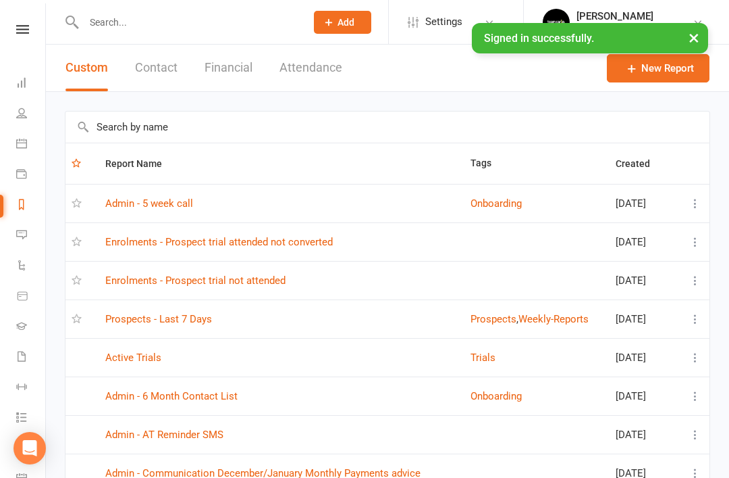
click at [290, 242] on link "Enrolments - Prospect trial attended not converted" at bounding box center [219, 242] width 228 height 12
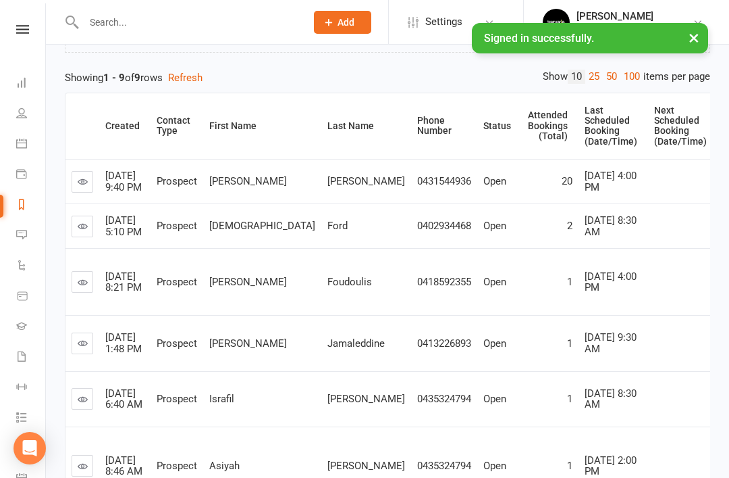
scroll to position [211, 0]
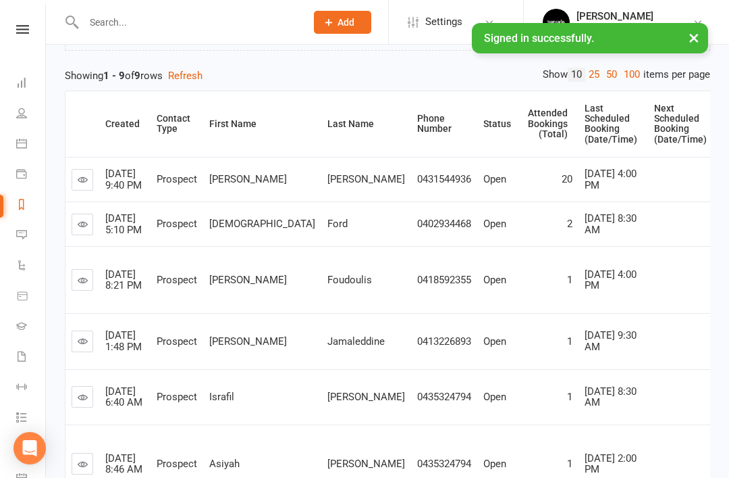
click at [76, 235] on link at bounding box center [83, 224] width 22 height 22
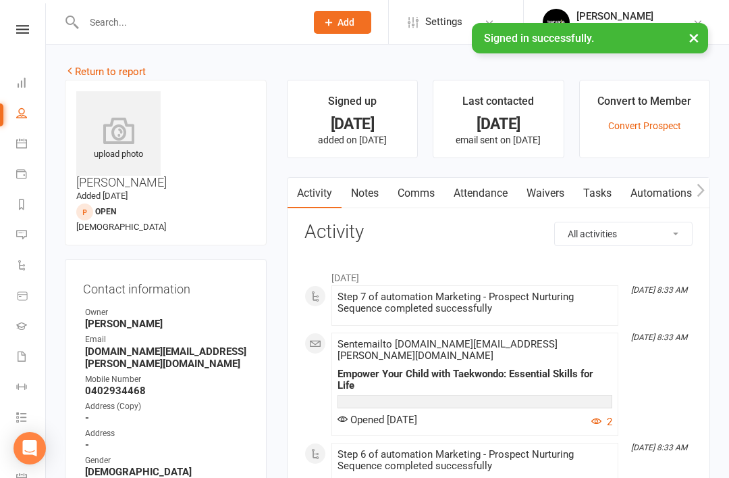
click at [361, 198] on link "Notes" at bounding box center [365, 193] width 47 height 31
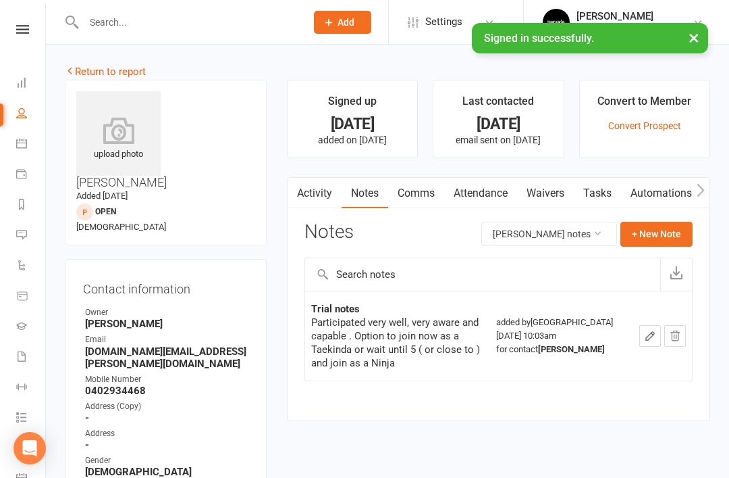
click at [86, 72] on link "Return to report" at bounding box center [105, 72] width 81 height 12
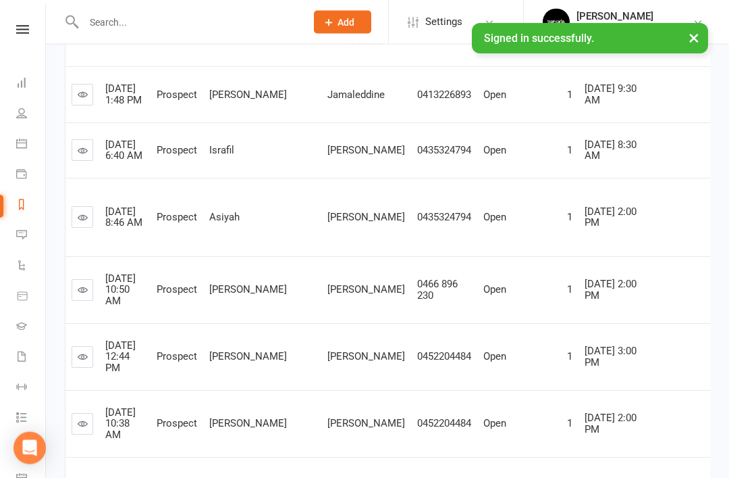
scroll to position [454, 0]
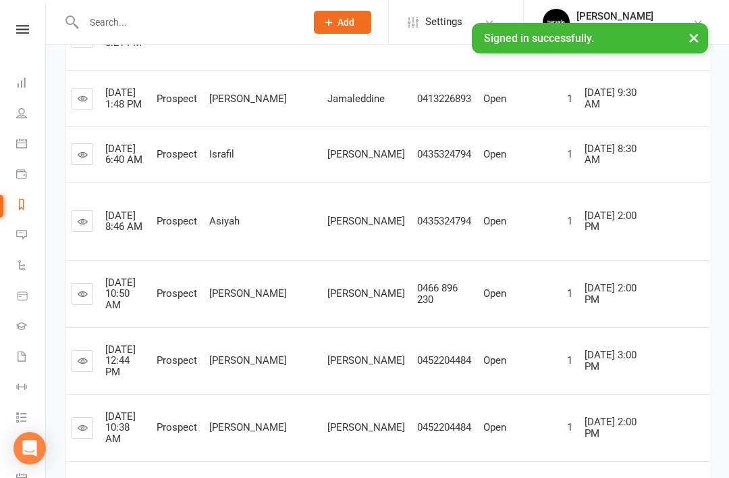
click at [86, 103] on icon at bounding box center [83, 98] width 10 height 10
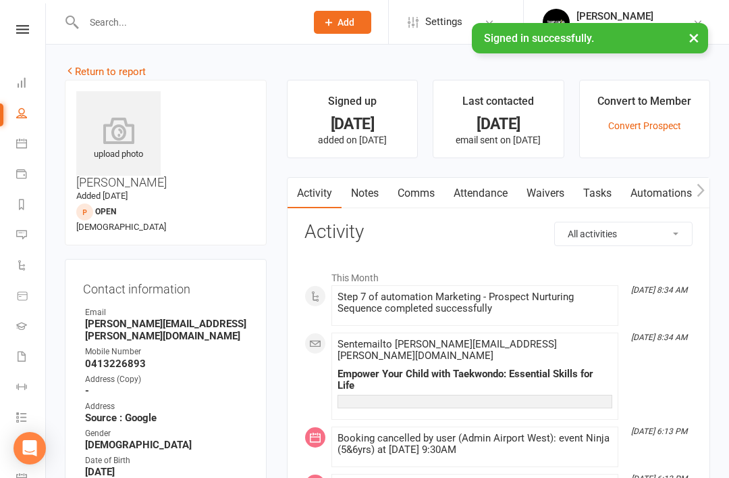
click at [367, 191] on link "Notes" at bounding box center [365, 193] width 47 height 31
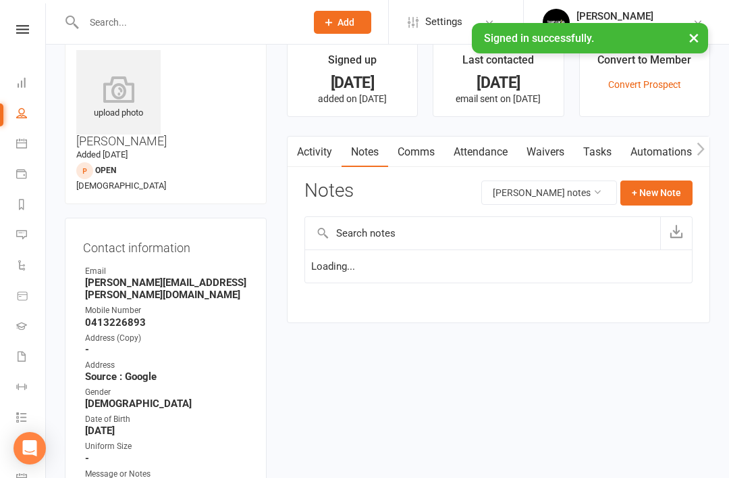
scroll to position [43, 0]
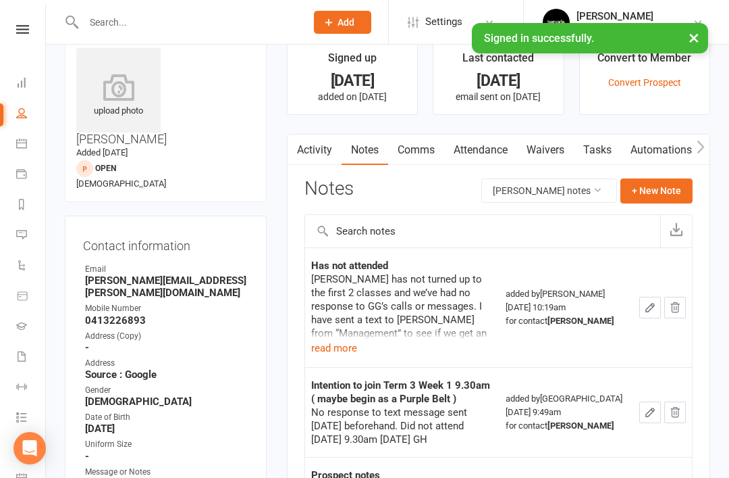
click at [339, 346] on button "read more" at bounding box center [334, 348] width 46 height 16
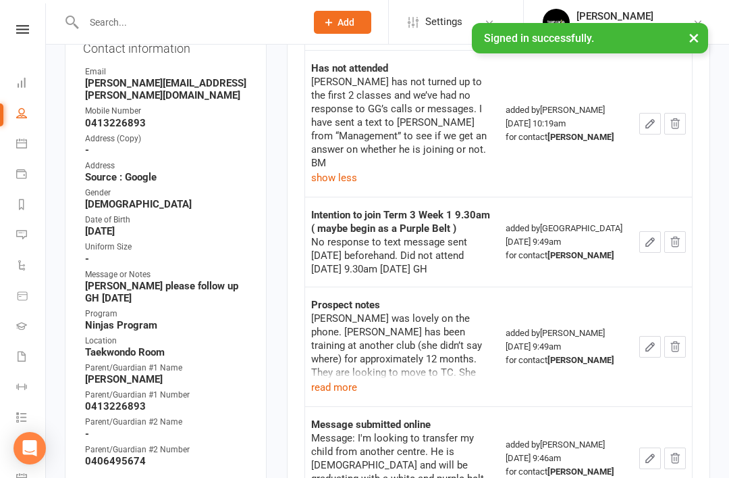
scroll to position [253, 0]
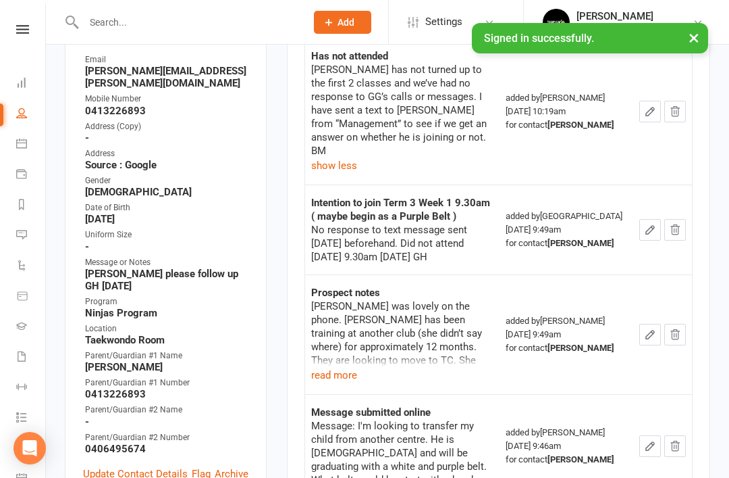
click at [339, 367] on button "read more" at bounding box center [334, 375] width 46 height 16
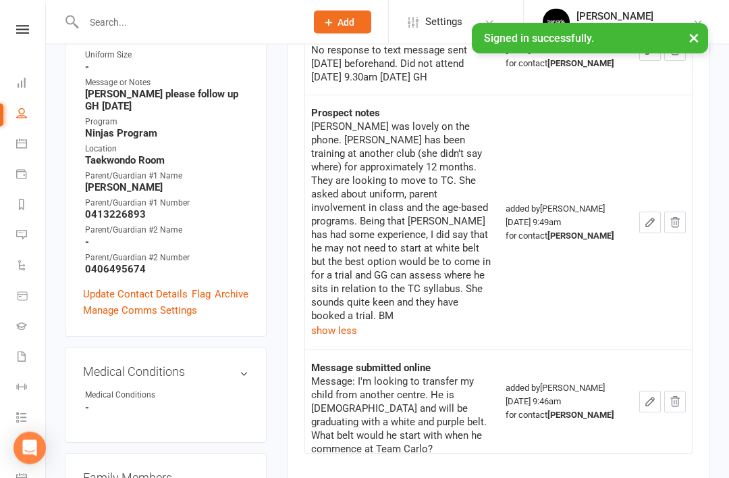
scroll to position [432, 0]
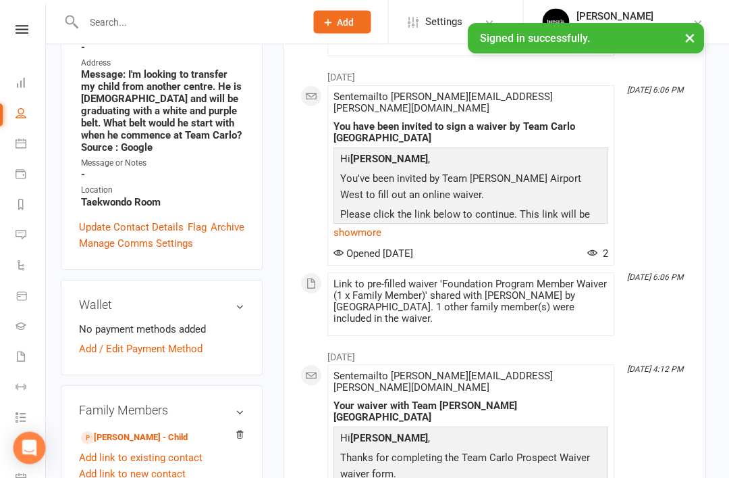
scroll to position [370, 4]
click at [155, 430] on link "Ghassan Jamaleddine - Child" at bounding box center [134, 437] width 107 height 14
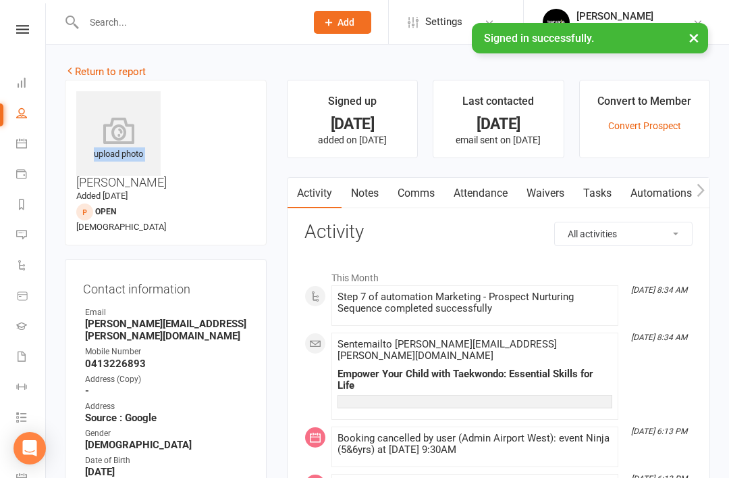
click at [192, 98] on h3 "Ghassan Jamaleddine" at bounding box center [165, 140] width 179 height 98
click at [201, 91] on h3 "Ghassan Jamaleddine" at bounding box center [165, 140] width 179 height 98
click at [231, 99] on h3 "Ghassan Jamaleddine" at bounding box center [165, 140] width 179 height 98
copy h3 "Ghassan Jamaleddine"
click at [20, 146] on icon at bounding box center [21, 143] width 11 height 11
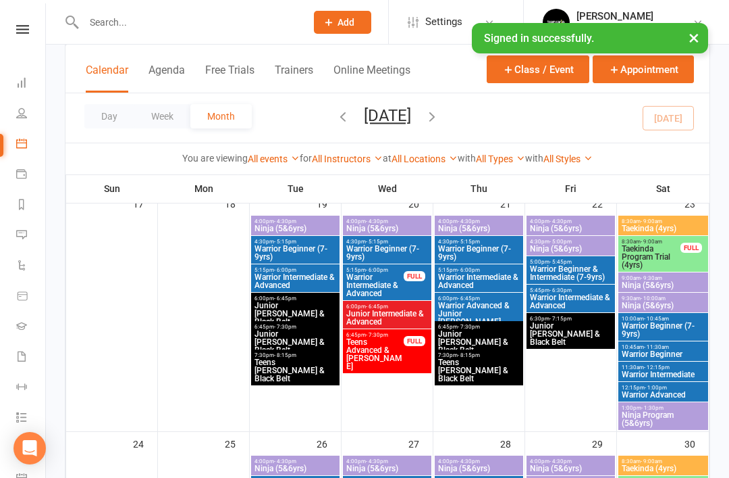
scroll to position [896, 0]
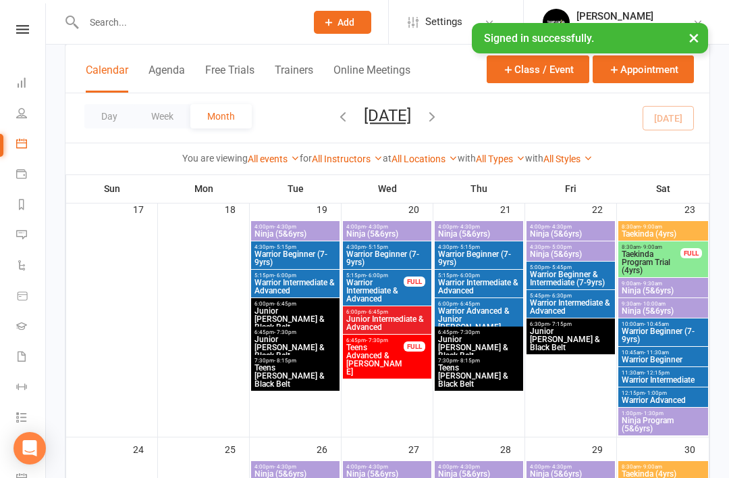
click at [22, 214] on link "Reports" at bounding box center [31, 205] width 30 height 30
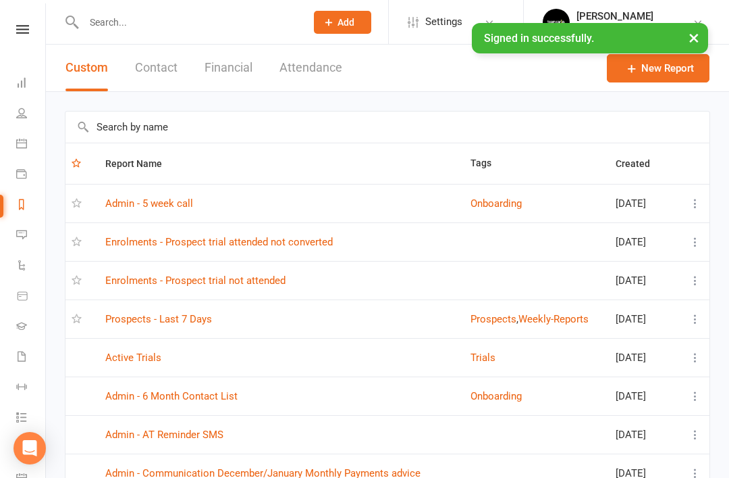
click at [301, 247] on link "Enrolments - Prospect trial attended not converted" at bounding box center [219, 242] width 228 height 12
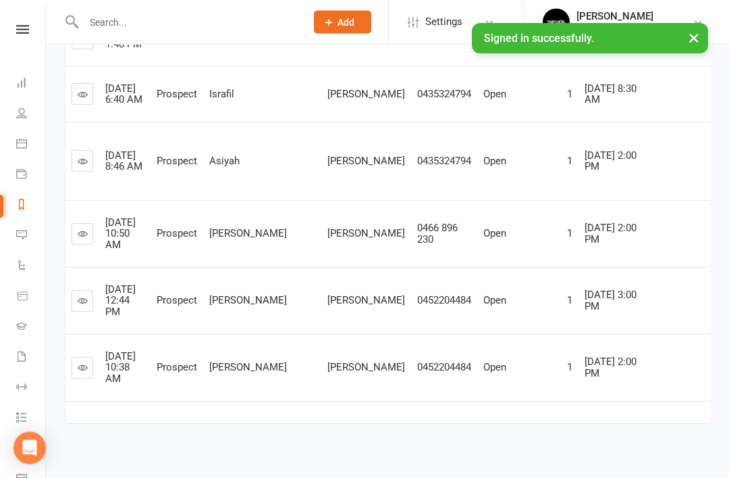
scroll to position [514, 0]
click at [84, 166] on icon at bounding box center [83, 161] width 10 height 10
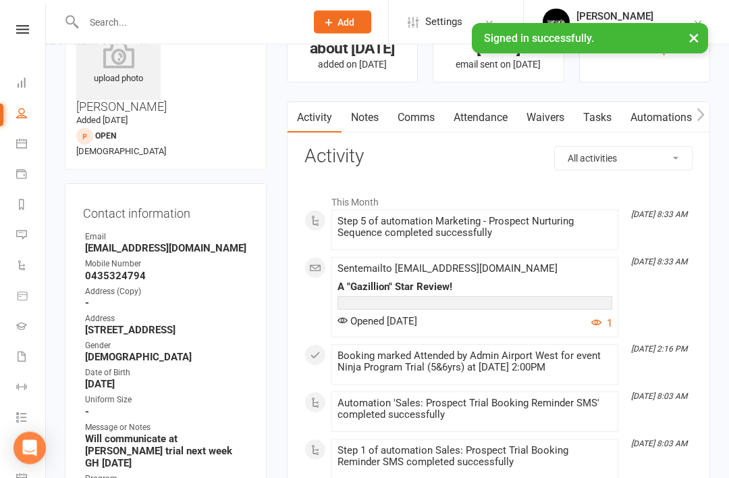
scroll to position [76, 0]
click at [365, 120] on link "Notes" at bounding box center [365, 117] width 47 height 31
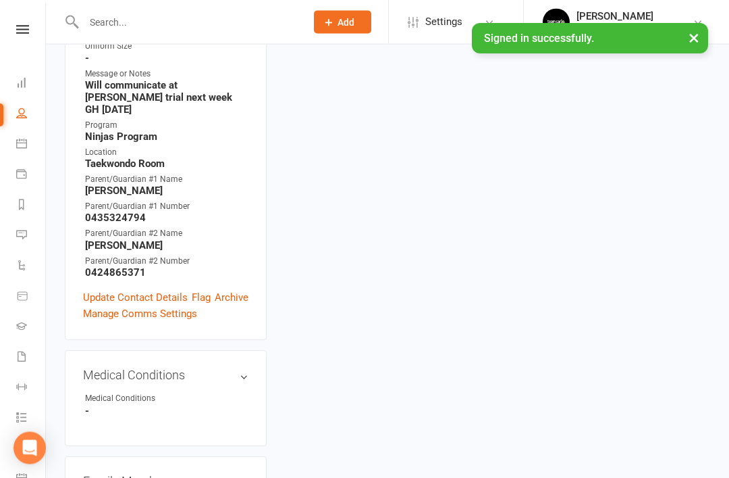
scroll to position [429, 0]
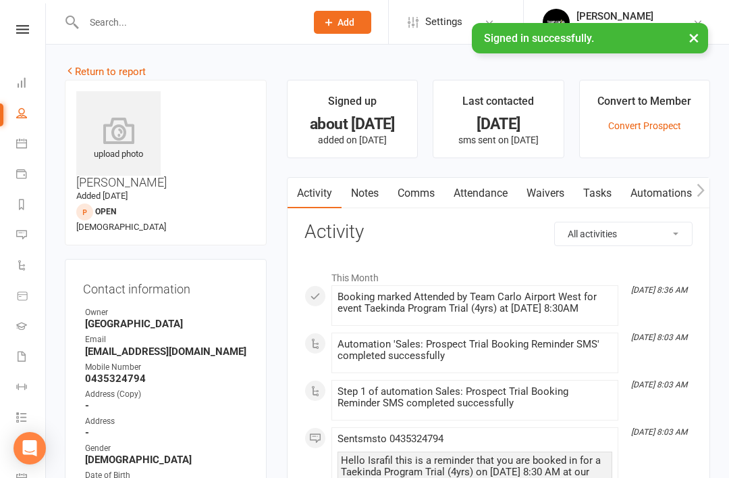
click at [369, 202] on link "Notes" at bounding box center [365, 193] width 47 height 31
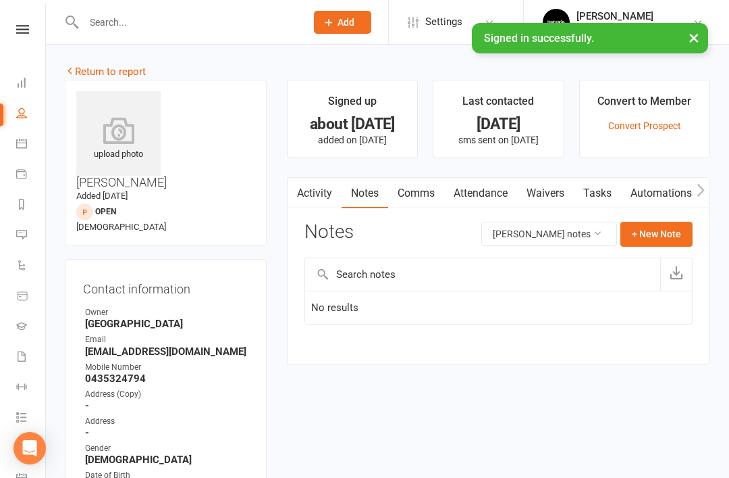
click at [91, 69] on link "Return to report" at bounding box center [105, 72] width 81 height 12
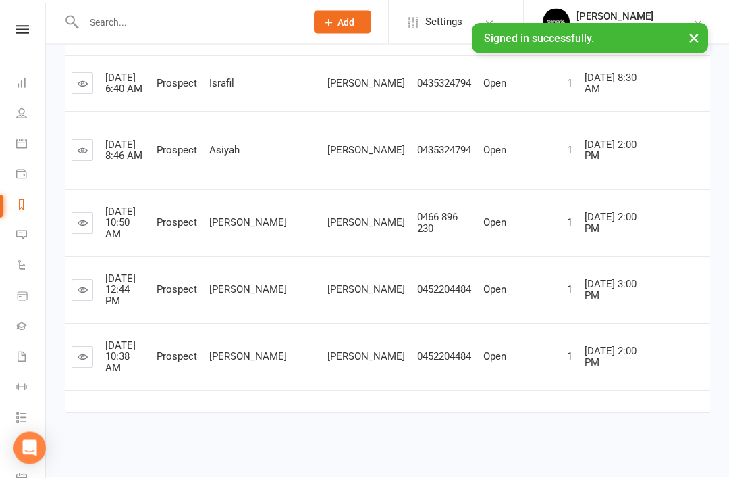
scroll to position [603, 0]
click at [85, 301] on link at bounding box center [83, 291] width 22 height 22
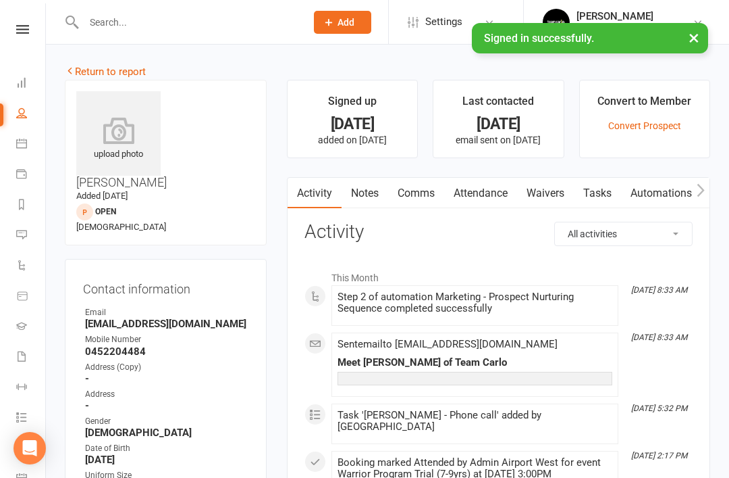
click at [87, 67] on link "Return to report" at bounding box center [105, 72] width 81 height 12
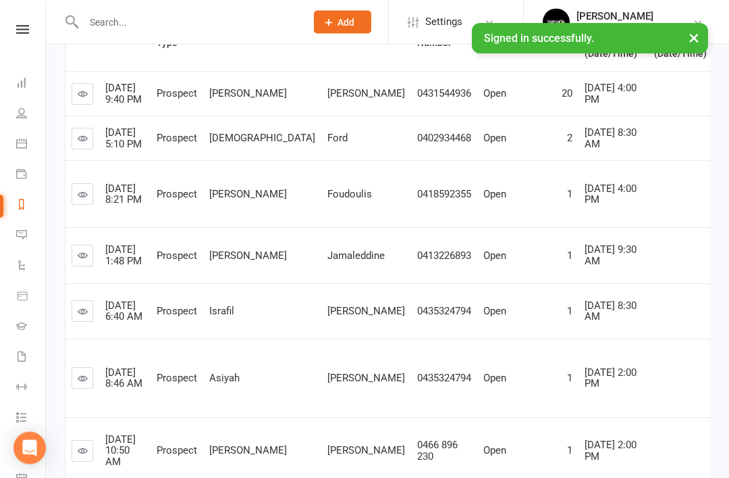
click at [81, 261] on icon at bounding box center [83, 256] width 10 height 10
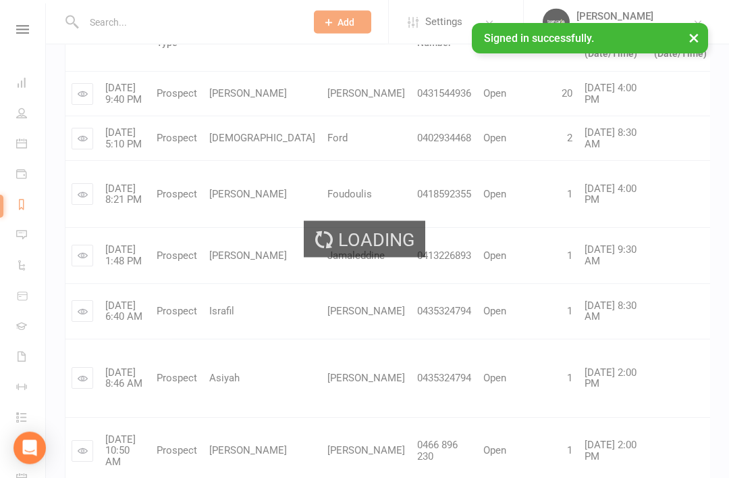
scroll to position [297, 0]
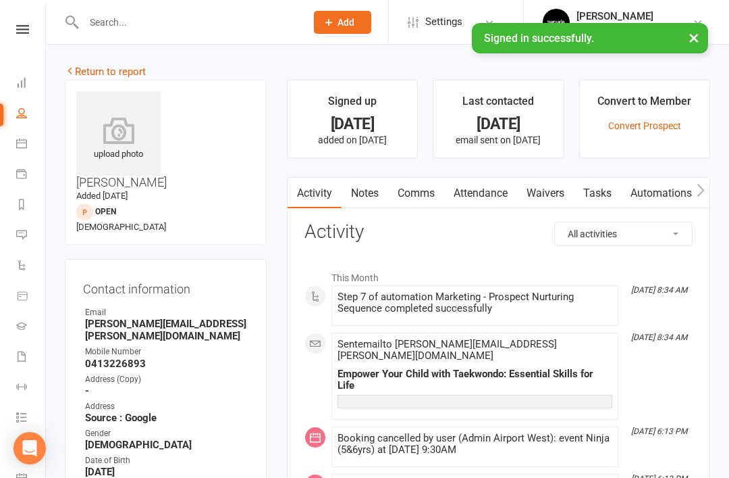
click at [359, 194] on link "Notes" at bounding box center [365, 193] width 47 height 31
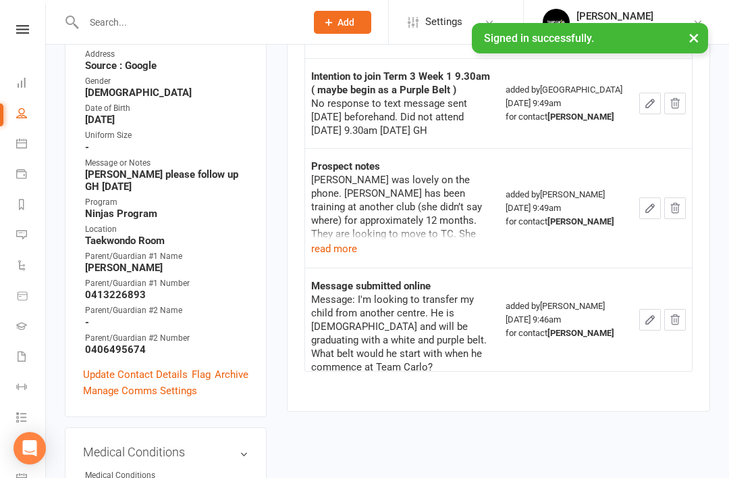
scroll to position [353, 0]
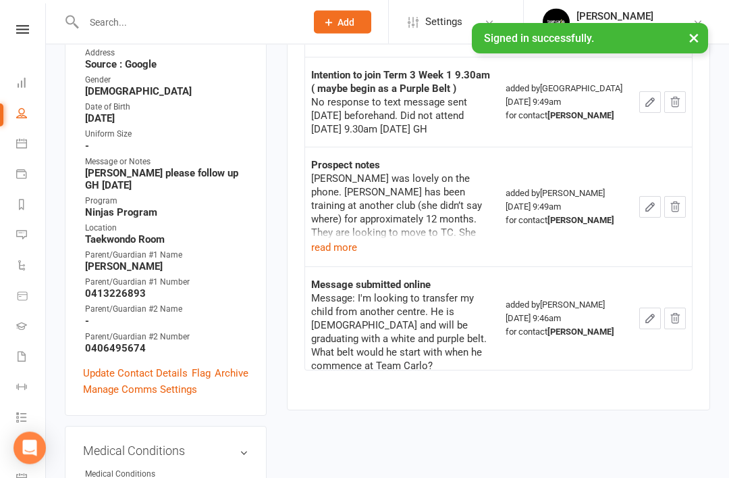
click at [136, 365] on link "Update Contact Details" at bounding box center [135, 373] width 105 height 16
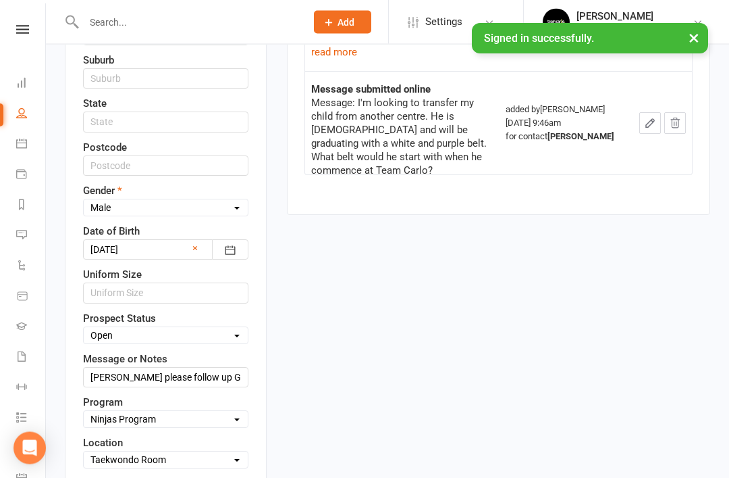
click at [220, 328] on select "Select Open Closed Website Lead Term Follow Up Waiting List Facebook Lead Re-Ta…" at bounding box center [166, 335] width 164 height 15
select select "Term Follow Up"
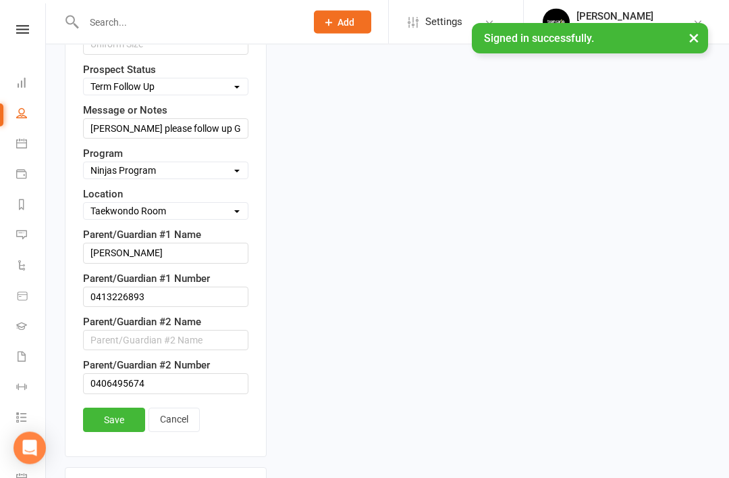
scroll to position [797, 0]
click at [109, 407] on link "Save" at bounding box center [114, 419] width 62 height 24
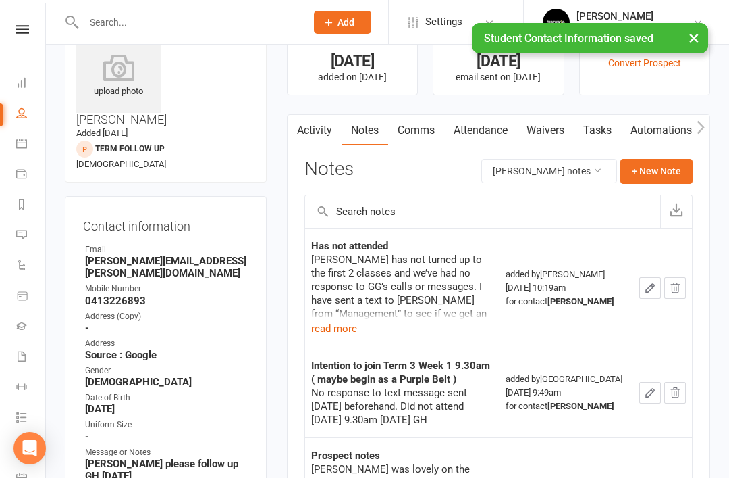
scroll to position [0, 0]
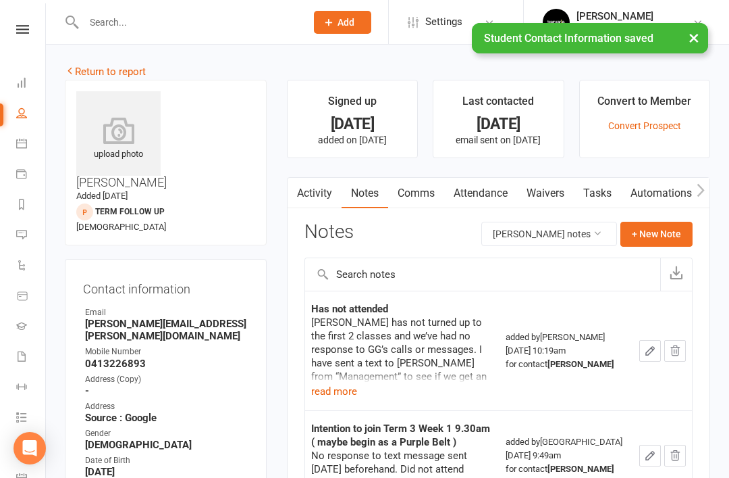
click at [86, 71] on link "Return to report" at bounding box center [105, 72] width 81 height 12
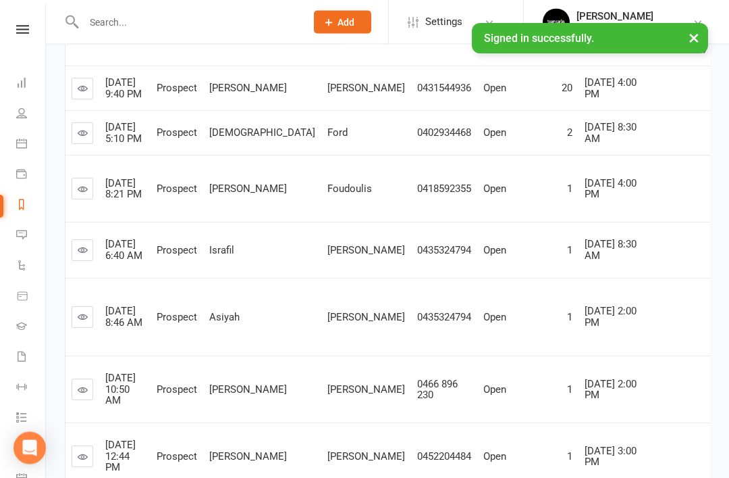
scroll to position [303, 0]
click at [89, 144] on link at bounding box center [83, 133] width 22 height 22
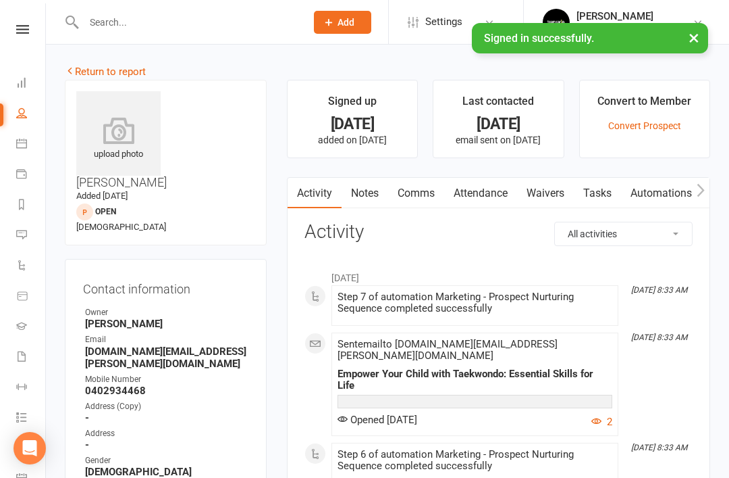
click at [367, 200] on link "Notes" at bounding box center [365, 193] width 47 height 31
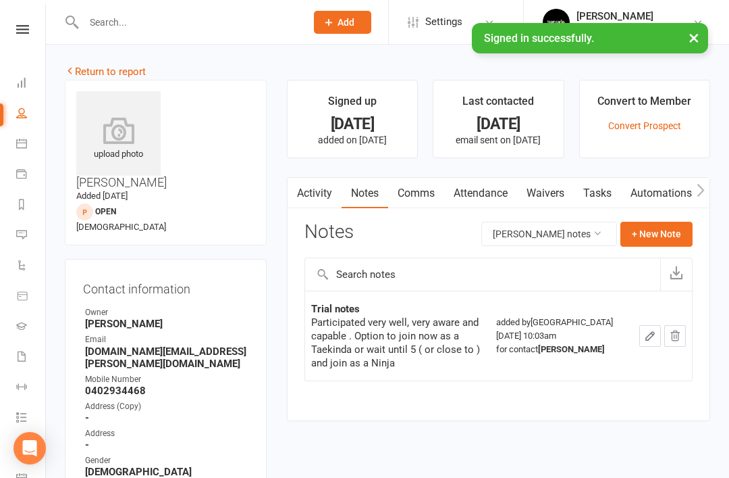
click at [89, 71] on link "Return to report" at bounding box center [105, 72] width 81 height 12
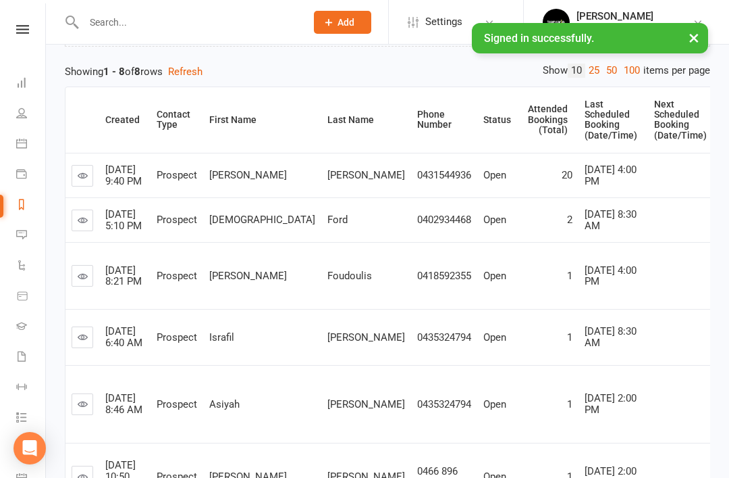
scroll to position [213, 0]
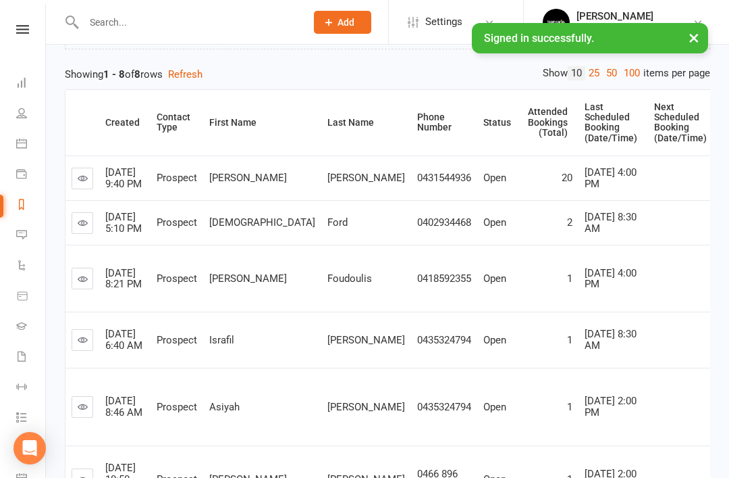
click at [23, 132] on link "Calendar" at bounding box center [31, 145] width 30 height 30
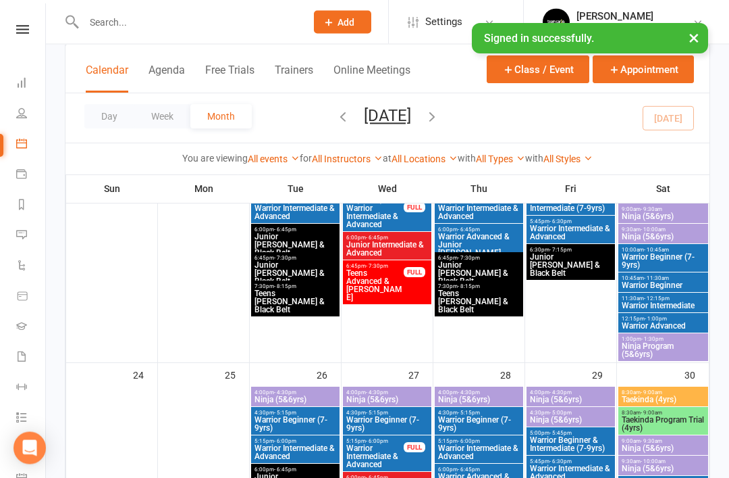
scroll to position [972, 0]
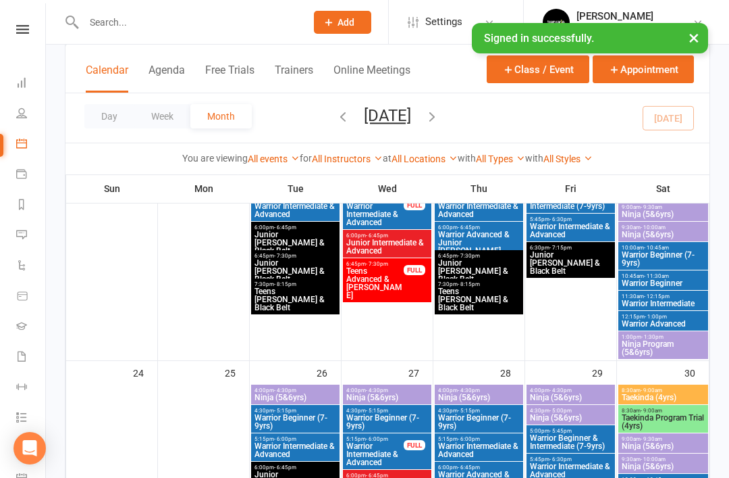
click at [651, 421] on span "Taekinda Program Trial (4yrs)" at bounding box center [663, 421] width 84 height 16
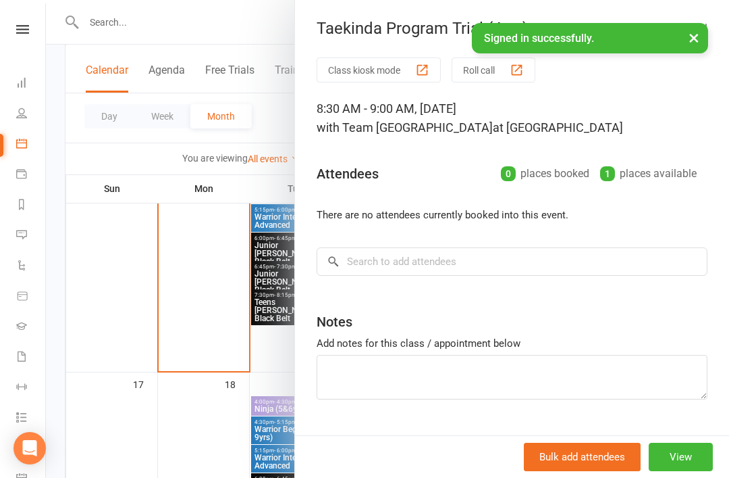
scroll to position [719, 0]
click at [103, 174] on div at bounding box center [388, 239] width 684 height 478
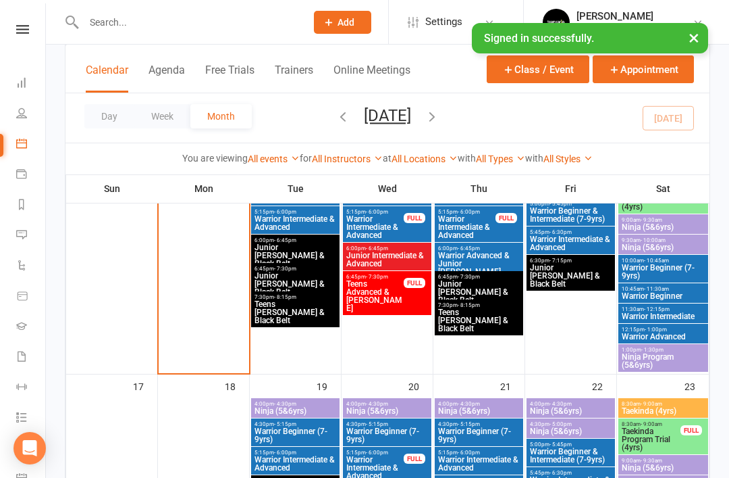
click at [22, 209] on link "Reports" at bounding box center [31, 205] width 30 height 30
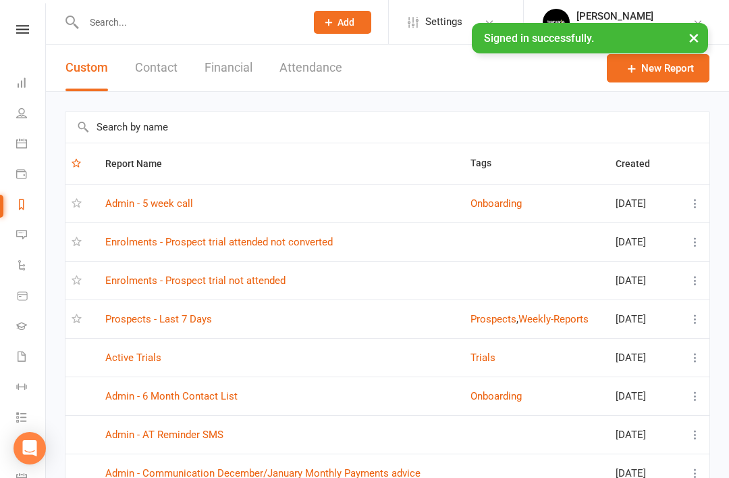
click at [22, 114] on icon at bounding box center [21, 112] width 11 height 11
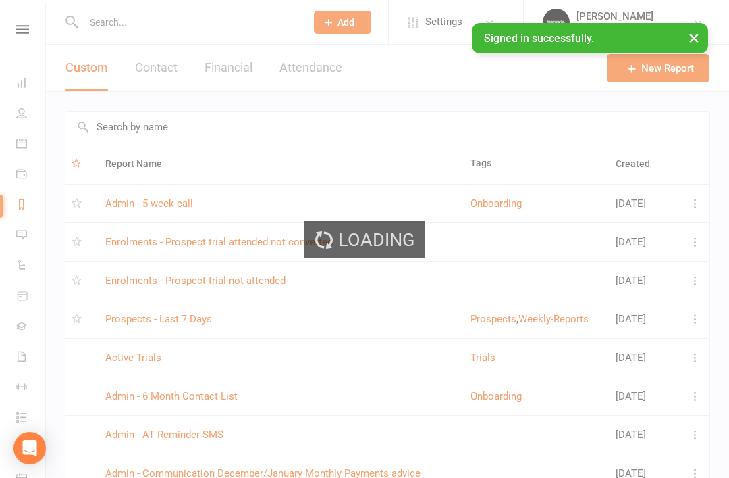
select select "50"
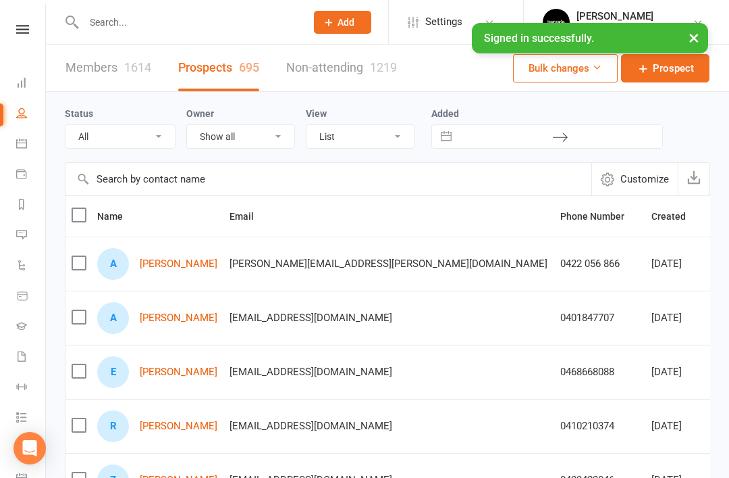
click at [171, 138] on select "All (No status set) (Invalid status) Open Closed Website Lead Term Follow Up Wa…" at bounding box center [120, 136] width 109 height 23
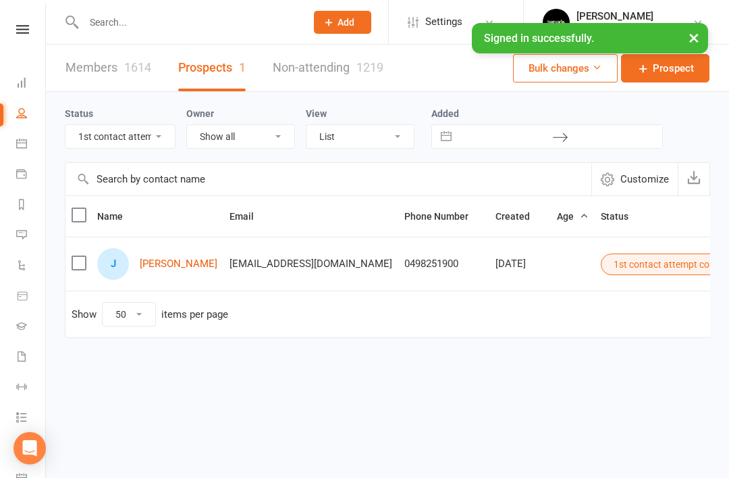
click at [160, 143] on select "All (No status set) (Invalid status) Open Closed Website Lead Term Follow Up Wa…" at bounding box center [120, 136] width 109 height 23
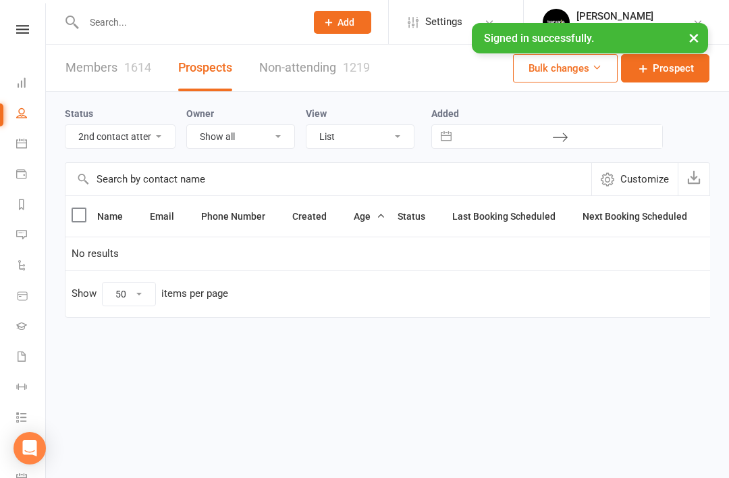
click at [169, 145] on select "All (No status set) (Invalid status) Open Closed Website Lead Term Follow Up Wa…" at bounding box center [120, 136] width 109 height 23
select select "3rd contact attempt complete"
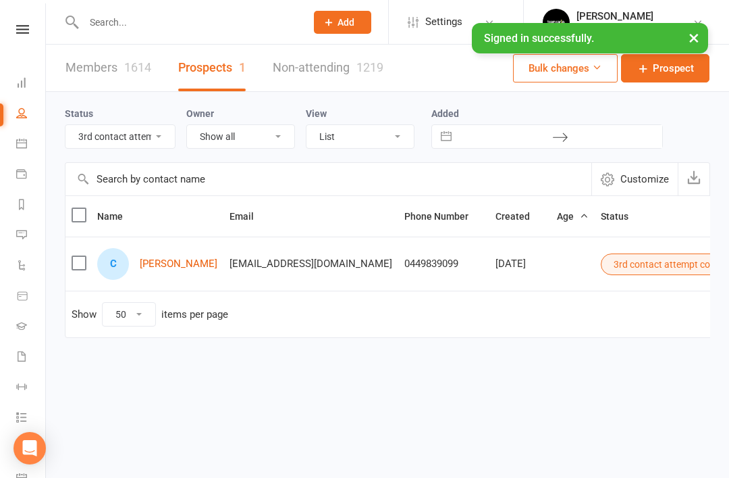
click at [157, 140] on select "All (No status set) (Invalid status) Open Closed Website Lead Term Follow Up Wa…" at bounding box center [120, 136] width 109 height 23
click at [182, 263] on link "[PERSON_NAME]" at bounding box center [179, 263] width 78 height 11
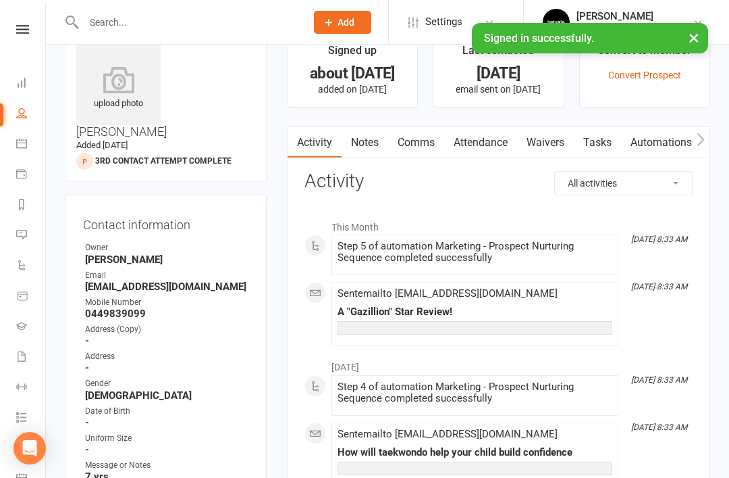
scroll to position [11, 0]
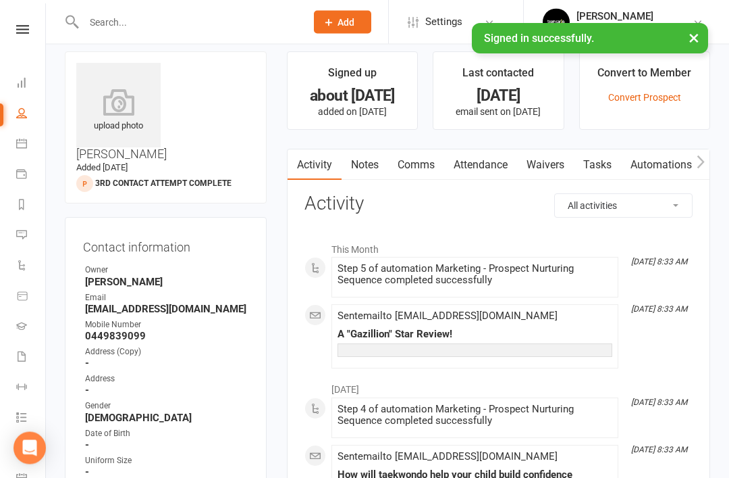
click at [363, 161] on link "Notes" at bounding box center [365, 165] width 47 height 31
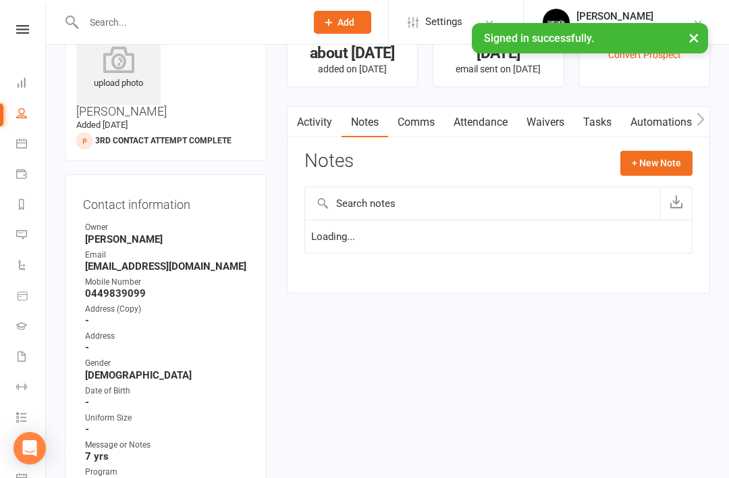
scroll to position [55, 0]
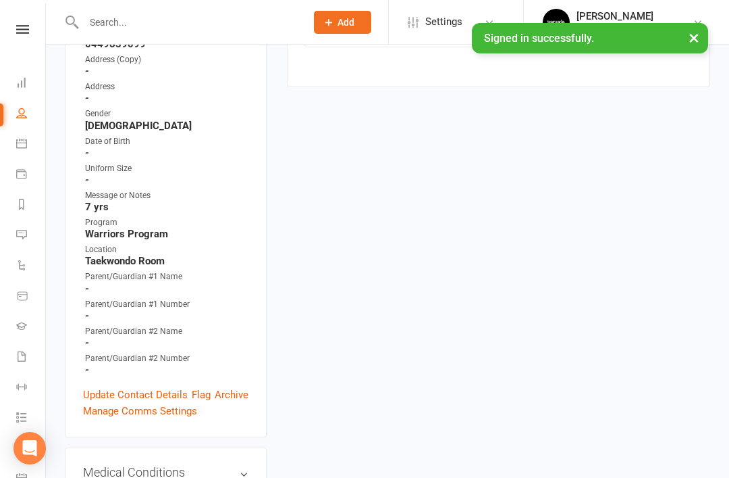
click at [157, 386] on link "Update Contact Details" at bounding box center [135, 394] width 105 height 16
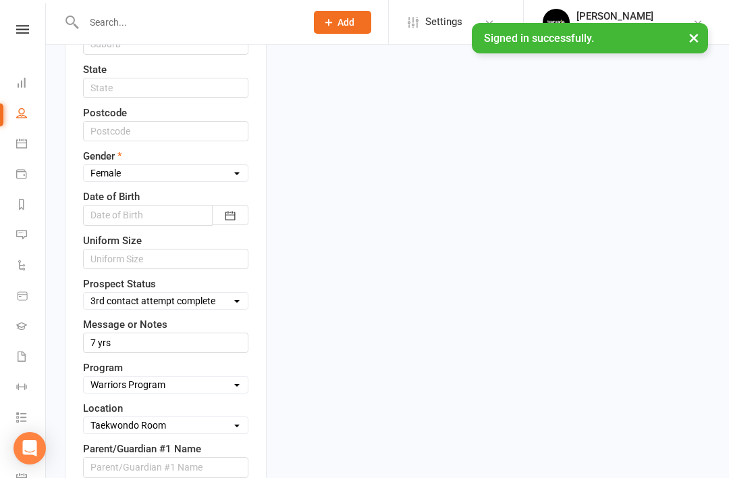
scroll to position [556, 0]
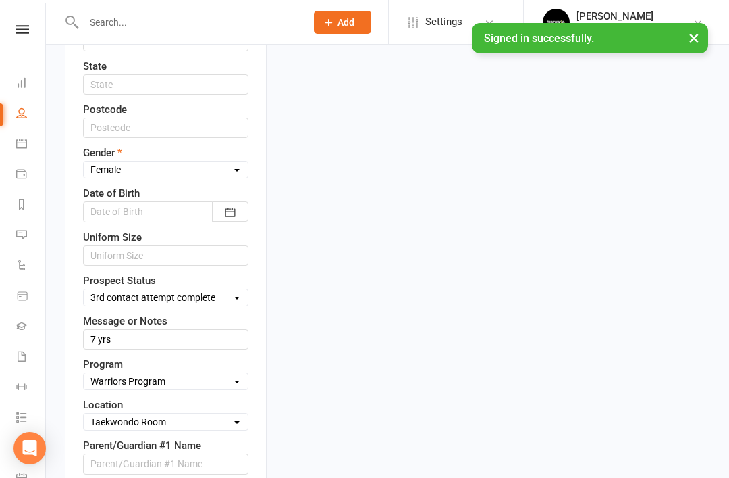
click at [227, 290] on select "Select Open Closed Website Lead Term Follow Up Waiting List Facebook Lead Re-Ta…" at bounding box center [166, 297] width 164 height 15
select select "Re-Target Funnel"
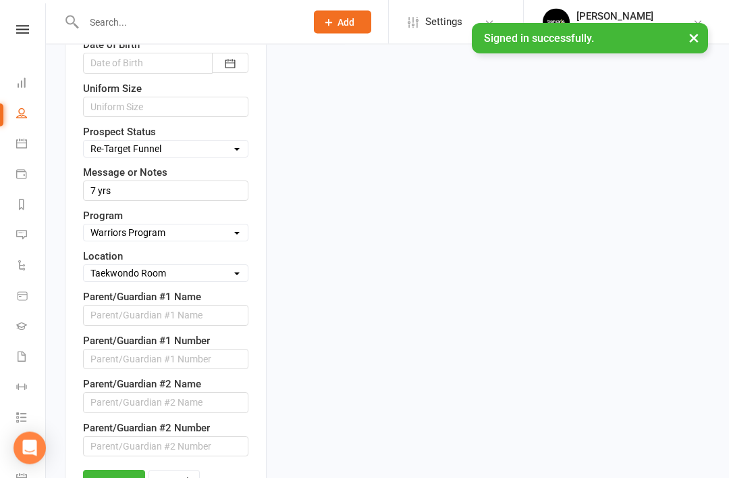
scroll to position [704, 0]
click at [120, 469] on link "Save" at bounding box center [114, 481] width 62 height 24
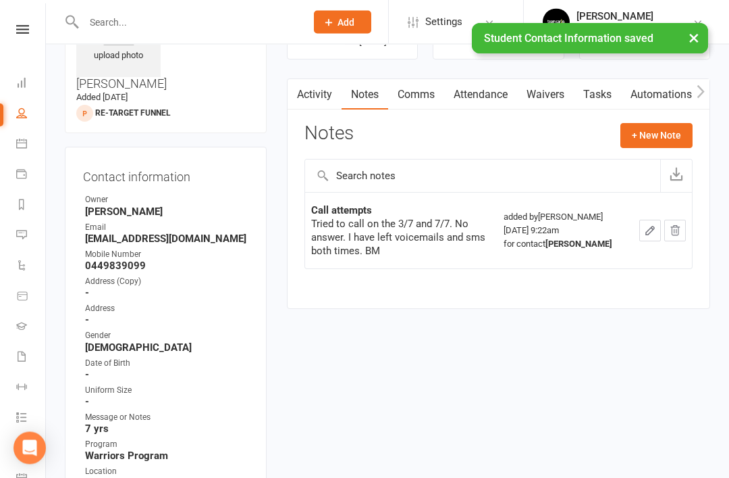
scroll to position [0, 0]
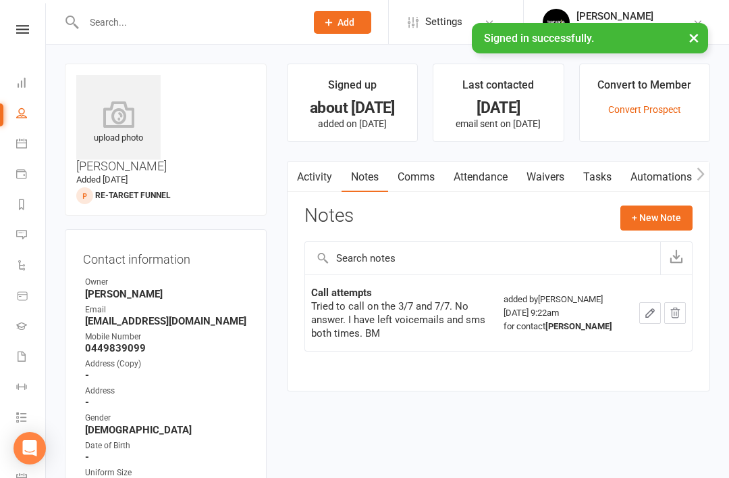
click at [24, 116] on icon at bounding box center [21, 112] width 11 height 11
select select "50"
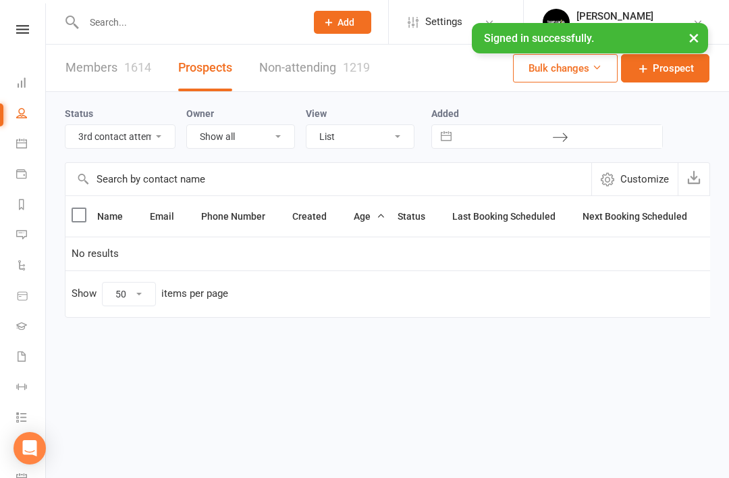
click at [155, 142] on select "All (No status set) (Invalid status) Open Closed Website Lead Term Follow Up Wa…" at bounding box center [120, 136] width 109 height 23
select select "1st contact attempt complete"
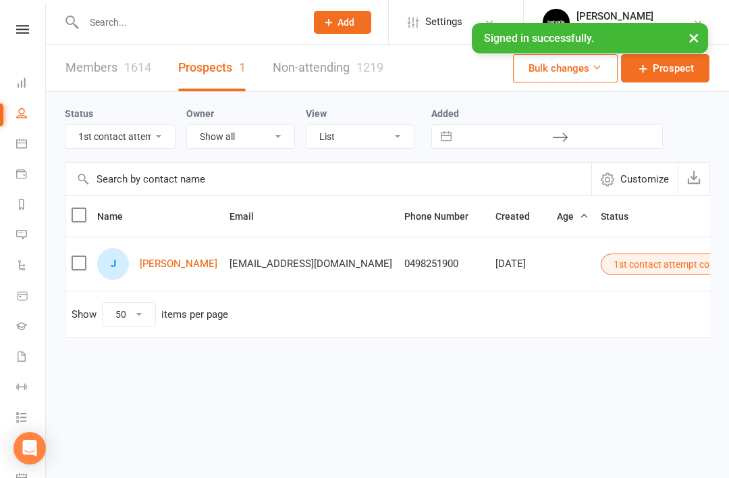
click at [178, 267] on link "[PERSON_NAME]" at bounding box center [179, 263] width 78 height 11
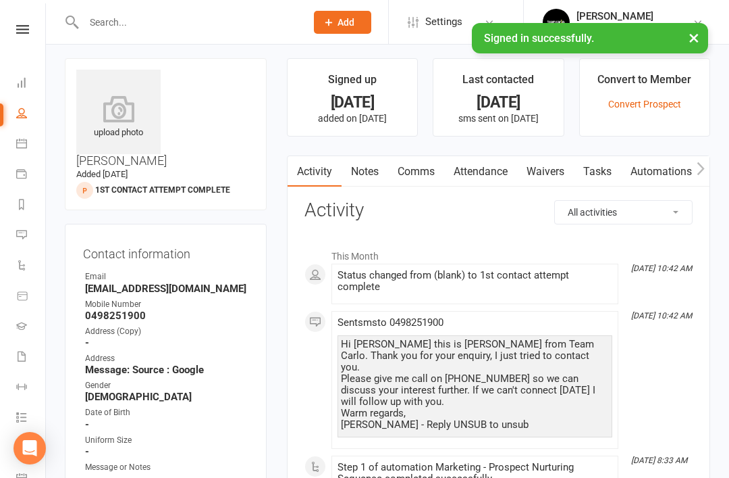
scroll to position [3, 0]
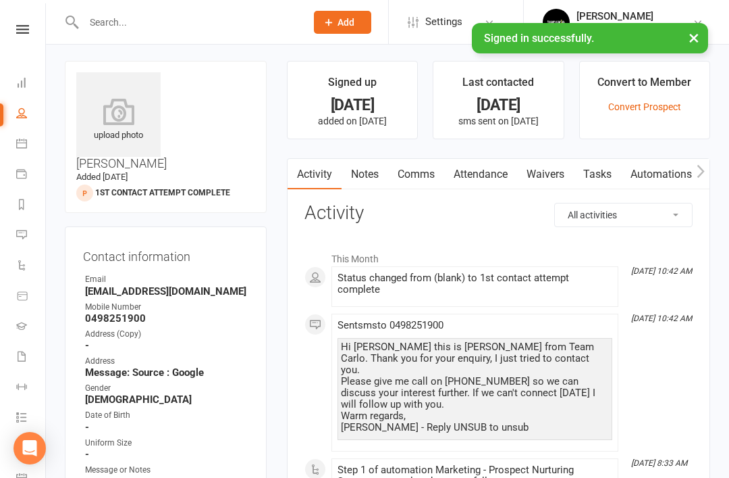
click at [367, 178] on link "Notes" at bounding box center [365, 174] width 47 height 31
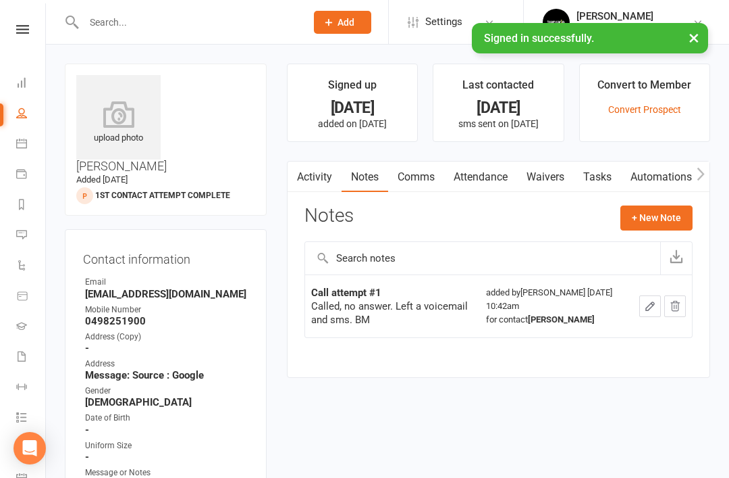
click at [416, 182] on link "Comms" at bounding box center [416, 176] width 56 height 31
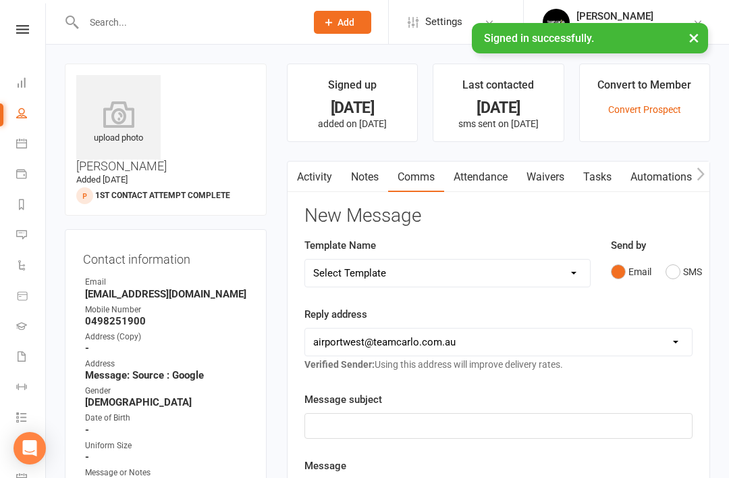
click at [369, 186] on link "Notes" at bounding box center [365, 176] width 47 height 31
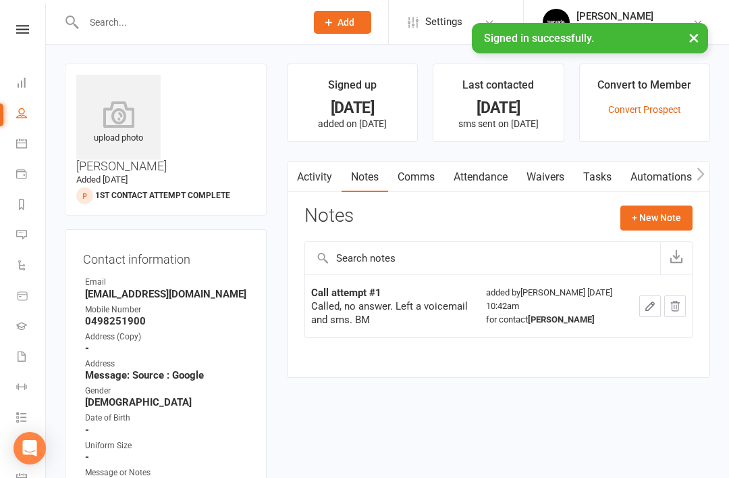
click at [658, 218] on button "+ New Note" at bounding box center [657, 217] width 72 height 24
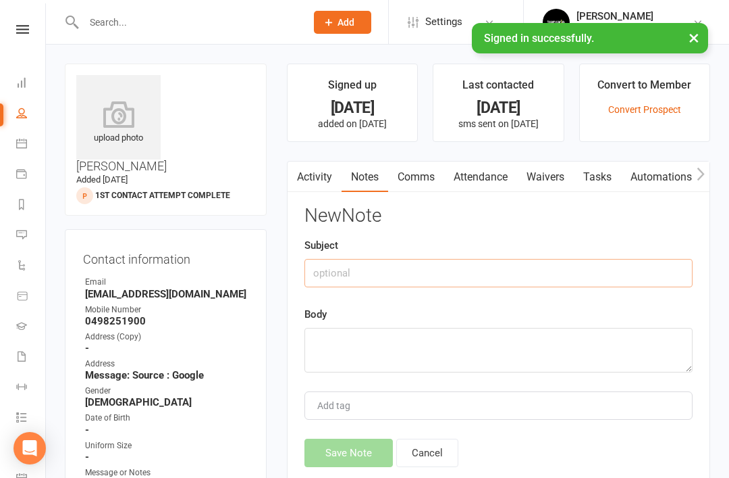
click at [443, 270] on input "text" at bounding box center [499, 273] width 388 height 28
type input "Call attempt #2"
click at [412, 328] on textarea at bounding box center [499, 350] width 388 height 45
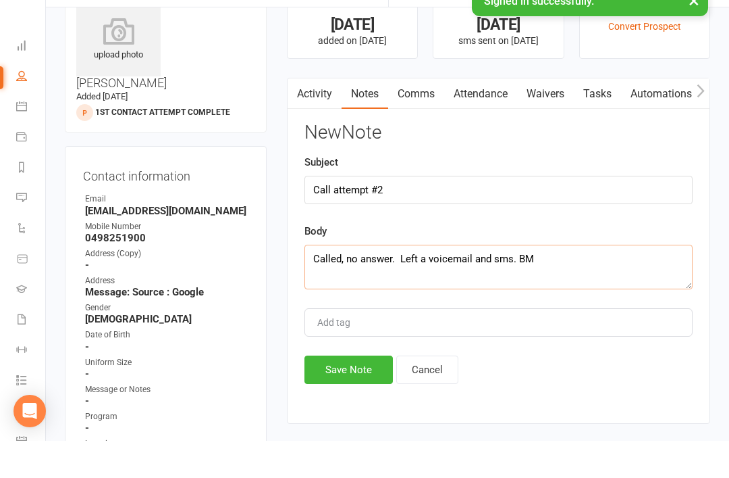
type textarea "Called, no answer. Left a voicemail and sms. BM"
click at [355, 392] on button "Save Note" at bounding box center [349, 406] width 88 height 28
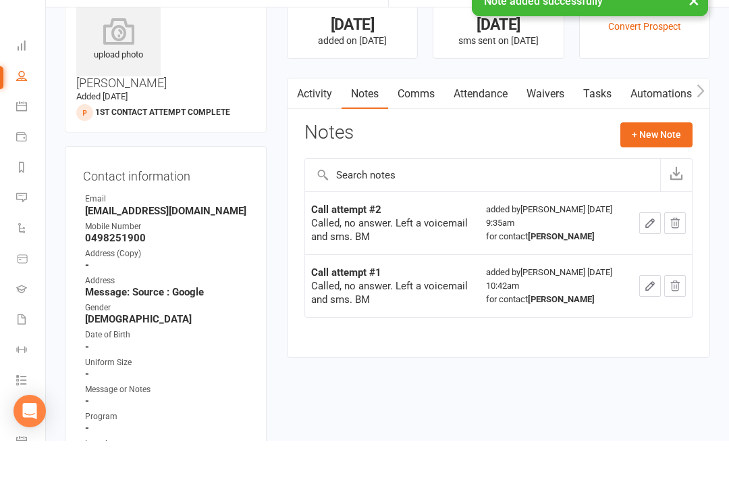
scroll to position [84, 0]
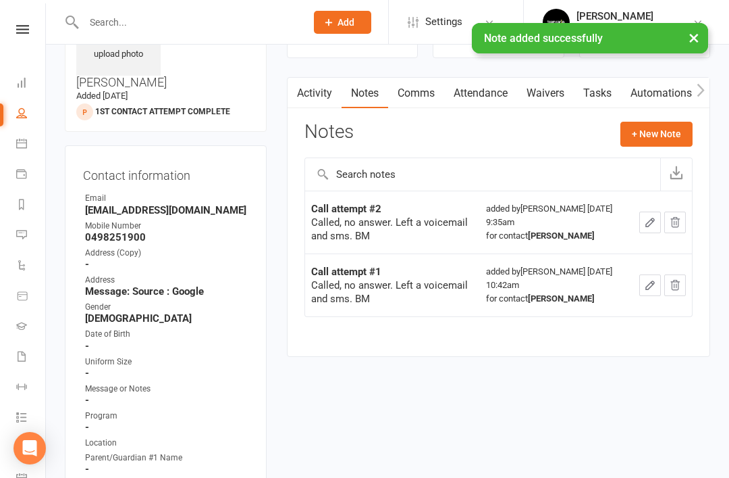
click at [424, 93] on link "Comms" at bounding box center [416, 93] width 56 height 31
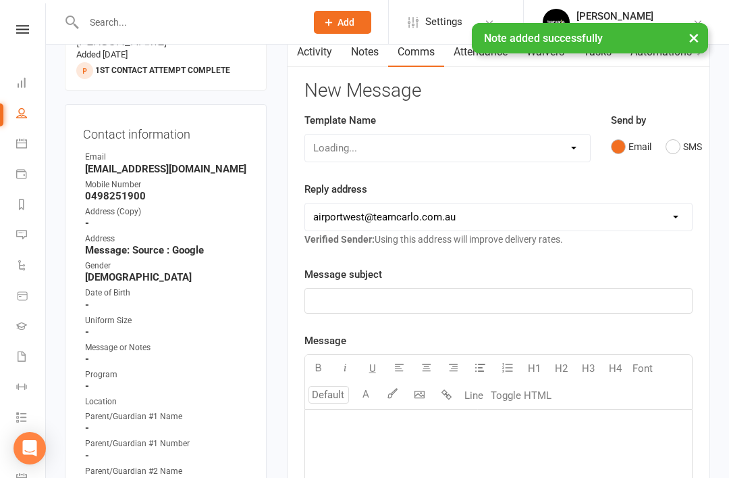
scroll to position [127, 0]
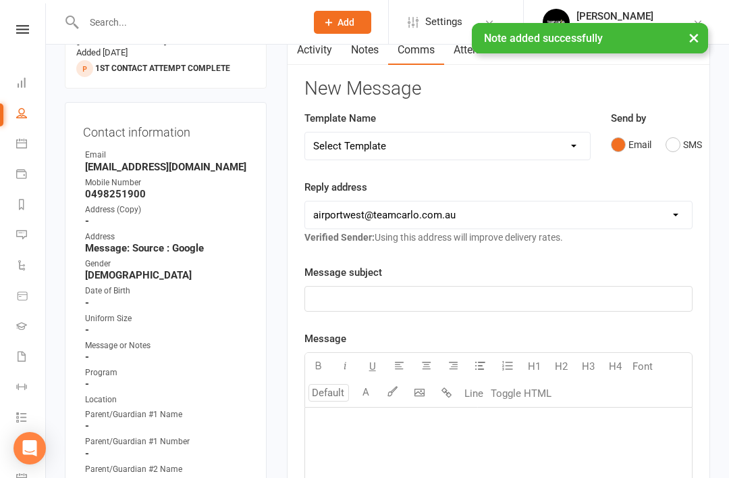
click at [577, 151] on select "Select Template [SMS] Direct Debit - AT Payment Reminder SMS [SMS] Direct Debit…" at bounding box center [447, 145] width 285 height 27
select select "39"
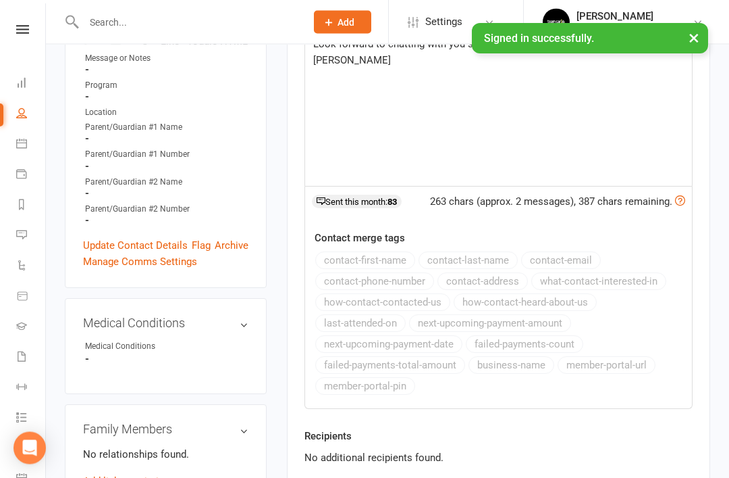
scroll to position [426, 0]
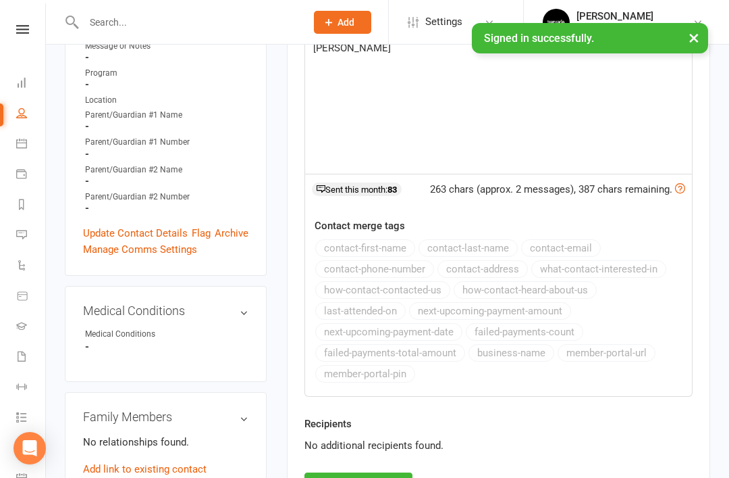
click at [343, 477] on button "Send Message" at bounding box center [359, 486] width 108 height 28
select select
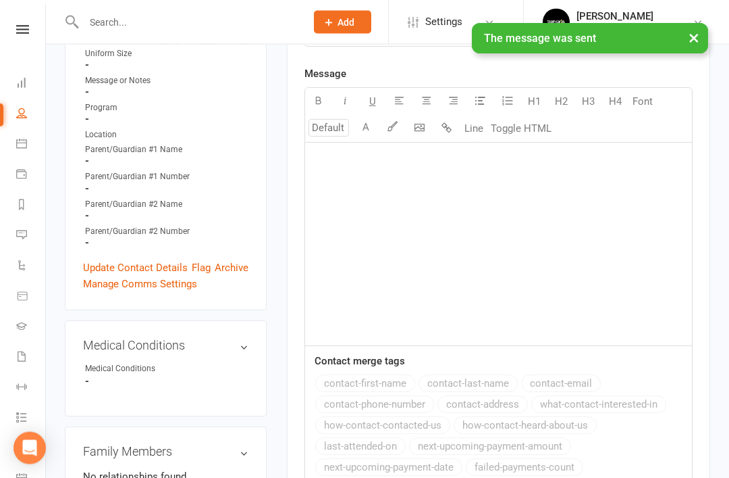
scroll to position [324, 0]
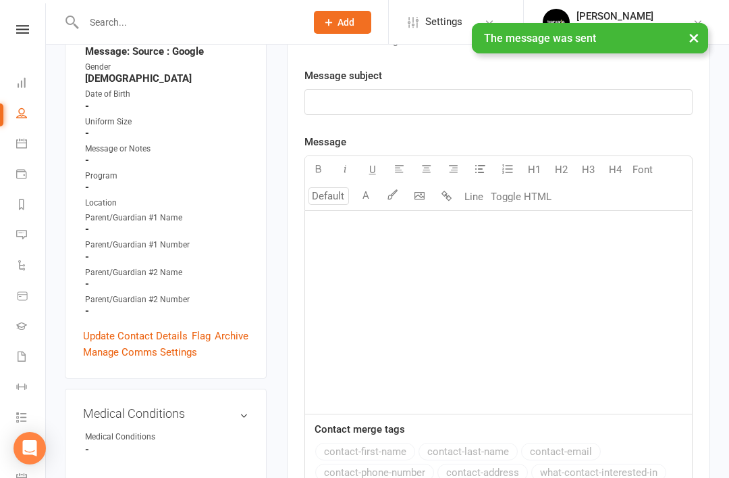
click at [138, 328] on link "Update Contact Details" at bounding box center [135, 336] width 105 height 16
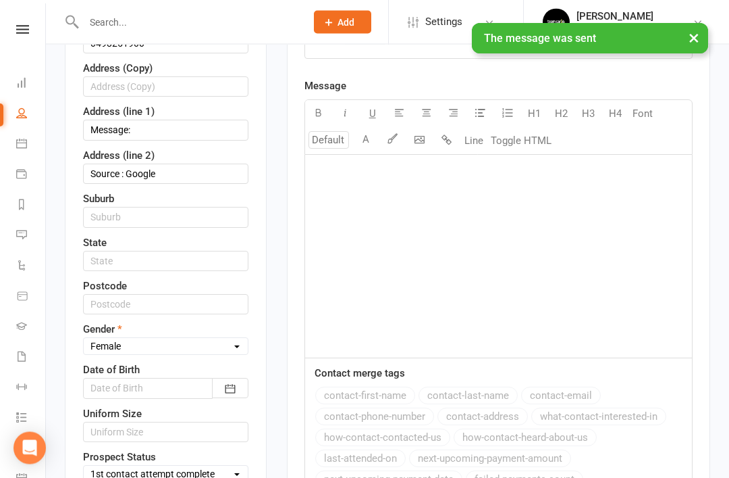
scroll to position [388, 0]
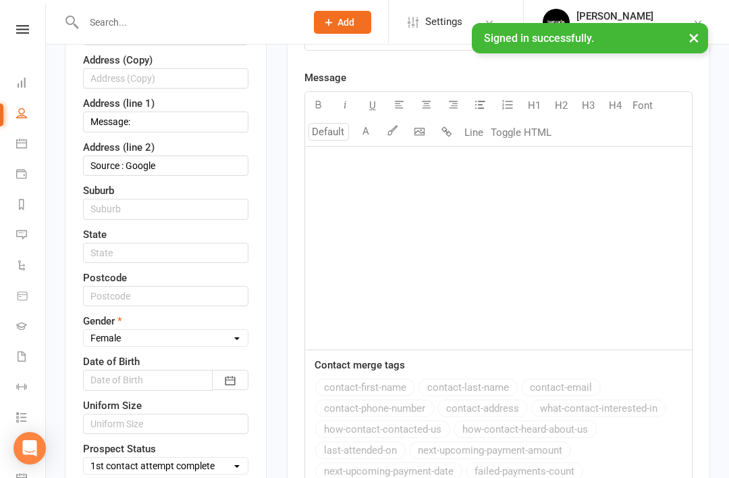
click at [228, 458] on select "Select Open Closed Website Lead Term Follow Up Waiting List Facebook Lead Re-Ta…" at bounding box center [166, 465] width 164 height 15
select select "2nd contact attempt complete"
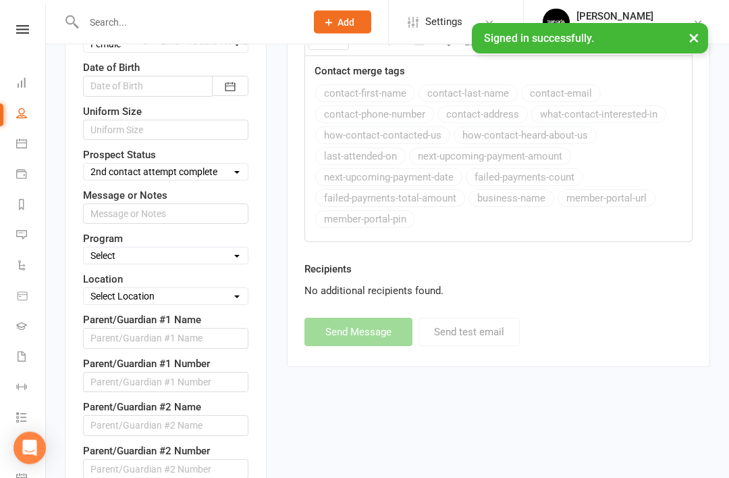
scroll to position [683, 0]
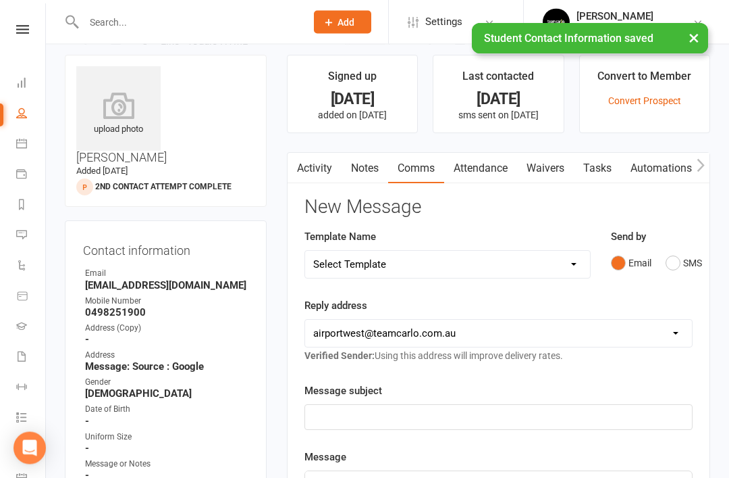
scroll to position [0, 0]
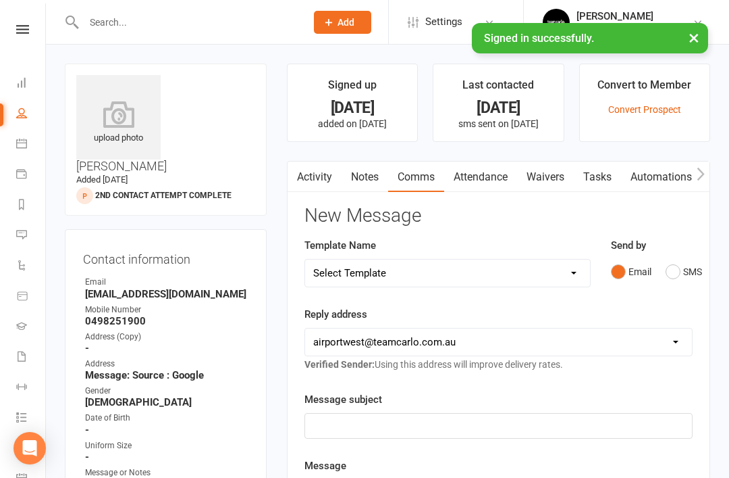
click at [26, 84] on icon at bounding box center [21, 82] width 11 height 11
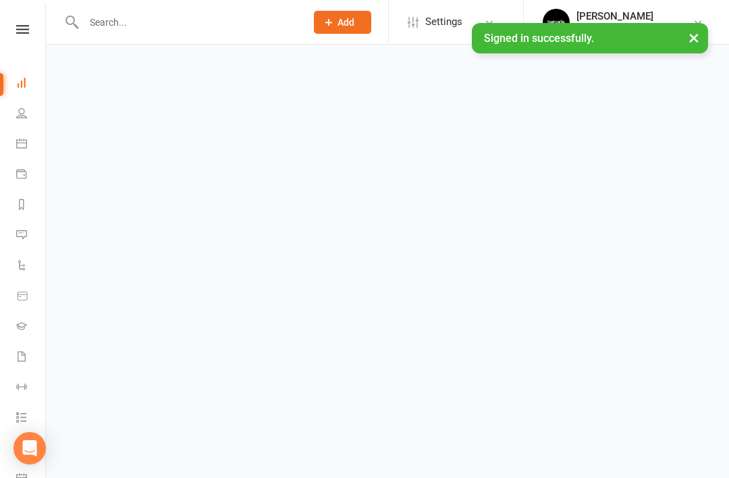
click at [692, 37] on button "×" at bounding box center [694, 37] width 24 height 29
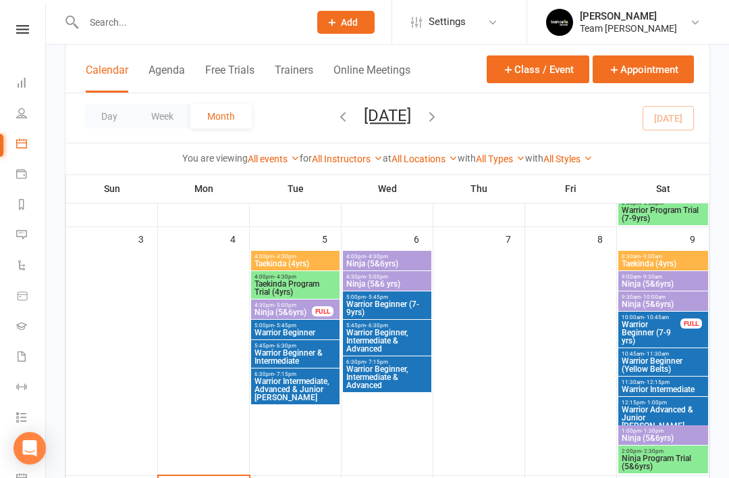
scroll to position [329, 0]
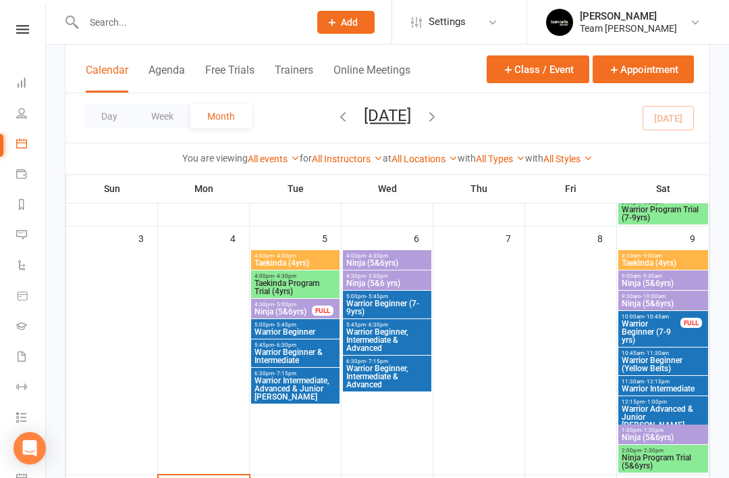
click at [279, 284] on span "Taekinda Program Trial (4yrs)" at bounding box center [295, 287] width 83 height 16
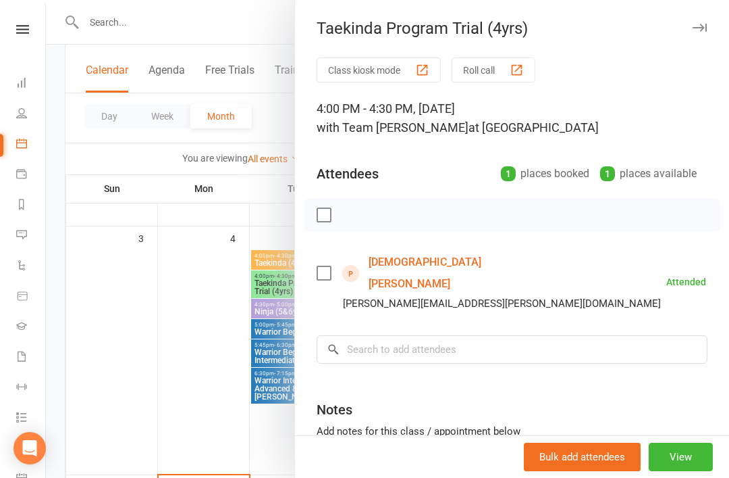
click at [419, 260] on link "Christian Nesci" at bounding box center [446, 272] width 155 height 43
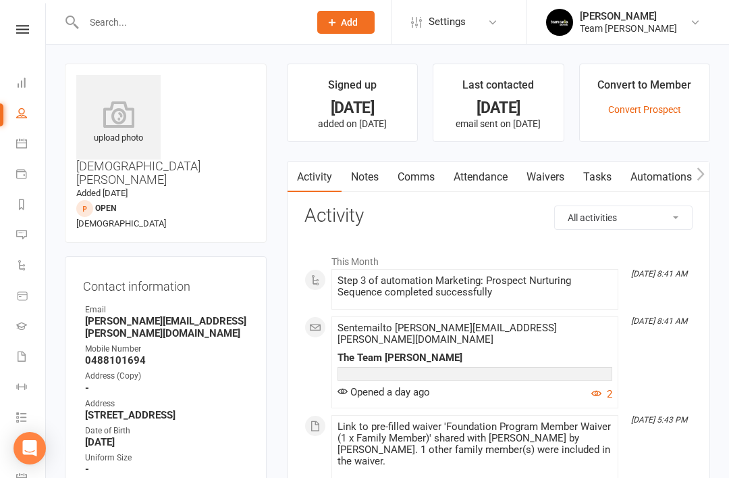
click at [19, 206] on icon at bounding box center [21, 204] width 11 height 11
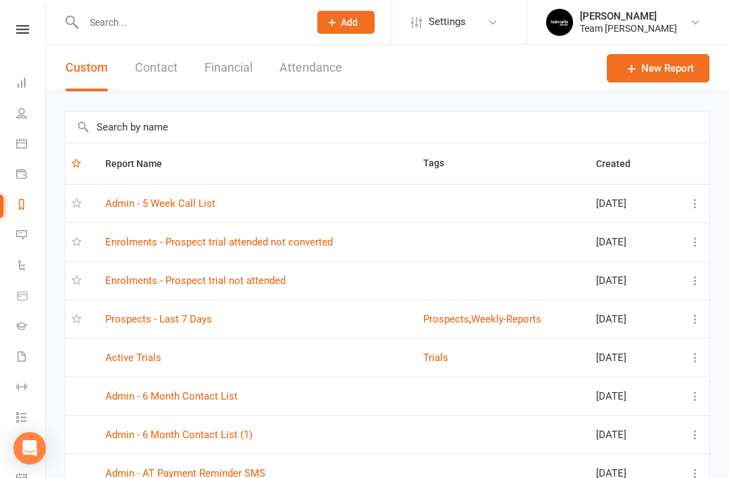
click at [302, 242] on link "Enrolments - Prospect trial attended not converted" at bounding box center [219, 242] width 228 height 12
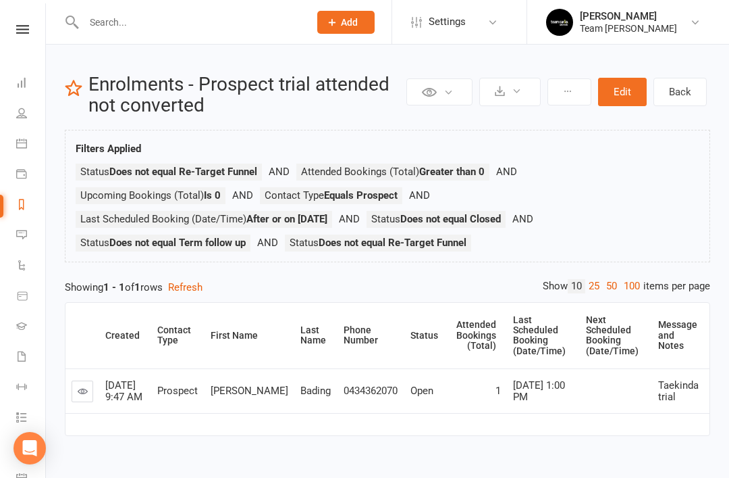
click at [86, 386] on icon at bounding box center [83, 391] width 10 height 10
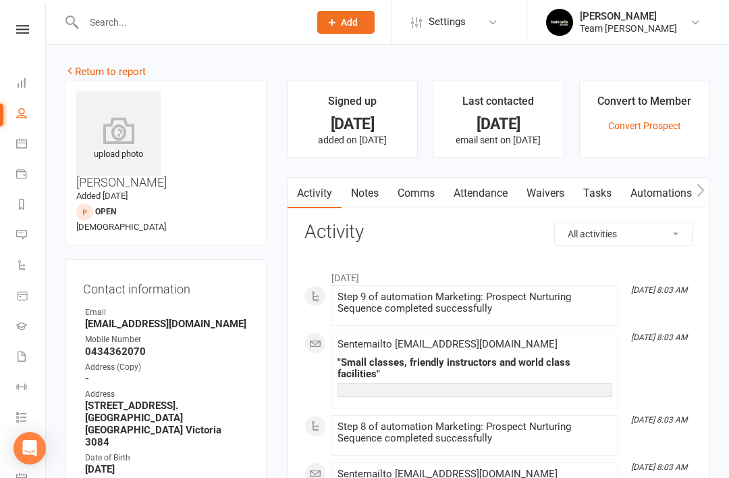
click at [379, 190] on link "Notes" at bounding box center [365, 193] width 47 height 31
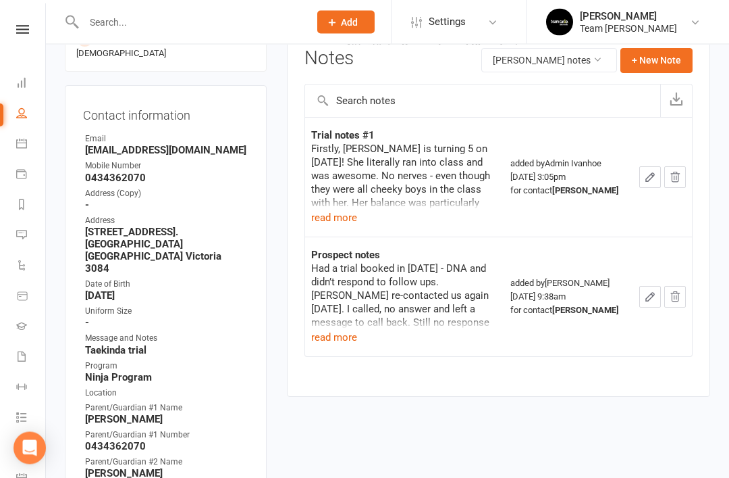
scroll to position [180, 0]
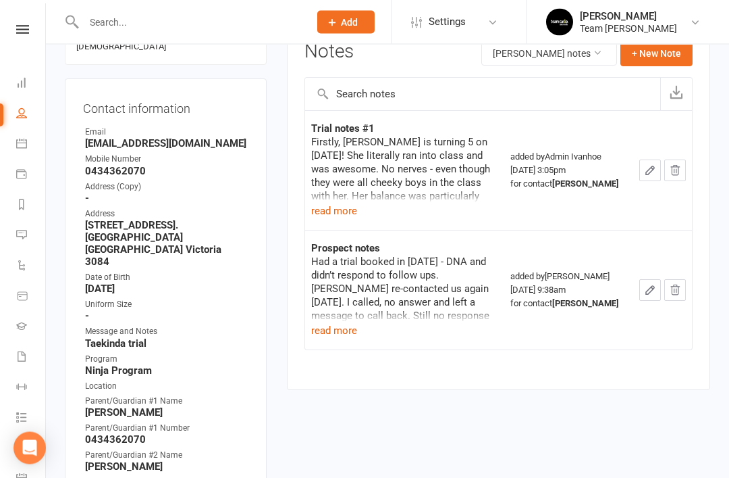
click at [342, 323] on button "read more" at bounding box center [334, 331] width 46 height 16
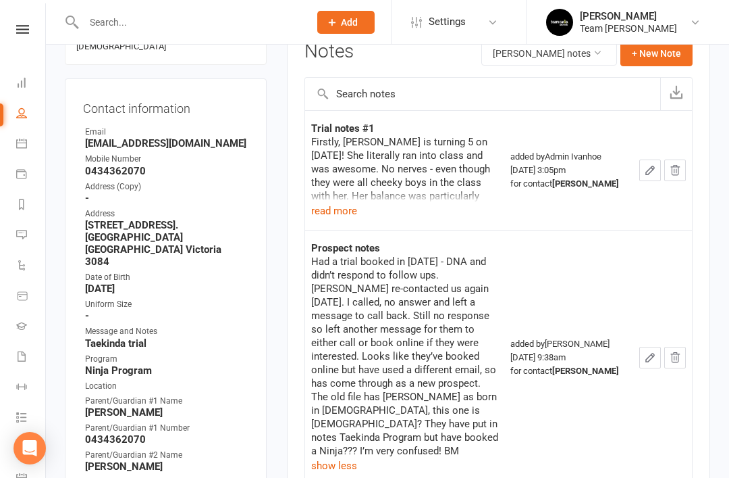
click at [338, 211] on button "read more" at bounding box center [334, 211] width 46 height 16
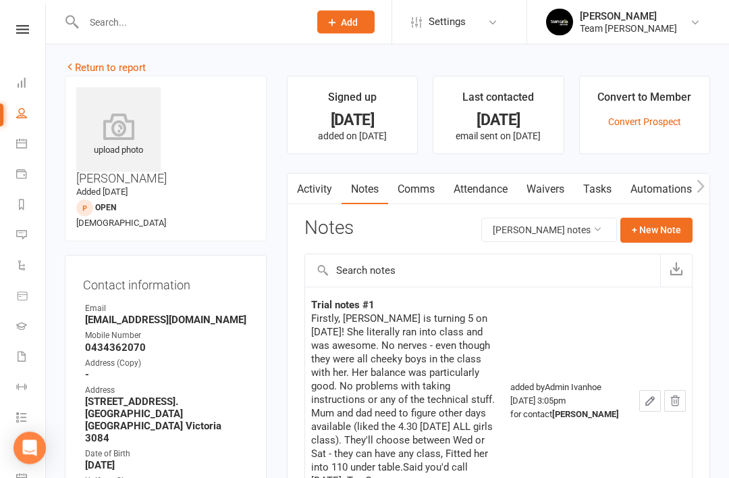
scroll to position [0, 0]
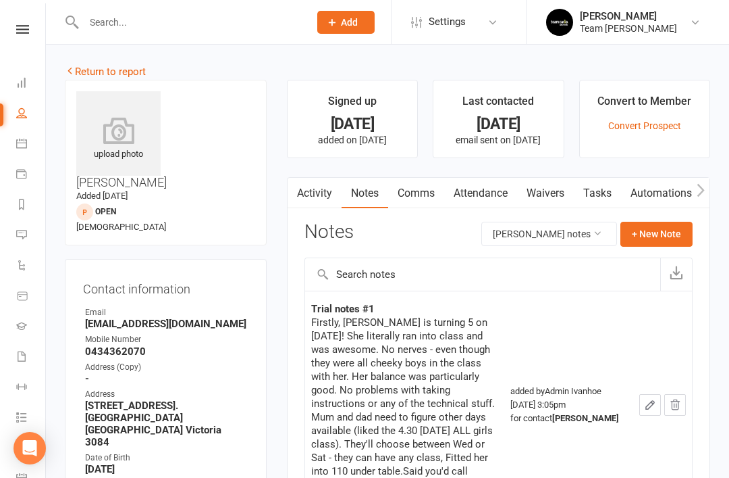
click at [307, 196] on link "Activity" at bounding box center [315, 193] width 54 height 31
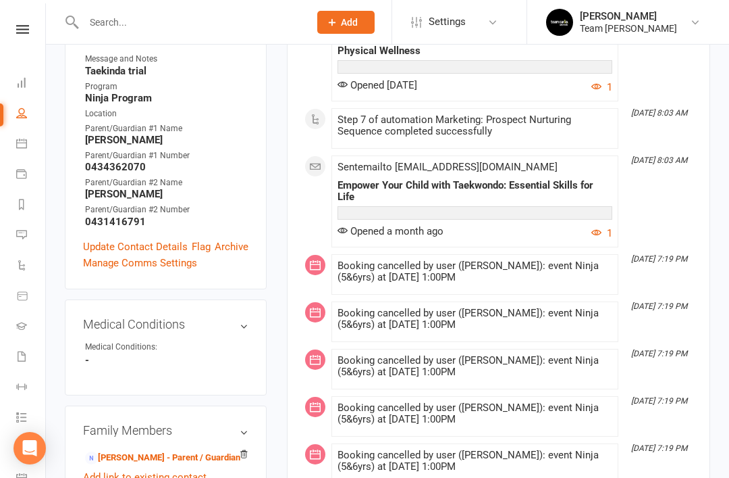
scroll to position [416, 0]
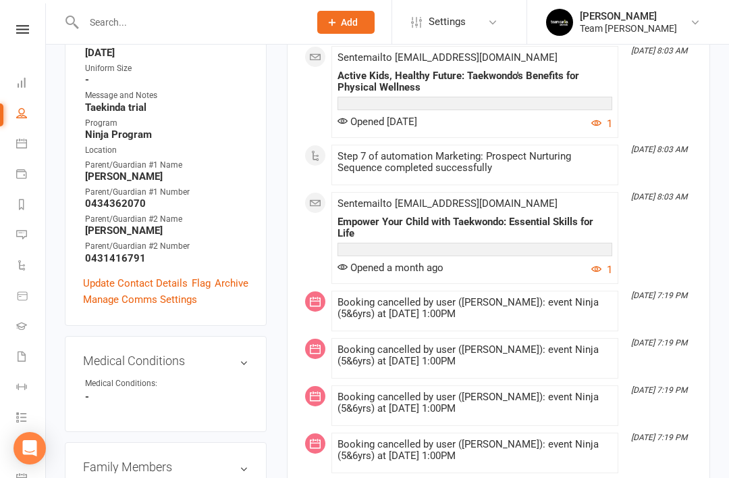
click at [127, 275] on link "Update Contact Details" at bounding box center [135, 283] width 105 height 16
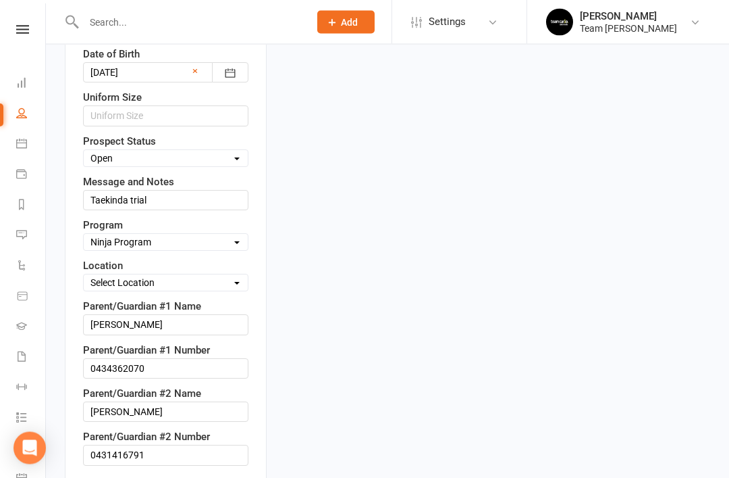
click at [226, 151] on select "Select Open Closed Website Lead Term follow up Waitlist Re-Target Funnel 1st co…" at bounding box center [166, 158] width 164 height 15
select select "Re-Target Funnel"
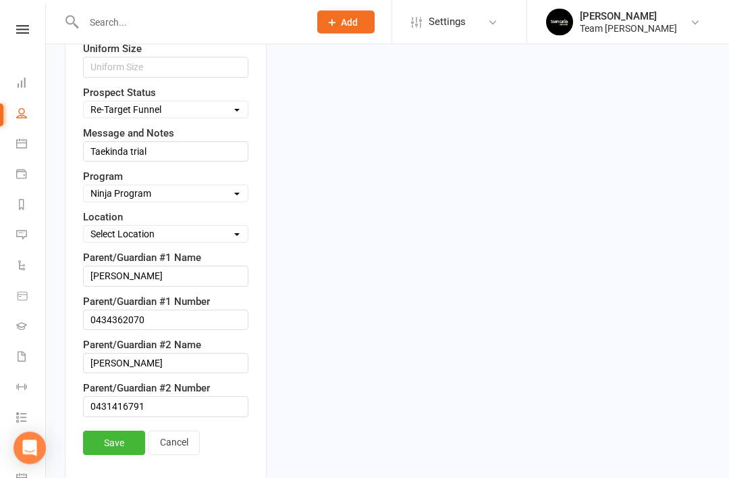
scroll to position [734, 0]
click at [118, 430] on link "Save" at bounding box center [114, 442] width 62 height 24
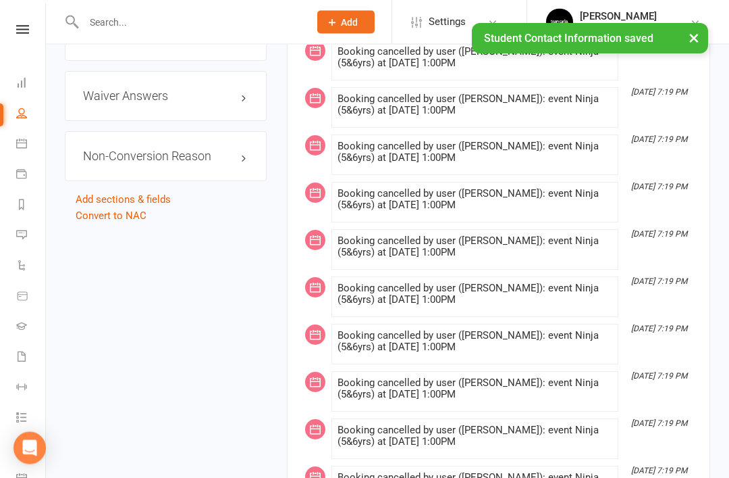
scroll to position [1340, 0]
click at [0, 0] on link "edit" at bounding box center [0, 0] width 0 height 0
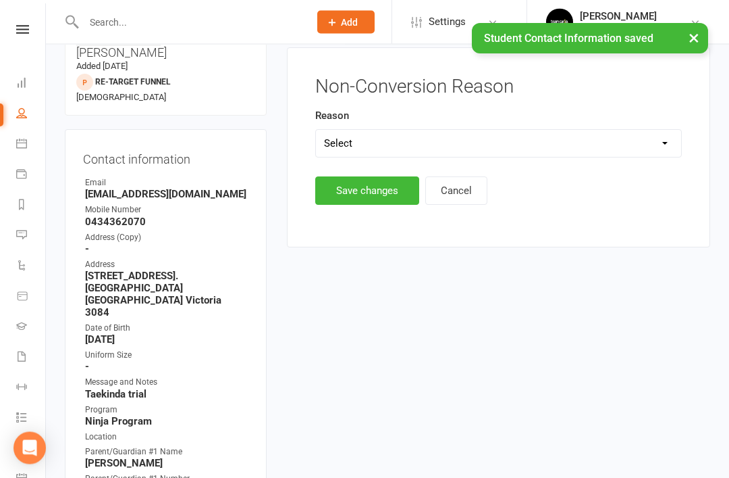
scroll to position [109, 0]
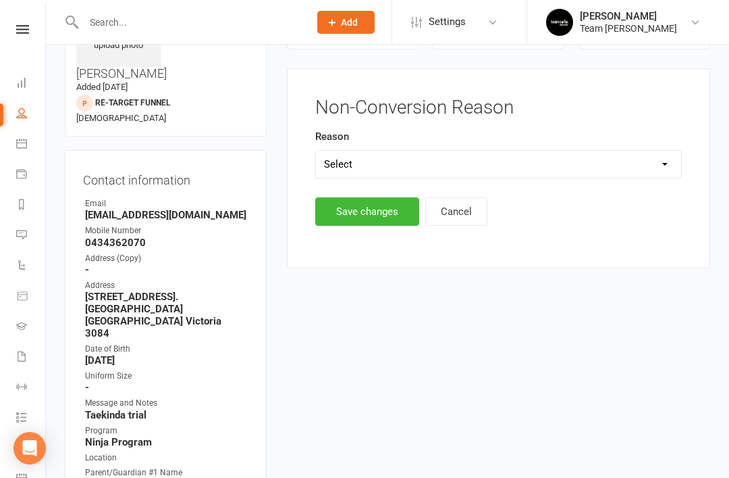
click at [652, 161] on select "Select Timetable Financial Location Not TC Fit No Response DNA Trial" at bounding box center [498, 164] width 365 height 27
select select "No Response"
click at [352, 209] on button "Save changes" at bounding box center [367, 211] width 104 height 28
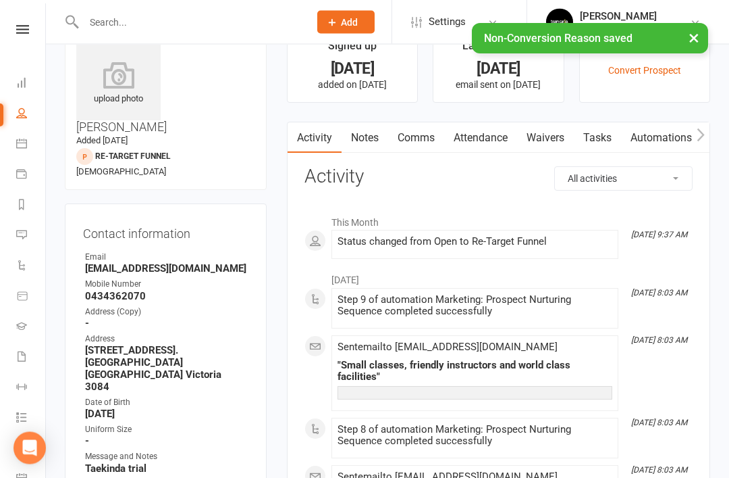
scroll to position [0, 0]
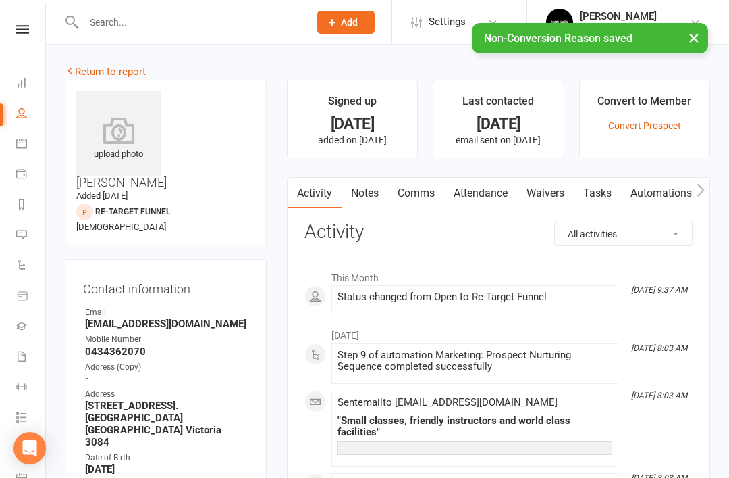
click at [94, 74] on link "Return to report" at bounding box center [105, 72] width 81 height 12
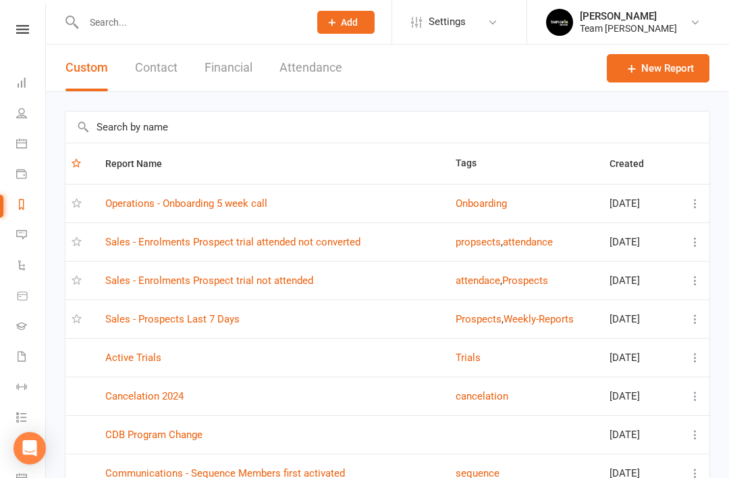
click at [298, 241] on link "Sales - Enrolments Prospect trial attended not converted" at bounding box center [232, 242] width 255 height 12
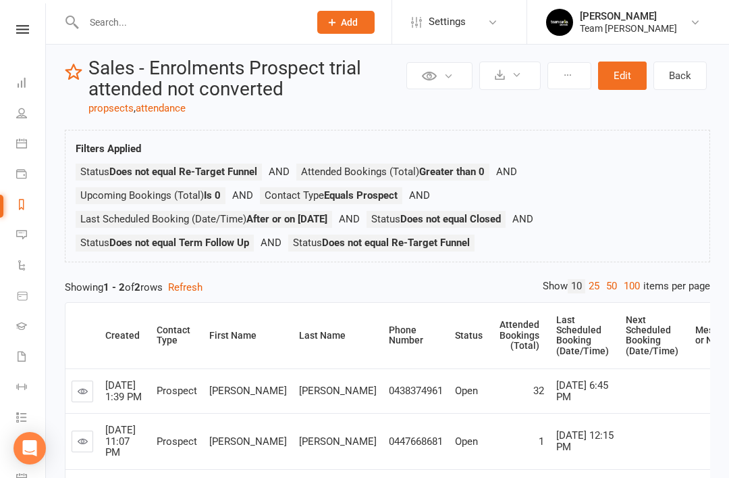
scroll to position [49, 0]
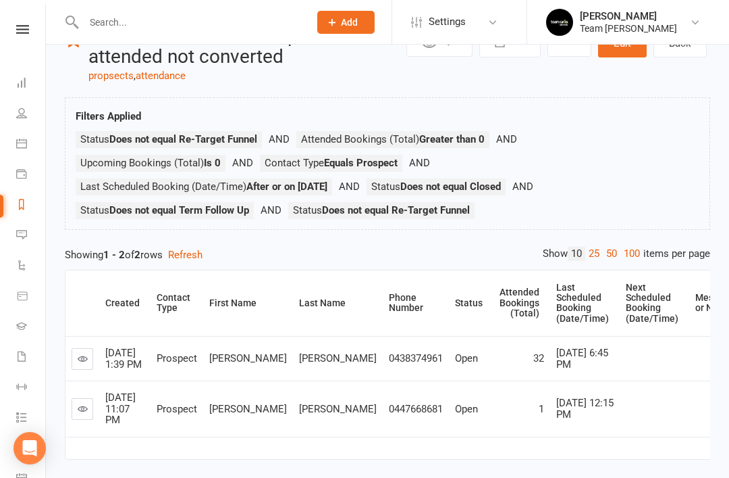
click at [77, 409] on link at bounding box center [83, 409] width 22 height 22
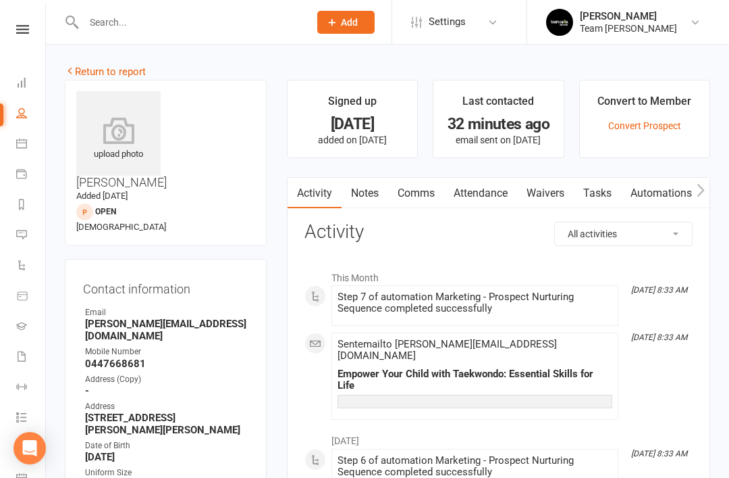
click at [81, 75] on link "Return to report" at bounding box center [105, 72] width 81 height 12
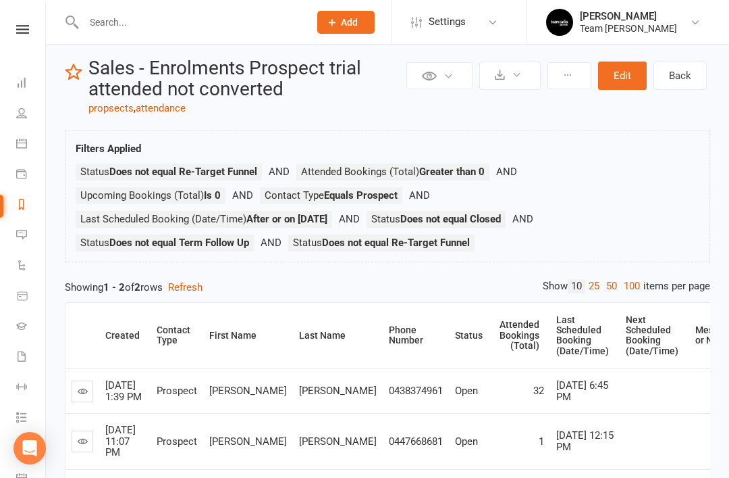
scroll to position [49, 0]
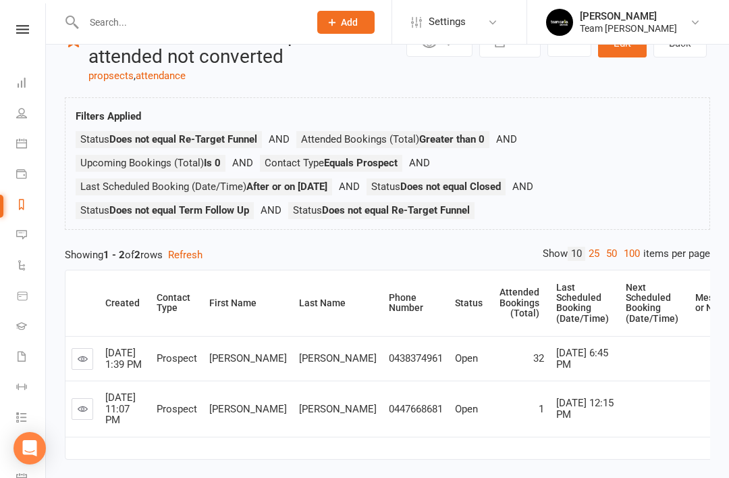
click at [20, 207] on icon at bounding box center [21, 204] width 11 height 11
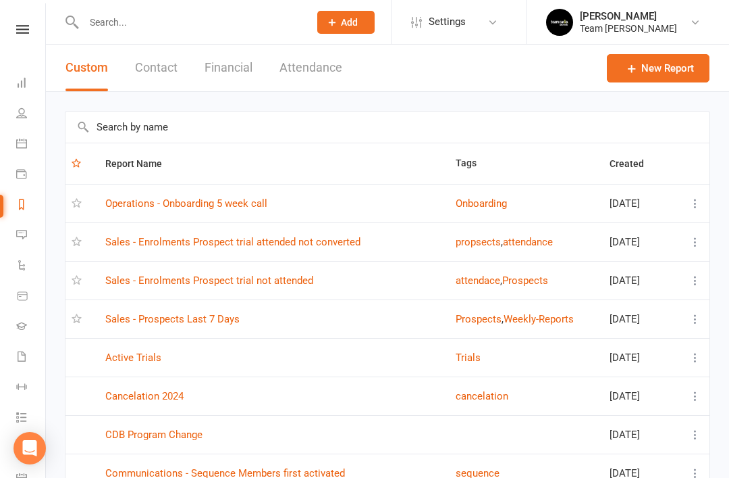
click at [272, 284] on link "Sales - Enrolments Prospect trial not attended" at bounding box center [209, 280] width 208 height 12
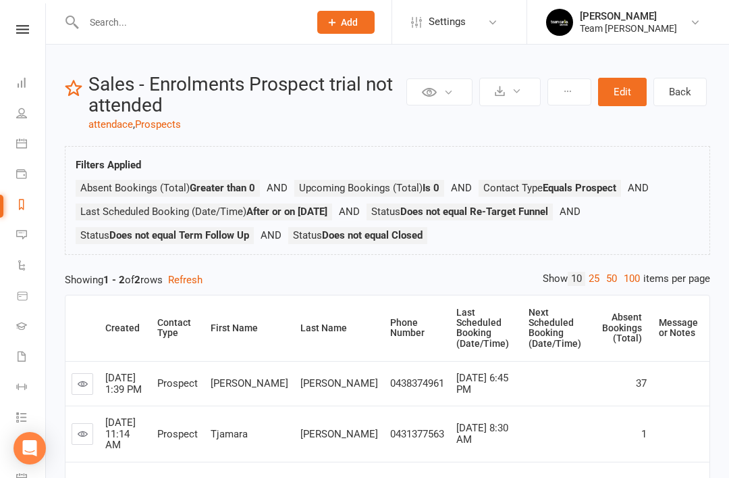
click at [84, 423] on link at bounding box center [83, 434] width 22 height 22
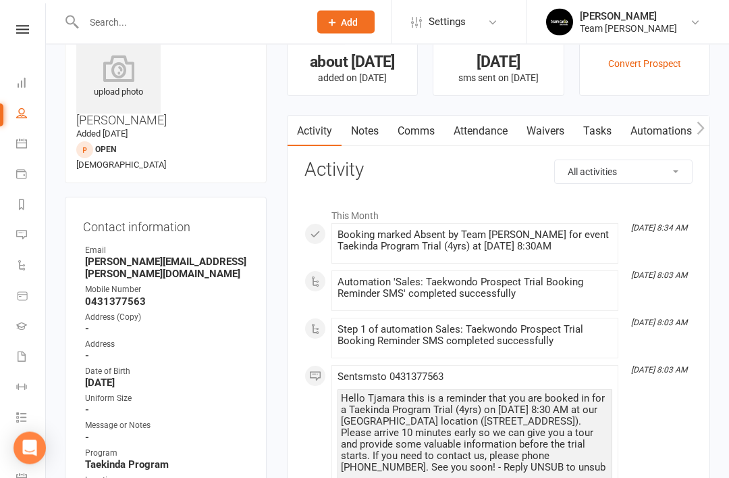
scroll to position [33, 0]
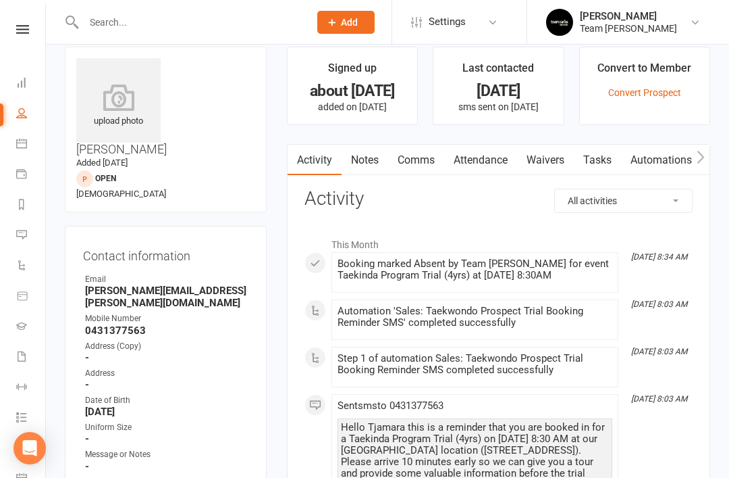
click at [362, 168] on link "Notes" at bounding box center [365, 160] width 47 height 31
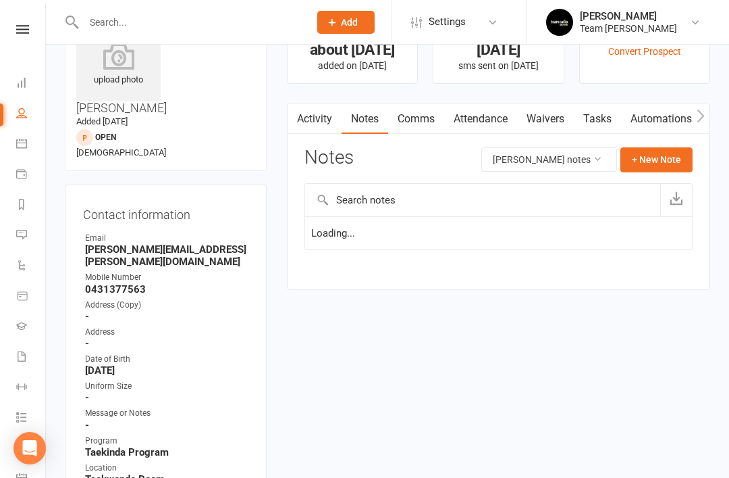
scroll to position [76, 0]
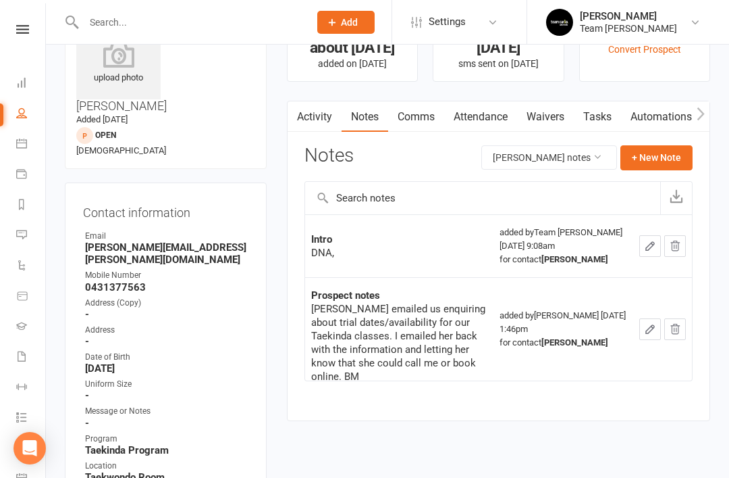
click at [428, 120] on link "Comms" at bounding box center [416, 116] width 56 height 31
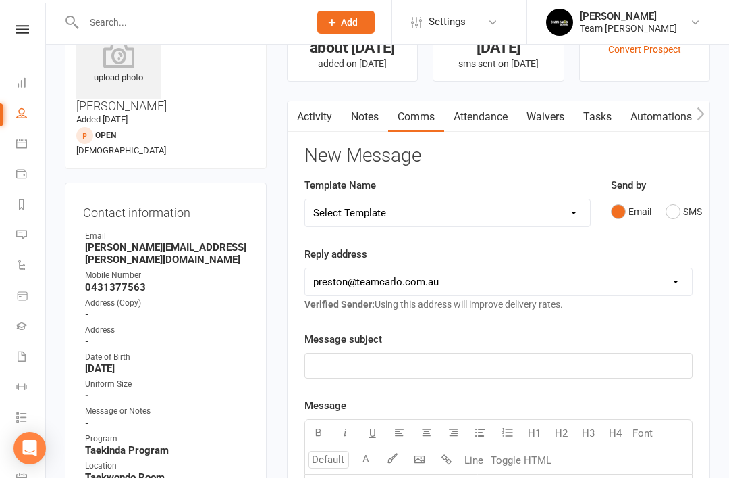
click at [677, 212] on button "SMS" at bounding box center [684, 212] width 36 height 26
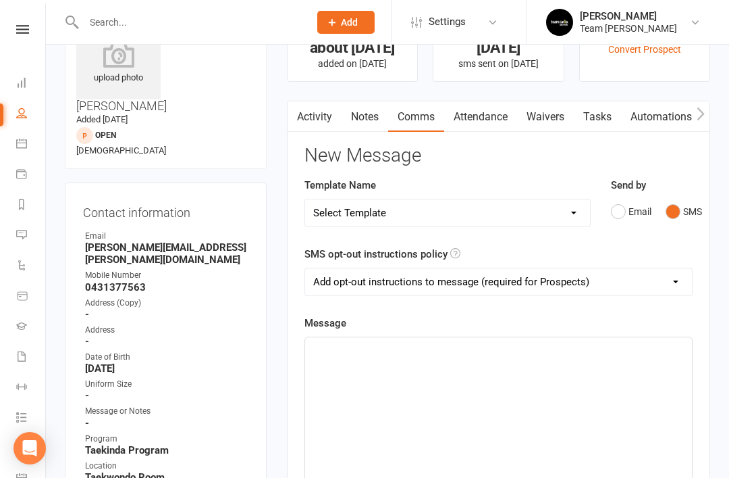
click at [418, 365] on div "﻿" at bounding box center [498, 438] width 387 height 203
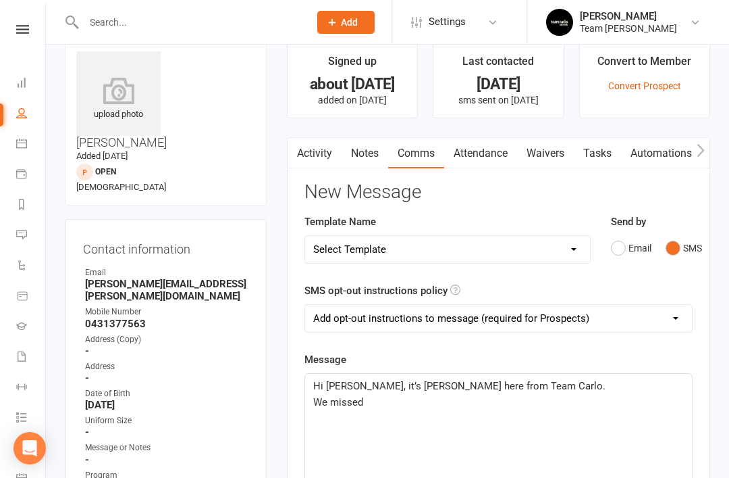
scroll to position [38, 0]
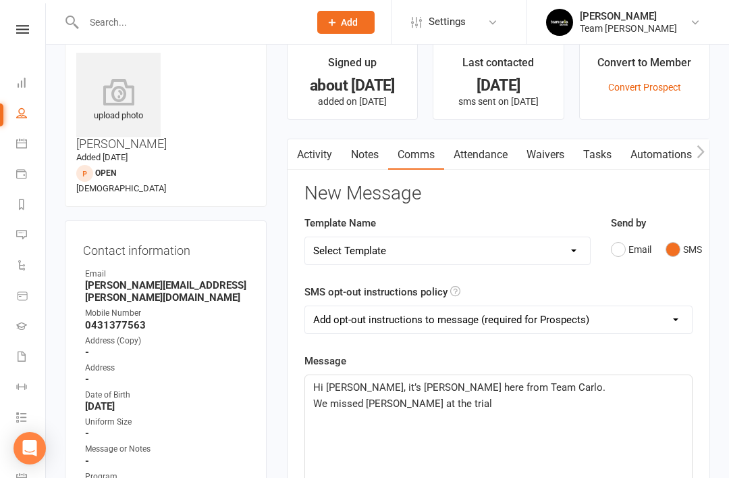
click at [361, 153] on link "Notes" at bounding box center [365, 154] width 47 height 31
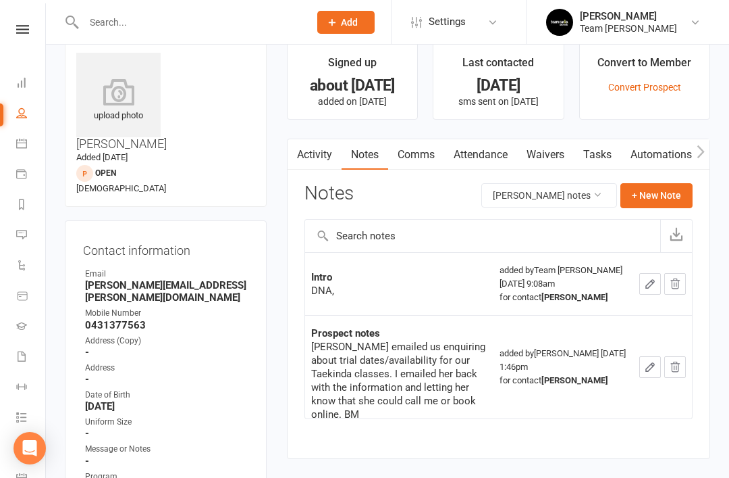
click at [423, 161] on link "Comms" at bounding box center [416, 154] width 56 height 31
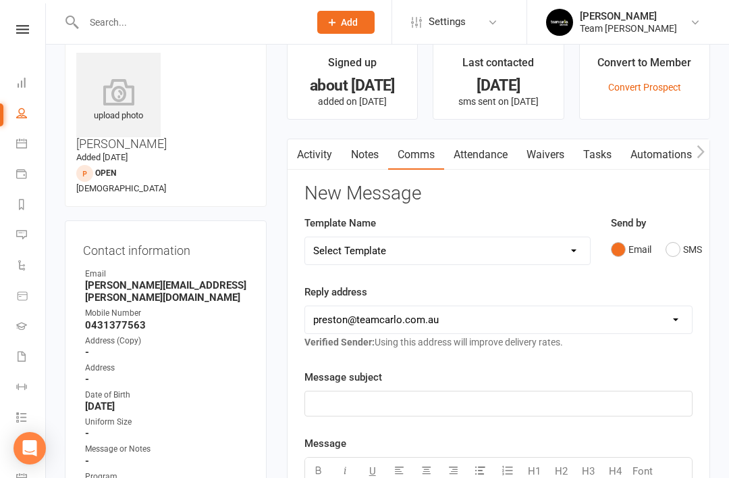
click at [669, 254] on button "SMS" at bounding box center [684, 249] width 36 height 26
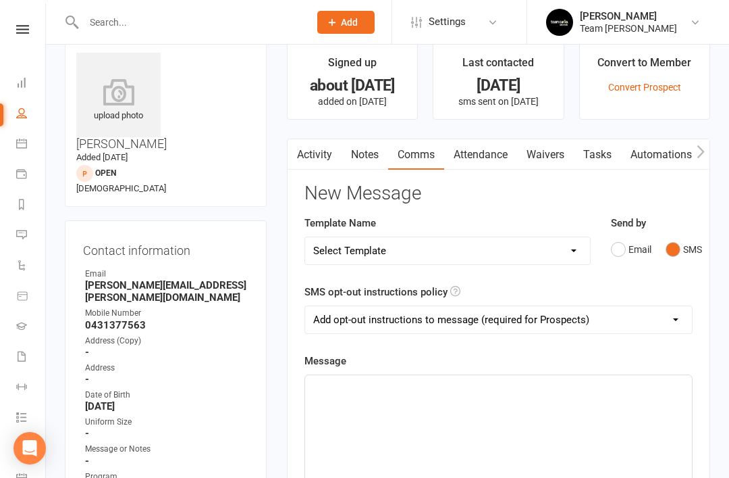
click at [457, 399] on div "﻿" at bounding box center [498, 476] width 387 height 203
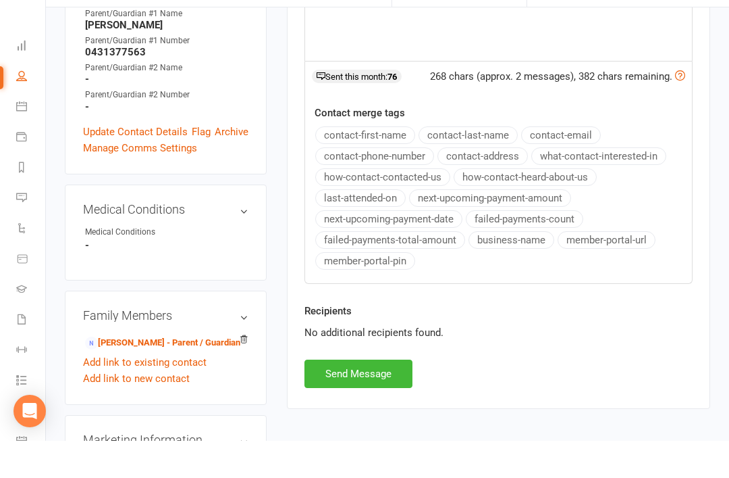
scroll to position [536, 0]
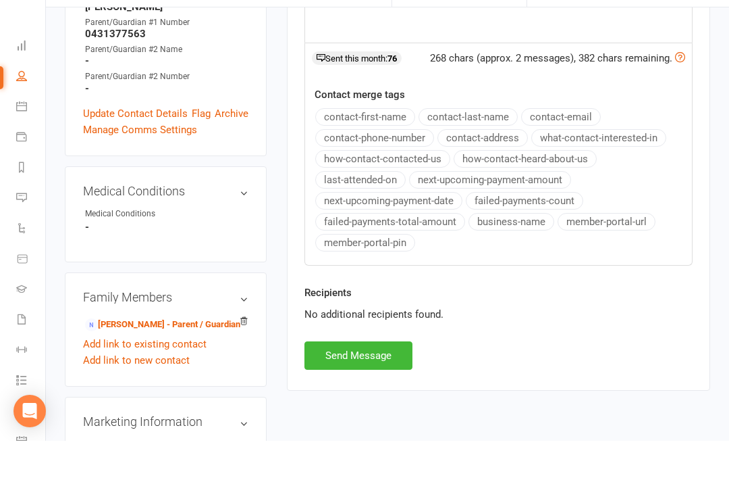
click at [343, 378] on button "Send Message" at bounding box center [359, 392] width 108 height 28
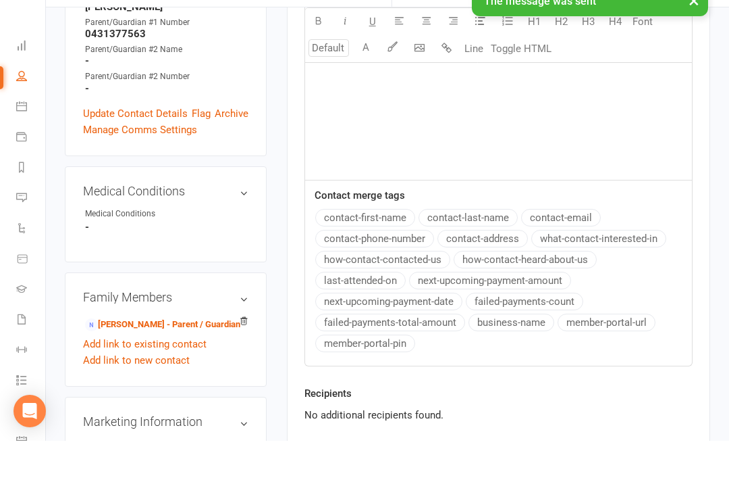
scroll to position [574, 0]
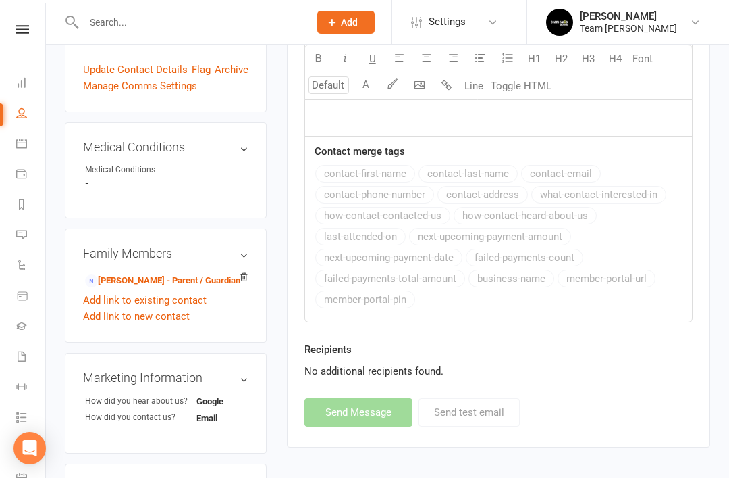
click at [22, 110] on icon at bounding box center [21, 112] width 11 height 11
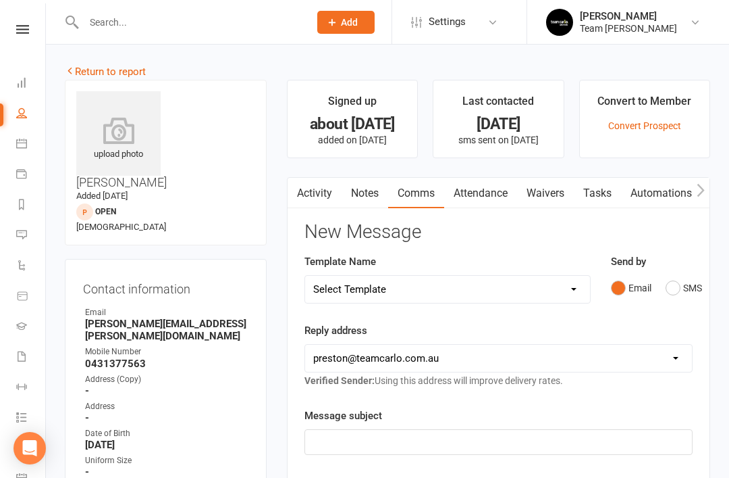
select select "50"
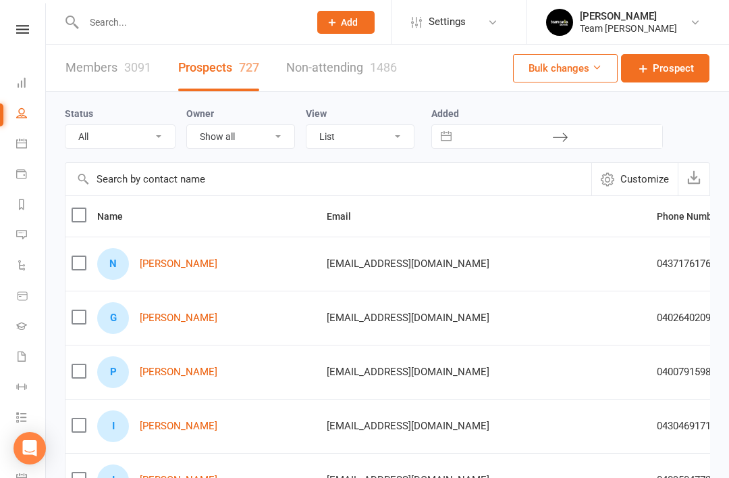
click at [155, 140] on select "All (No status set) (Invalid status) Open Closed Website Lead Term Follow Up Wa…" at bounding box center [120, 136] width 109 height 23
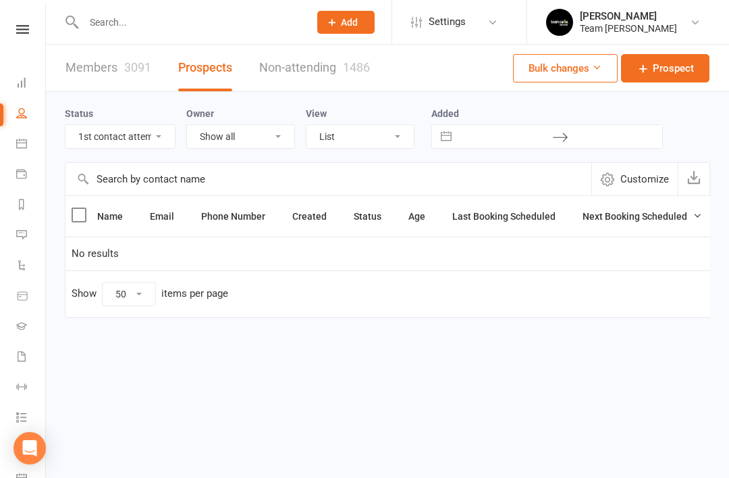
click at [165, 139] on select "All (No status set) (Invalid status) Open Closed Website Lead Term Follow Up Wa…" at bounding box center [120, 136] width 109 height 23
click at [159, 145] on select "All (No status set) (Invalid status) Open Closed Website Lead Term Follow Up Wa…" at bounding box center [120, 136] width 109 height 23
select select "3rd contact attempt complete"
click at [12, 90] on li "Dashboard" at bounding box center [22, 84] width 45 height 30
click at [27, 86] on link "Dashboard" at bounding box center [31, 84] width 30 height 30
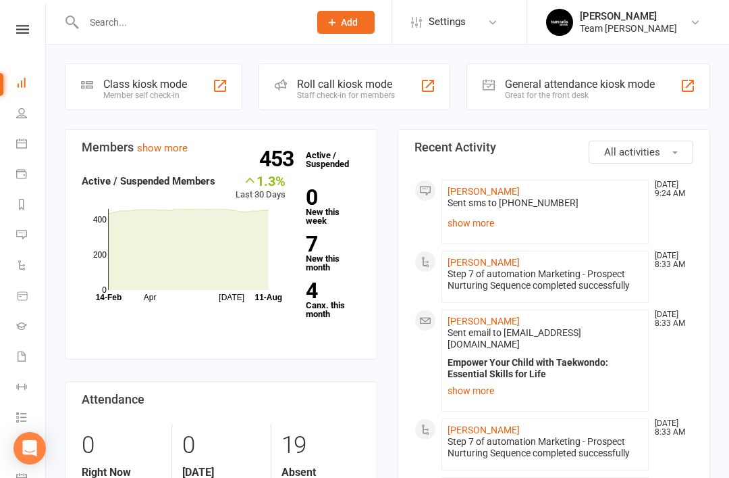
click at [478, 215] on link "show more" at bounding box center [545, 222] width 195 height 19
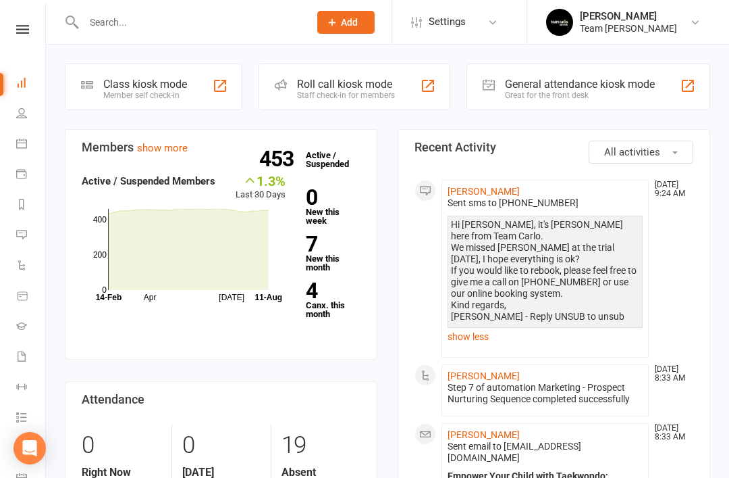
click at [314, 307] on link "4 Canx. this month" at bounding box center [333, 299] width 55 height 38
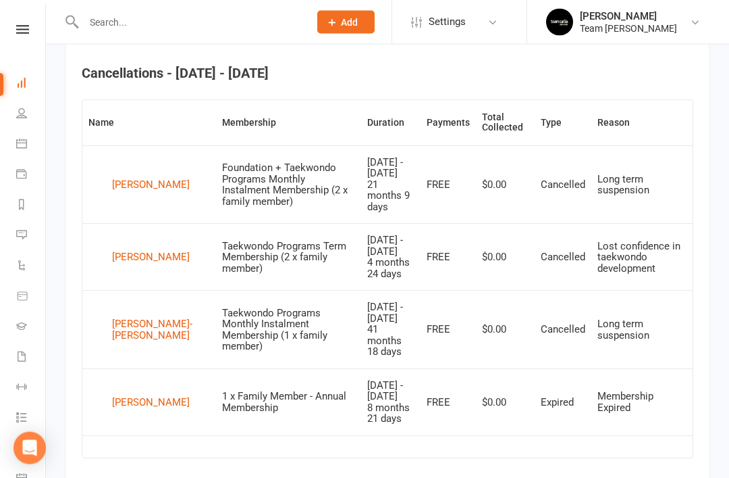
scroll to position [524, 0]
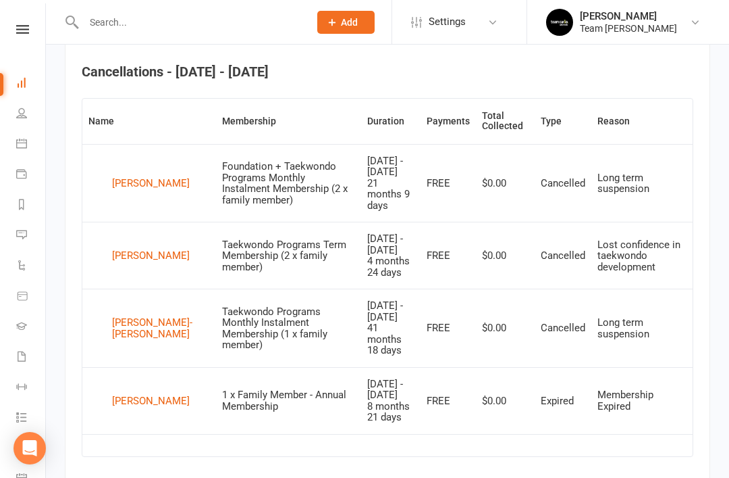
click at [134, 249] on div "Louis Dokoza" at bounding box center [151, 255] width 78 height 20
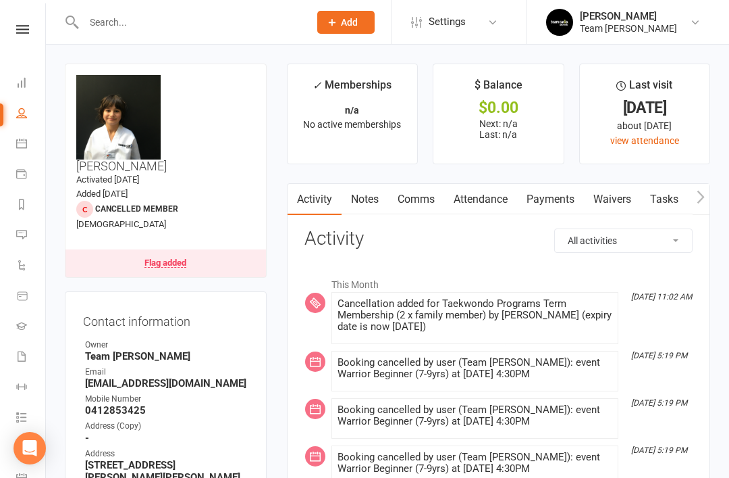
click at [174, 258] on div "Flag added" at bounding box center [166, 262] width 42 height 9
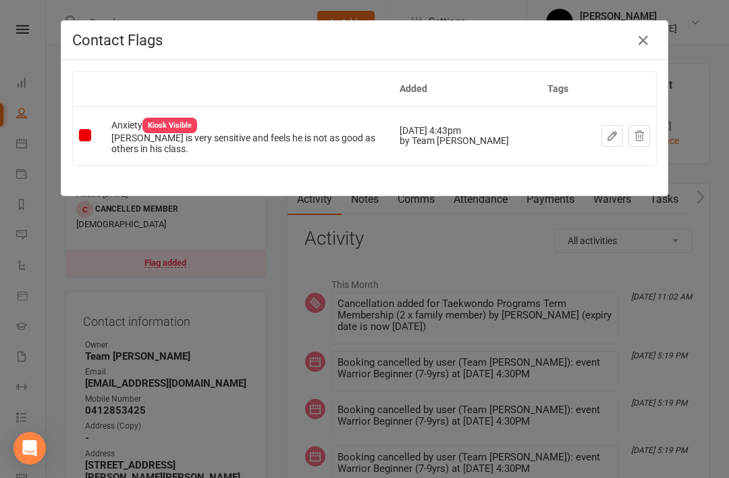
click at [647, 38] on icon "button" at bounding box center [644, 40] width 16 height 16
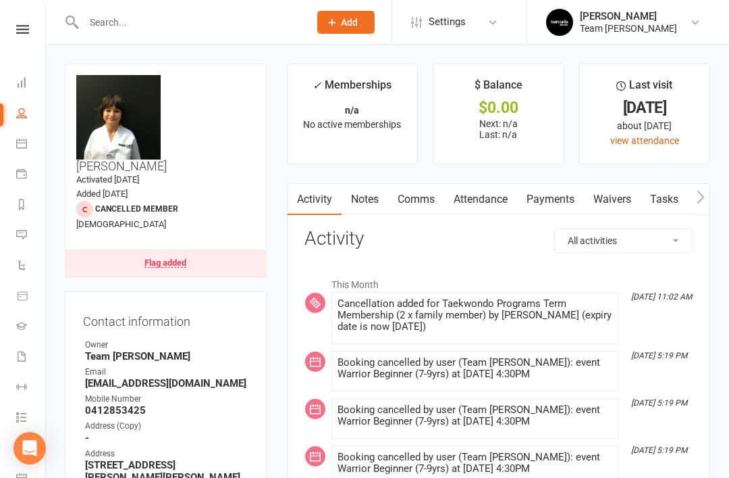
click at [368, 199] on link "Notes" at bounding box center [365, 199] width 47 height 31
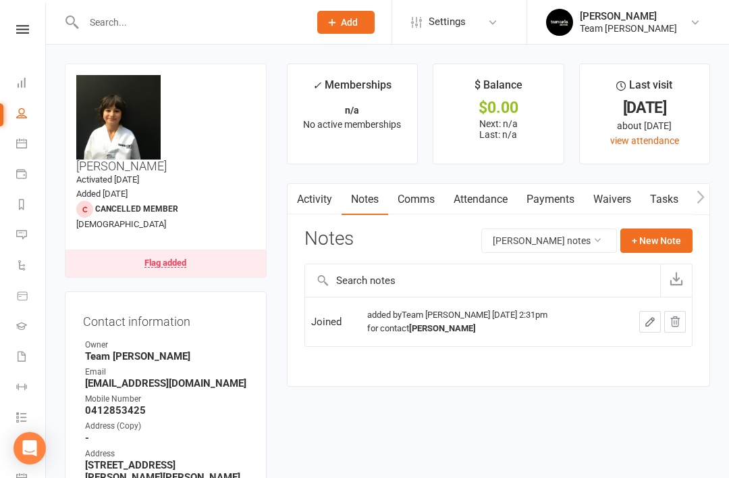
click at [30, 84] on link "Dashboard" at bounding box center [31, 84] width 30 height 30
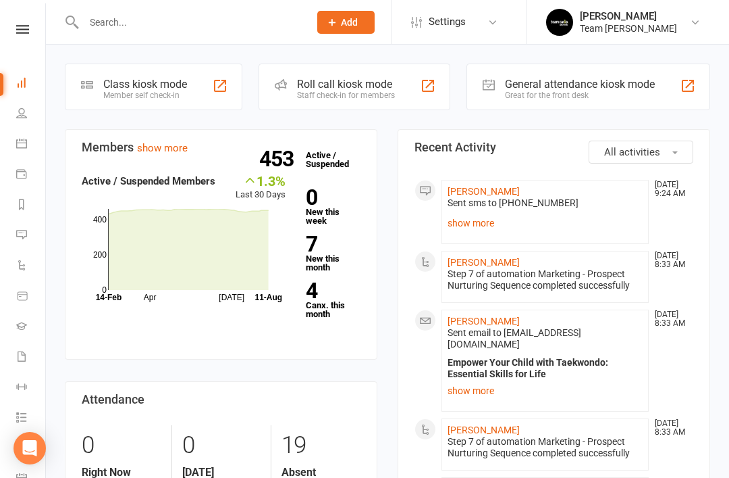
click at [317, 246] on strong "7" at bounding box center [330, 244] width 49 height 20
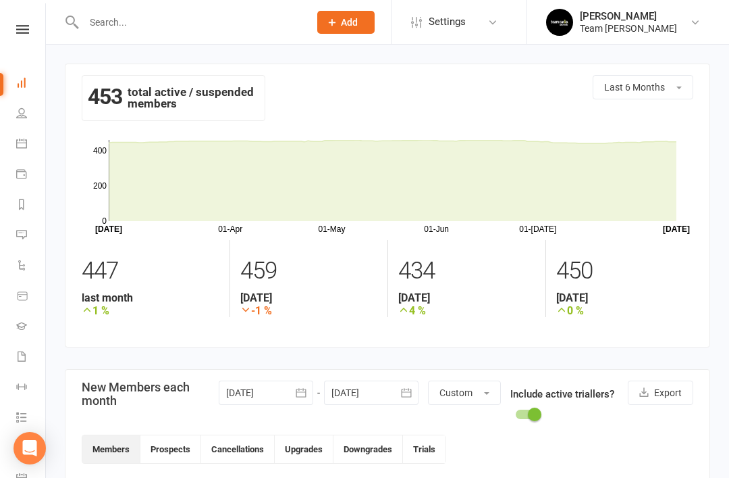
click at [664, 90] on span "Last 6 Months" at bounding box center [635, 87] width 61 height 11
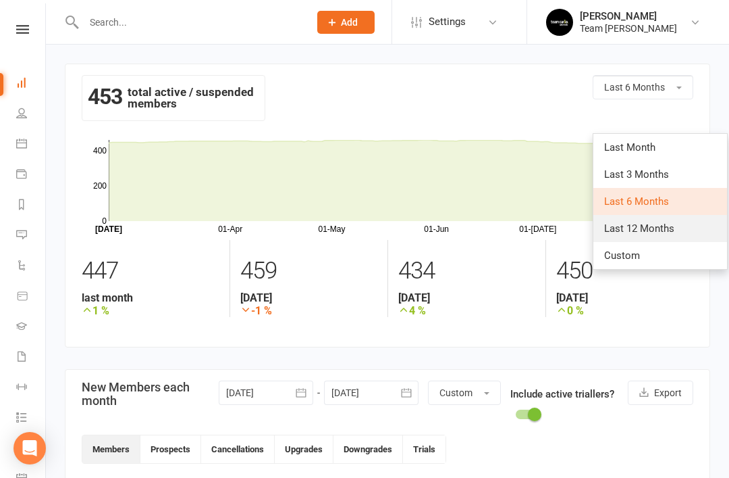
click at [667, 231] on span "Last 12 Months" at bounding box center [640, 228] width 70 height 12
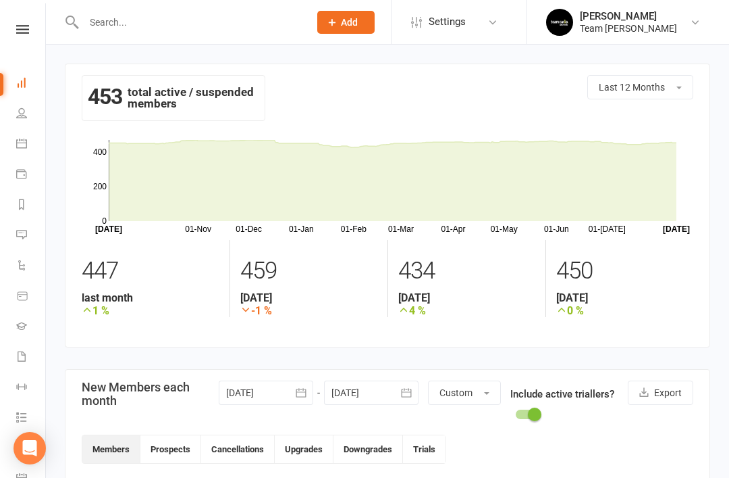
click at [672, 90] on button "Last 12 Months" at bounding box center [641, 87] width 106 height 24
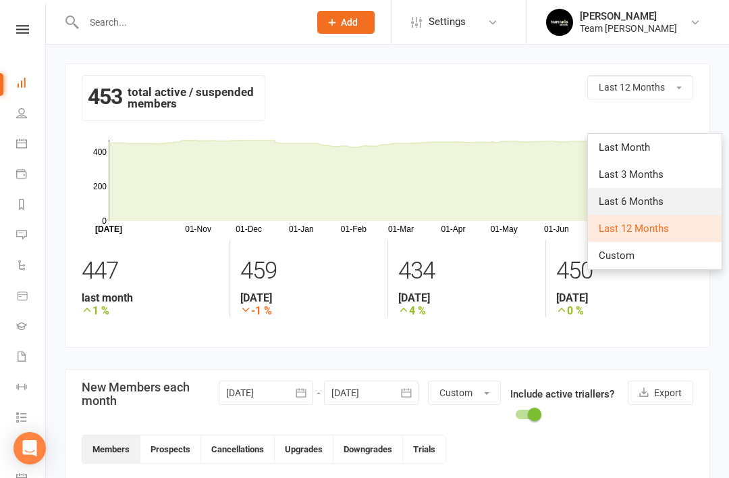
click at [657, 199] on span "Last 6 Months" at bounding box center [631, 201] width 65 height 12
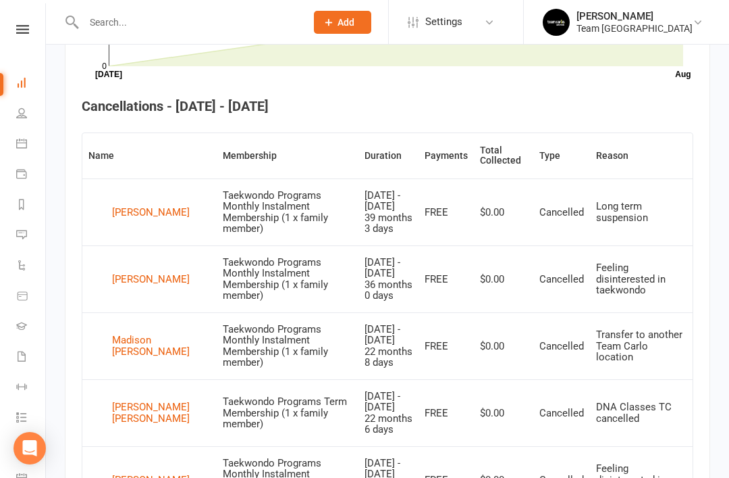
scroll to position [481, 0]
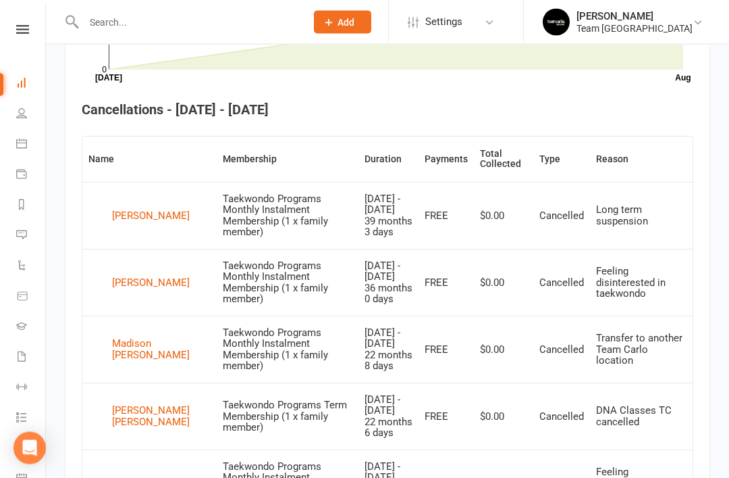
click at [136, 278] on div "[PERSON_NAME]" at bounding box center [151, 283] width 78 height 20
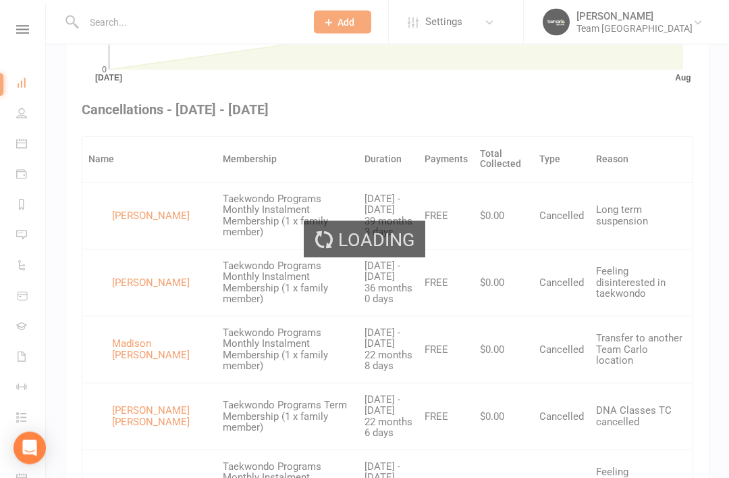
scroll to position [482, 0]
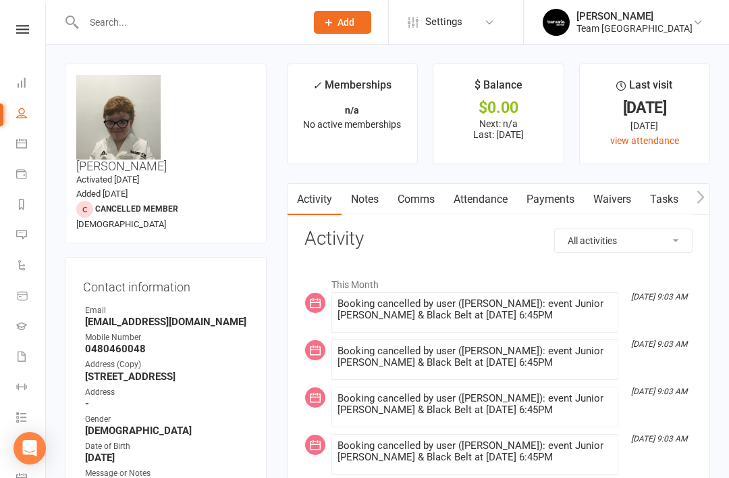
click at [365, 203] on link "Notes" at bounding box center [365, 199] width 47 height 31
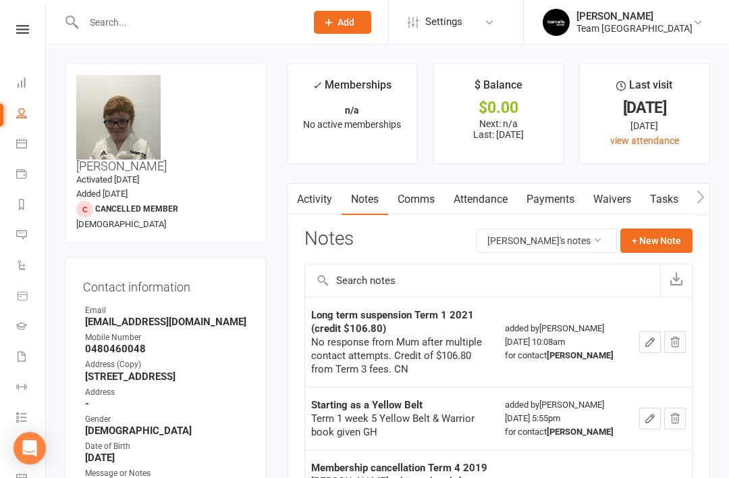
click at [21, 84] on icon at bounding box center [21, 82] width 11 height 11
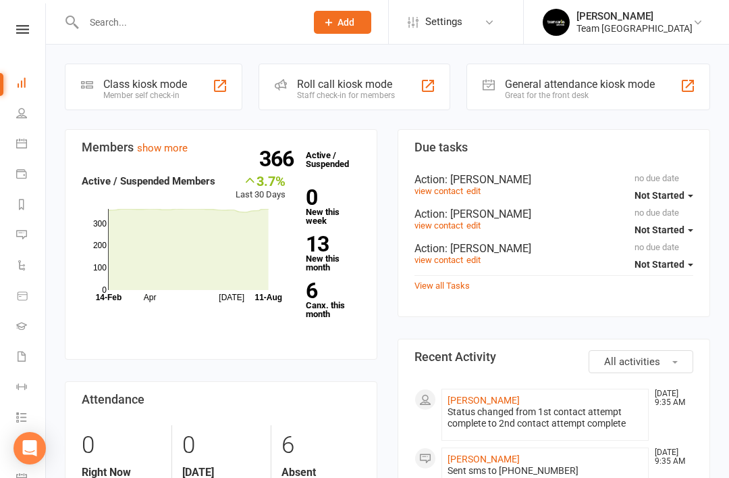
click at [324, 249] on strong "13" at bounding box center [330, 244] width 49 height 20
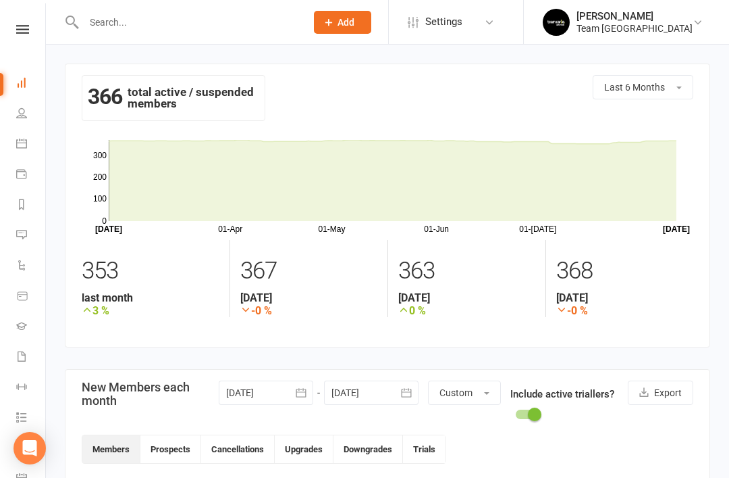
click at [487, 32] on link "Settings" at bounding box center [455, 22] width 94 height 30
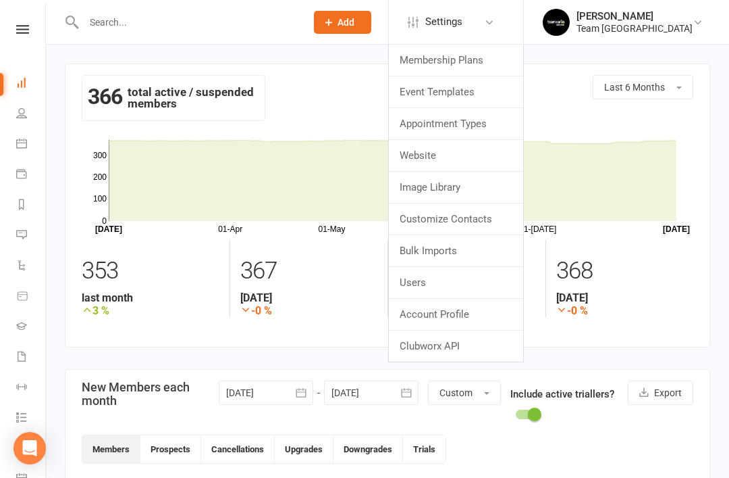
click at [469, 92] on link "Event Templates" at bounding box center [456, 91] width 134 height 31
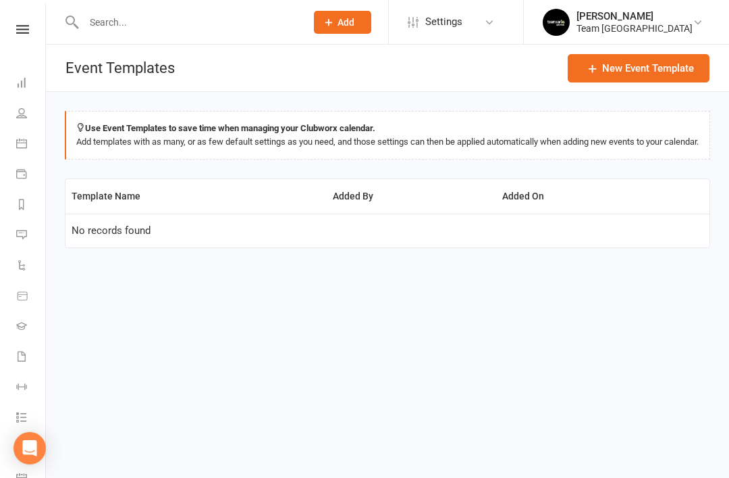
click at [492, 28] on link "Settings" at bounding box center [455, 22] width 94 height 30
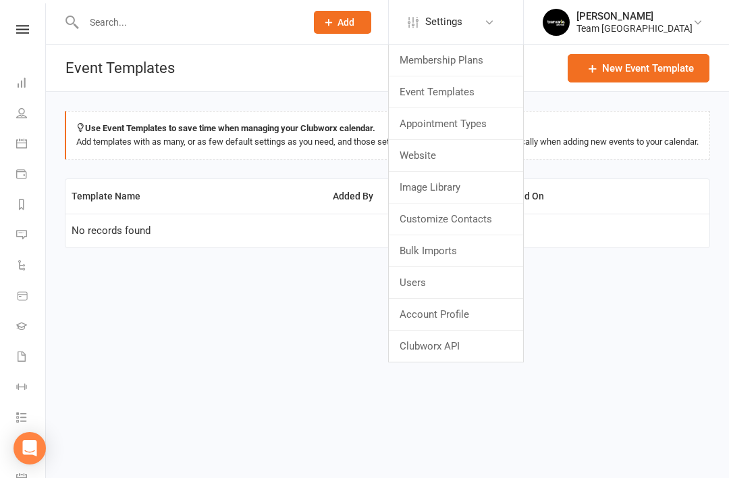
click at [264, 305] on html "Prospect Member Non-attending contact Class / event Appointment Grading event T…" at bounding box center [364, 152] width 729 height 305
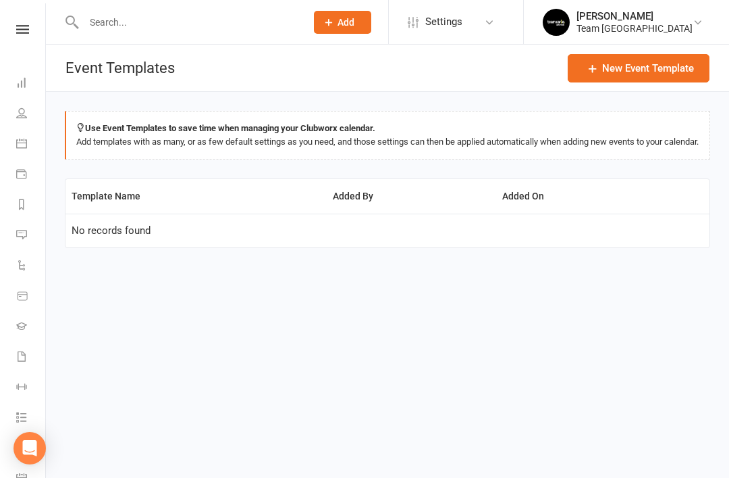
click at [129, 305] on html "Prospect Member Non-attending contact Class / event Appointment Grading event T…" at bounding box center [364, 152] width 729 height 305
click at [11, 233] on li "Messages 1" at bounding box center [22, 236] width 45 height 30
click at [20, 238] on icon at bounding box center [21, 234] width 11 height 11
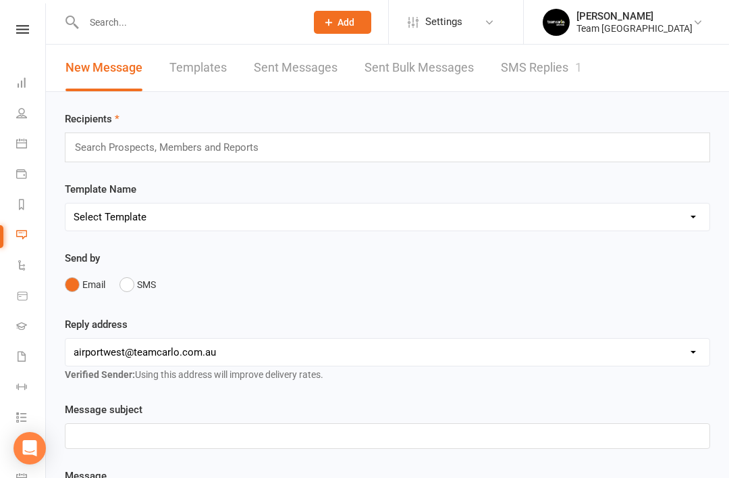
click at [208, 72] on link "Templates" at bounding box center [198, 68] width 57 height 47
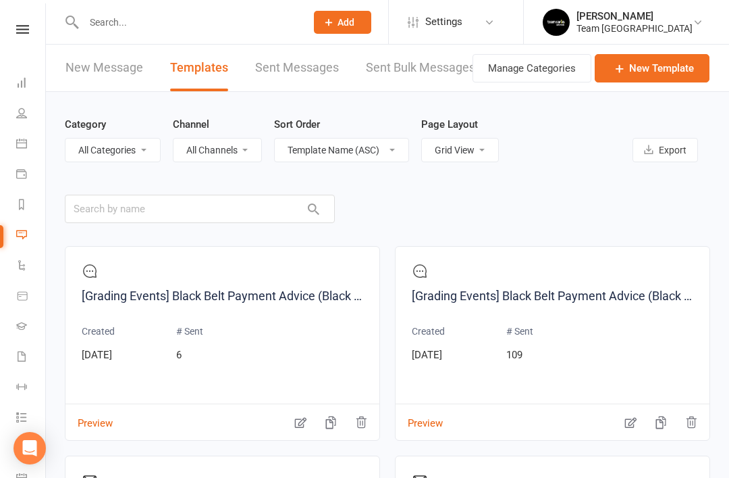
click at [476, 149] on select "List View Grid View" at bounding box center [460, 149] width 76 height 23
select select "list"
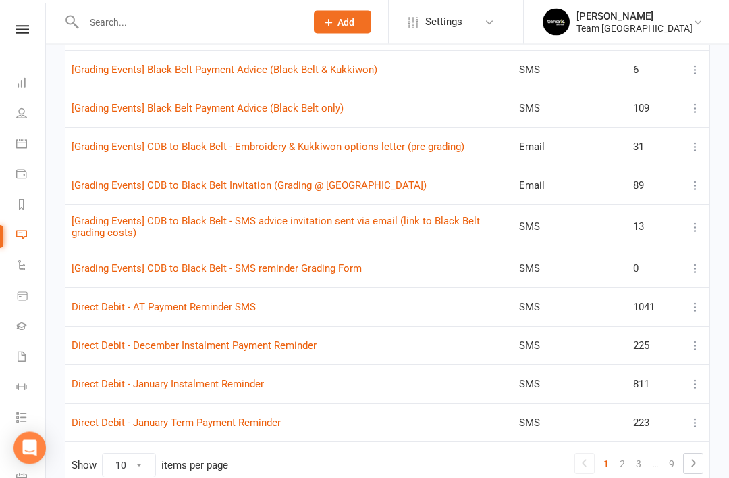
scroll to position [246, 0]
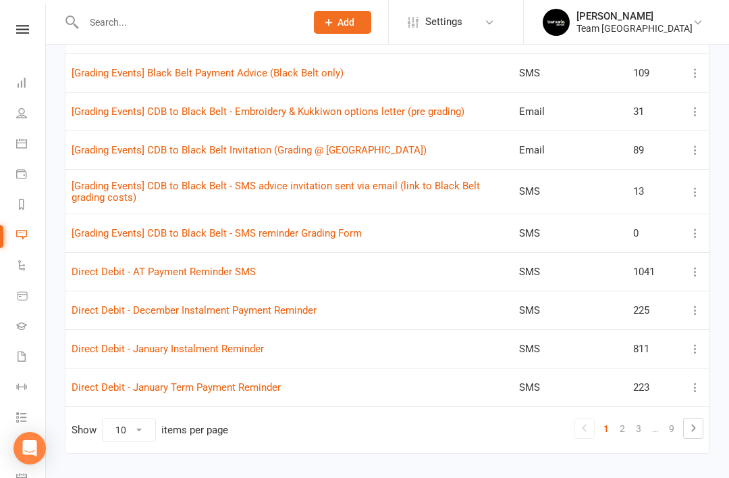
click at [628, 426] on link "2" at bounding box center [623, 428] width 16 height 19
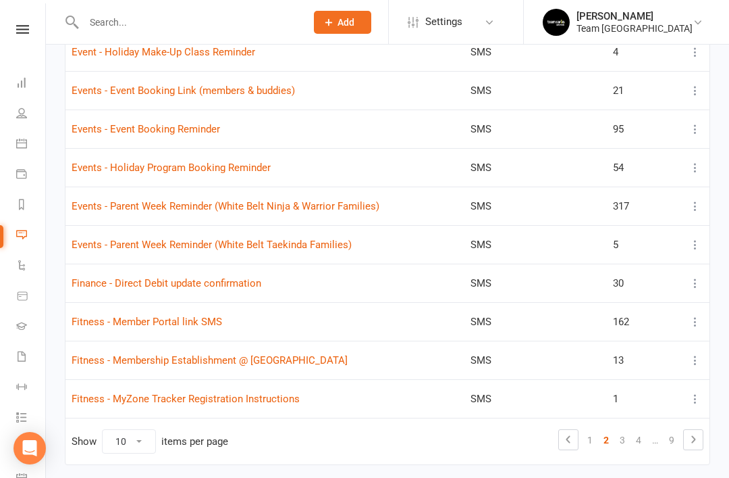
scroll to position [240, 0]
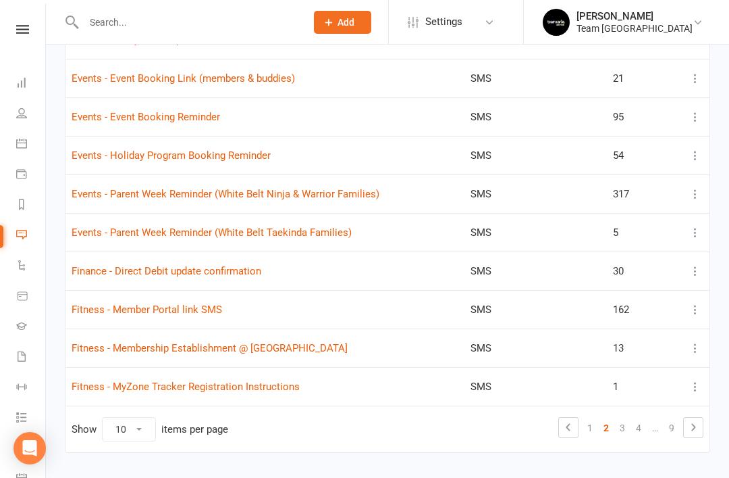
click at [625, 430] on link "3" at bounding box center [623, 427] width 16 height 19
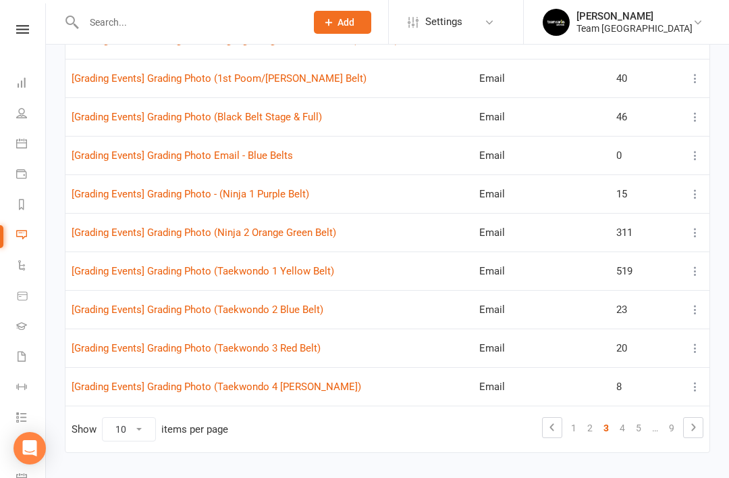
click at [627, 429] on link "4" at bounding box center [623, 427] width 16 height 19
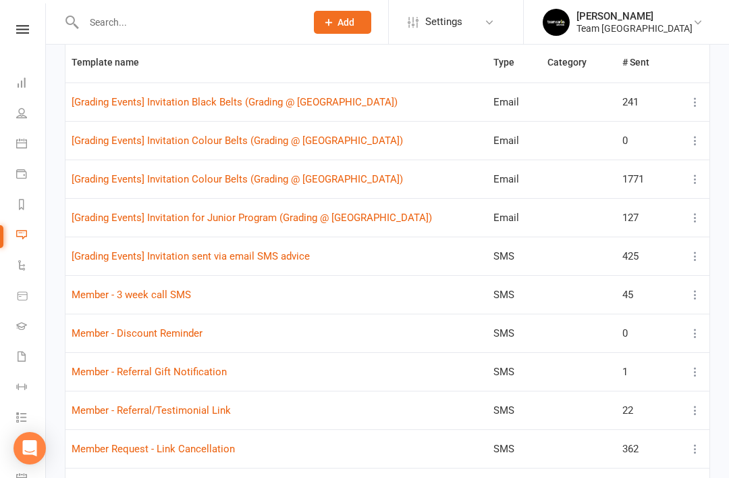
scroll to position [179, 0]
click at [159, 294] on link "Member - 3 week call SMS" at bounding box center [132, 294] width 120 height 12
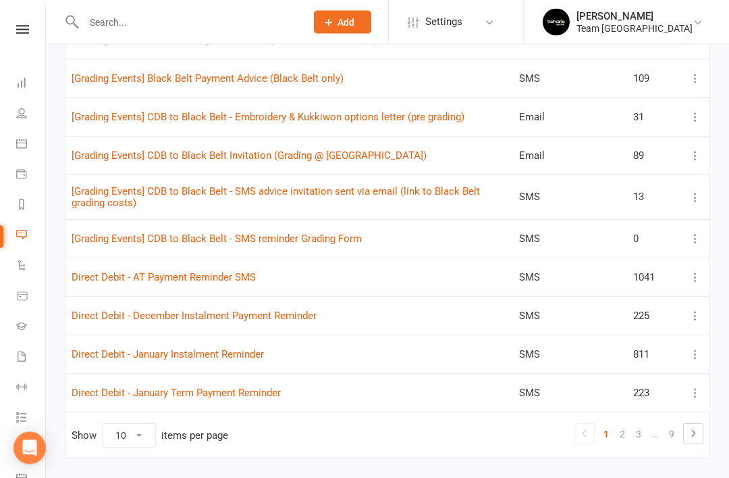
scroll to position [246, 0]
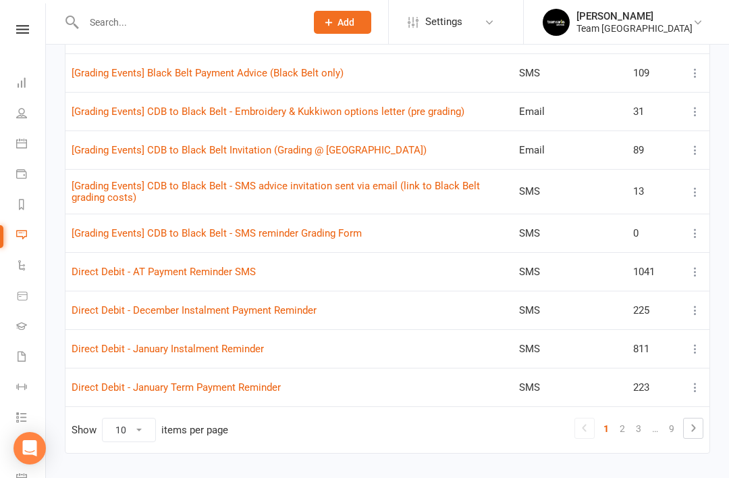
click at [622, 426] on link "2" at bounding box center [623, 428] width 16 height 19
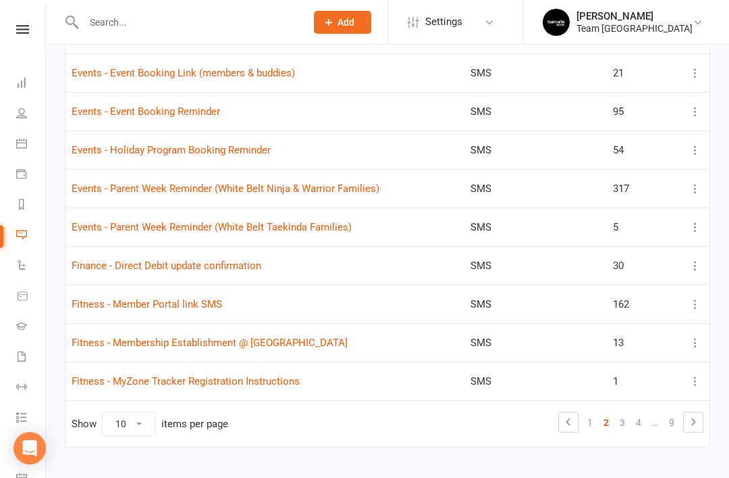
scroll to position [240, 0]
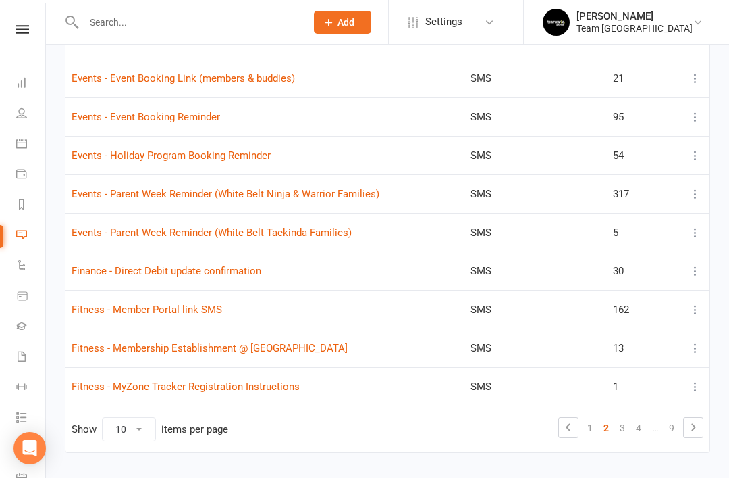
click at [628, 429] on link "3" at bounding box center [623, 427] width 16 height 19
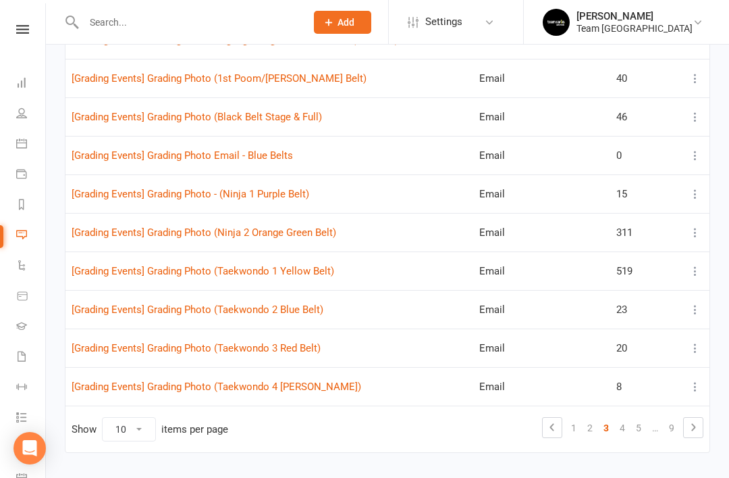
click at [623, 432] on link "4" at bounding box center [623, 427] width 16 height 19
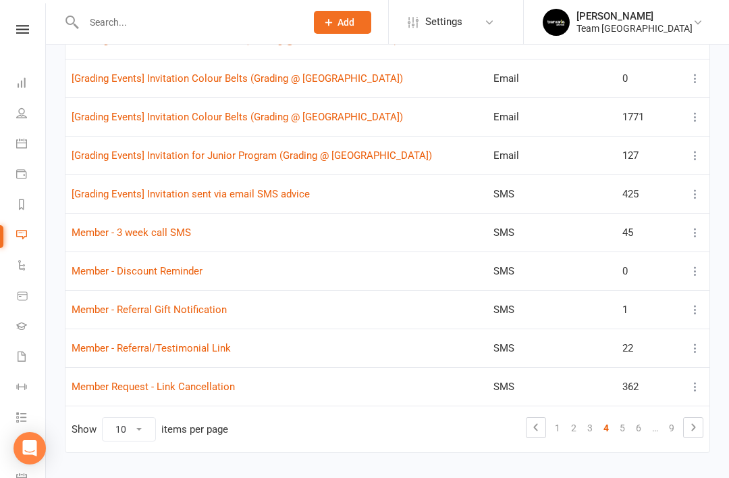
click at [180, 342] on link "Member - Referral/Testimonial Link" at bounding box center [151, 348] width 159 height 12
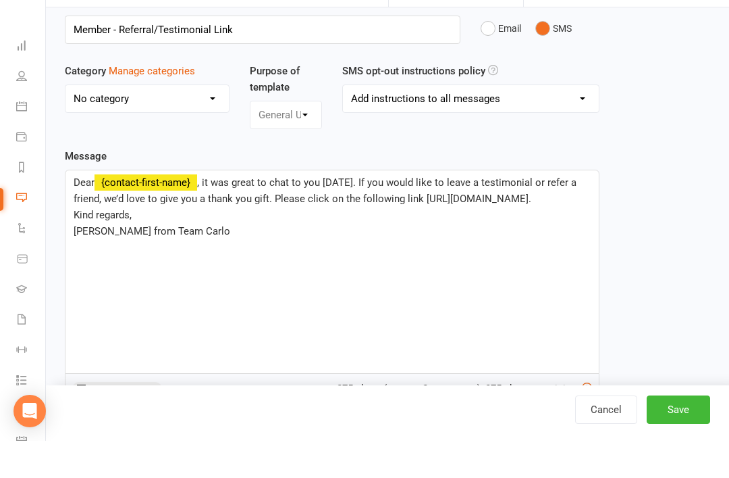
scroll to position [66, 0]
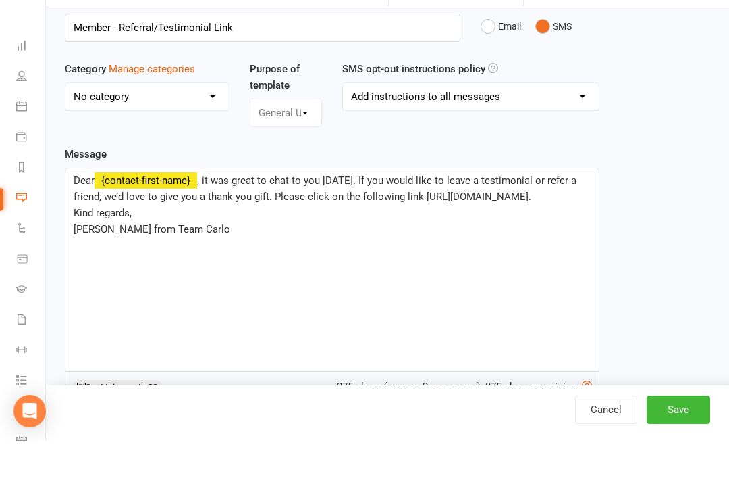
click at [611, 458] on link "Cancel" at bounding box center [606, 446] width 62 height 28
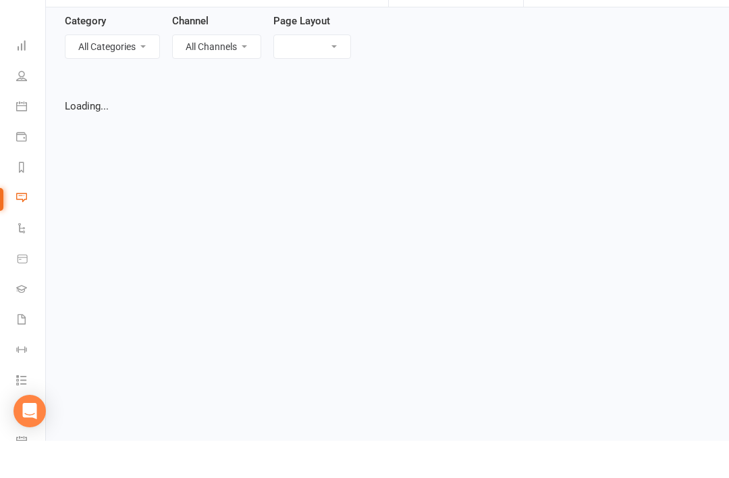
select select "list"
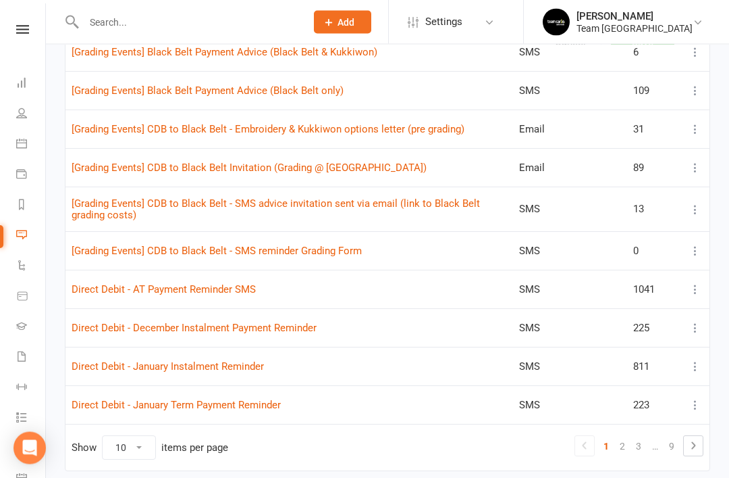
scroll to position [246, 0]
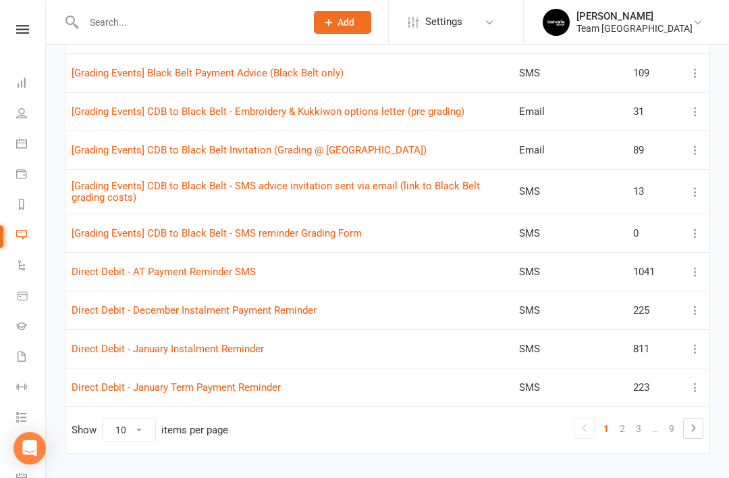
click at [621, 433] on link "2" at bounding box center [623, 428] width 16 height 19
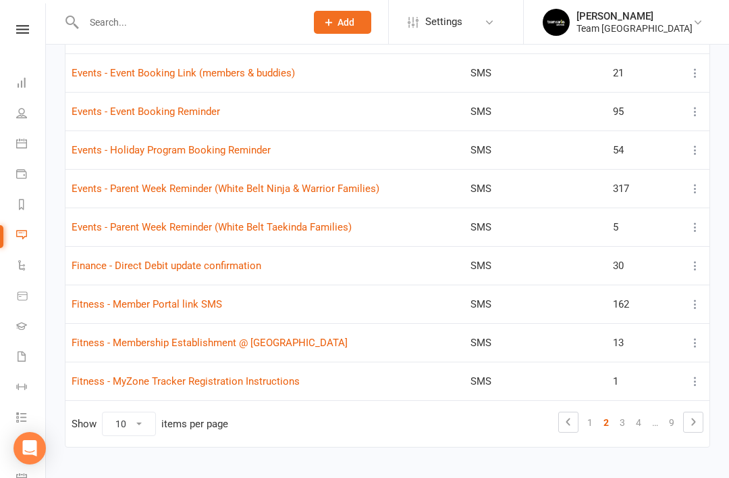
scroll to position [240, 0]
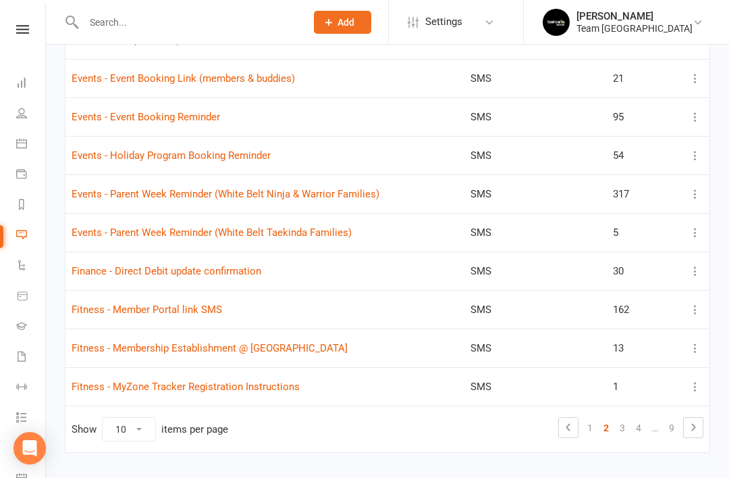
click at [625, 430] on link "3" at bounding box center [623, 427] width 16 height 19
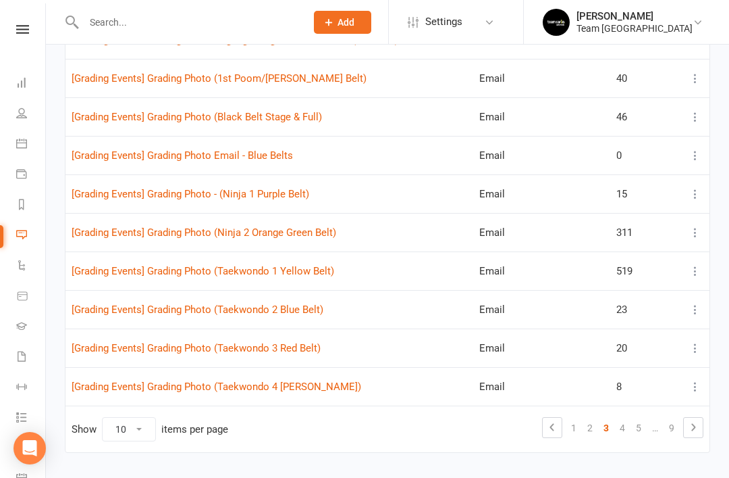
click at [625, 427] on link "4" at bounding box center [623, 427] width 16 height 19
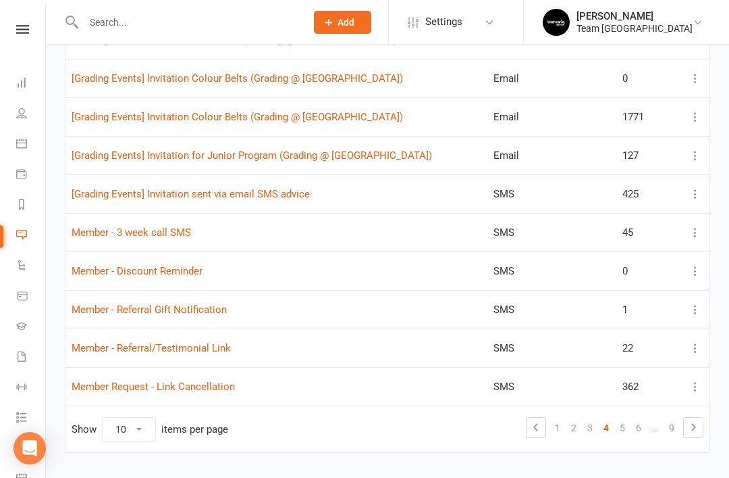
click at [619, 429] on link "5" at bounding box center [623, 427] width 16 height 19
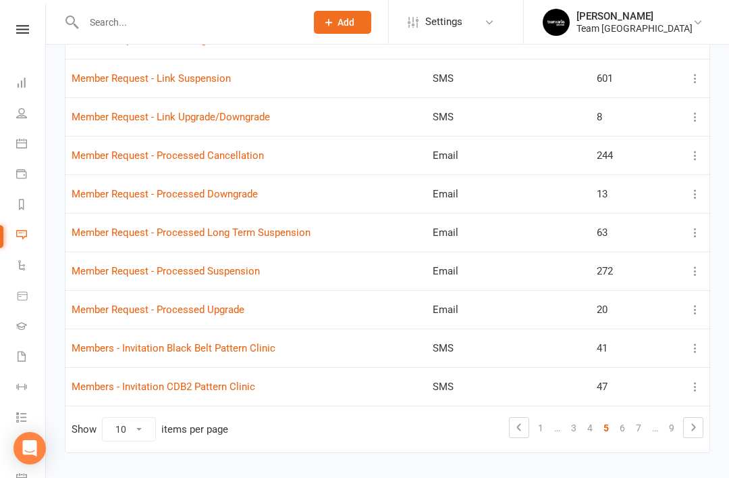
click at [623, 422] on link "6" at bounding box center [623, 427] width 16 height 19
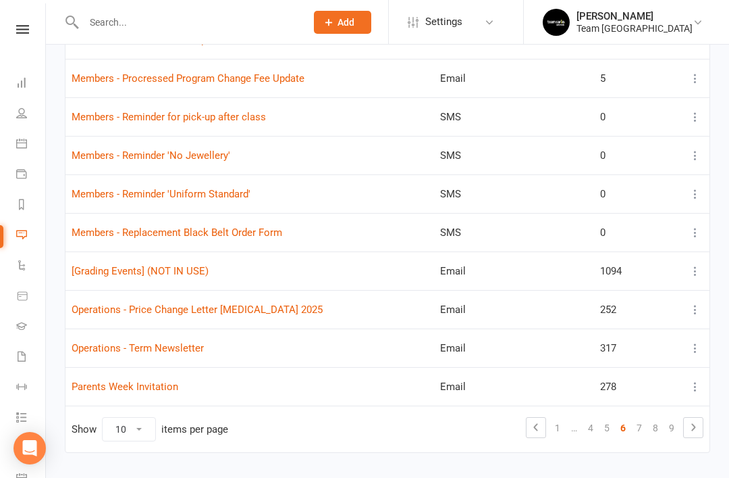
click at [634, 427] on link "7" at bounding box center [640, 427] width 16 height 19
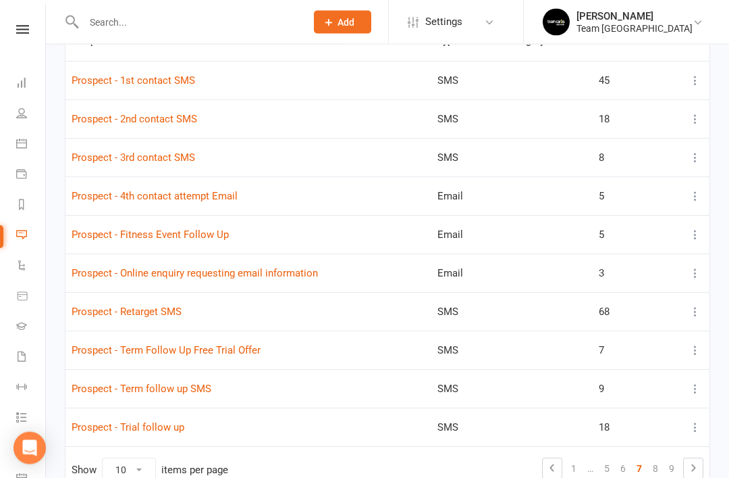
scroll to position [201, 0]
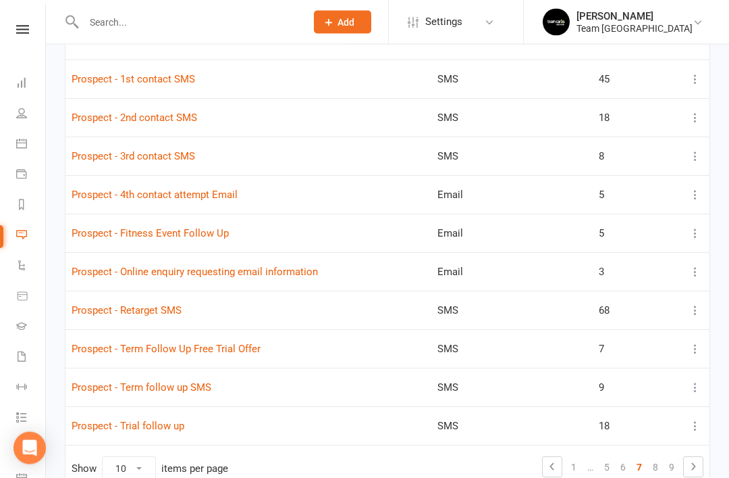
click at [154, 310] on link "Prospect - Retarget SMS" at bounding box center [127, 311] width 110 height 12
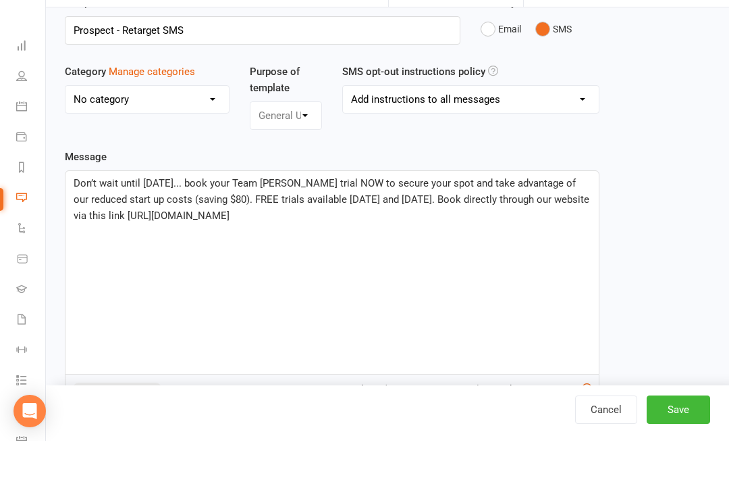
scroll to position [63, 0]
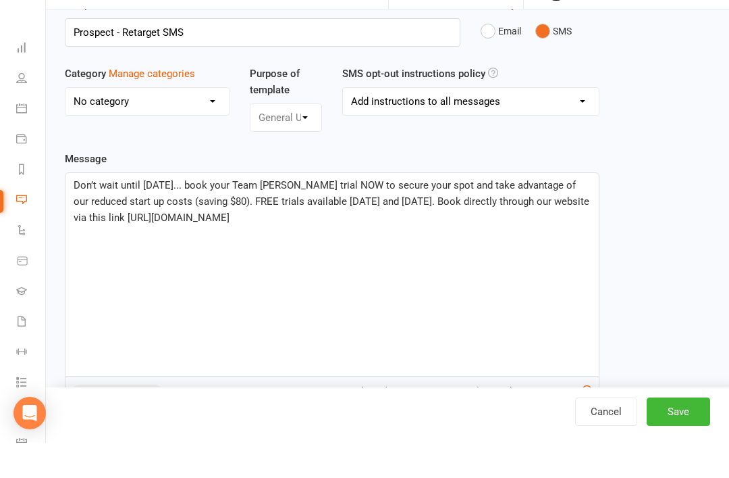
click at [607, 459] on link "Cancel" at bounding box center [606, 446] width 62 height 28
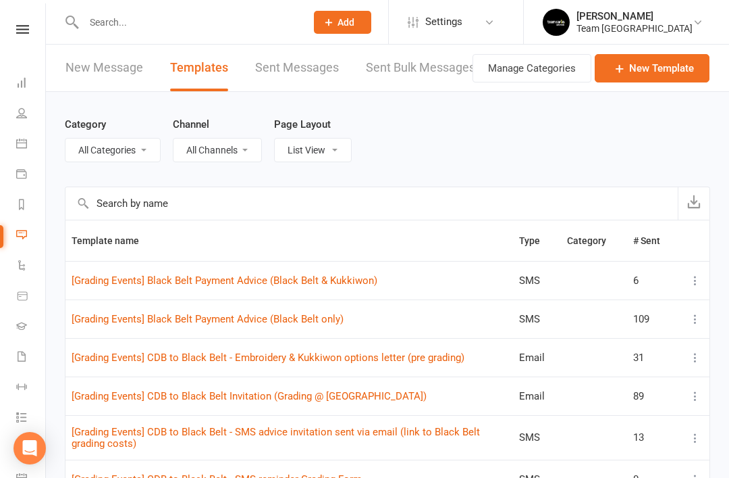
click at [152, 151] on select "All Categories (No category) General" at bounding box center [113, 149] width 95 height 23
click at [241, 211] on input "text" at bounding box center [372, 203] width 613 height 32
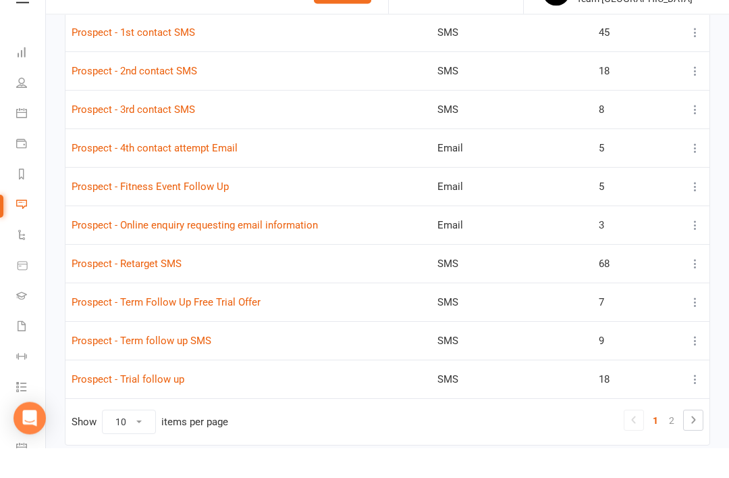
scroll to position [257, 0]
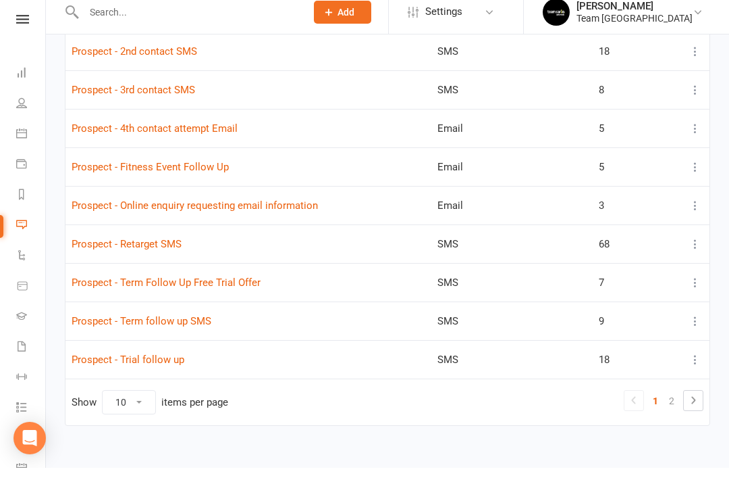
type input "Prospect"
click at [181, 325] on link "Prospect - Term follow up SMS" at bounding box center [142, 331] width 140 height 12
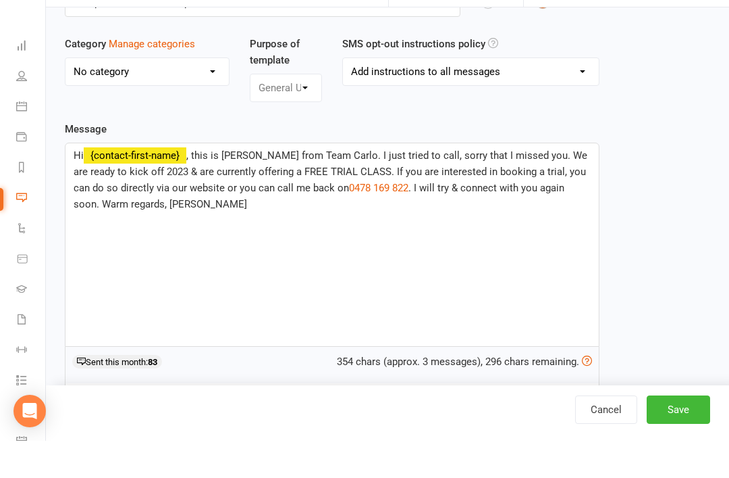
scroll to position [95, 0]
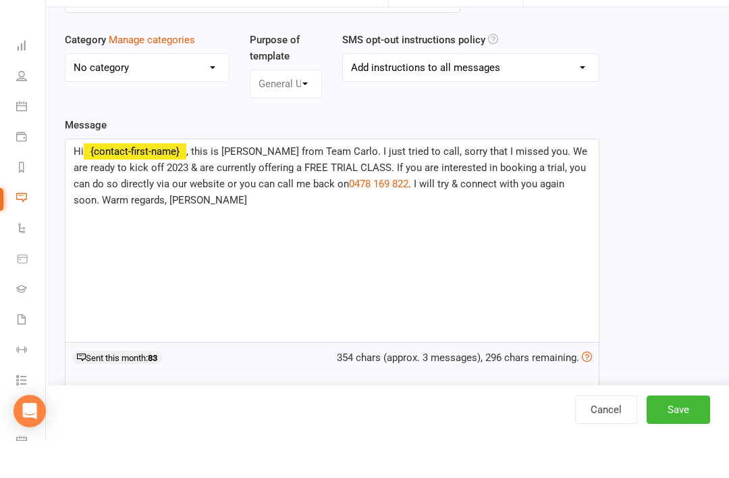
click at [600, 449] on link "Cancel" at bounding box center [606, 446] width 62 height 28
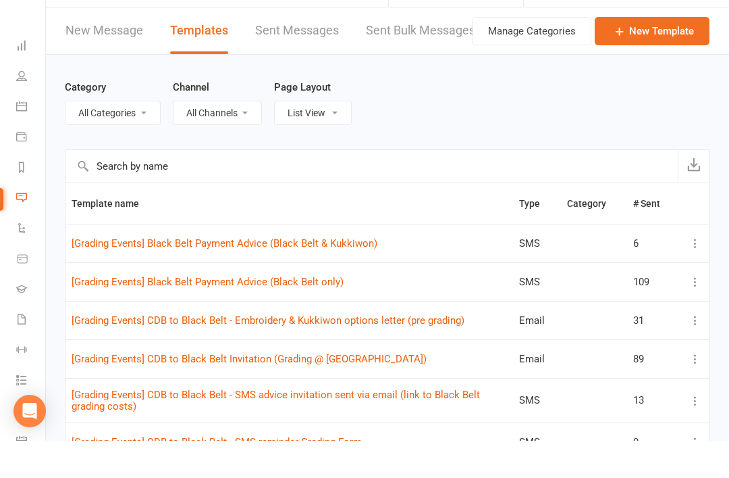
scroll to position [37, 0]
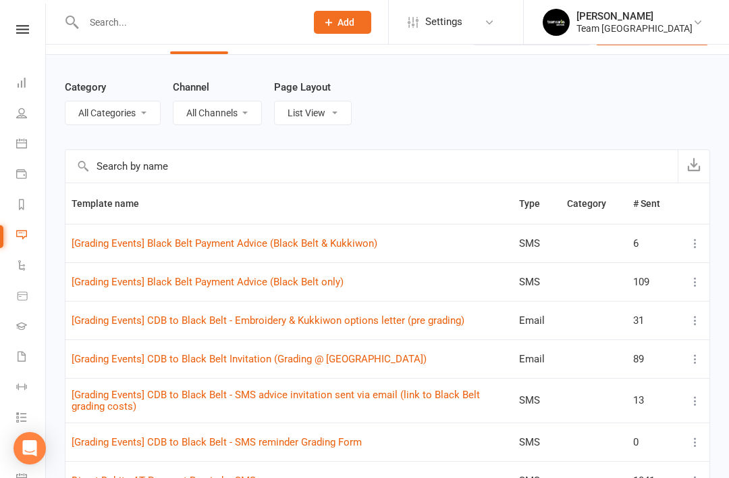
click at [288, 181] on input "text" at bounding box center [372, 166] width 613 height 32
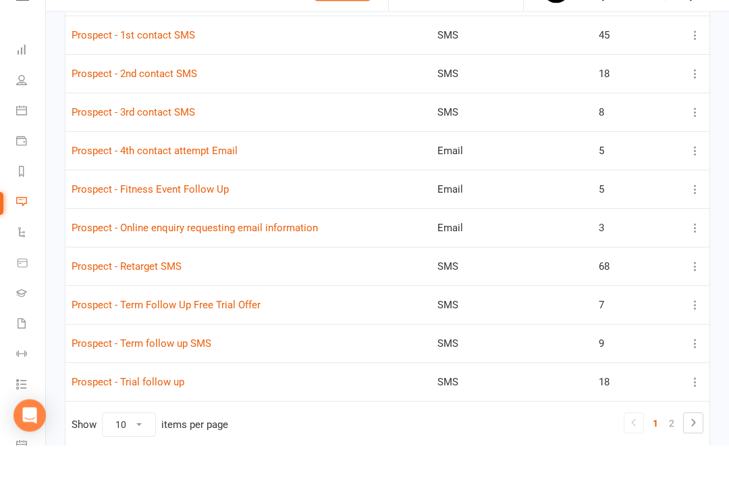
scroll to position [235, 0]
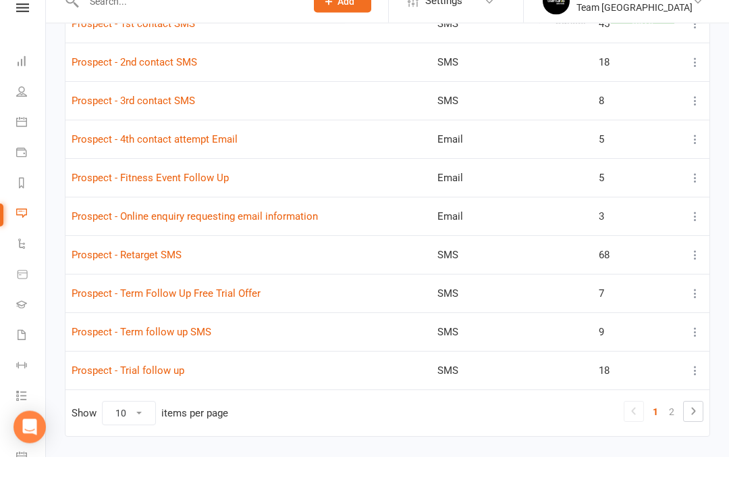
type input "Prospect"
click at [221, 309] on link "Prospect - Term Follow Up Free Trial Offer" at bounding box center [166, 315] width 189 height 12
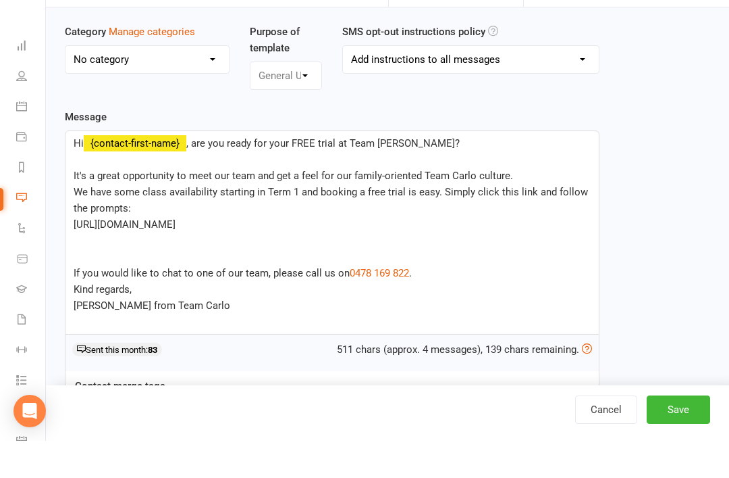
scroll to position [104, 0]
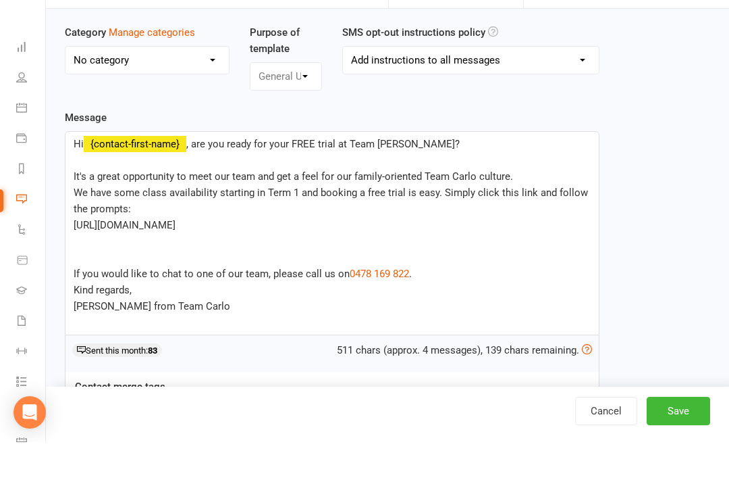
click at [599, 452] on link "Cancel" at bounding box center [606, 446] width 62 height 28
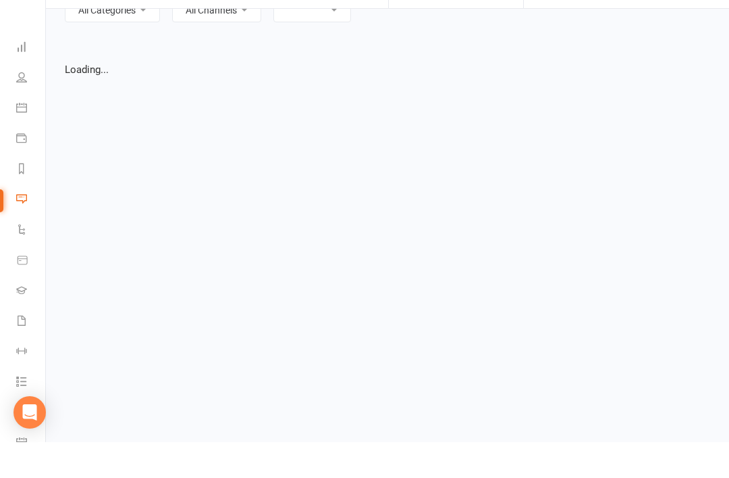
select select "list"
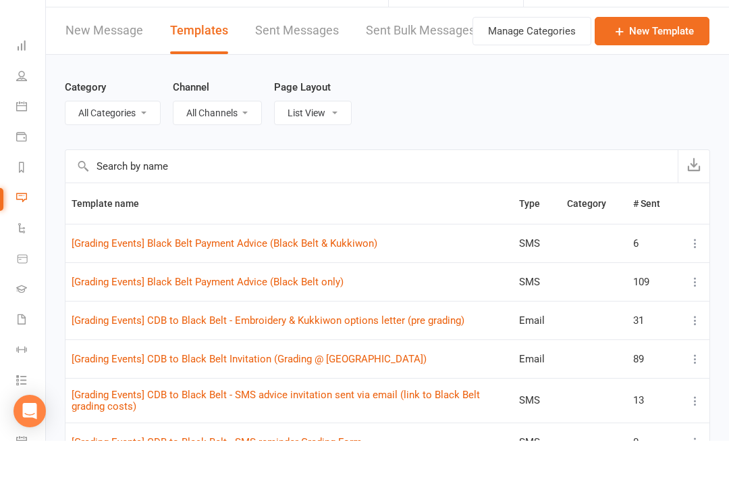
scroll to position [37, 0]
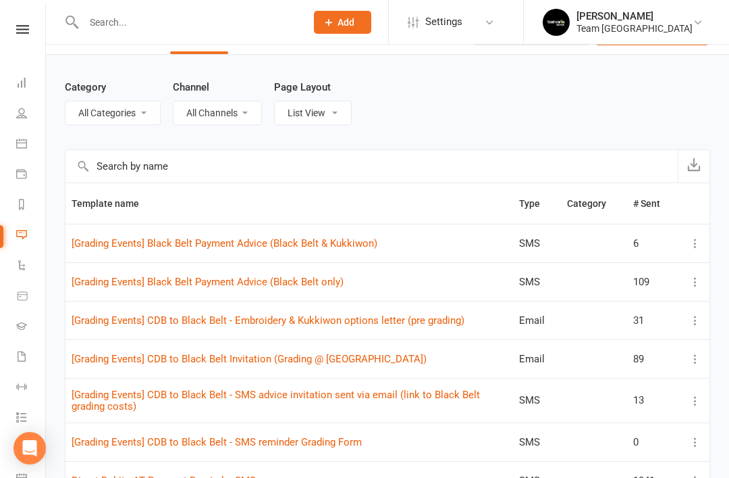
click at [239, 171] on input "text" at bounding box center [372, 166] width 613 height 32
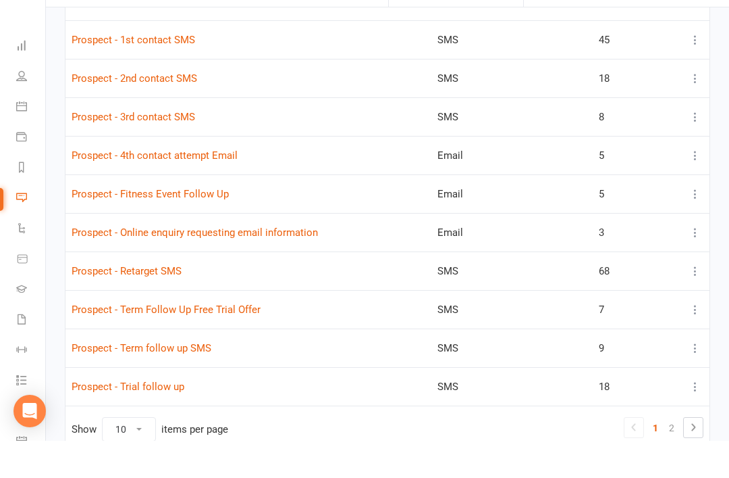
scroll to position [235, 0]
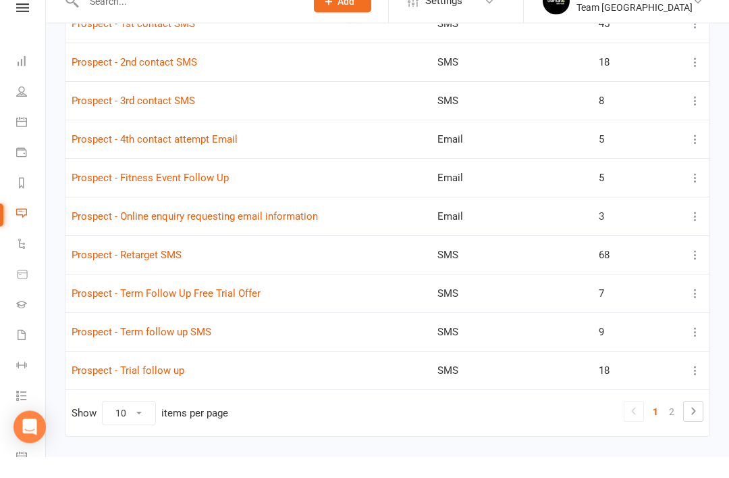
type input "Prospect"
click at [176, 347] on link "Prospect - Term follow up SMS" at bounding box center [142, 353] width 140 height 12
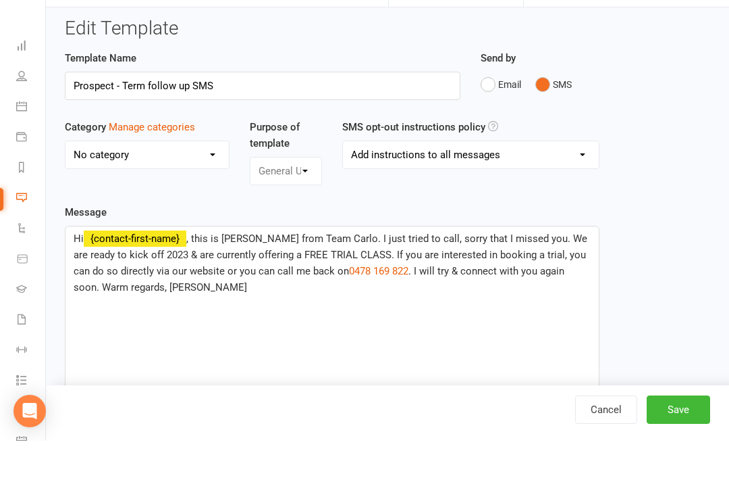
scroll to position [11, 0]
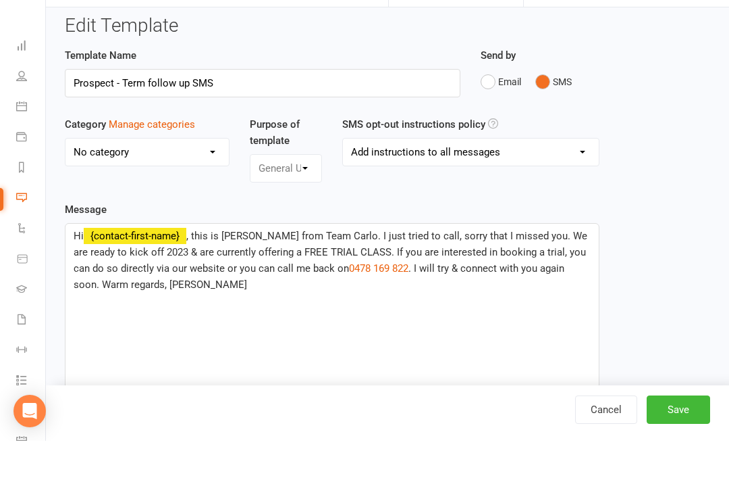
click at [600, 453] on link "Cancel" at bounding box center [606, 446] width 62 height 28
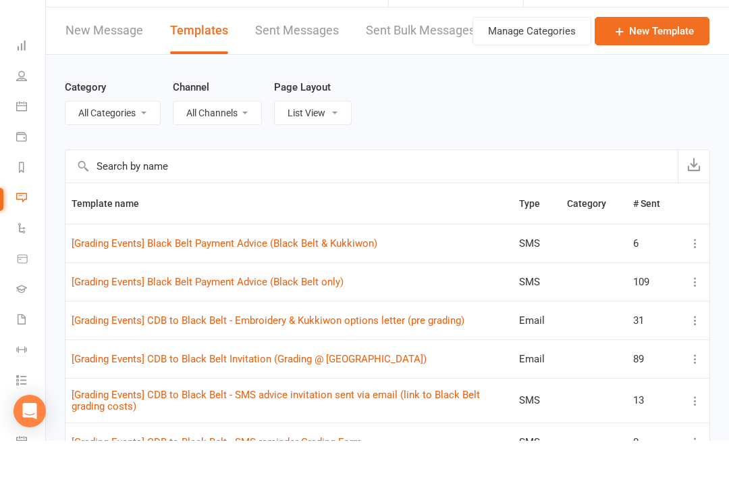
scroll to position [37, 0]
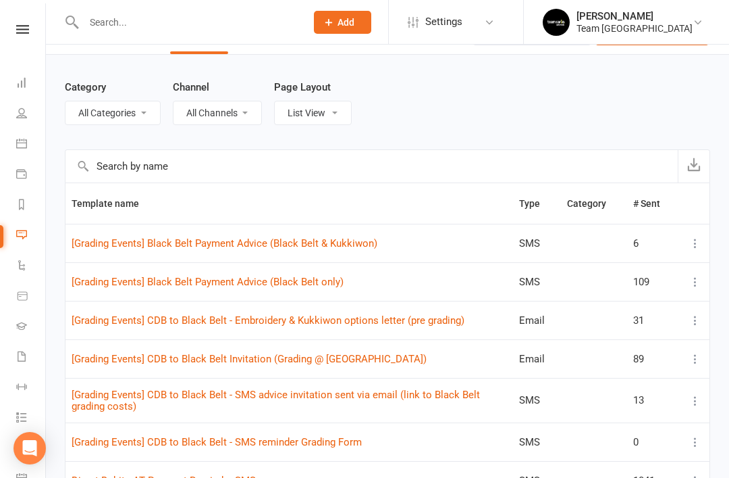
click at [241, 172] on input "text" at bounding box center [372, 166] width 613 height 32
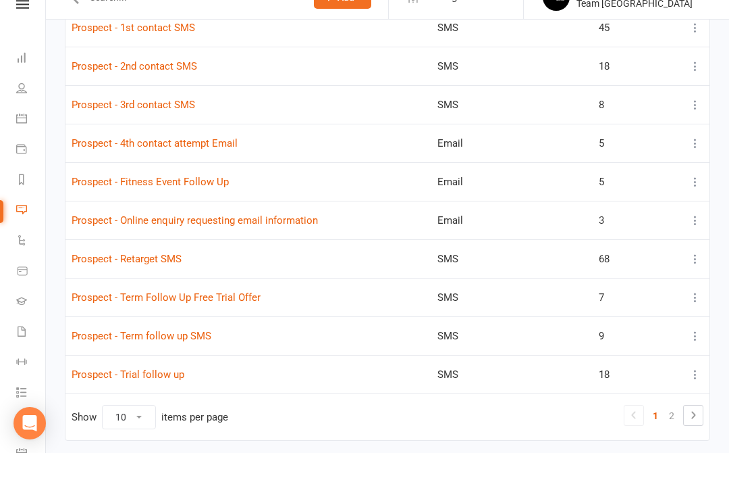
scroll to position [228, 0]
type input "Prospect"
click at [672, 430] on link "2" at bounding box center [672, 439] width 16 height 19
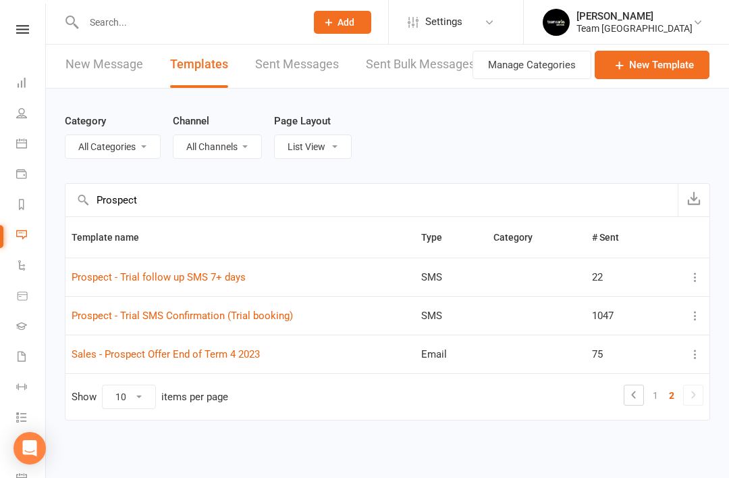
scroll to position [14, 0]
click at [220, 271] on link "Prospect - Trial follow up SMS 7+ days" at bounding box center [159, 277] width 174 height 12
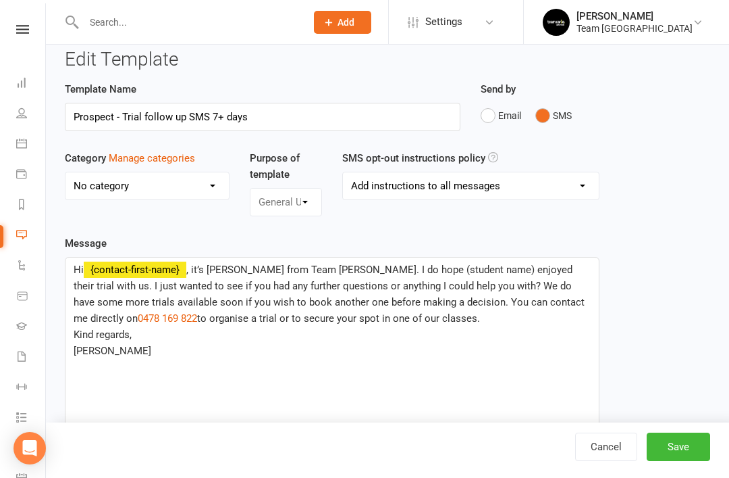
scroll to position [14, 0]
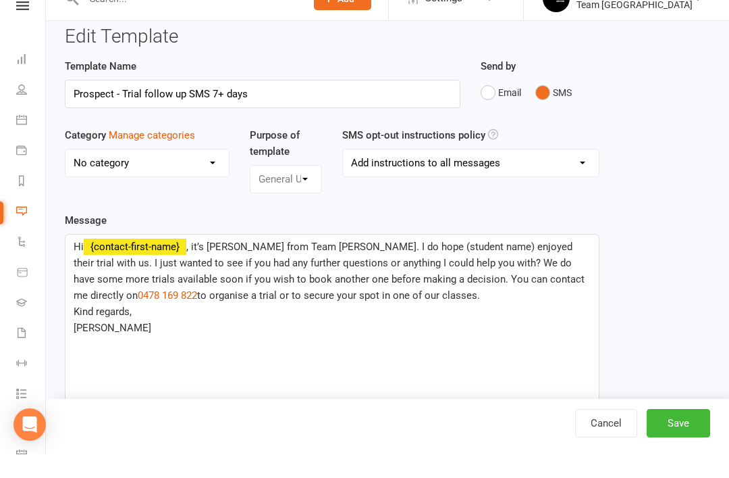
click at [613, 432] on link "Cancel" at bounding box center [606, 446] width 62 height 28
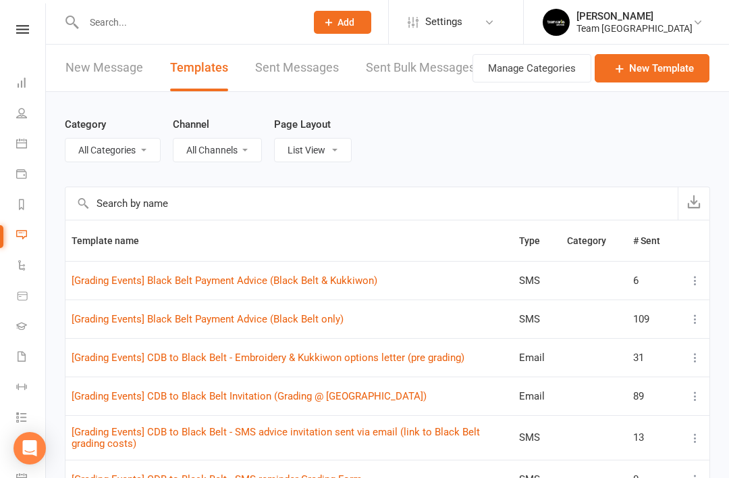
click at [255, 210] on input "text" at bounding box center [372, 203] width 613 height 32
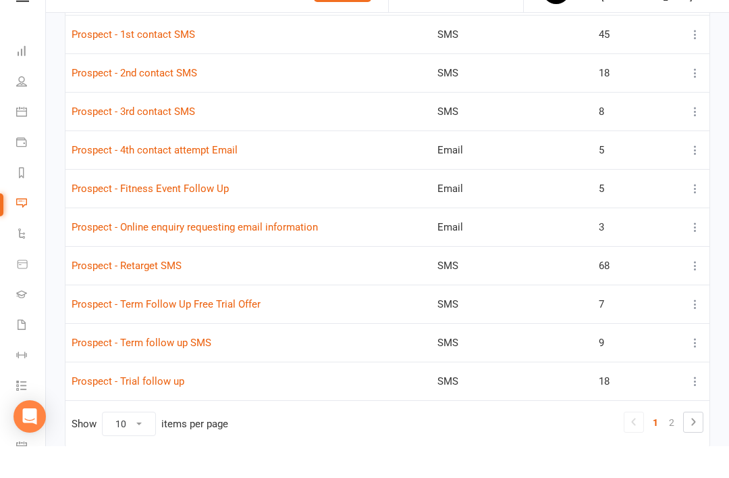
scroll to position [278, 0]
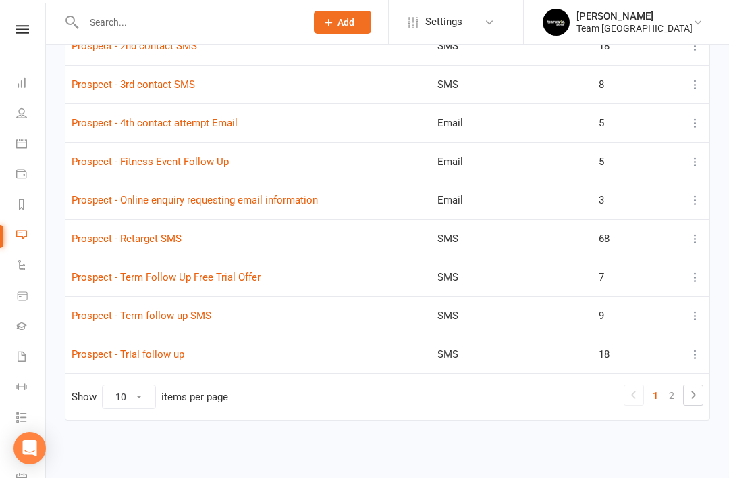
type input "Prospect"
click at [667, 392] on link "2" at bounding box center [672, 395] width 16 height 19
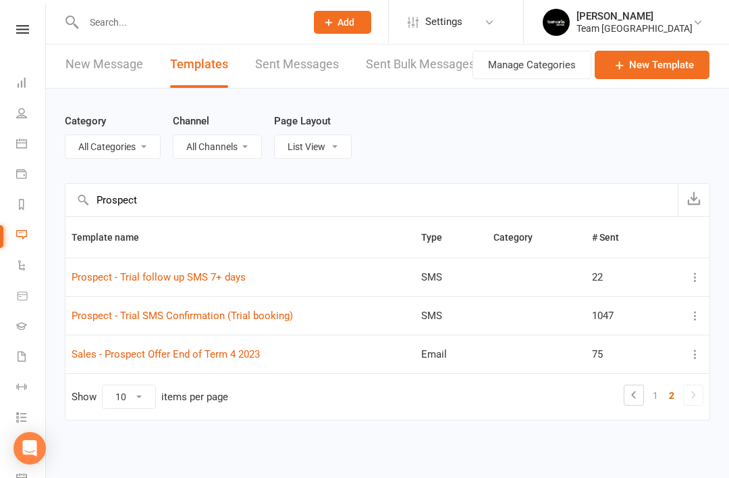
scroll to position [14, 0]
click at [220, 348] on link "Sales - Prospect Offer End of Term 4 2023" at bounding box center [166, 354] width 188 height 12
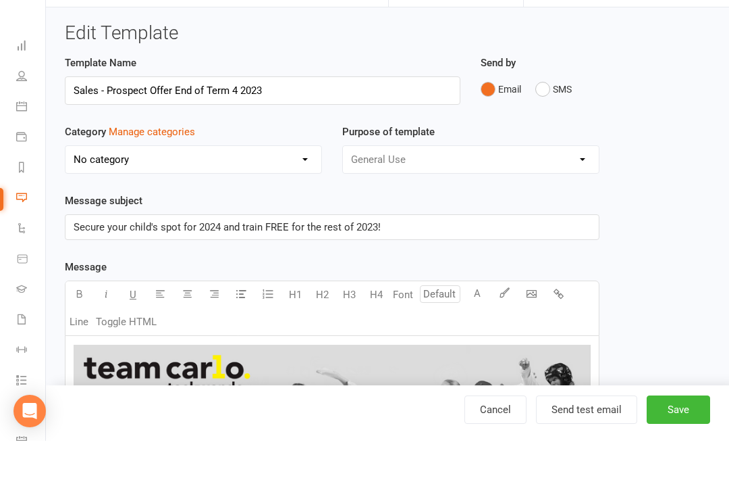
scroll to position [4, 0]
click at [501, 432] on link "Cancel" at bounding box center [496, 446] width 62 height 28
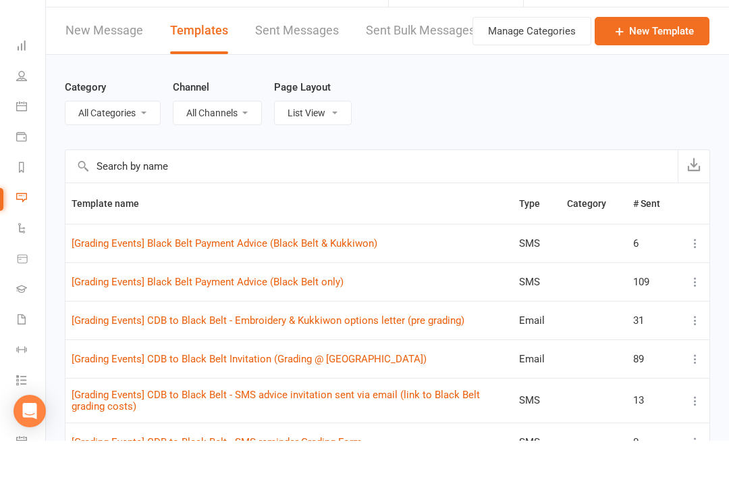
scroll to position [37, 0]
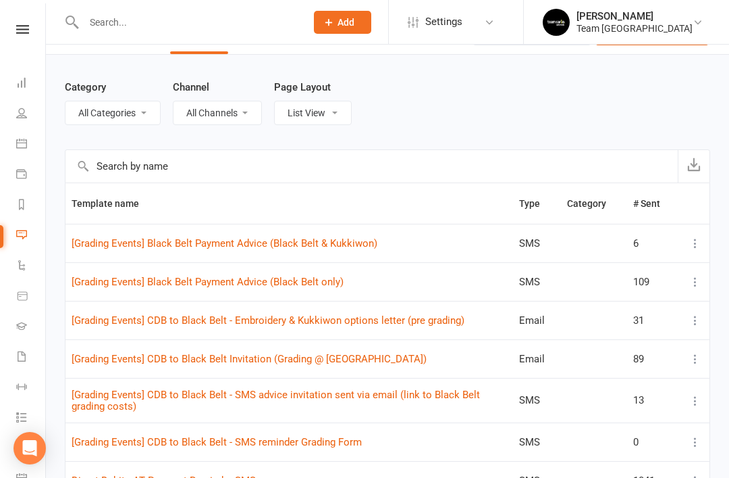
click at [246, 172] on input "text" at bounding box center [372, 166] width 613 height 32
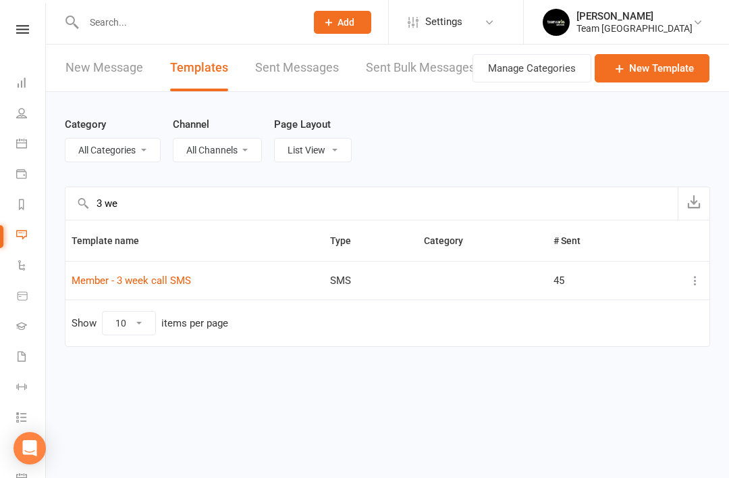
scroll to position [0, 0]
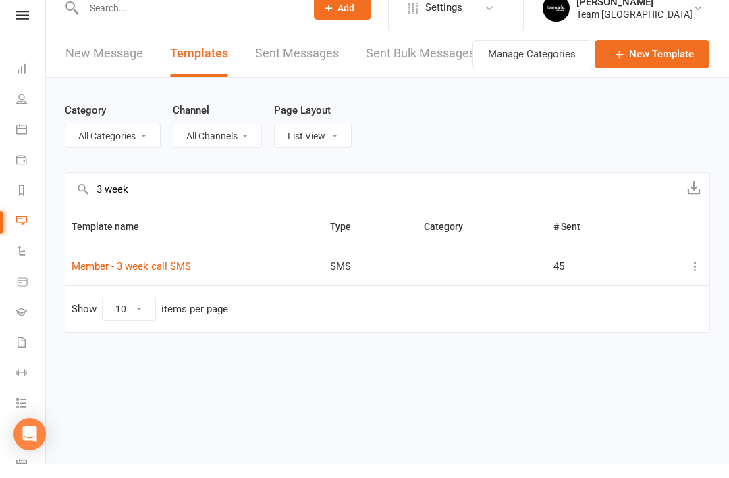
type input "3 week"
click at [174, 274] on link "Member - 3 week call SMS" at bounding box center [132, 280] width 120 height 12
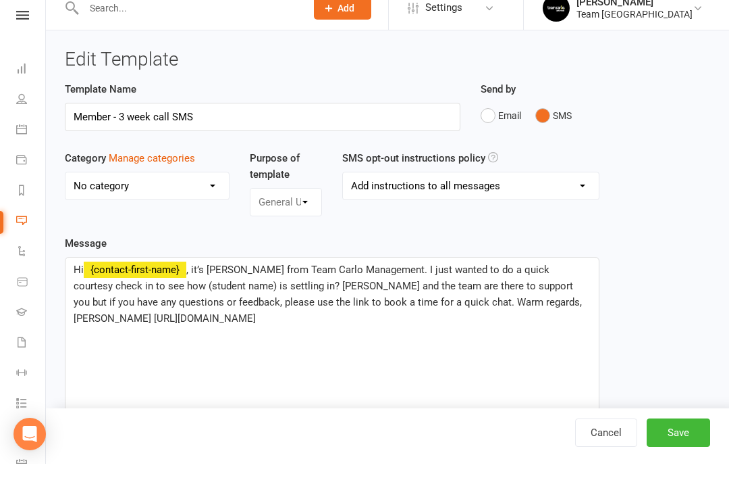
click at [24, 229] on icon at bounding box center [21, 234] width 11 height 11
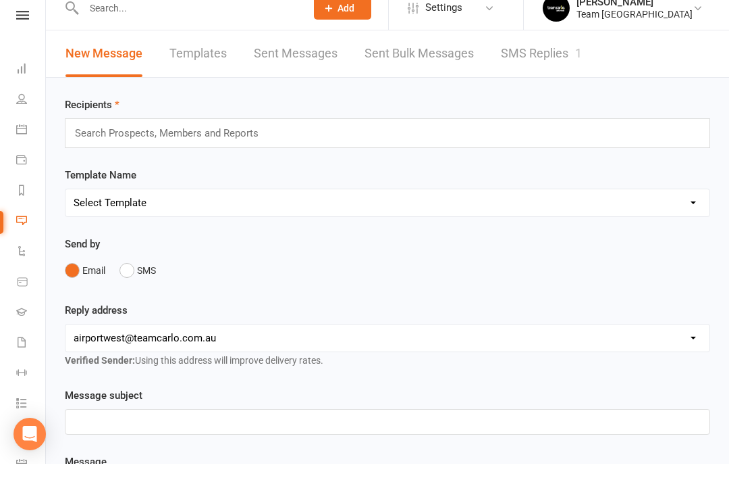
scroll to position [14, 0]
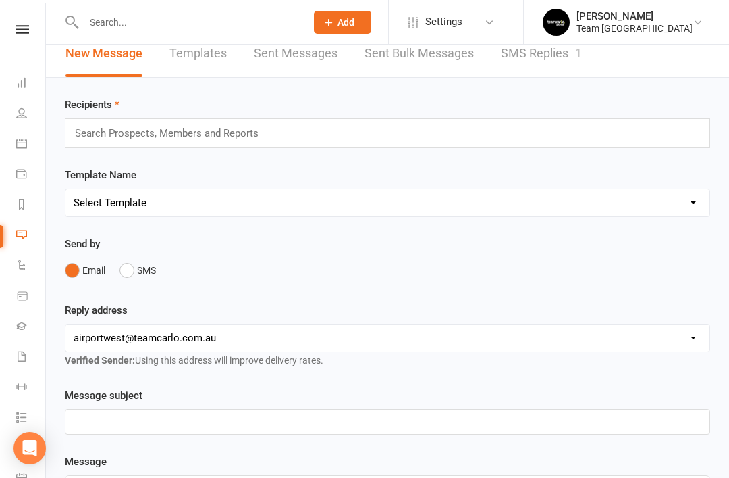
click at [211, 52] on link "Templates" at bounding box center [198, 53] width 57 height 47
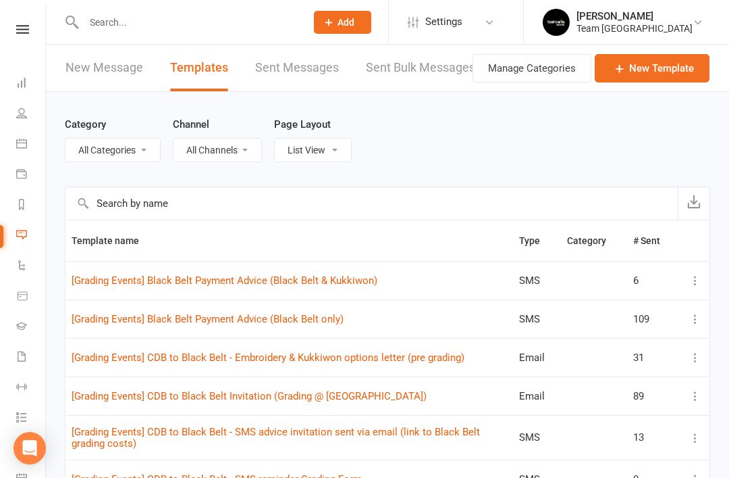
click at [111, 68] on link "New Message" at bounding box center [105, 68] width 78 height 47
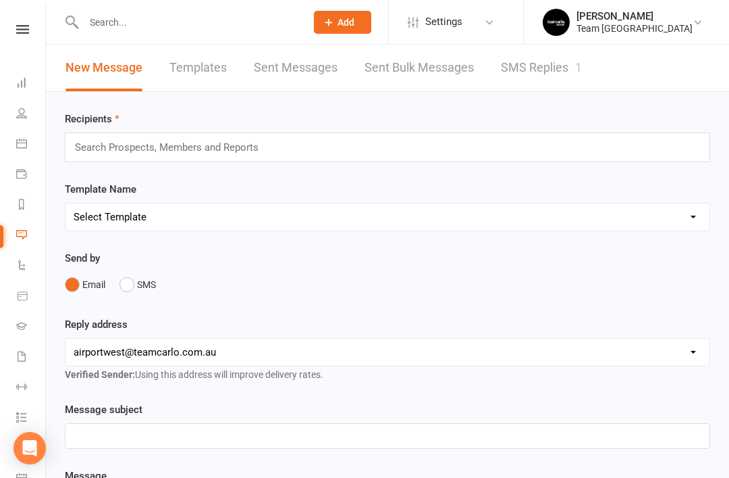
click at [128, 291] on button "SMS" at bounding box center [138, 285] width 36 height 26
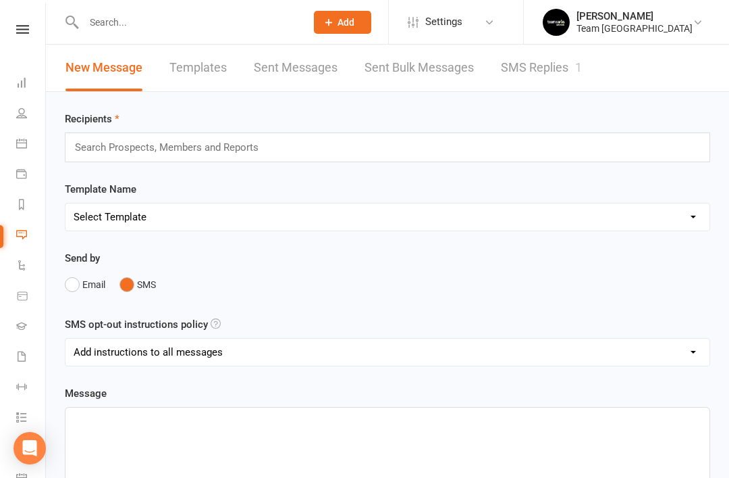
click at [656, 226] on select "Select Template [SMS] Direct Debit - AT Payment Reminder SMS [SMS] Direct Debit…" at bounding box center [388, 216] width 644 height 27
click at [205, 67] on link "Templates" at bounding box center [198, 68] width 57 height 47
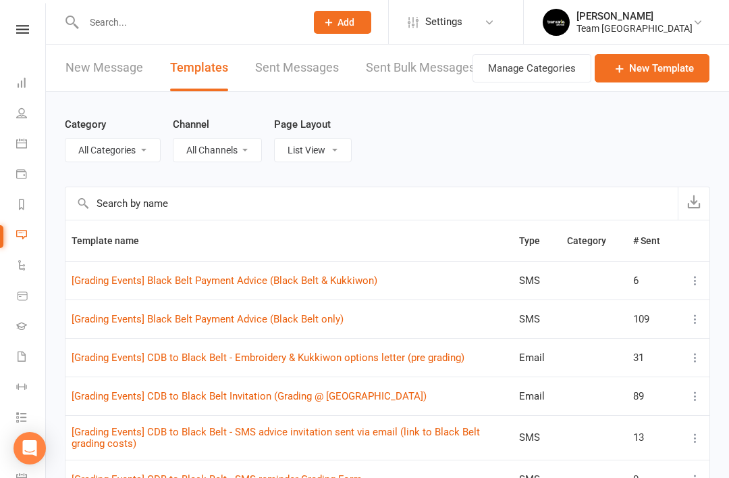
click at [253, 213] on input "text" at bounding box center [372, 203] width 613 height 32
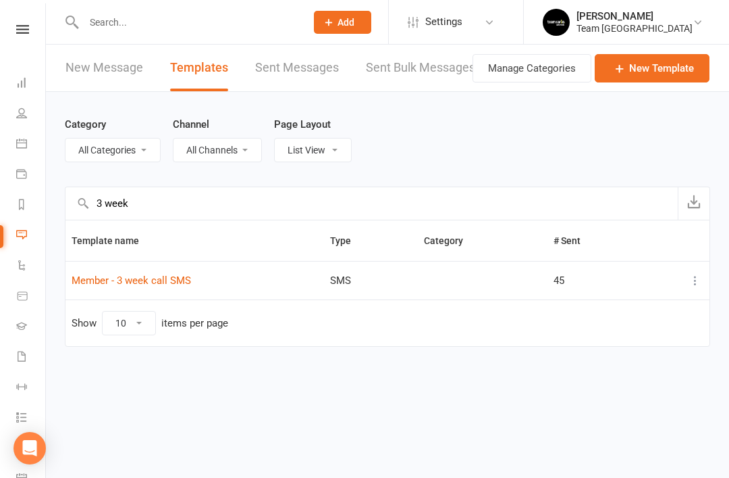
type input "3 week"
click at [697, 279] on icon at bounding box center [696, 281] width 14 height 14
click at [613, 390] on link "Remove" at bounding box center [636, 387] width 134 height 27
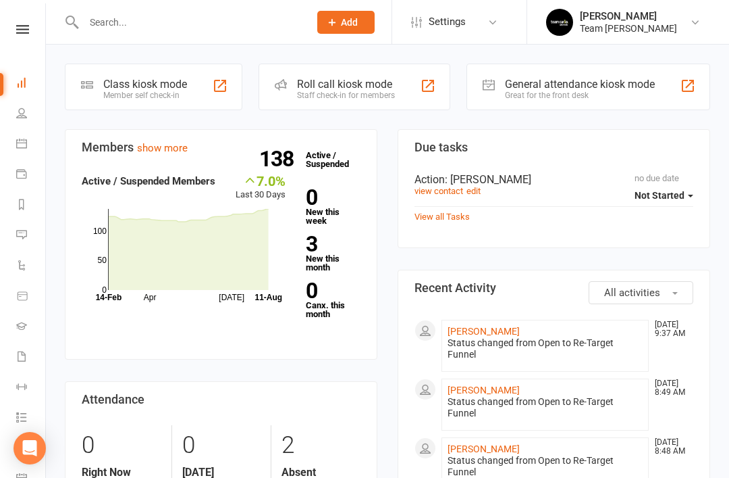
click at [24, 239] on icon at bounding box center [21, 234] width 11 height 11
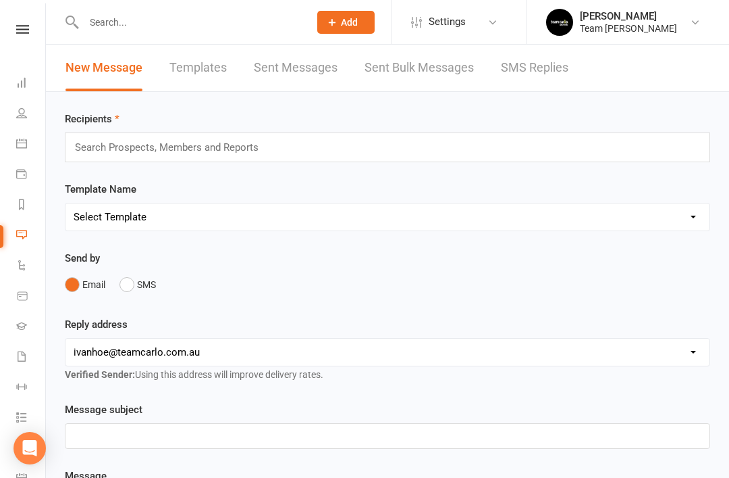
click at [211, 73] on link "Templates" at bounding box center [198, 68] width 57 height 47
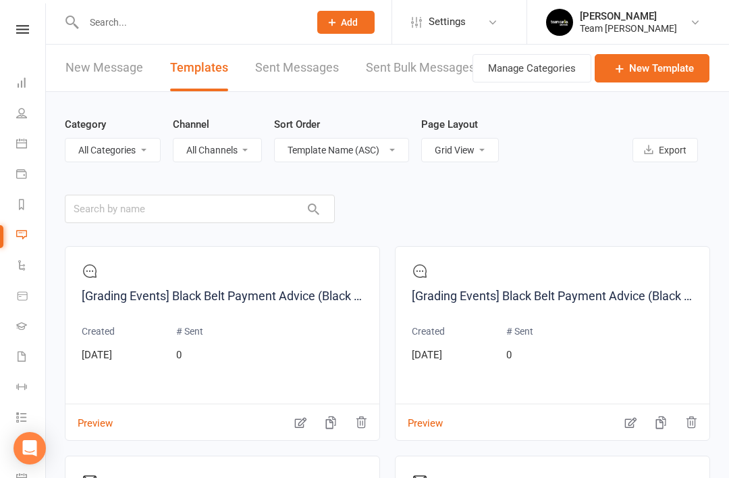
click at [487, 151] on select "List View Grid View" at bounding box center [460, 149] width 76 height 23
select select "list"
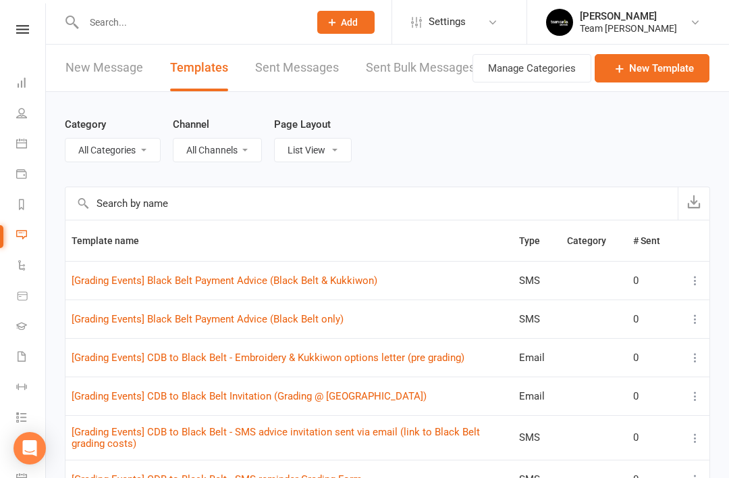
click at [251, 207] on input "text" at bounding box center [372, 203] width 613 height 32
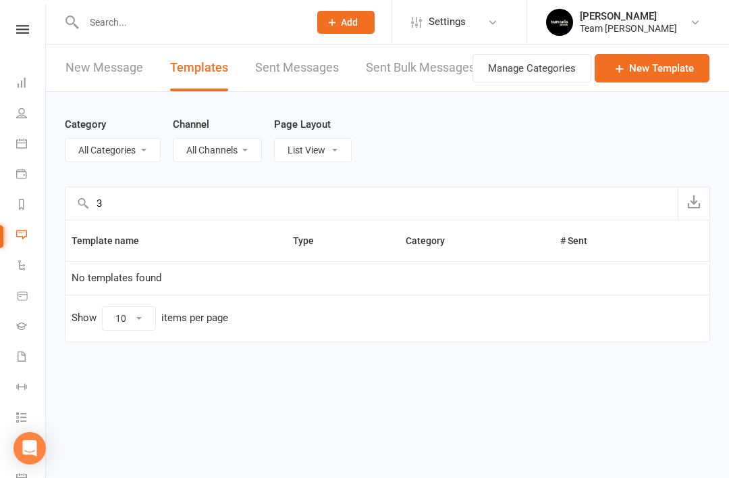
type input "3"
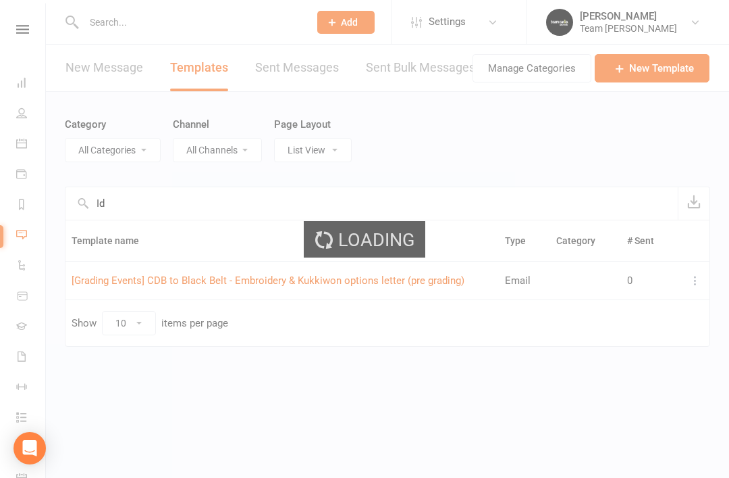
type input "I"
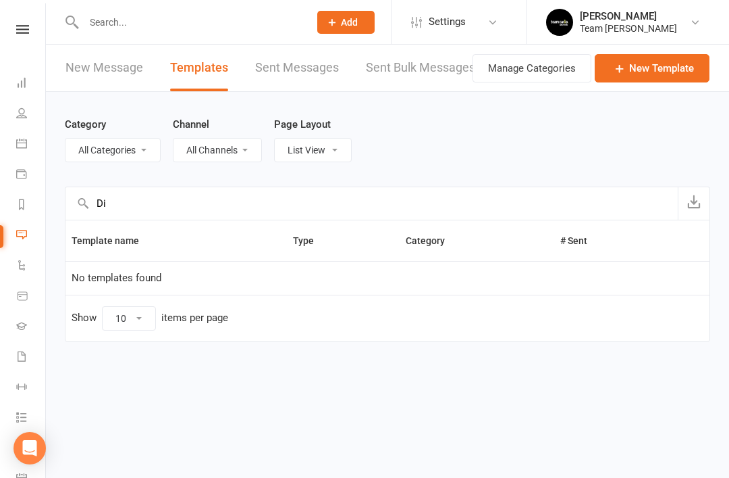
type input "D"
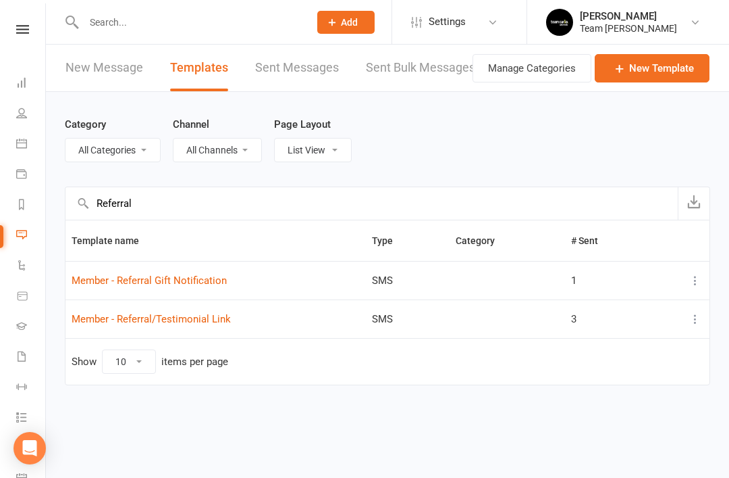
click at [697, 319] on icon at bounding box center [696, 319] width 14 height 14
click at [615, 428] on link "Remove" at bounding box center [636, 425] width 134 height 27
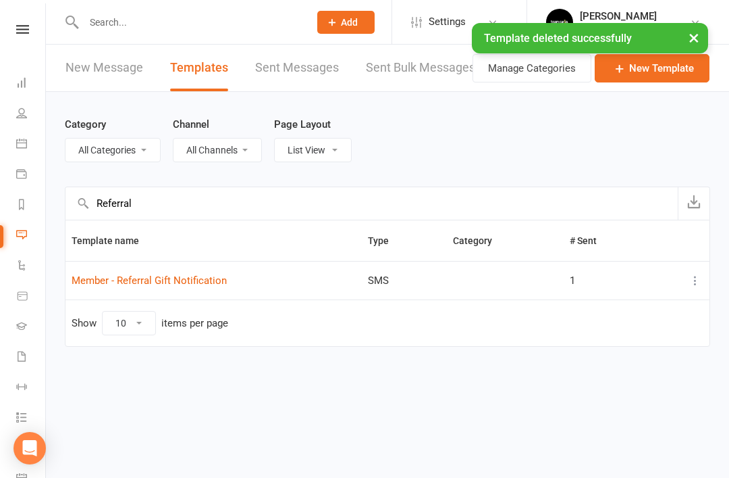
click at [213, 211] on input "Referral" at bounding box center [372, 203] width 613 height 32
type input "R"
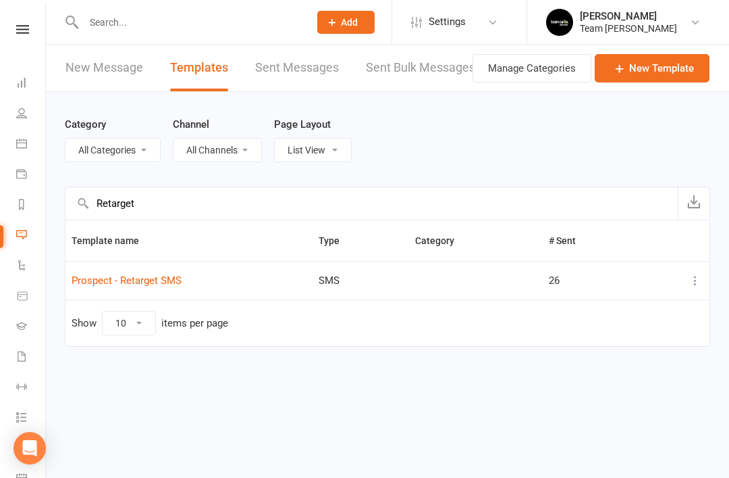
click at [694, 280] on icon at bounding box center [696, 281] width 14 height 14
click at [621, 384] on link "Remove" at bounding box center [636, 387] width 134 height 27
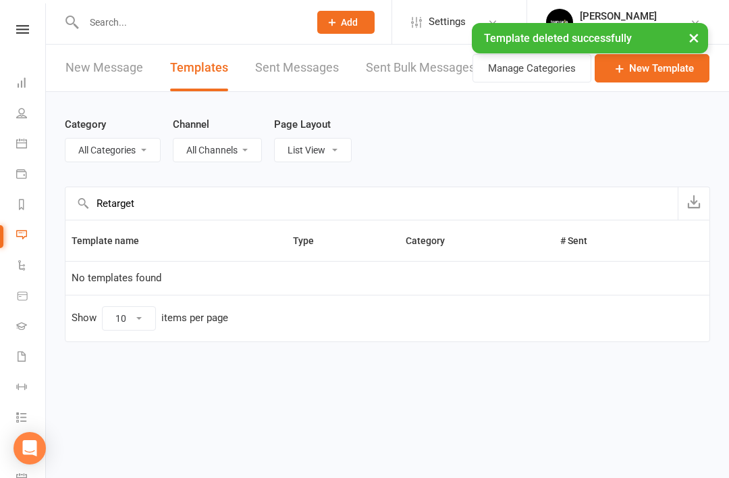
click at [207, 207] on input "Retarget" at bounding box center [372, 203] width 613 height 32
type input "R"
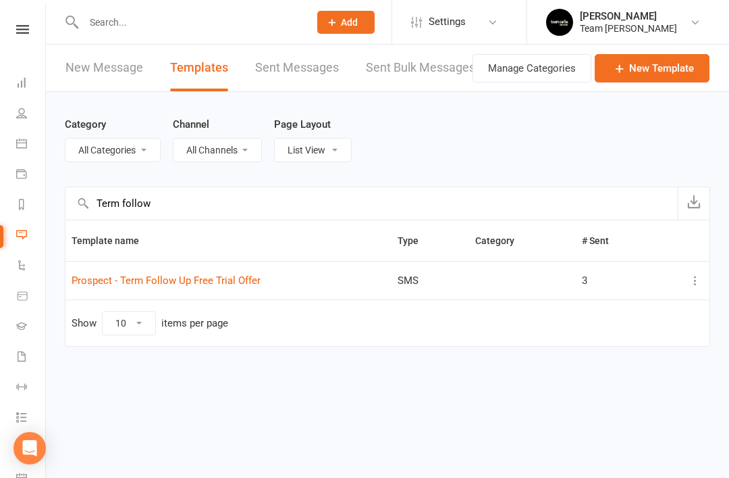
click at [696, 276] on icon at bounding box center [696, 281] width 14 height 14
click at [623, 385] on link "Remove" at bounding box center [636, 387] width 134 height 27
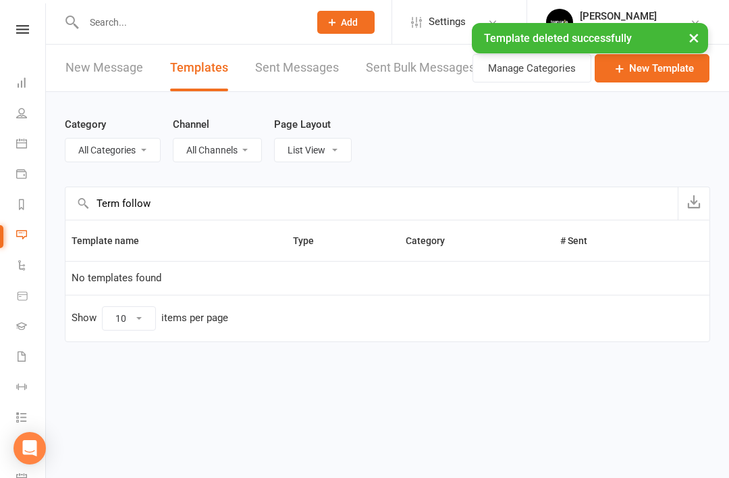
click at [231, 205] on input "Term follow" at bounding box center [372, 203] width 613 height 32
type input "T"
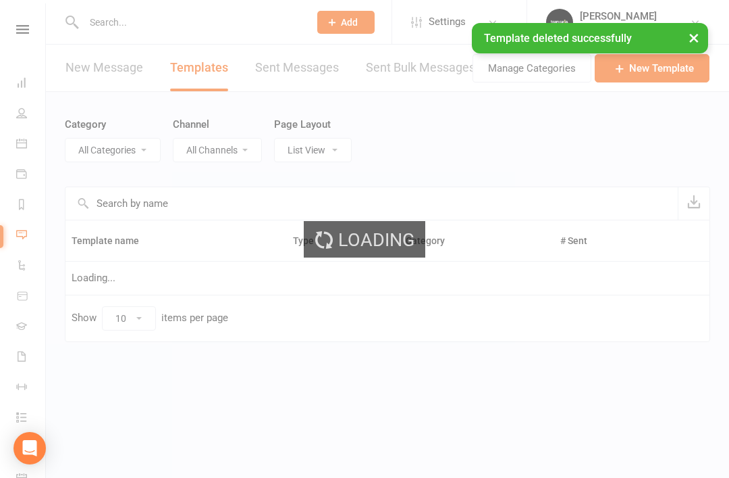
type input "R"
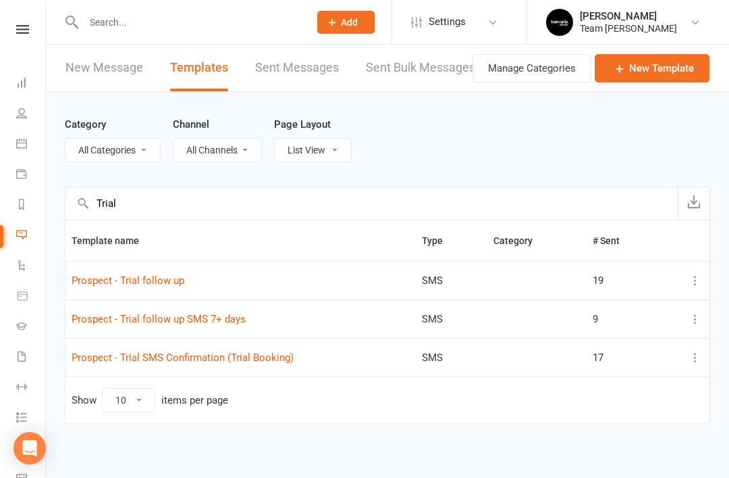
click at [694, 319] on icon at bounding box center [696, 319] width 14 height 14
click at [621, 426] on link "Remove" at bounding box center [636, 425] width 134 height 27
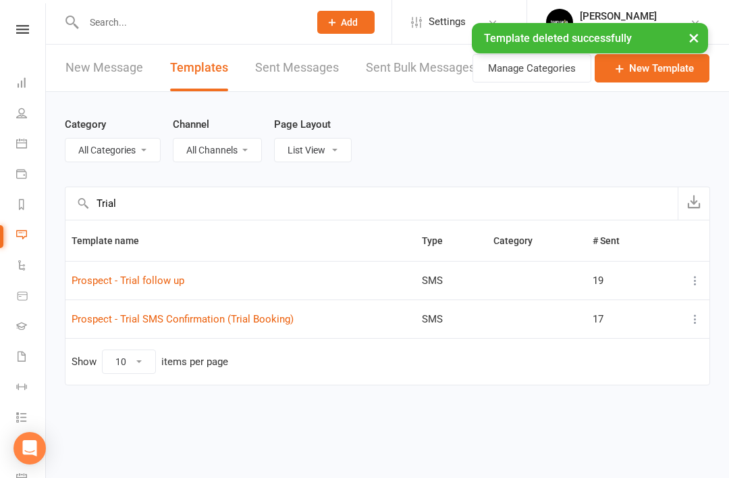
click at [211, 201] on input "Trial" at bounding box center [372, 203] width 613 height 32
type input "T"
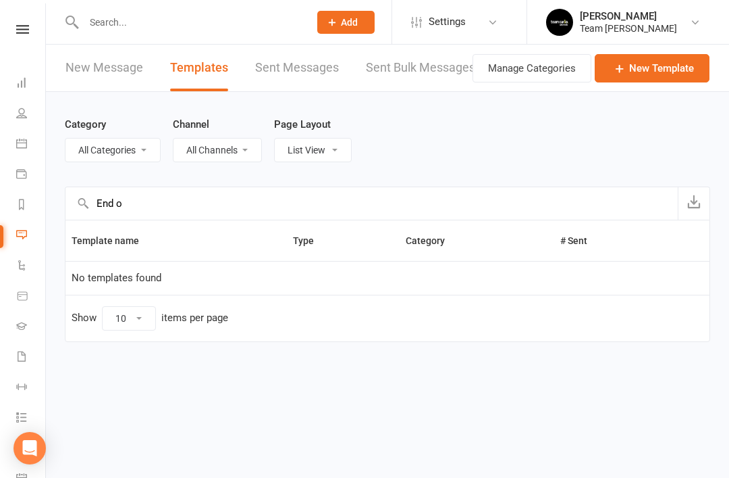
click at [198, 200] on input "End o" at bounding box center [372, 203] width 613 height 32
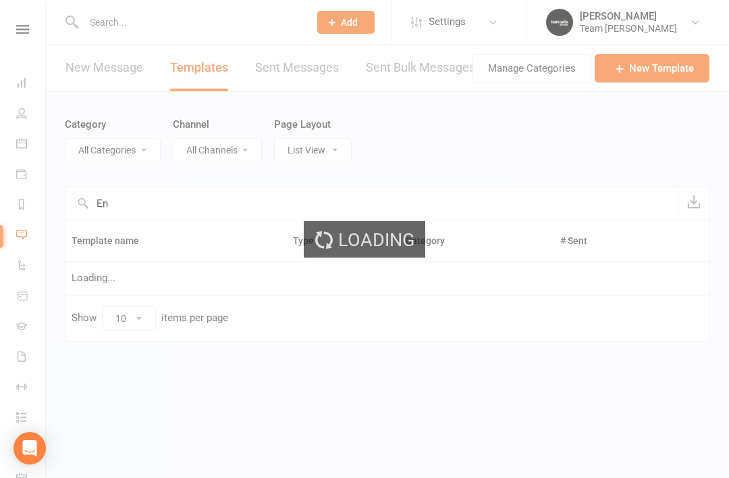
type input "E"
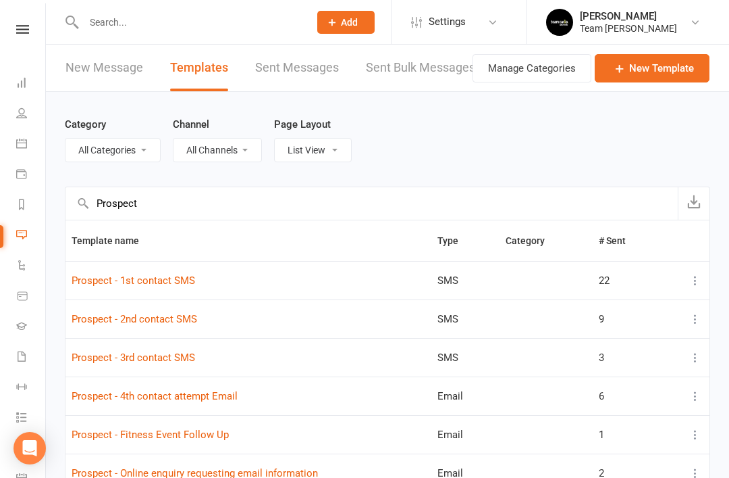
type input "Prospect"
click at [19, 236] on icon at bounding box center [21, 234] width 11 height 11
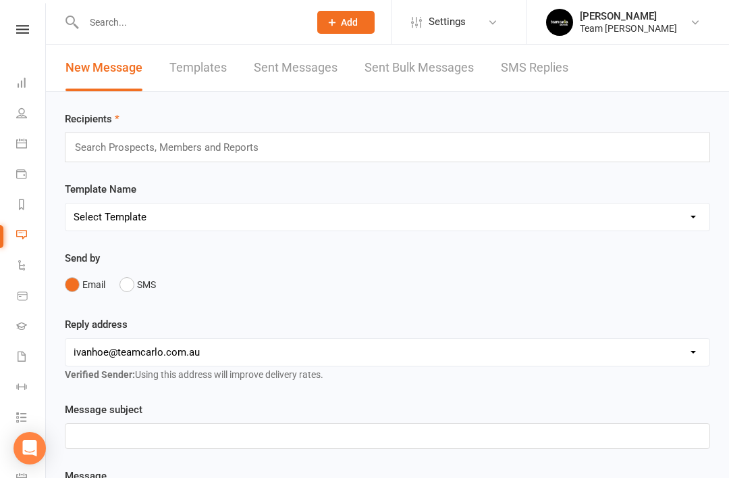
click at [536, 62] on link "SMS Replies" at bounding box center [535, 68] width 68 height 47
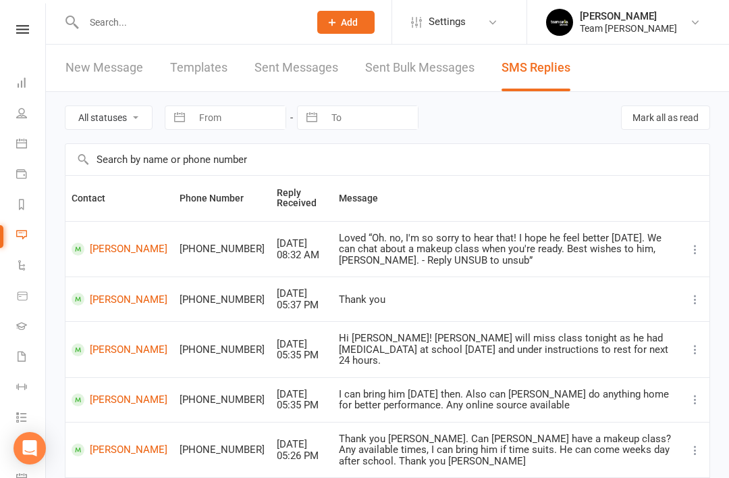
click at [694, 29] on link "Brooke Mollica Team Carlo Ivanhoe" at bounding box center [626, 22] width 161 height 27
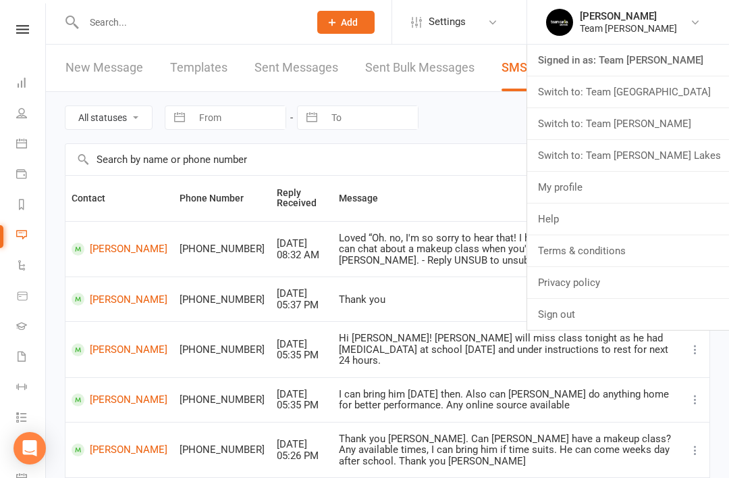
click at [681, 159] on link "Switch to: Team [PERSON_NAME] Lakes" at bounding box center [629, 155] width 202 height 31
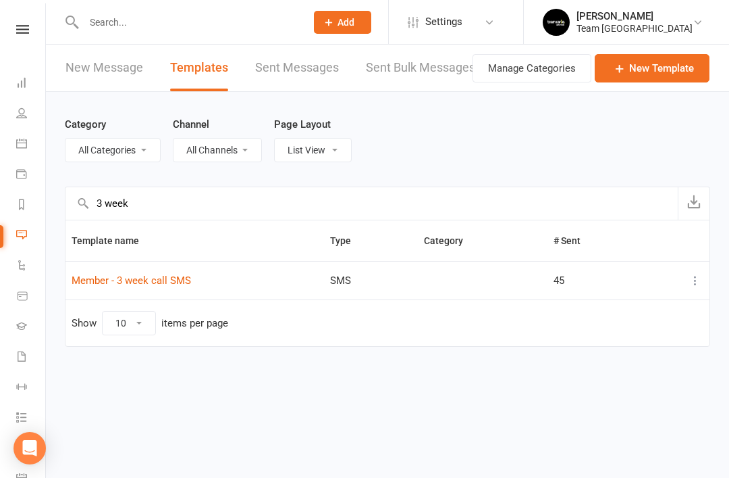
click at [689, 282] on button at bounding box center [696, 280] width 16 height 16
click at [615, 391] on link "Remove" at bounding box center [636, 387] width 134 height 27
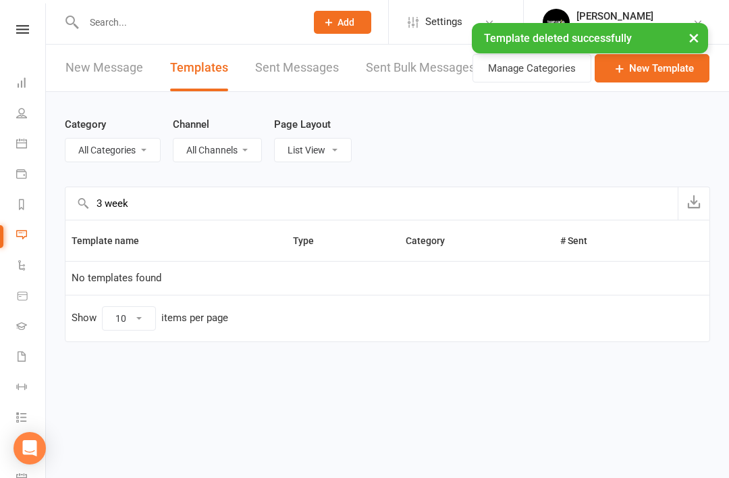
click at [225, 200] on input "3 week" at bounding box center [372, 203] width 613 height 32
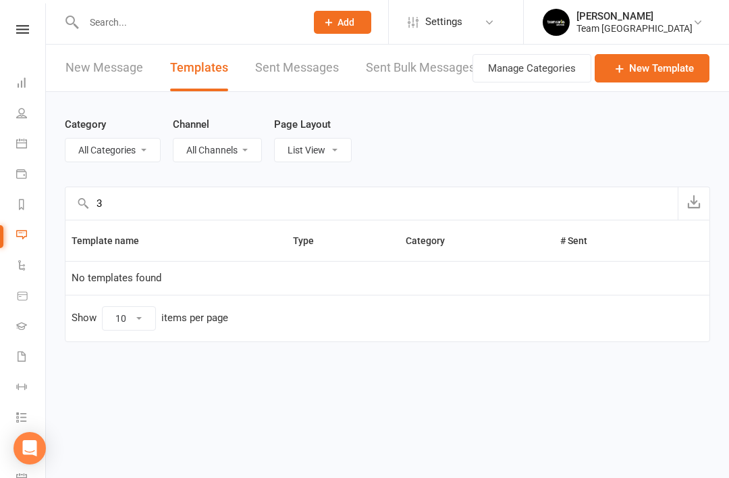
type input "3"
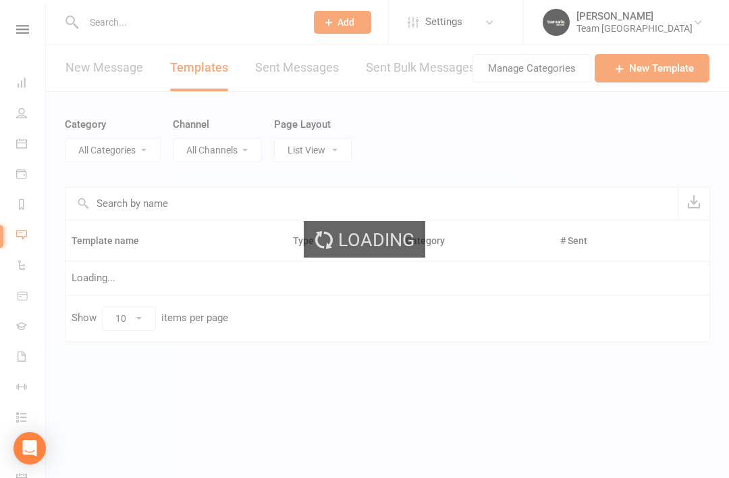
type input "S"
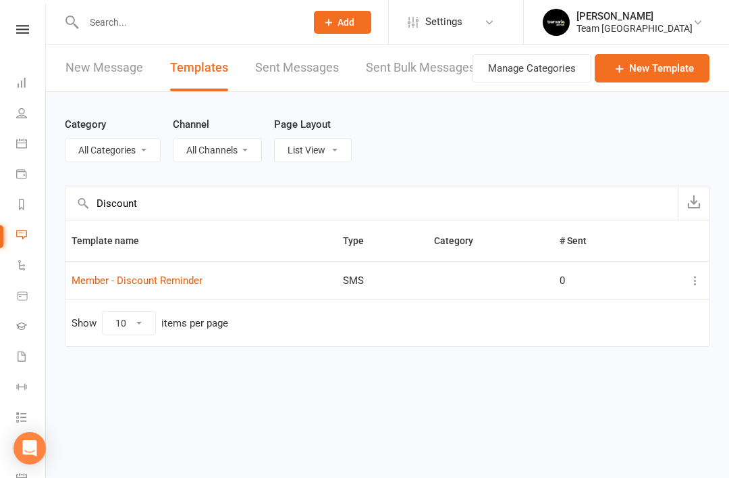
click at [696, 286] on icon at bounding box center [696, 281] width 14 height 14
click at [620, 386] on link "Remove" at bounding box center [636, 387] width 134 height 27
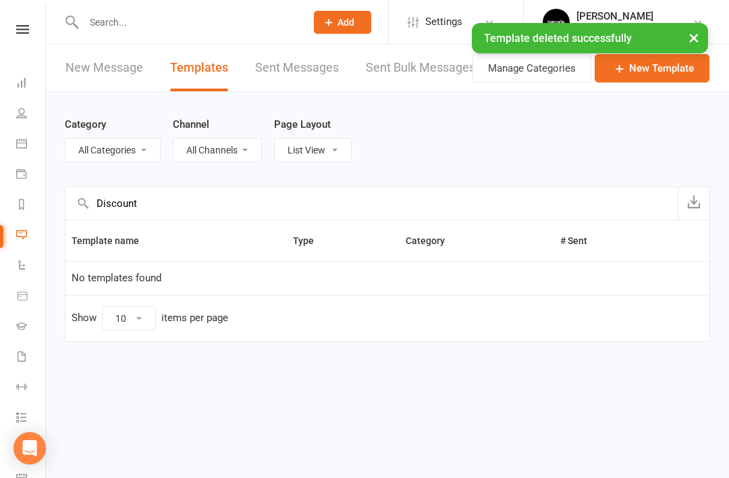
click at [221, 209] on input "Discount" at bounding box center [372, 203] width 613 height 32
type input "D"
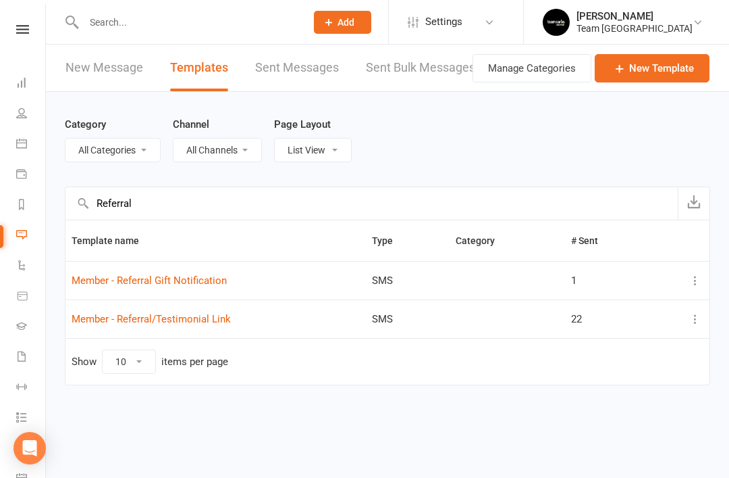
click at [690, 321] on icon at bounding box center [696, 319] width 14 height 14
click at [619, 425] on link "Remove" at bounding box center [636, 425] width 134 height 27
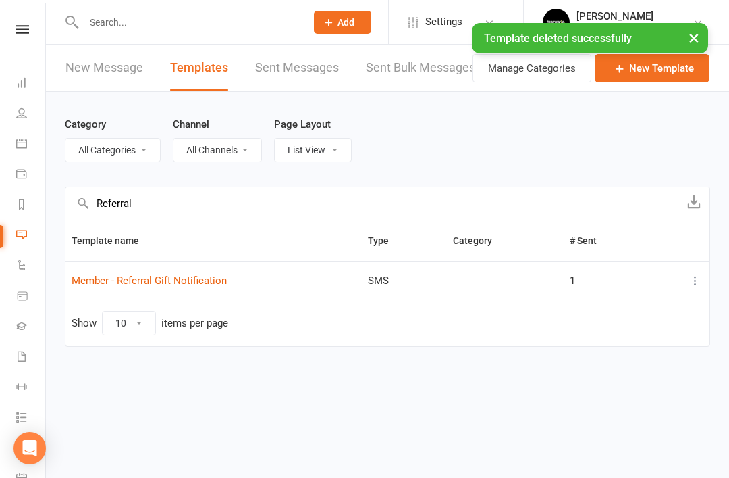
click at [180, 211] on input "Referral" at bounding box center [372, 203] width 613 height 32
type input "R"
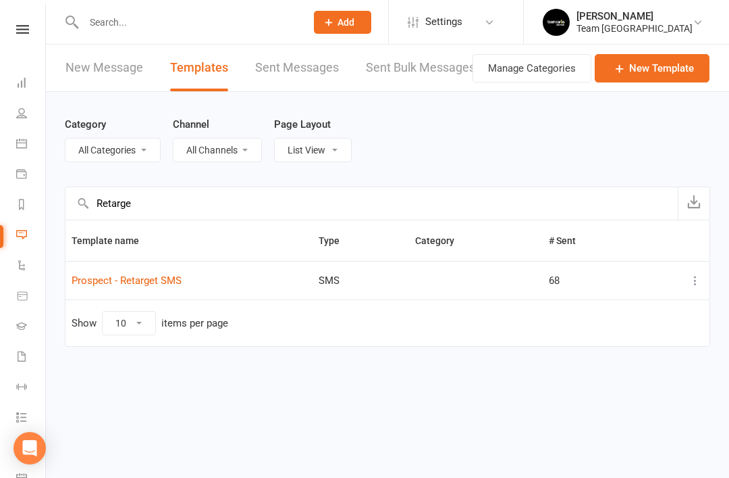
click at [689, 284] on button at bounding box center [696, 280] width 16 height 16
click at [620, 386] on link "Remove" at bounding box center [636, 387] width 134 height 27
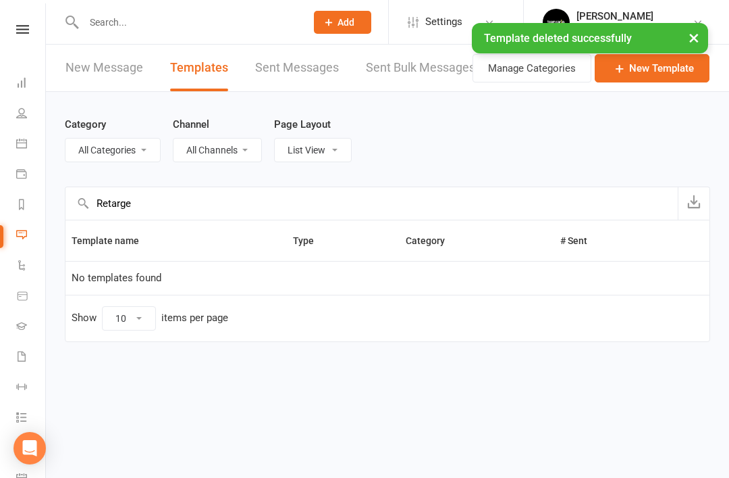
click at [257, 201] on input "Retarge" at bounding box center [372, 203] width 613 height 32
type input "R"
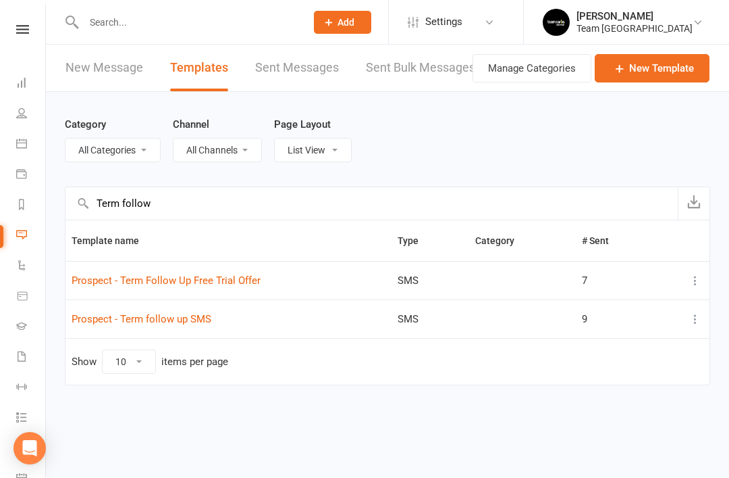
click at [693, 278] on icon at bounding box center [696, 281] width 14 height 14
click at [623, 386] on link "Remove" at bounding box center [636, 387] width 134 height 27
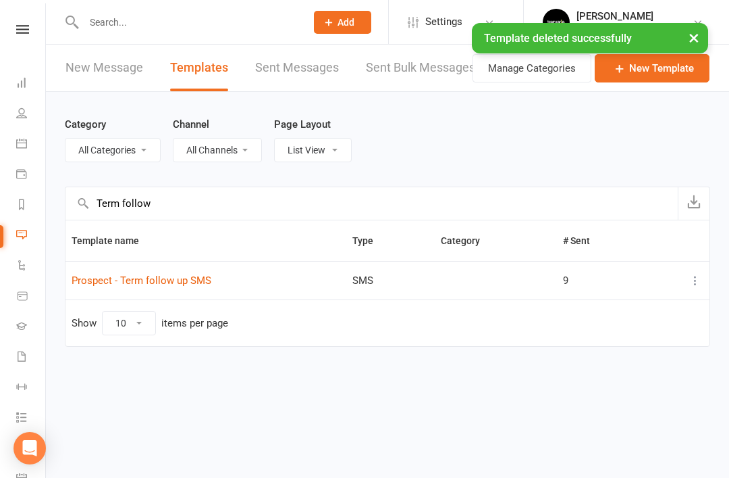
click at [692, 280] on icon at bounding box center [696, 281] width 14 height 14
click at [632, 384] on link "Remove" at bounding box center [636, 387] width 134 height 27
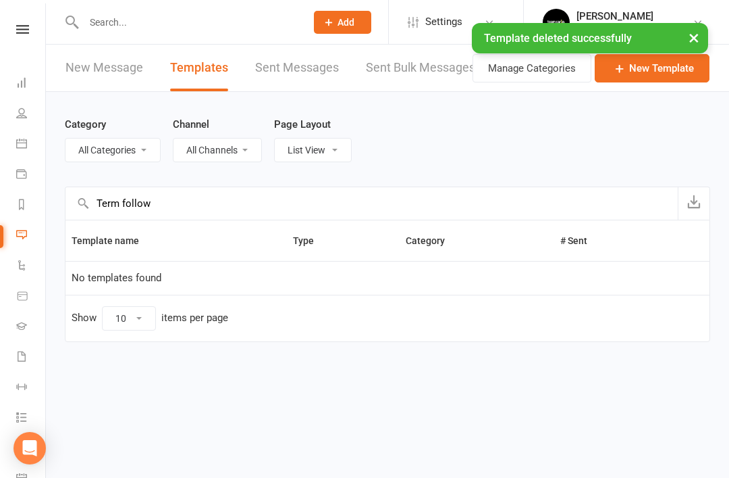
click at [234, 201] on input "Term follow" at bounding box center [372, 203] width 613 height 32
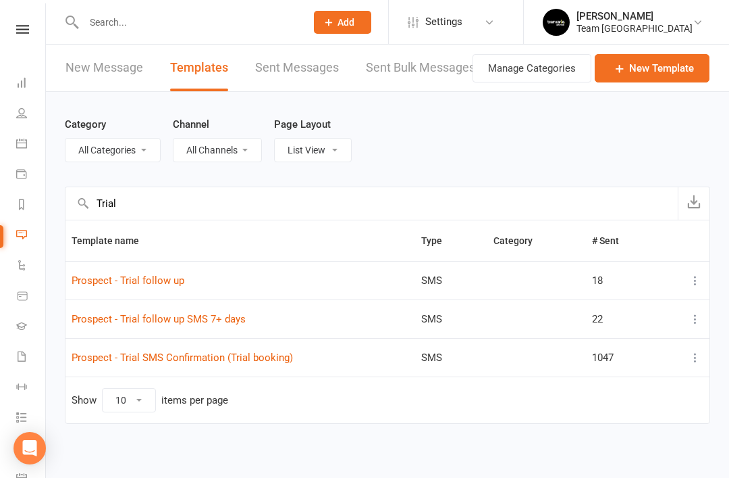
click at [698, 318] on icon at bounding box center [696, 319] width 14 height 14
click at [619, 424] on link "Remove" at bounding box center [636, 425] width 134 height 27
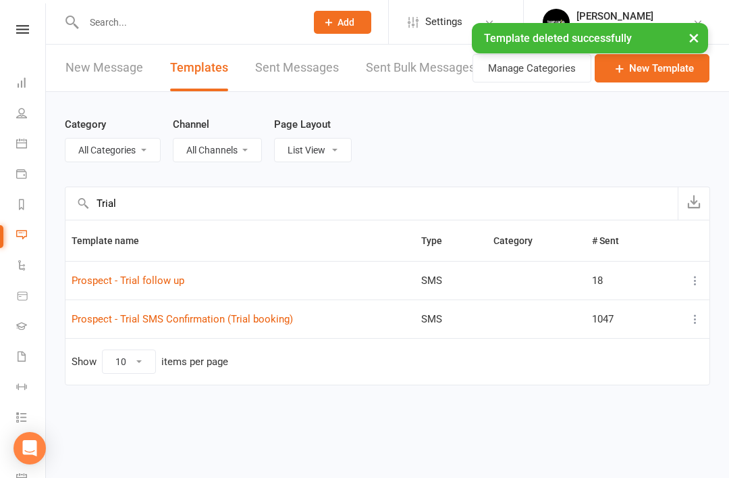
click at [165, 209] on input "Trial" at bounding box center [372, 203] width 613 height 32
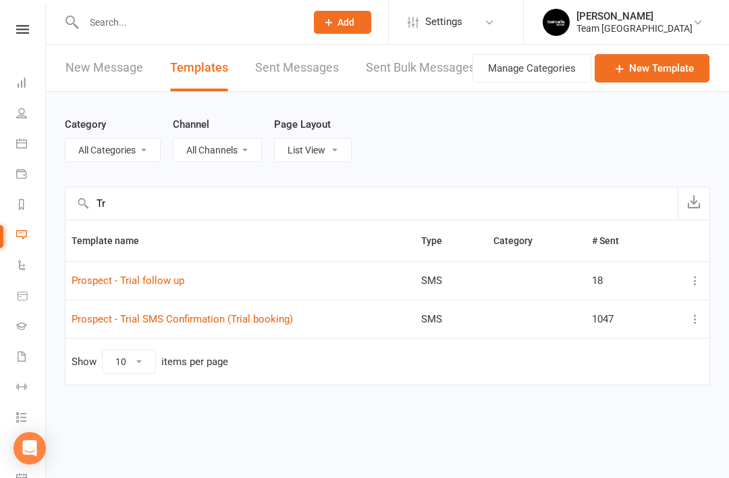
type input "T"
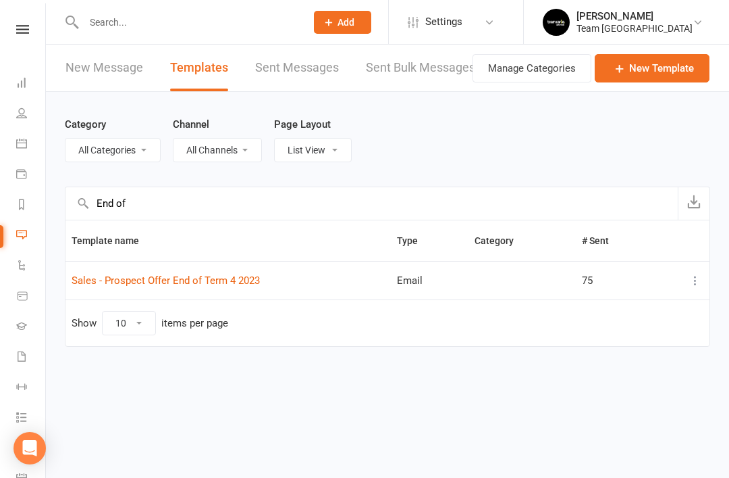
type input "End of"
click at [695, 280] on icon at bounding box center [696, 281] width 14 height 14
click at [619, 386] on link "Remove" at bounding box center [636, 387] width 134 height 27
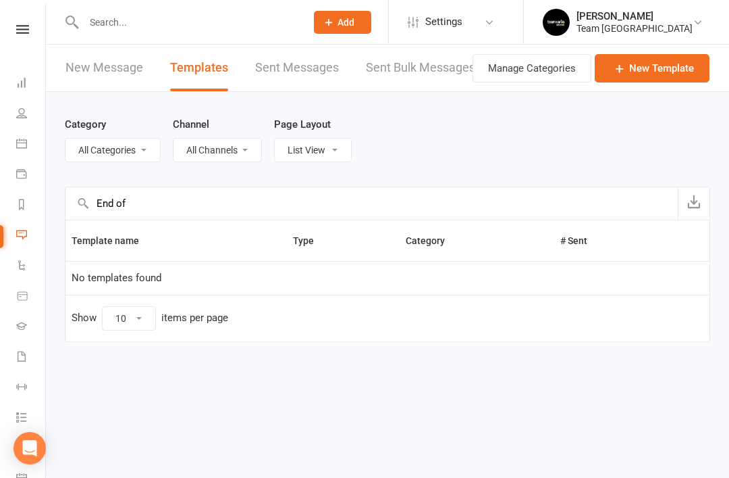
click at [24, 81] on icon at bounding box center [21, 82] width 11 height 11
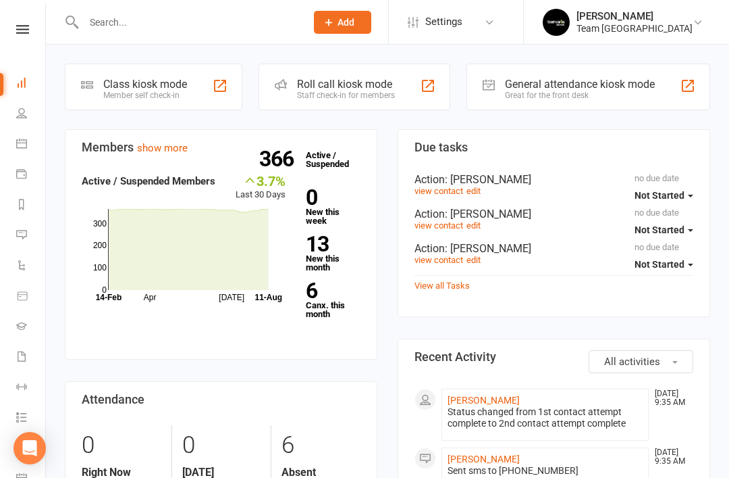
click at [21, 238] on icon at bounding box center [21, 234] width 11 height 11
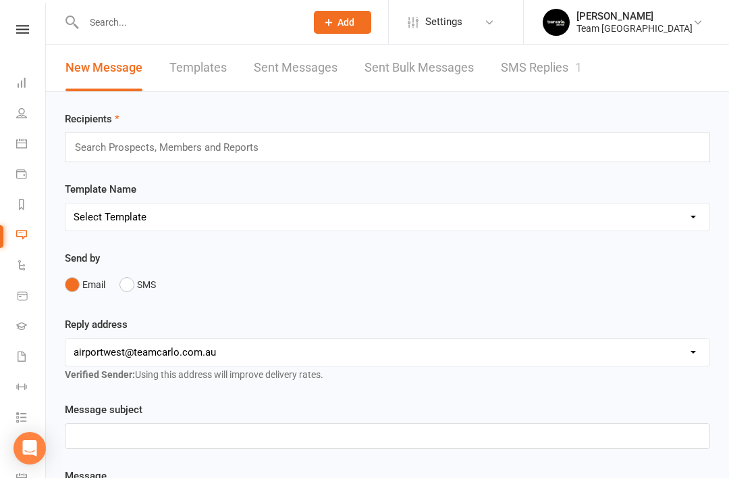
click at [556, 66] on link "SMS Replies 1" at bounding box center [541, 68] width 81 height 47
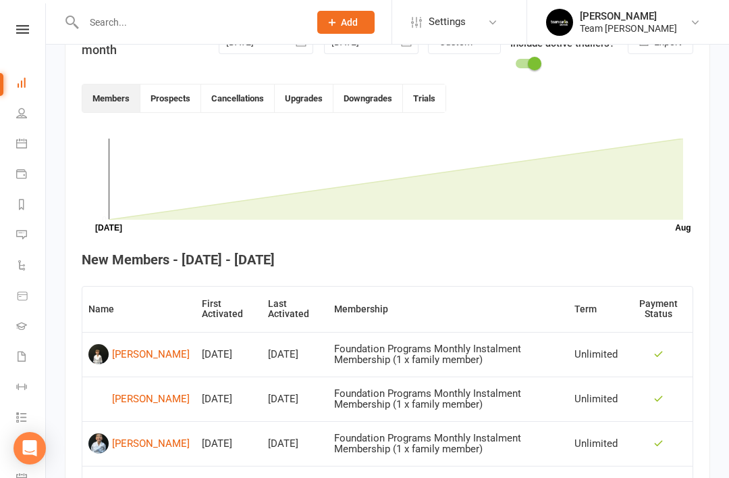
click at [27, 233] on link "Messages 2" at bounding box center [31, 236] width 30 height 30
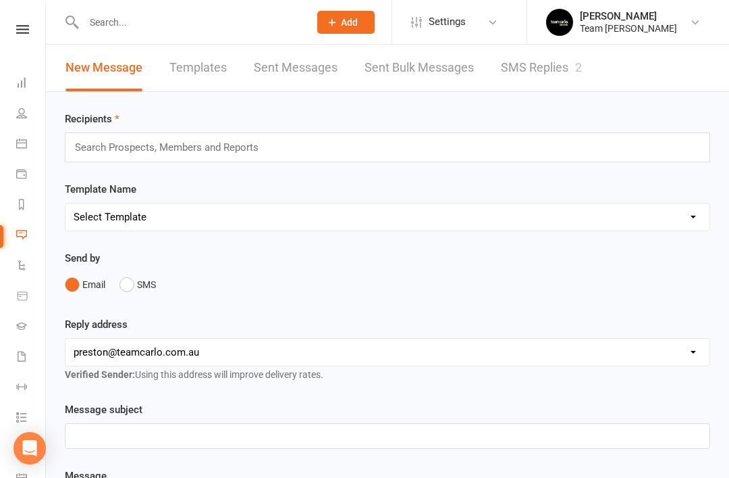
click at [209, 72] on link "Templates" at bounding box center [198, 68] width 57 height 47
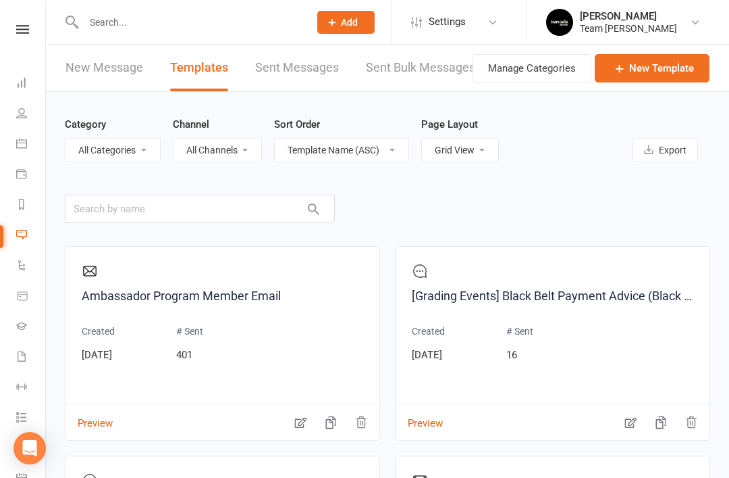
click at [480, 151] on select "List View Grid View" at bounding box center [460, 149] width 76 height 23
select select "list"
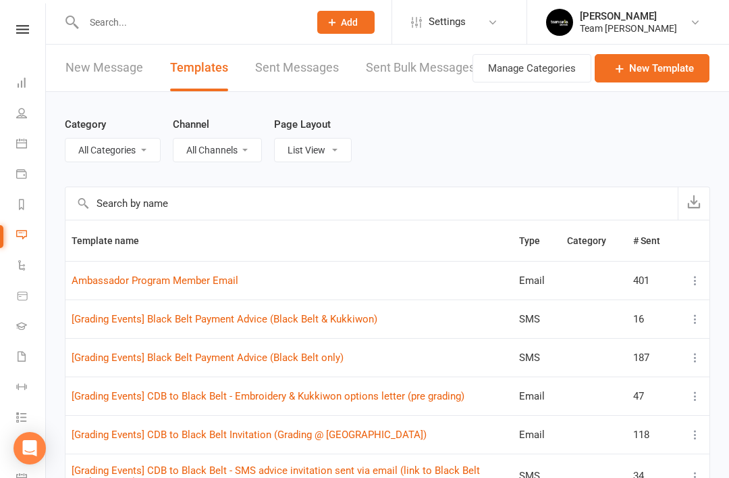
click at [220, 209] on input "text" at bounding box center [372, 203] width 613 height 32
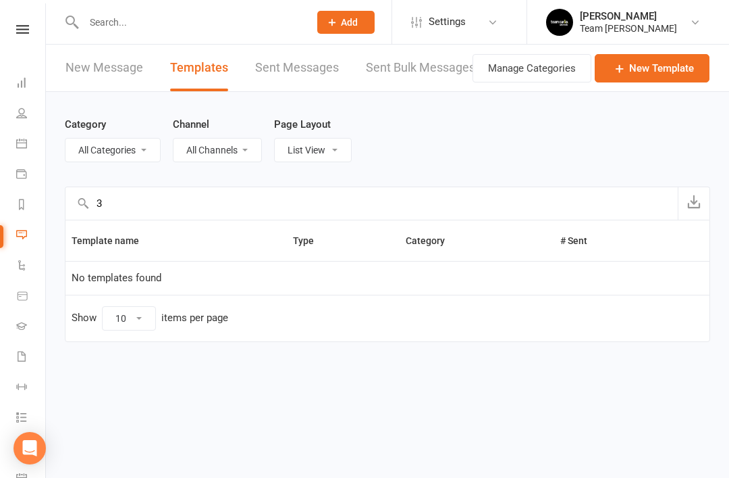
type input "3"
type input "D"
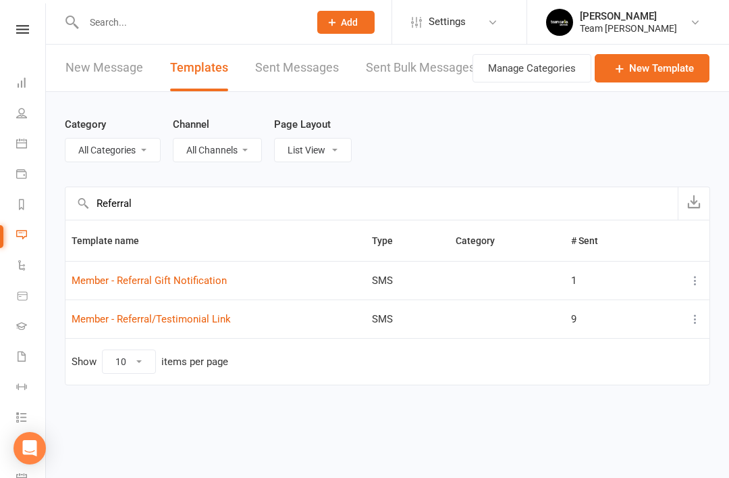
click at [698, 319] on icon at bounding box center [696, 319] width 14 height 14
click at [619, 429] on link "Remove" at bounding box center [636, 425] width 134 height 27
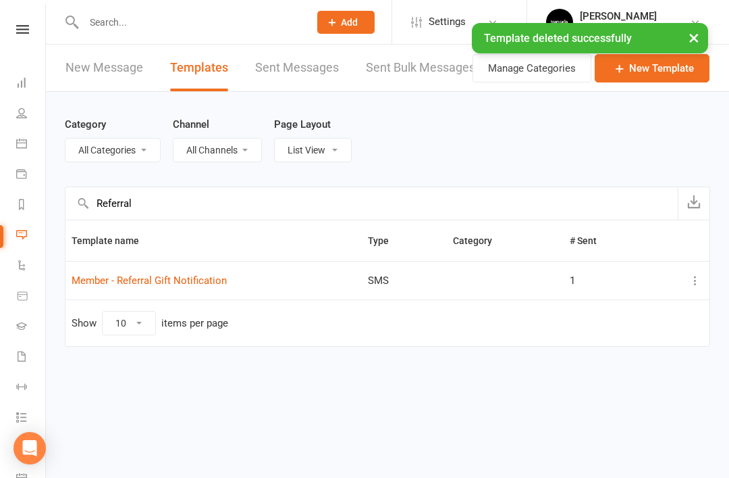
click at [178, 203] on input "Referral" at bounding box center [372, 203] width 613 height 32
type input "R"
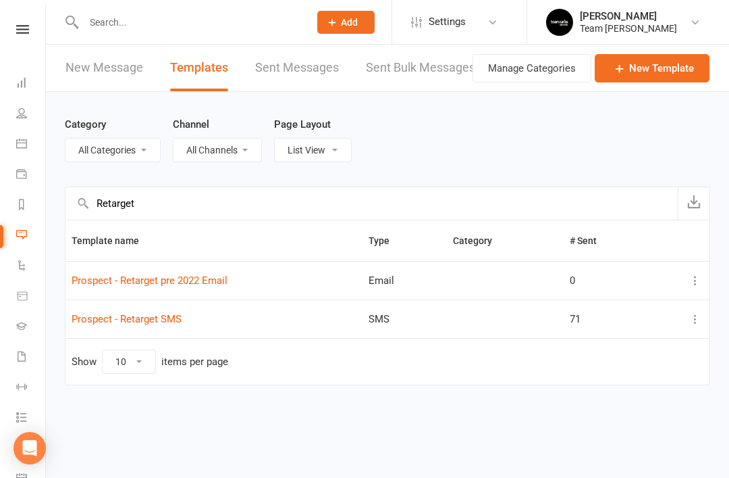
click at [699, 318] on icon at bounding box center [696, 319] width 14 height 14
click at [616, 428] on link "Remove" at bounding box center [636, 425] width 134 height 27
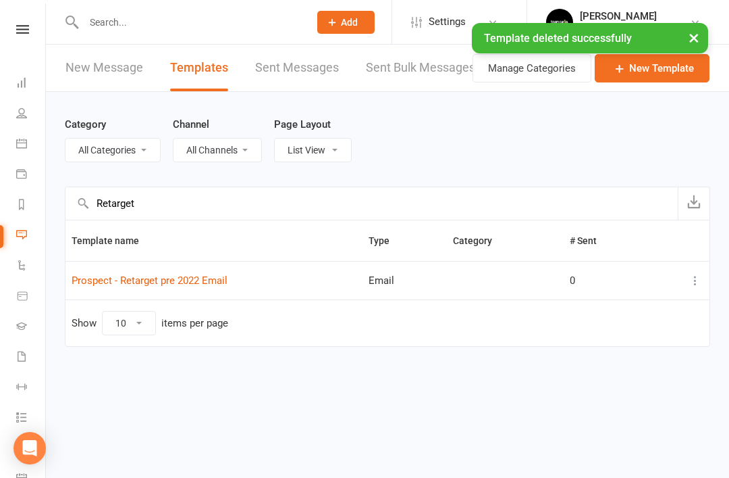
click at [244, 204] on input "Retarget" at bounding box center [372, 203] width 613 height 32
type input "R"
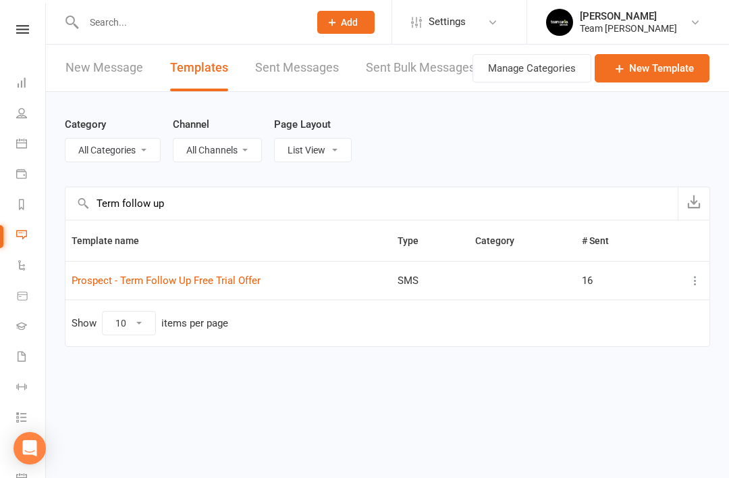
click at [692, 278] on icon at bounding box center [696, 281] width 14 height 14
click at [618, 387] on link "Remove" at bounding box center [636, 387] width 134 height 27
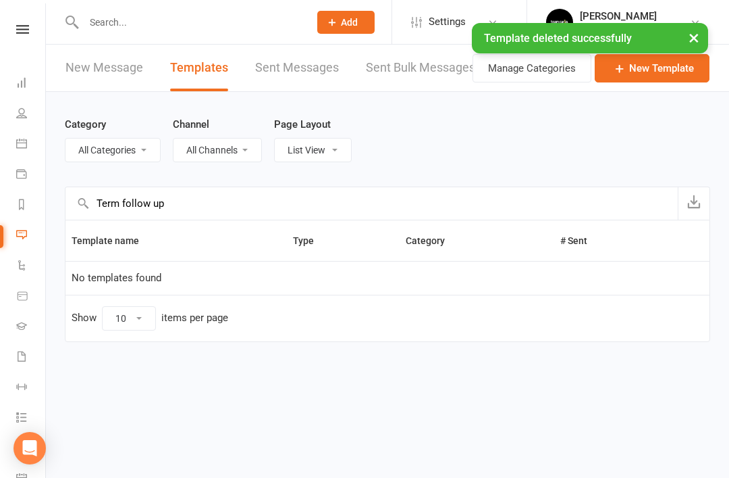
click at [212, 205] on input "Term follow up" at bounding box center [372, 203] width 613 height 32
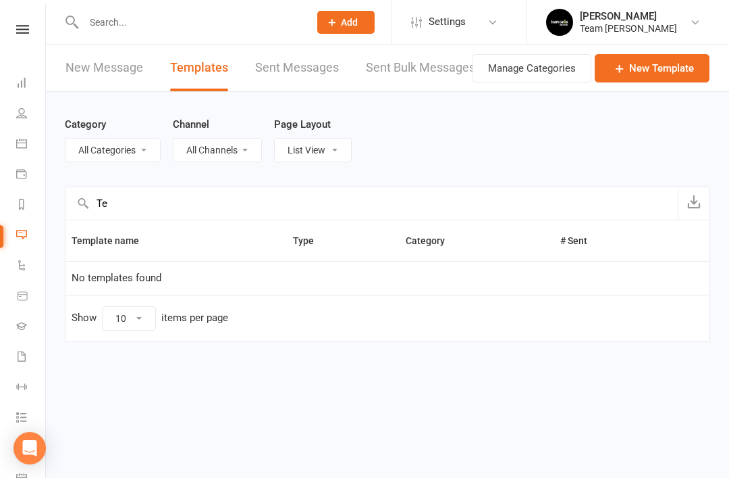
type input "T"
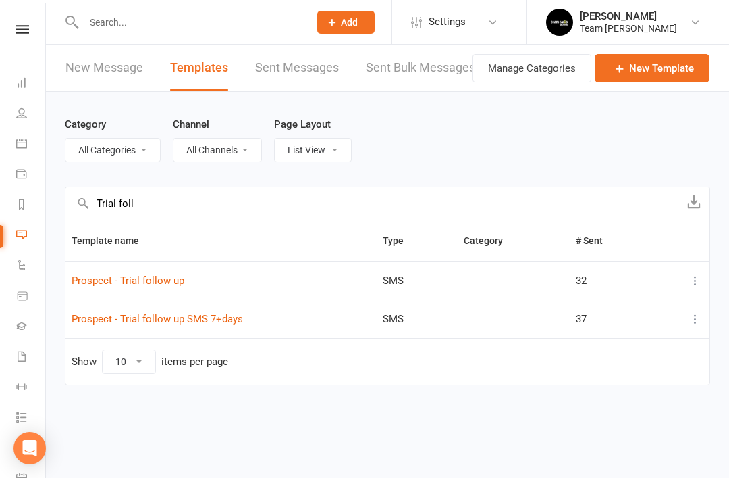
click at [698, 317] on icon at bounding box center [696, 319] width 14 height 14
click at [624, 423] on link "Remove" at bounding box center [636, 425] width 134 height 27
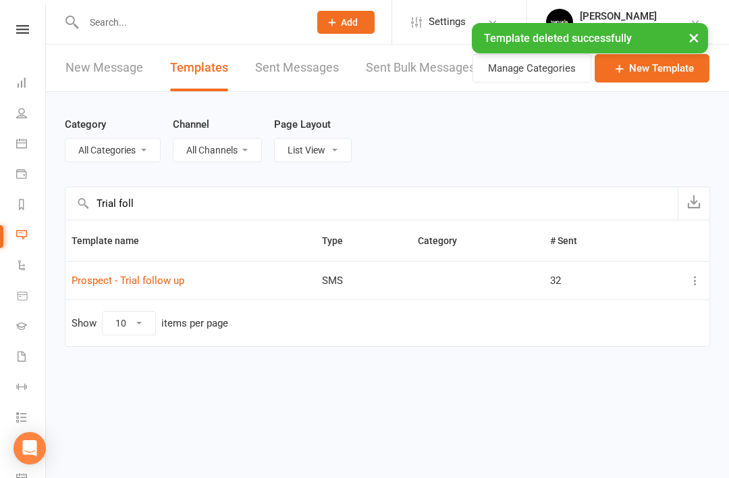
click at [198, 206] on input "Trial foll" at bounding box center [372, 203] width 613 height 32
type input "T"
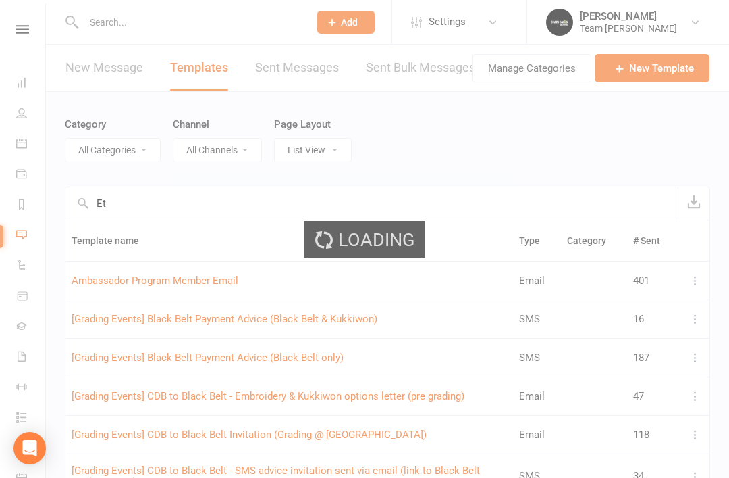
type input "E"
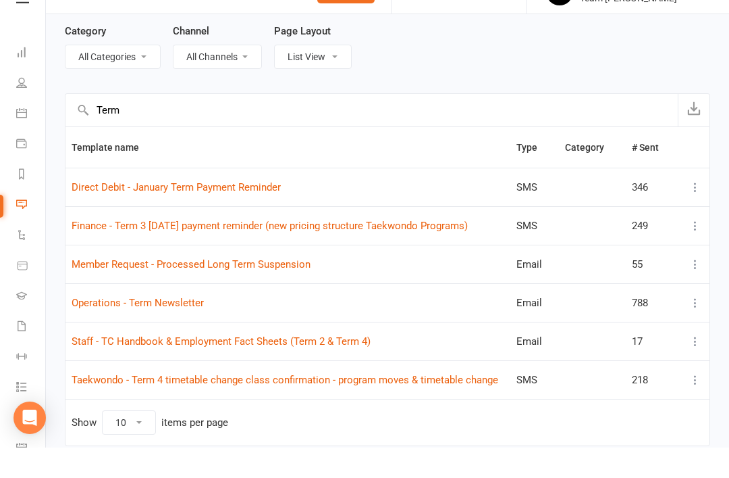
scroll to position [75, 0]
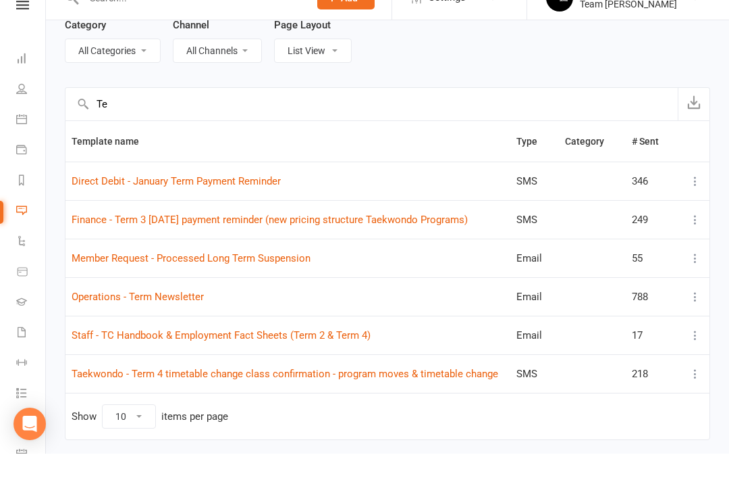
type input "T"
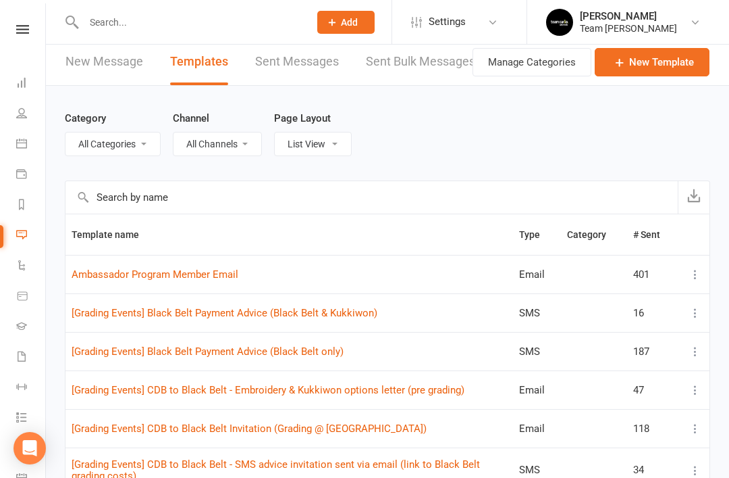
scroll to position [0, 0]
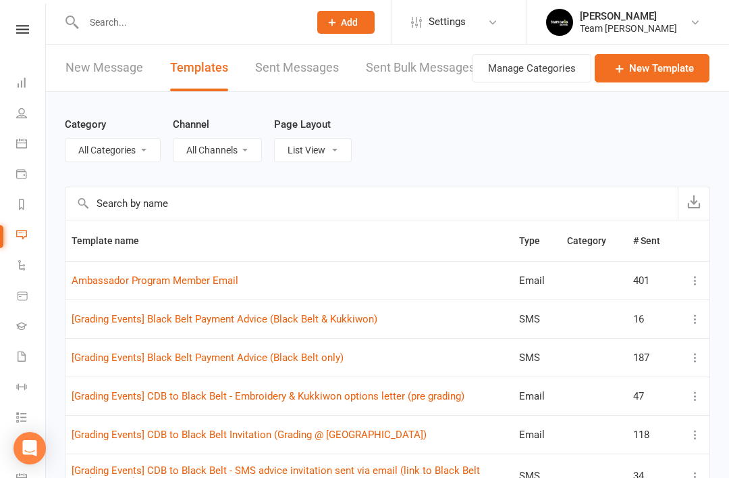
click at [672, 477] on html "Prospect Member Non-attending contact Class / event Appointment Grading event T…" at bounding box center [364, 378] width 729 height 756
click at [199, 199] on input "text" at bounding box center [372, 203] width 613 height 32
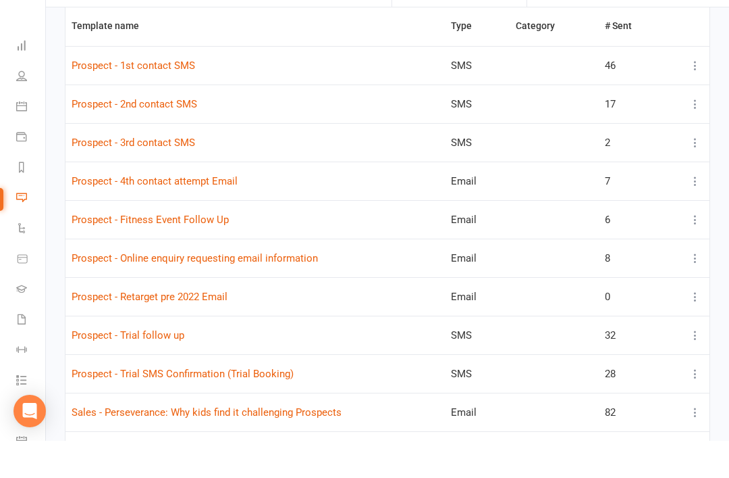
scroll to position [179, 0]
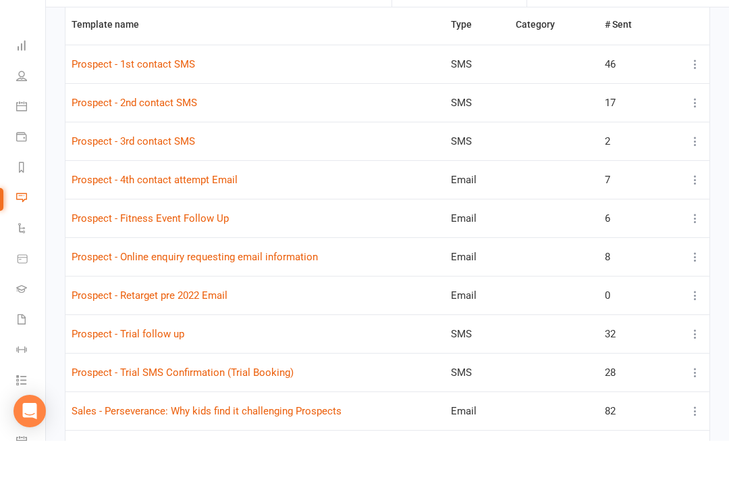
click at [701, 326] on icon at bounding box center [696, 333] width 14 height 14
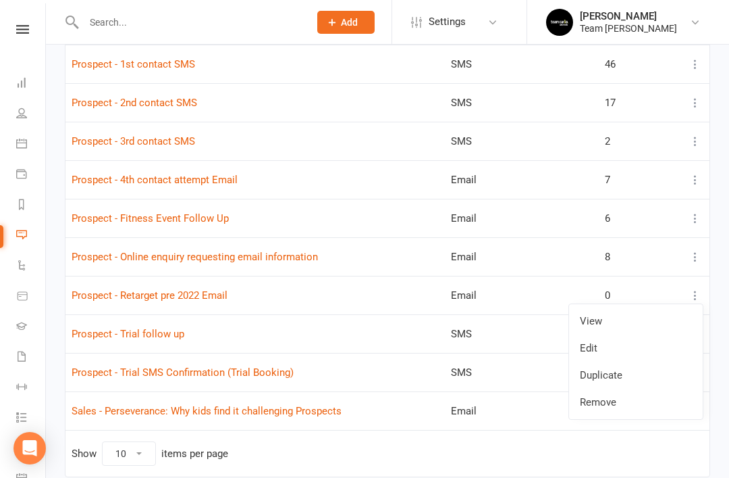
click at [631, 406] on link "Remove" at bounding box center [636, 401] width 134 height 27
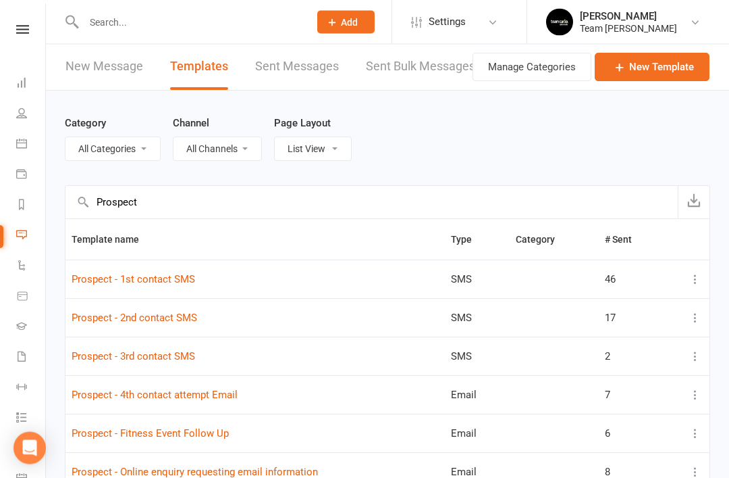
scroll to position [0, 0]
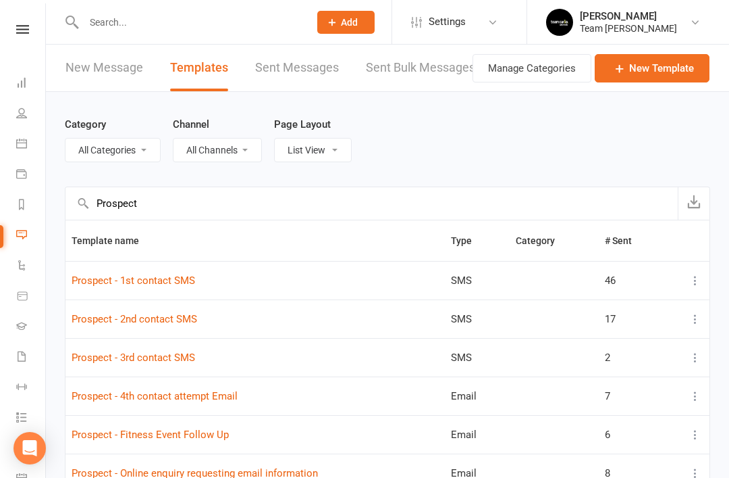
click at [183, 205] on input "Prospect" at bounding box center [372, 203] width 613 height 32
type input "P"
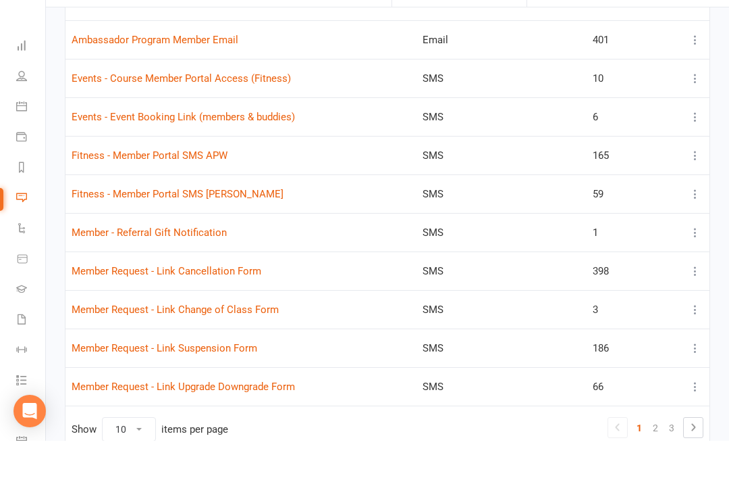
scroll to position [219, 0]
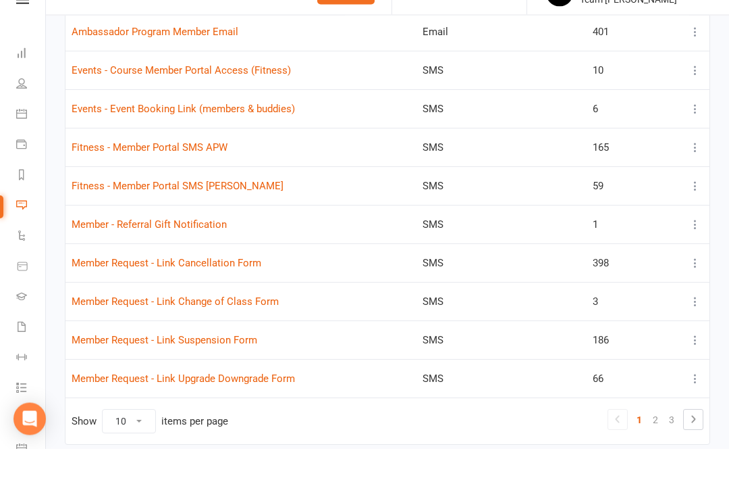
type input "Member"
click at [661, 440] on link "2" at bounding box center [656, 449] width 16 height 19
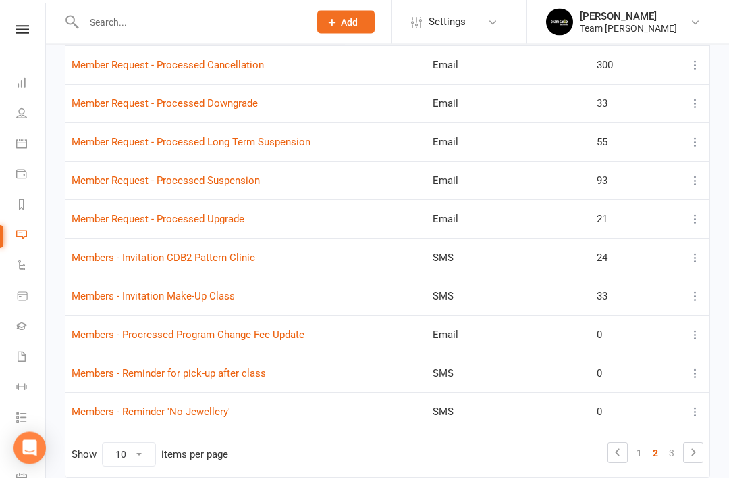
scroll to position [240, 0]
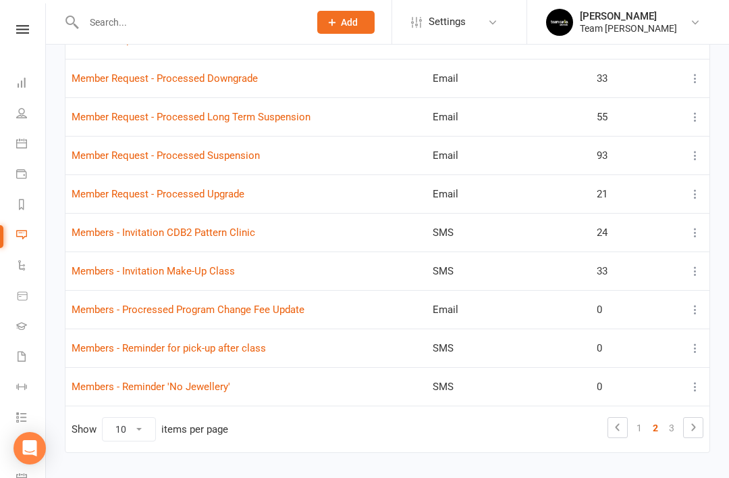
click at [674, 428] on link "3" at bounding box center [672, 427] width 16 height 19
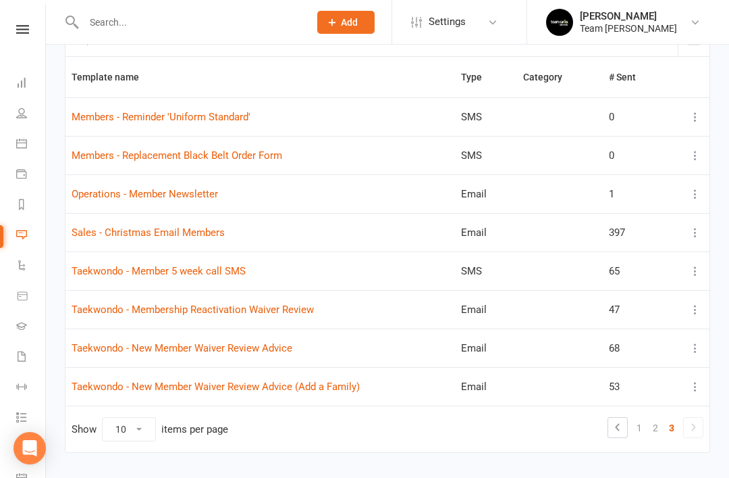
scroll to position [5, 0]
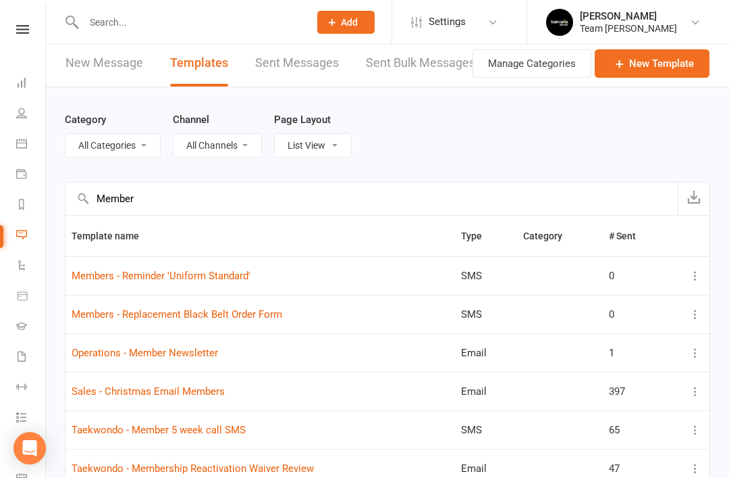
click at [22, 238] on icon at bounding box center [21, 234] width 11 height 11
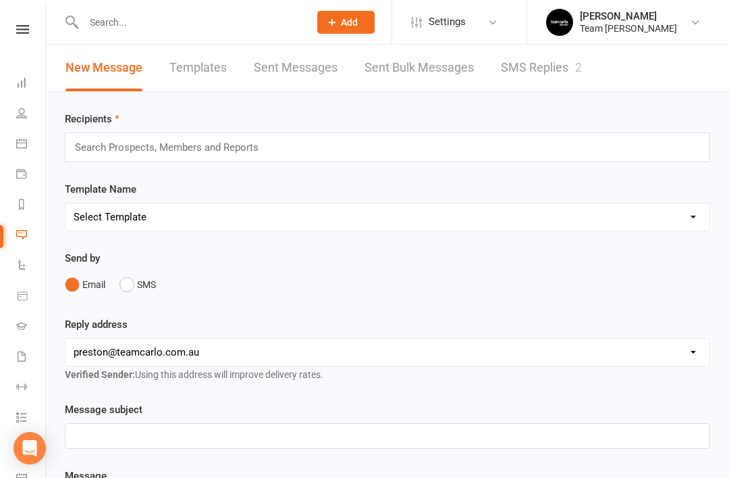
click at [539, 70] on link "SMS Replies 2" at bounding box center [541, 68] width 81 height 47
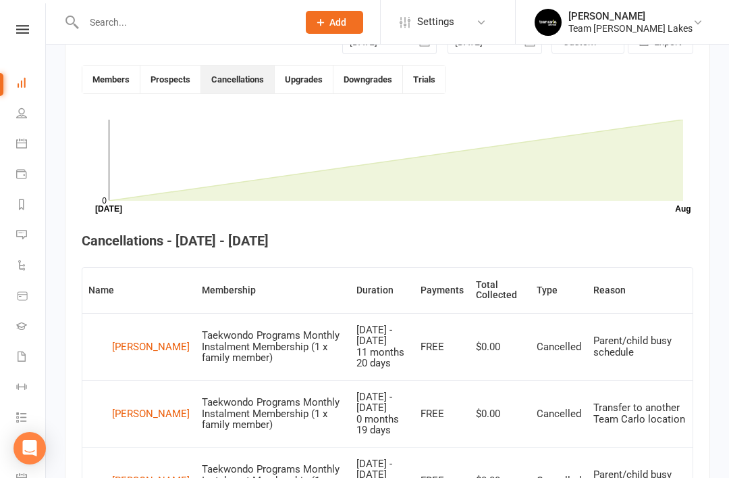
click at [26, 238] on icon at bounding box center [21, 234] width 11 height 11
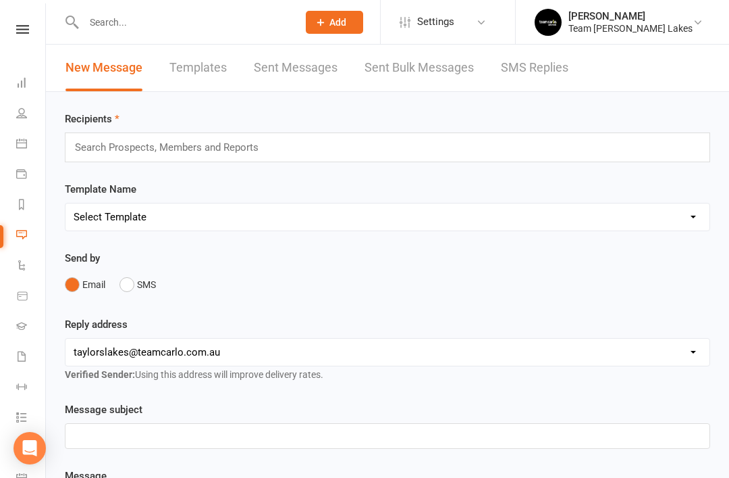
click at [305, 70] on link "Sent Messages" at bounding box center [296, 68] width 84 height 47
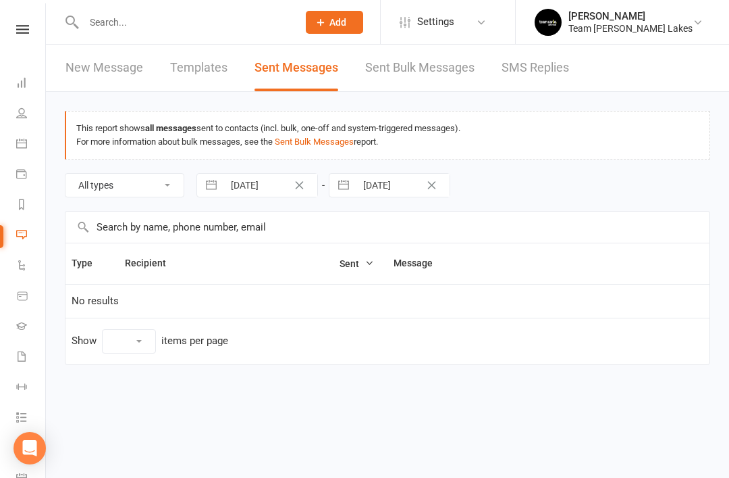
select select "10"
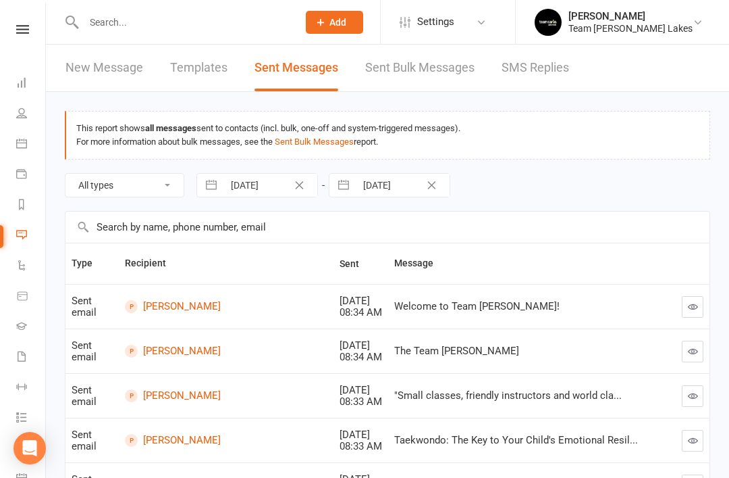
click at [196, 71] on link "Templates" at bounding box center [198, 68] width 57 height 47
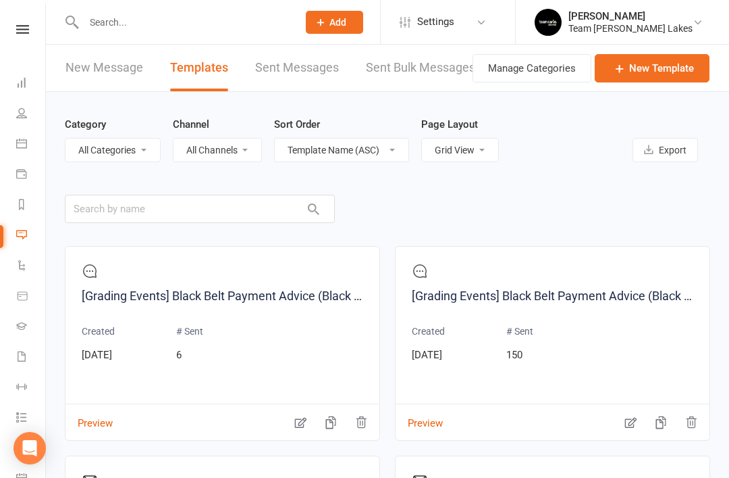
click at [486, 147] on select "List View Grid View" at bounding box center [460, 149] width 76 height 23
select select "list"
select select "25"
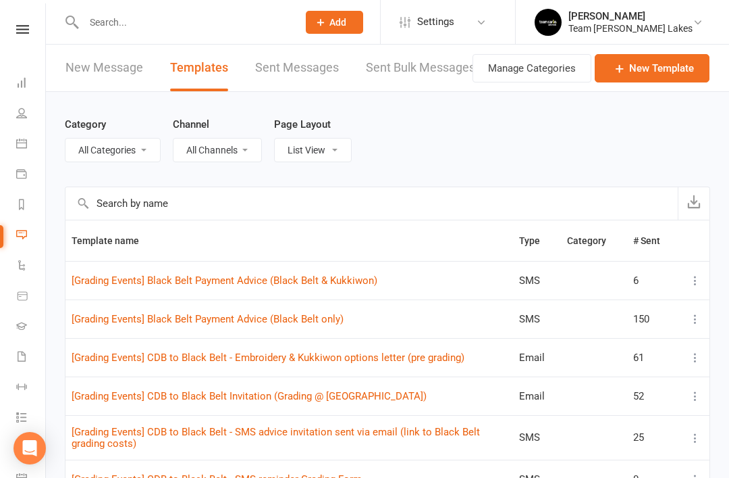
click at [238, 201] on input "text" at bounding box center [372, 203] width 613 height 32
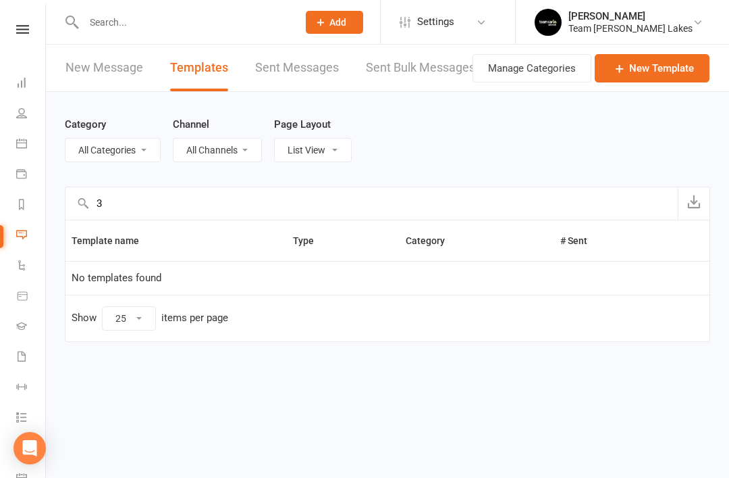
type input "3"
type input "D"
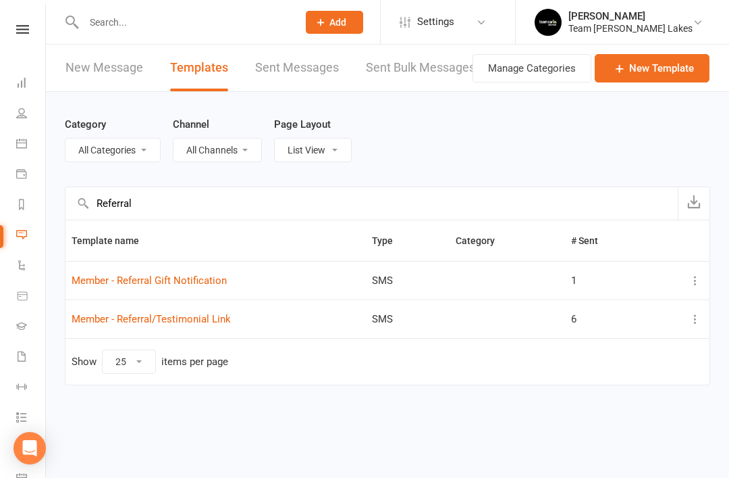
click at [693, 319] on icon at bounding box center [696, 319] width 14 height 14
click at [615, 428] on link "Remove" at bounding box center [636, 425] width 134 height 27
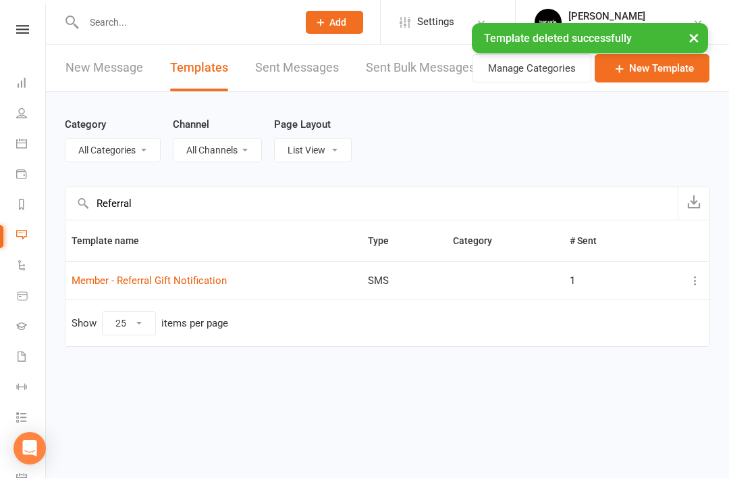
click at [202, 205] on input "Referral" at bounding box center [372, 203] width 613 height 32
type input "R"
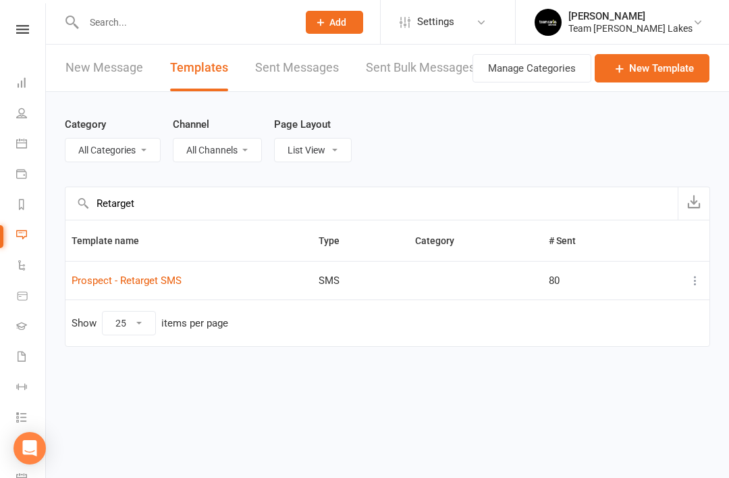
click at [688, 282] on button at bounding box center [696, 280] width 16 height 16
click at [623, 386] on link "Remove" at bounding box center [636, 387] width 134 height 27
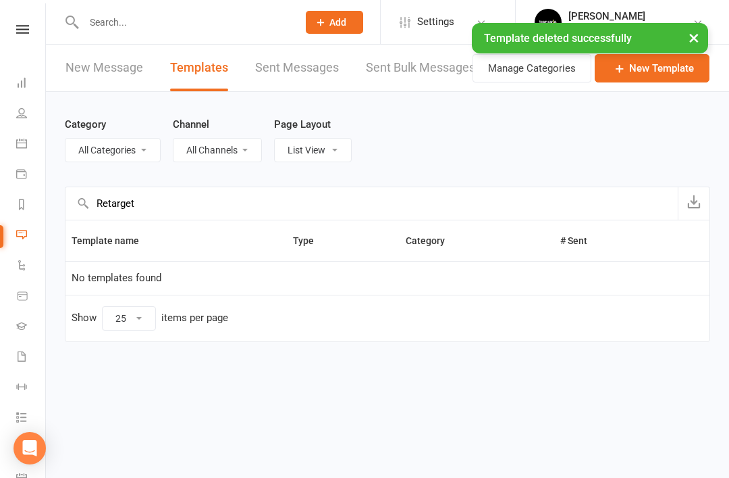
click at [209, 214] on input "Retarget" at bounding box center [372, 203] width 613 height 32
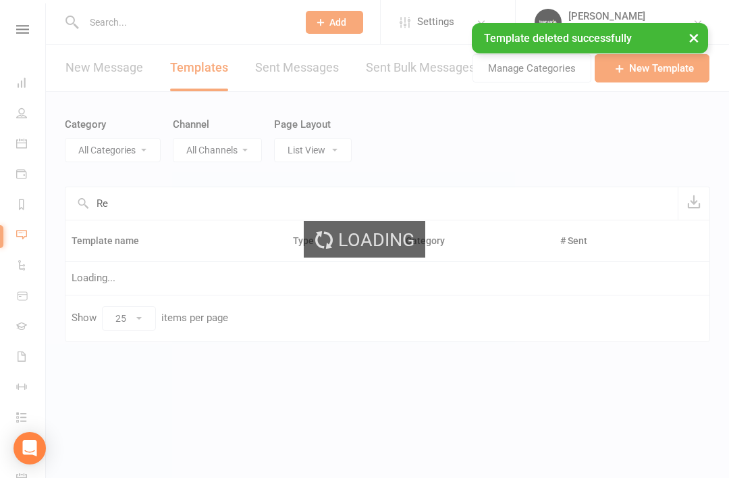
type input "R"
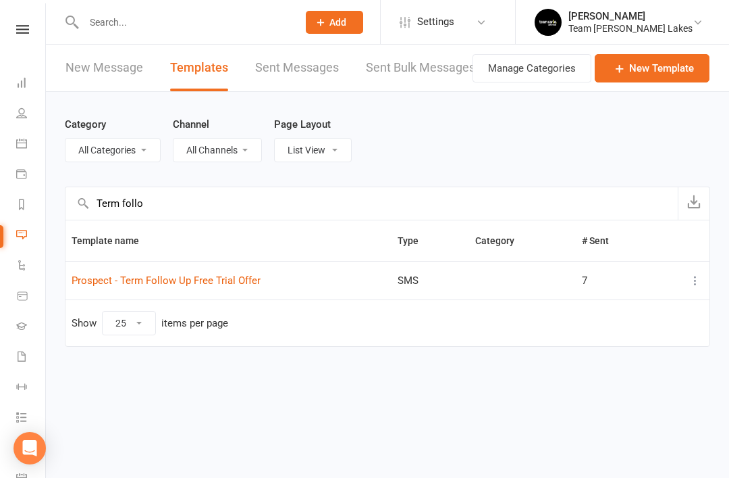
click at [696, 277] on icon at bounding box center [696, 281] width 14 height 14
click at [627, 384] on link "Remove" at bounding box center [636, 387] width 134 height 27
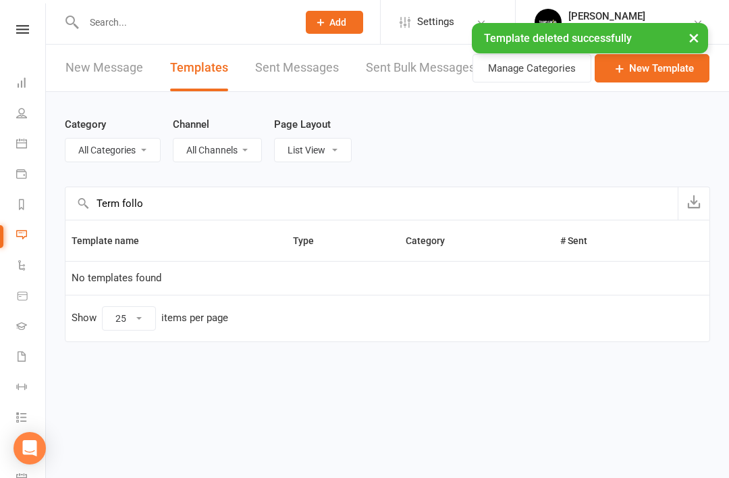
click at [206, 203] on input "Term follo" at bounding box center [372, 203] width 613 height 32
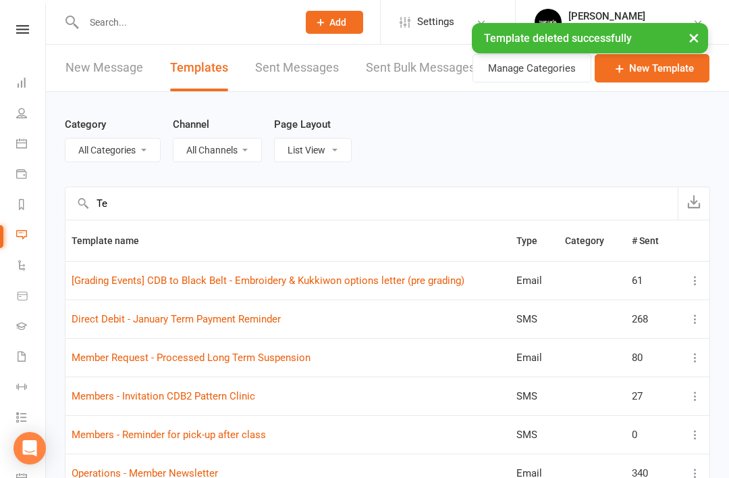
type input "T"
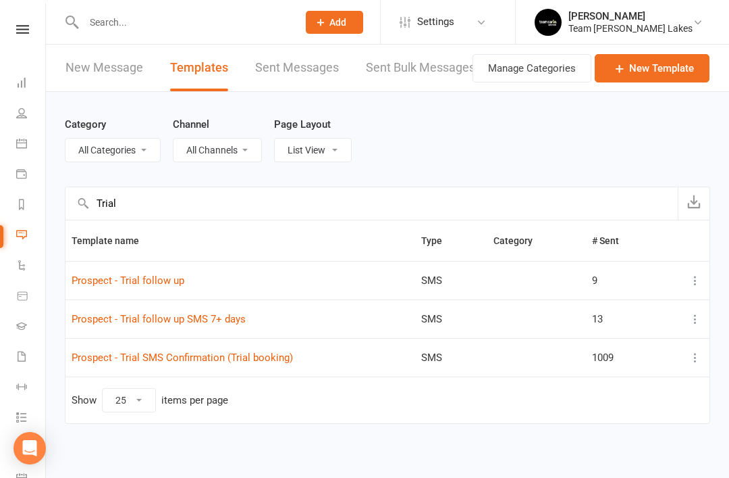
click at [696, 323] on icon at bounding box center [696, 319] width 14 height 14
click at [625, 424] on link "Remove" at bounding box center [636, 425] width 134 height 27
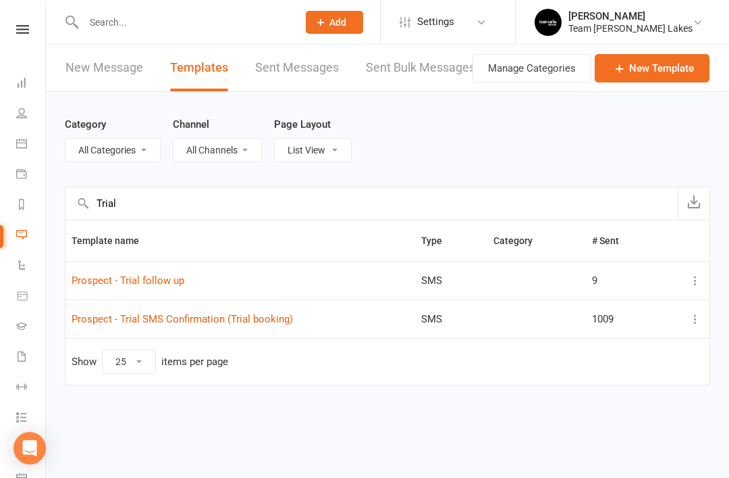
click at [182, 205] on input "Trial" at bounding box center [372, 203] width 613 height 32
type input "T"
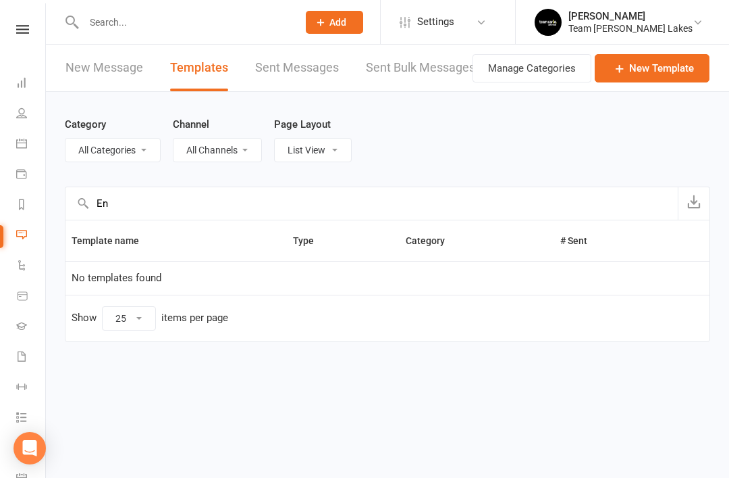
type input "E"
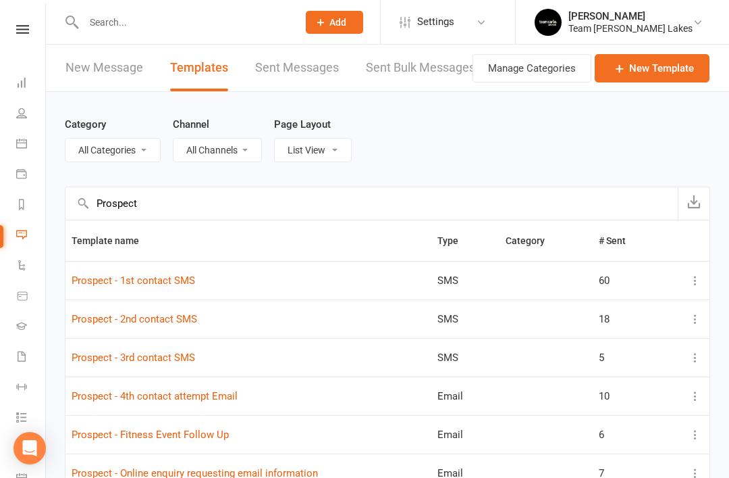
type input "Prospect"
click at [28, 236] on link "Messages" at bounding box center [31, 236] width 30 height 30
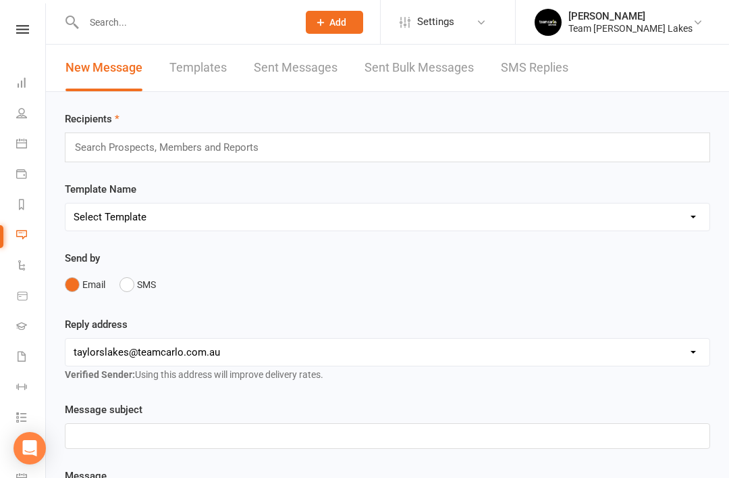
click at [537, 74] on link "SMS Replies" at bounding box center [535, 68] width 68 height 47
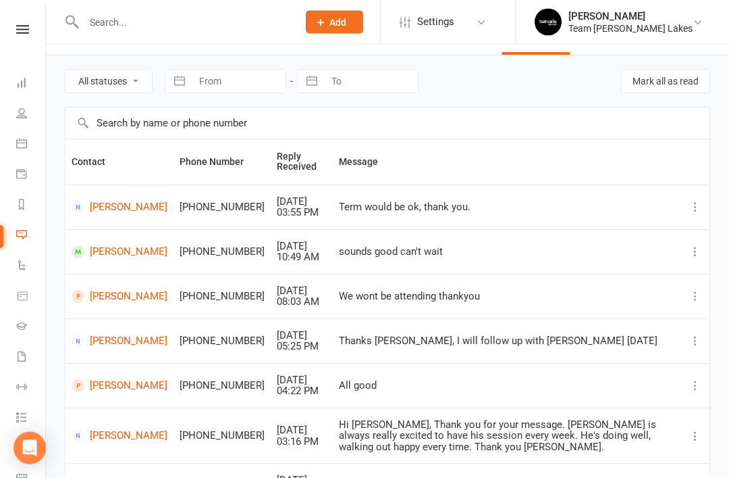
scroll to position [36, 0]
click at [123, 297] on link "Martin Mitrovski" at bounding box center [120, 296] width 96 height 13
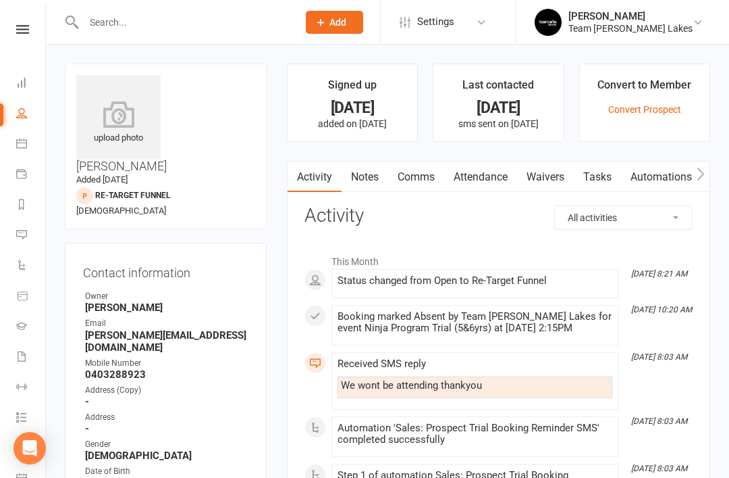
click at [384, 182] on link "Notes" at bounding box center [365, 176] width 47 height 31
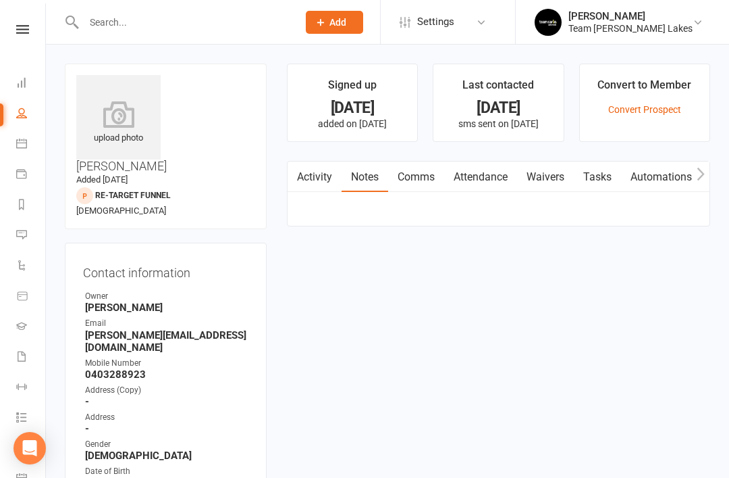
scroll to position [43, 0]
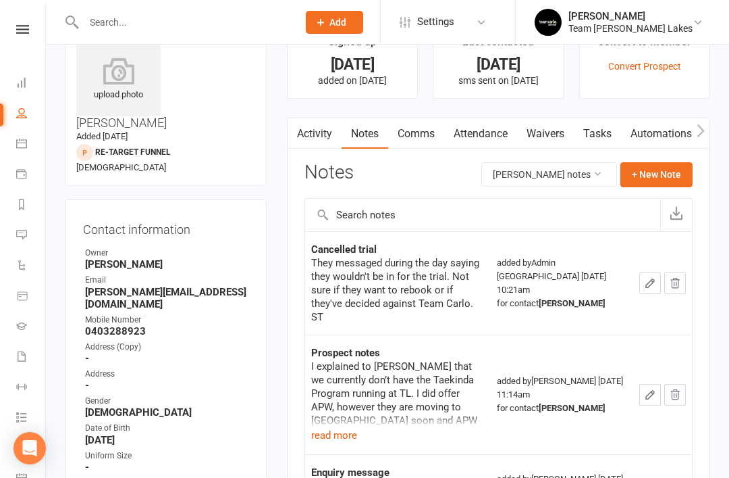
click at [317, 136] on link "Activity" at bounding box center [315, 133] width 54 height 31
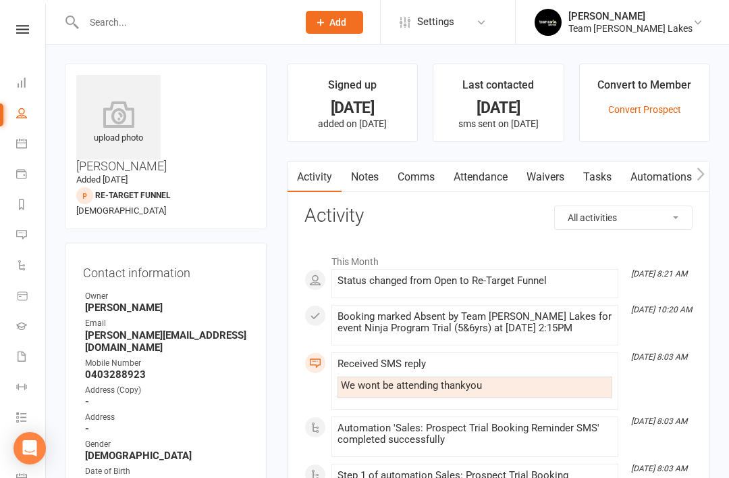
click at [423, 186] on link "Comms" at bounding box center [416, 176] width 56 height 31
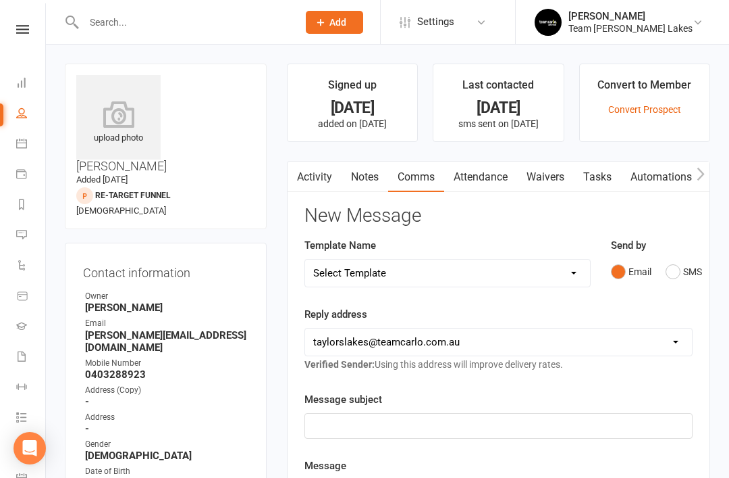
click at [668, 272] on button "SMS" at bounding box center [684, 272] width 36 height 26
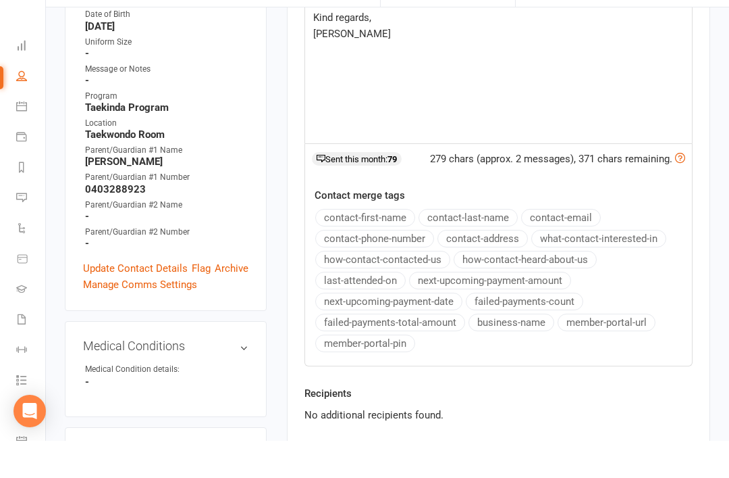
scroll to position [421, 0]
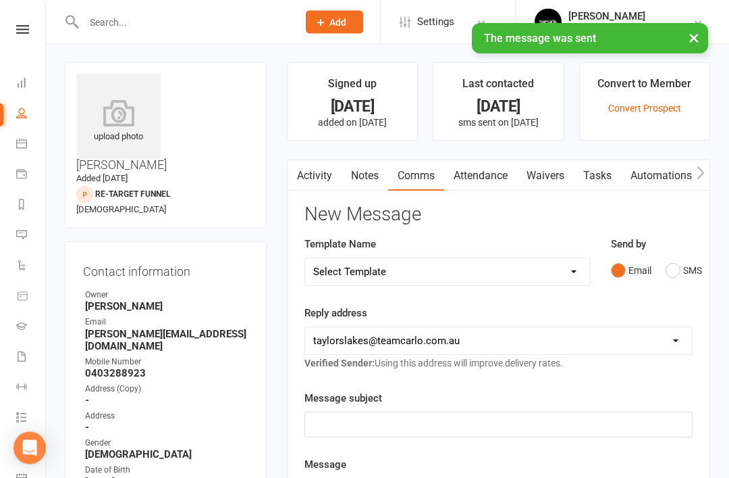
scroll to position [0, 0]
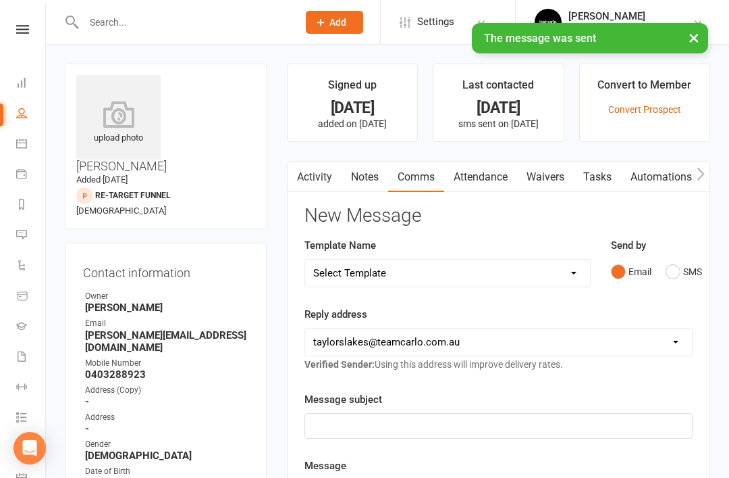
click at [324, 178] on link "Activity" at bounding box center [315, 176] width 54 height 31
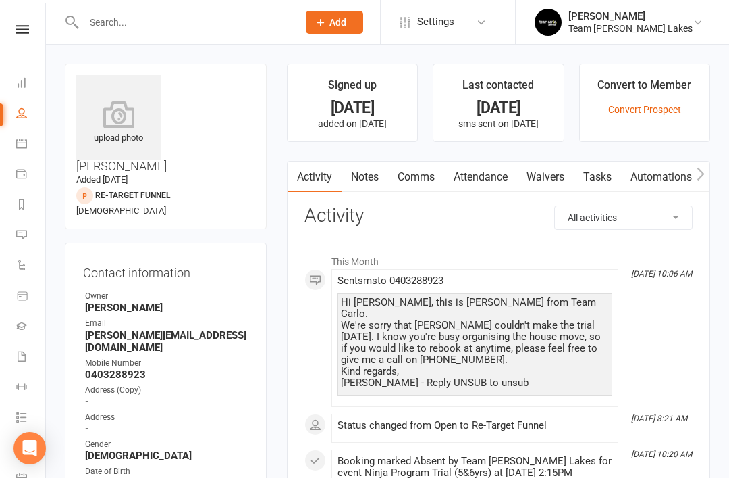
click at [371, 175] on link "Notes" at bounding box center [365, 176] width 47 height 31
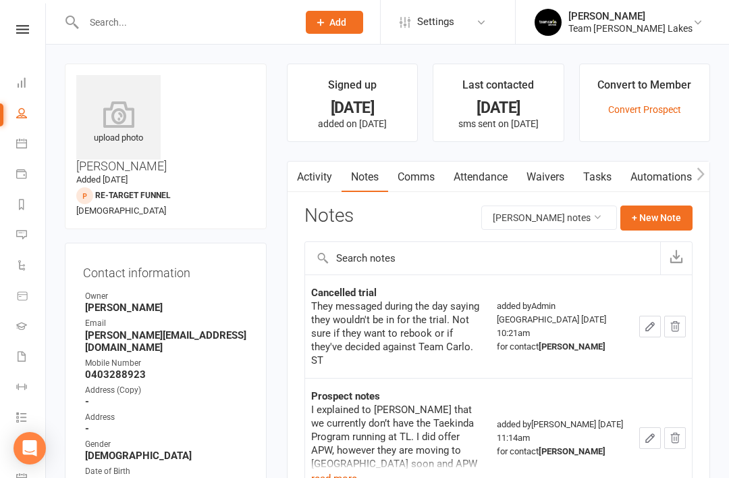
click at [653, 218] on button "+ New Note" at bounding box center [657, 217] width 72 height 24
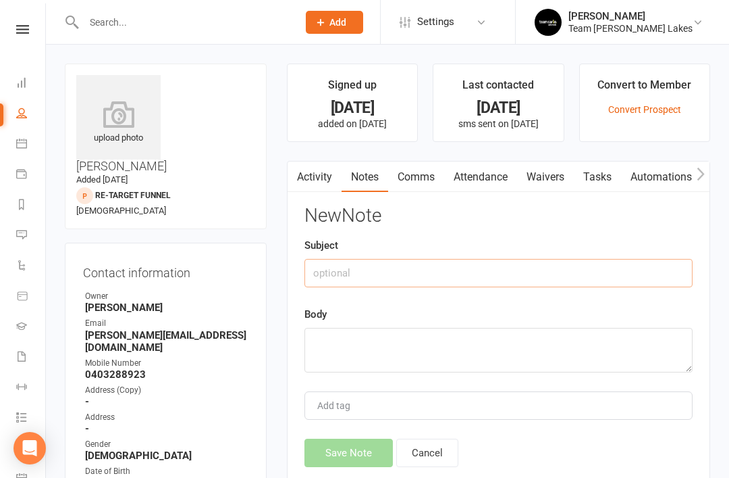
click at [459, 276] on input "text" at bounding box center [499, 273] width 388 height 28
type input "DNA Trial follow up"
click at [374, 340] on textarea at bounding box center [499, 350] width 388 height 45
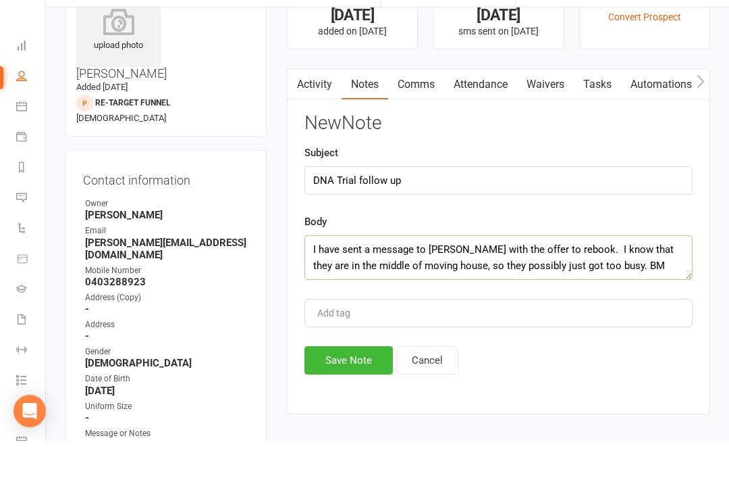
scroll to position [70, 0]
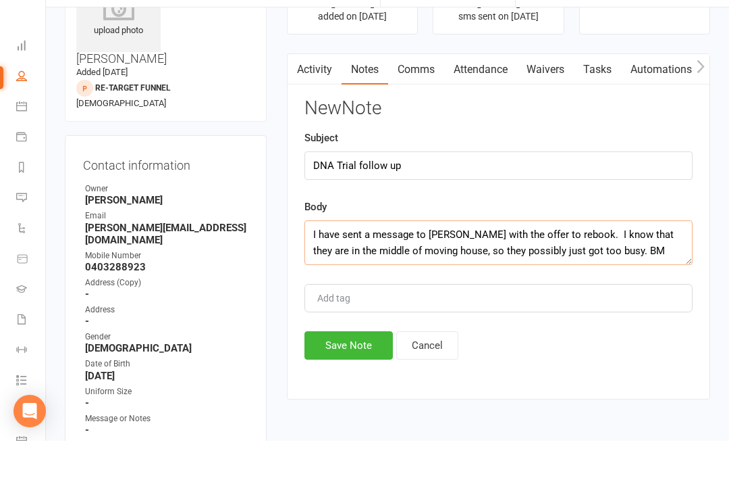
type textarea "I have sent a message to Jessica with the offer to rebook. I know that they are…"
click at [361, 368] on button "Save Note" at bounding box center [349, 382] width 88 height 28
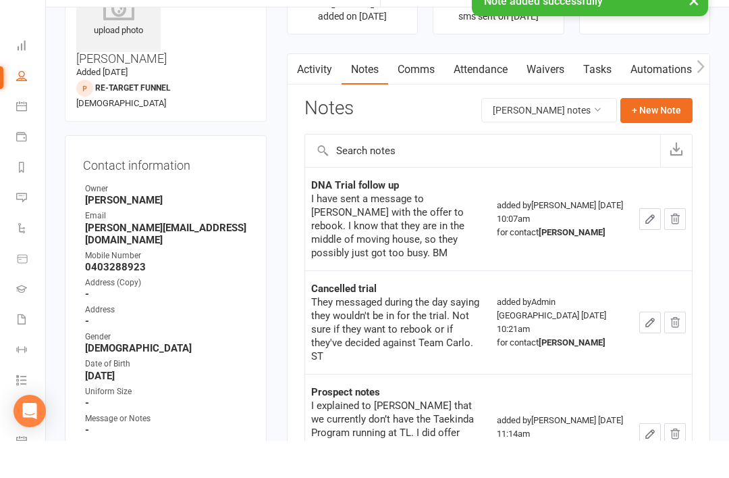
scroll to position [107, 0]
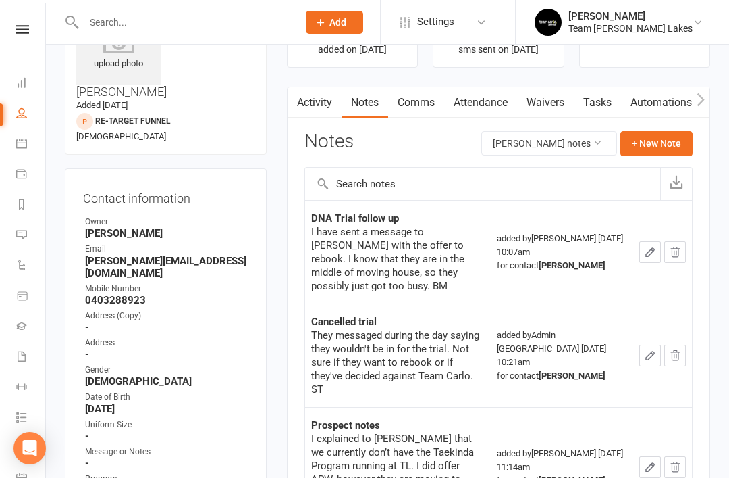
click at [308, 100] on link "Activity" at bounding box center [315, 102] width 54 height 31
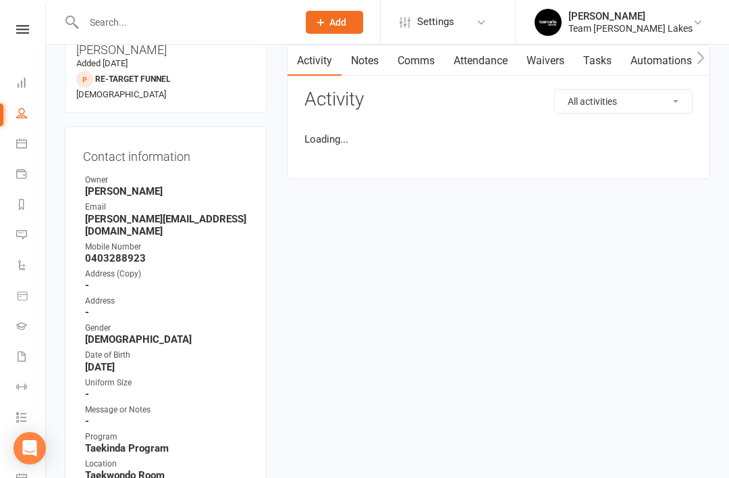
scroll to position [118, 0]
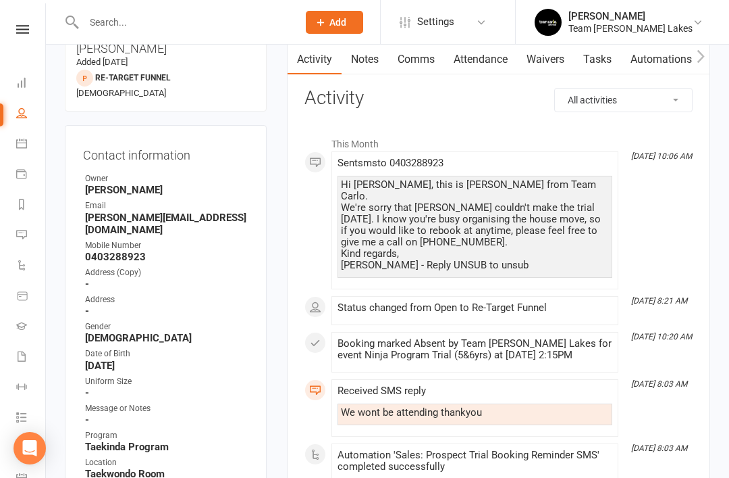
click at [27, 234] on link "Messages" at bounding box center [31, 236] width 30 height 30
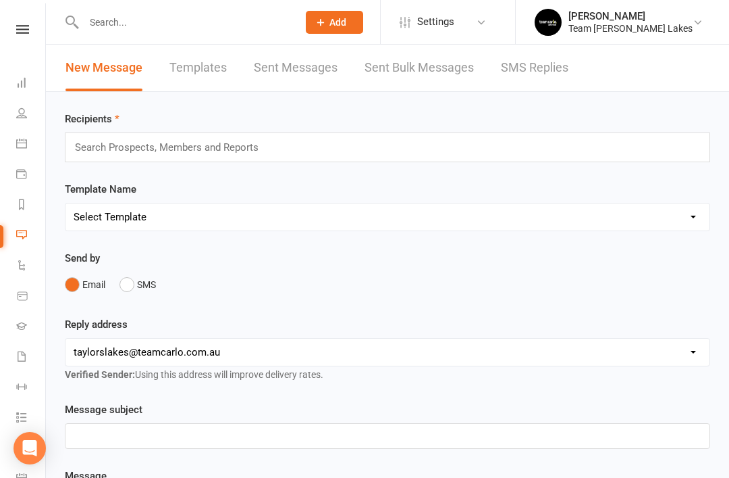
click at [536, 75] on link "SMS Replies" at bounding box center [535, 68] width 68 height 47
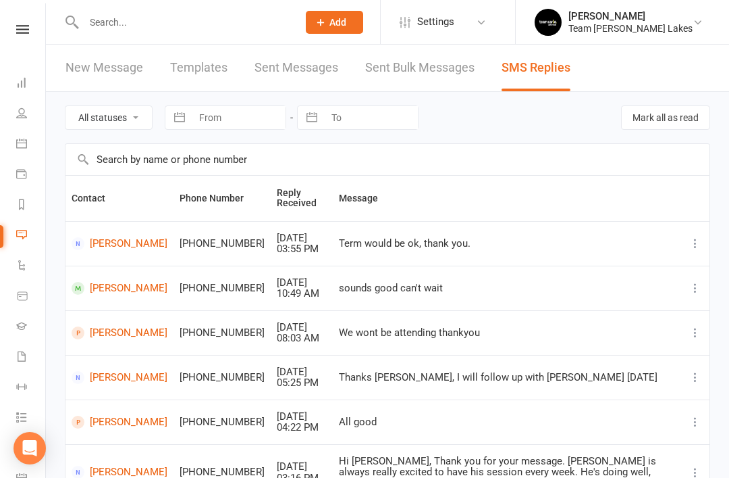
click at [119, 378] on link "Elizabeth Robertson" at bounding box center [120, 377] width 96 height 13
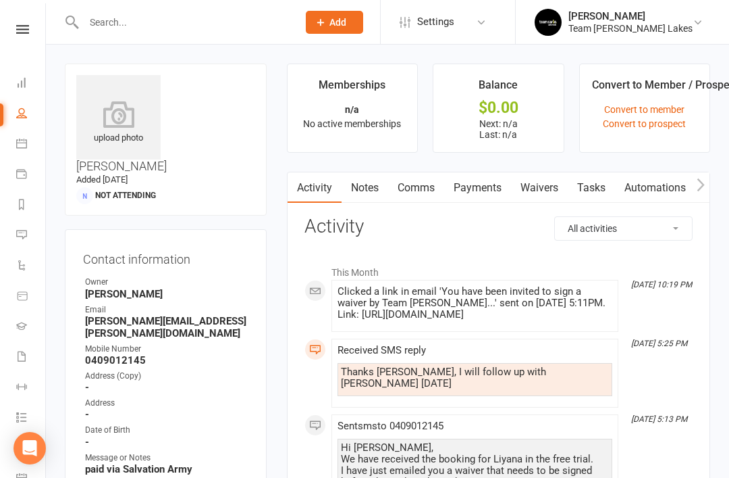
click at [555, 189] on link "Waivers" at bounding box center [539, 187] width 57 height 31
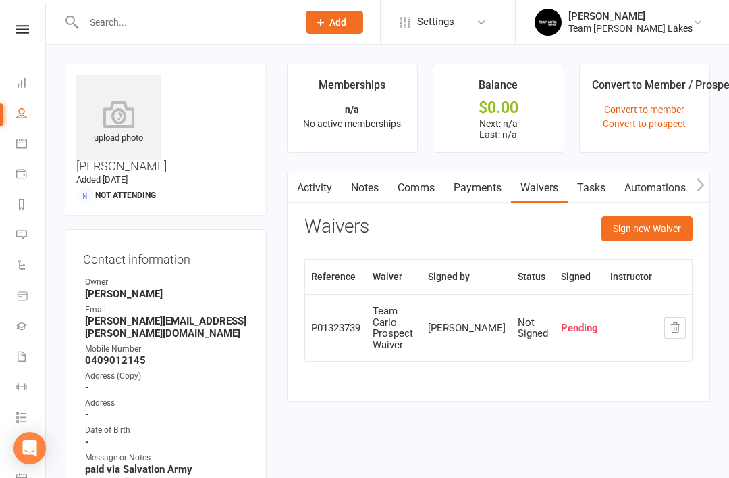
click at [322, 194] on link "Activity" at bounding box center [315, 187] width 54 height 31
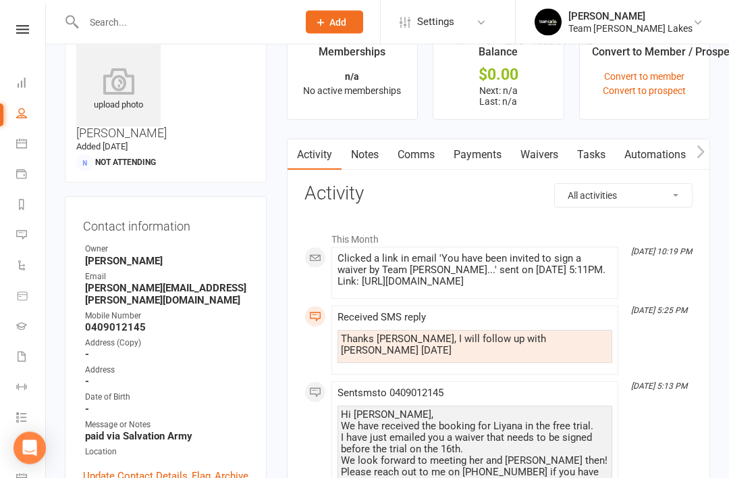
scroll to position [37, 0]
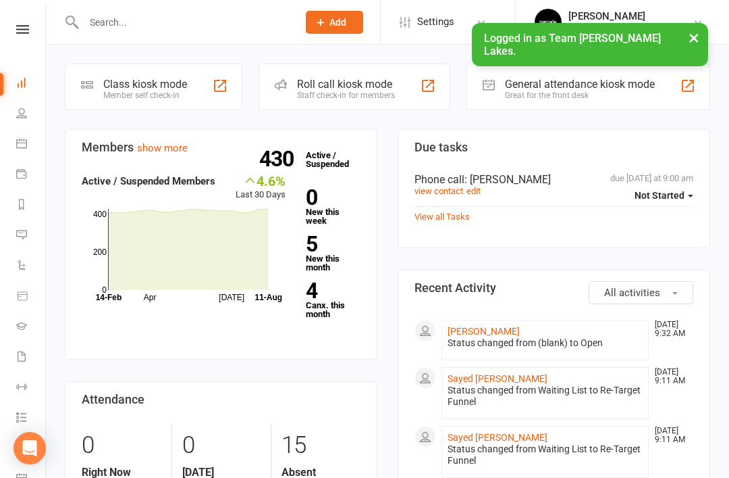
click at [217, 26] on input "text" at bounding box center [184, 22] width 209 height 19
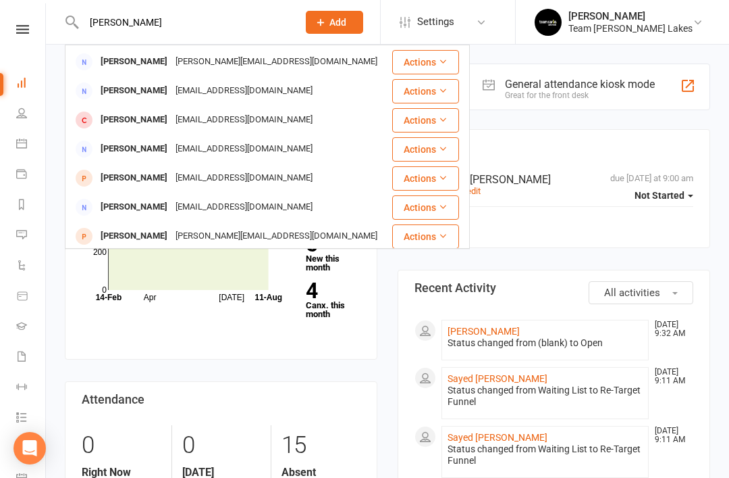
scroll to position [149, 0]
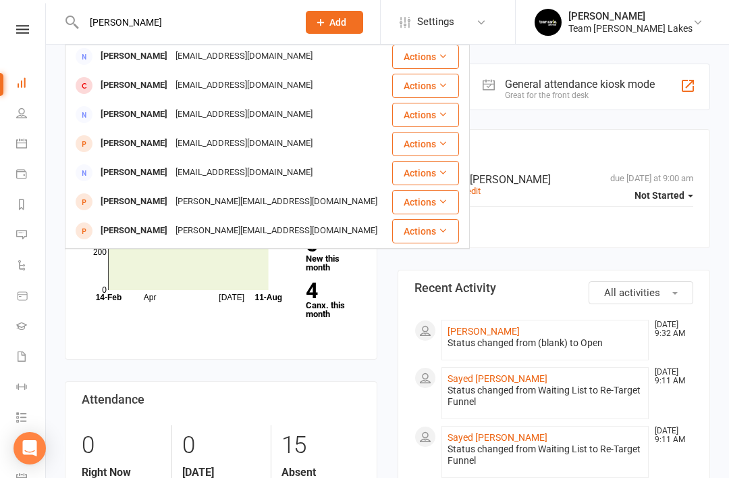
type input "[PERSON_NAME]"
click at [172, 199] on div "[PERSON_NAME][EMAIL_ADDRESS][DOMAIN_NAME]" at bounding box center [277, 202] width 210 height 20
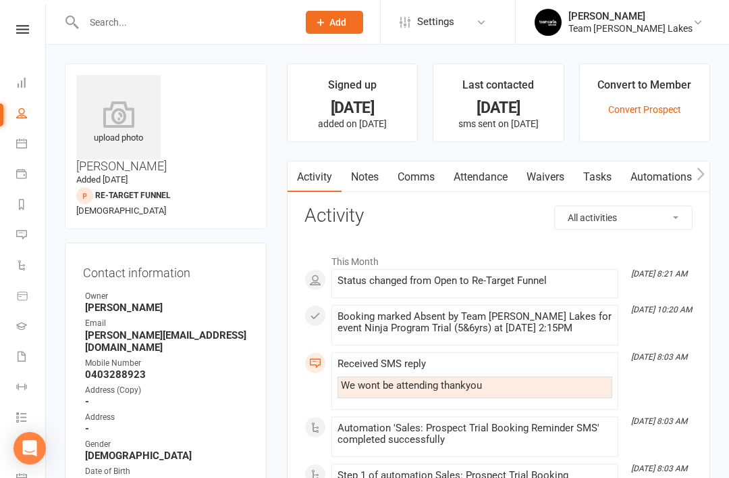
click at [380, 178] on link "Notes" at bounding box center [365, 176] width 47 height 31
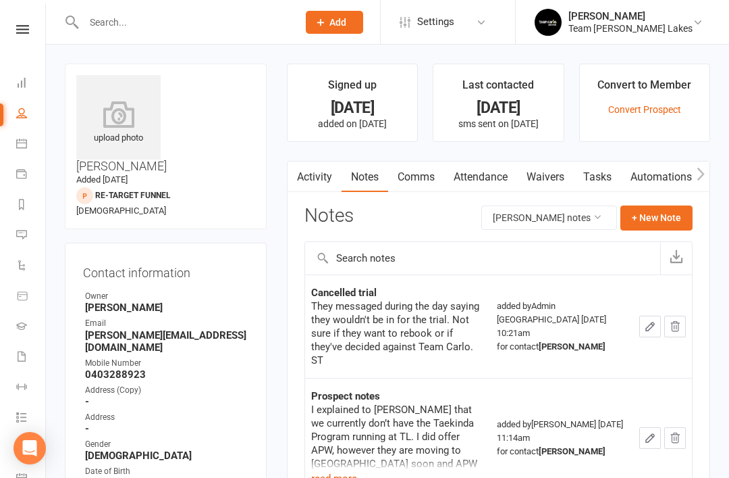
click at [336, 470] on button "read more" at bounding box center [334, 478] width 46 height 16
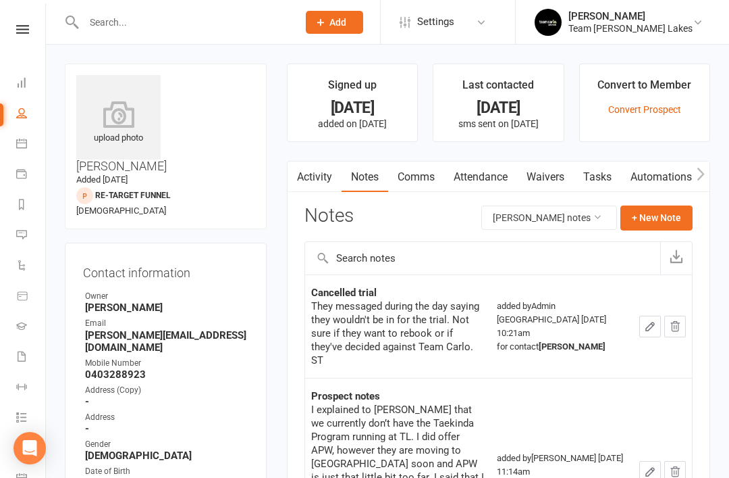
click at [693, 24] on icon at bounding box center [698, 22] width 11 height 11
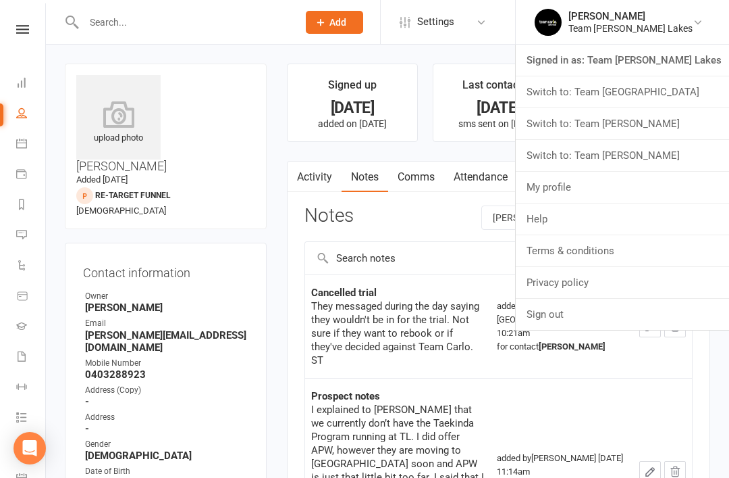
click at [673, 122] on link "Switch to: Team [PERSON_NAME]" at bounding box center [622, 123] width 213 height 31
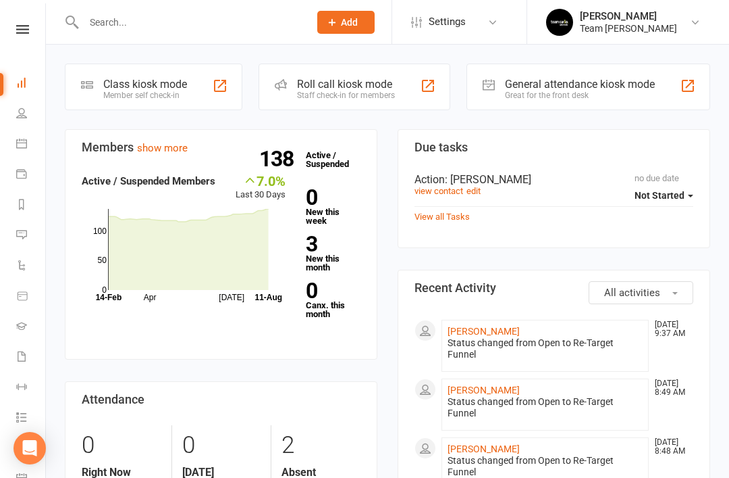
click at [26, 203] on icon at bounding box center [21, 204] width 11 height 11
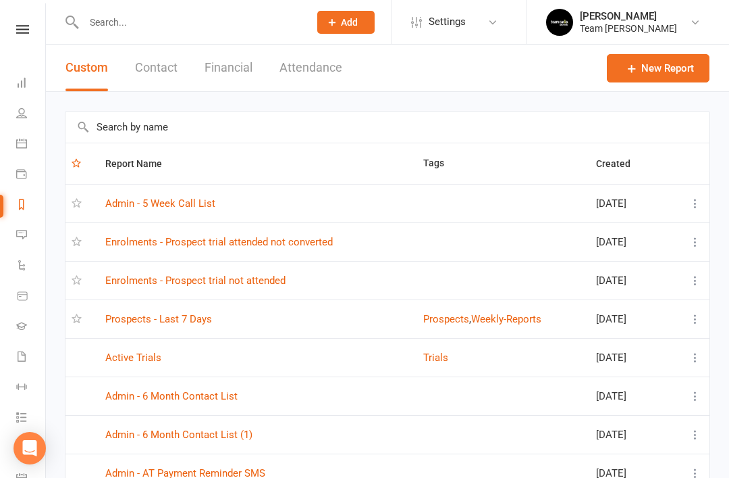
click at [185, 322] on link "Prospects - Last 7 Days" at bounding box center [158, 319] width 107 height 12
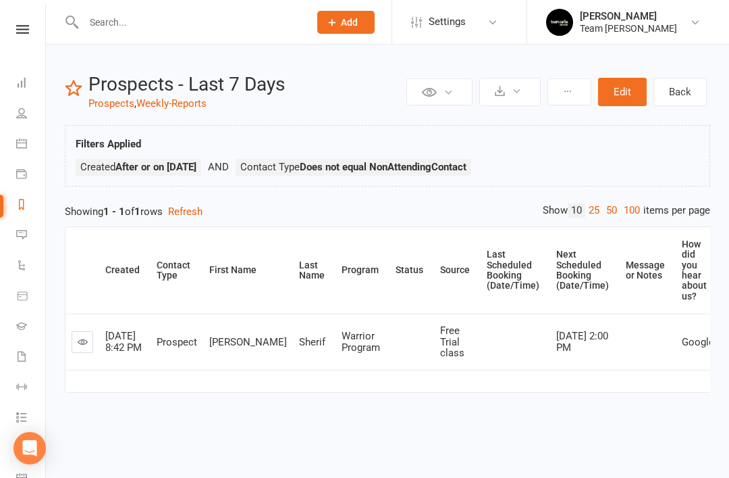
click at [86, 344] on icon at bounding box center [83, 341] width 10 height 10
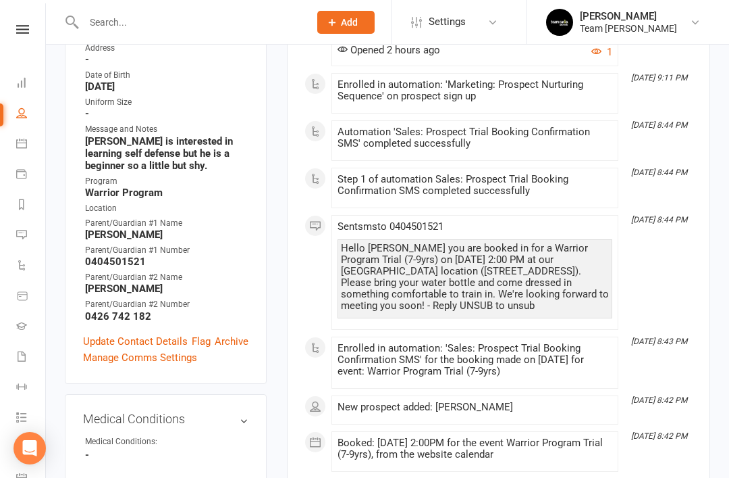
scroll to position [353, 0]
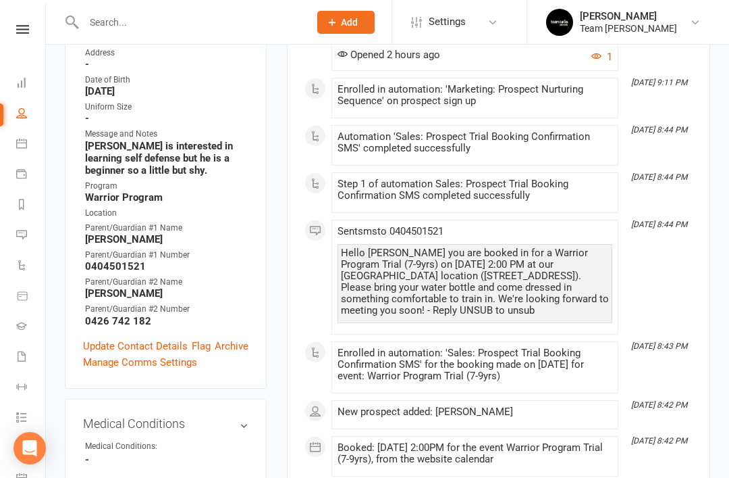
click at [21, 147] on icon at bounding box center [21, 143] width 11 height 11
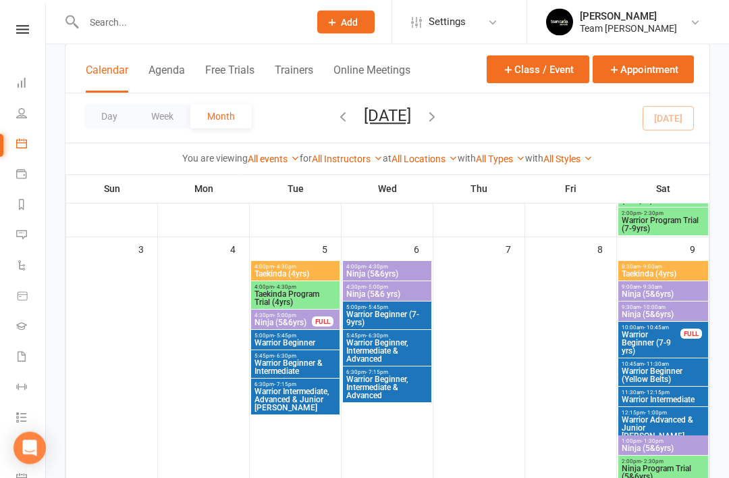
scroll to position [318, 0]
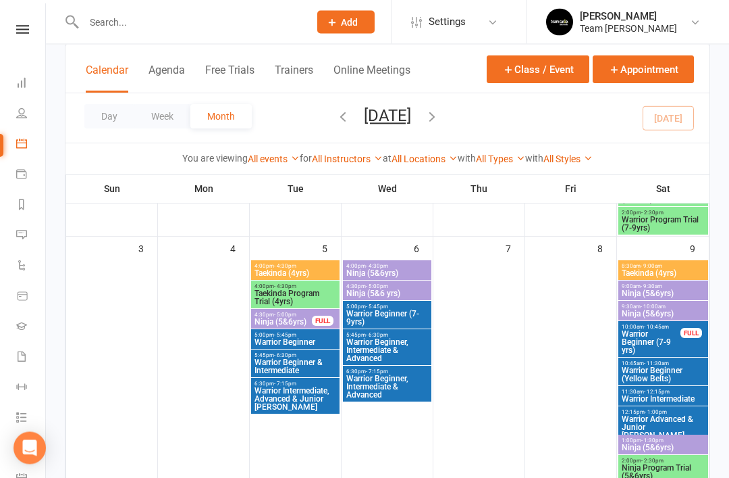
click at [299, 290] on span "Taekinda Program Trial (4yrs)" at bounding box center [295, 298] width 83 height 16
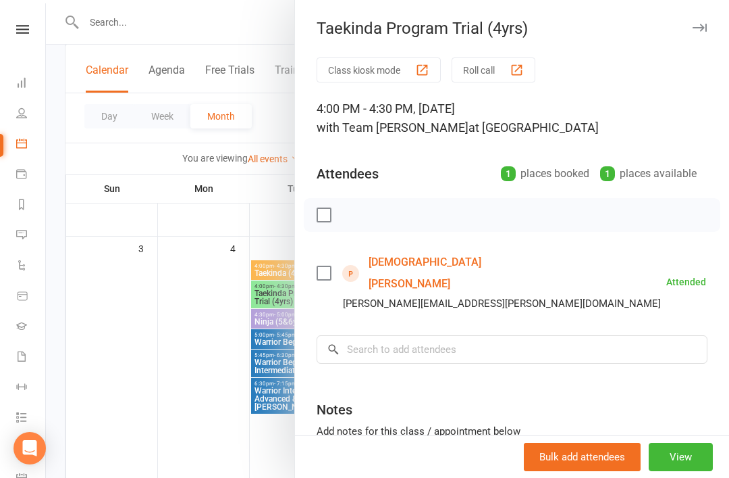
click at [425, 261] on link "[DEMOGRAPHIC_DATA][PERSON_NAME]" at bounding box center [446, 272] width 155 height 43
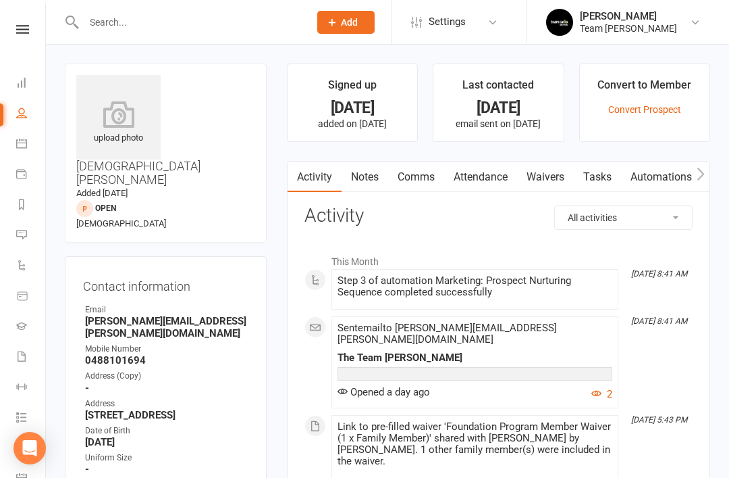
click at [30, 143] on link "Calendar" at bounding box center [31, 145] width 30 height 30
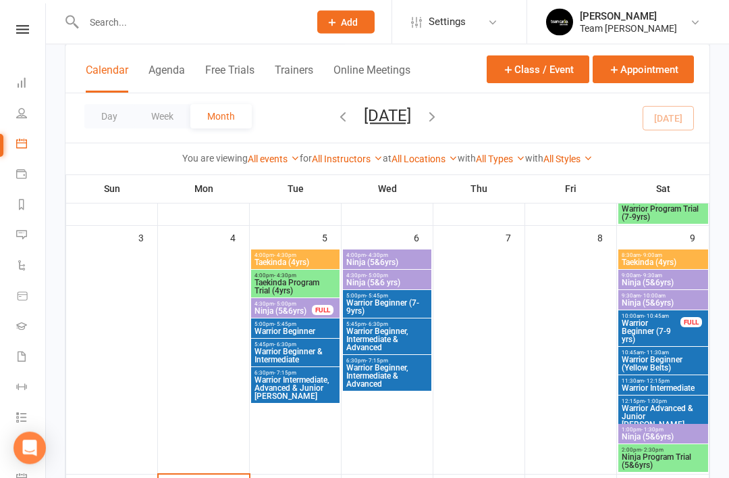
click at [666, 463] on span "Ninja Program Trial (5&6yrs)" at bounding box center [663, 461] width 84 height 16
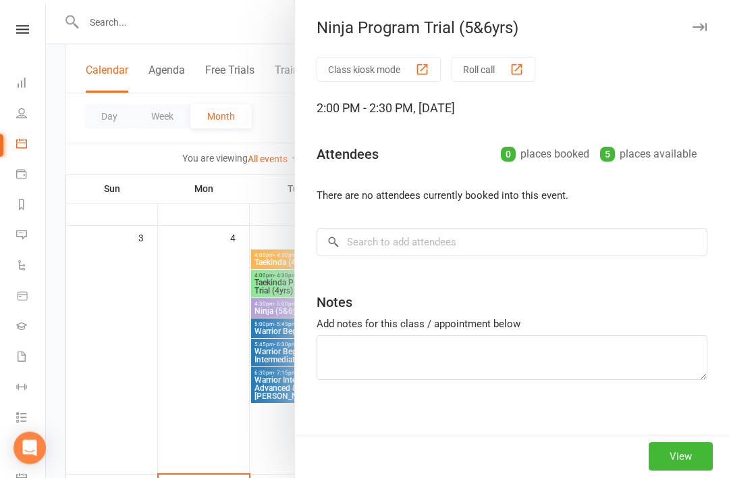
scroll to position [330, 0]
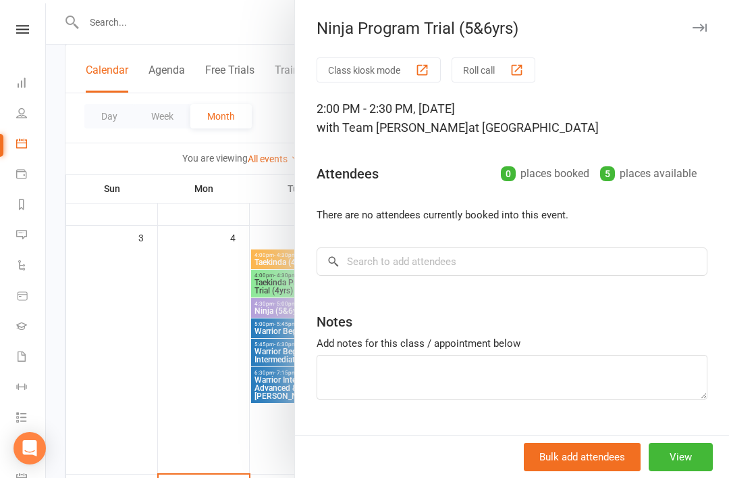
click at [704, 32] on button "button" at bounding box center [700, 28] width 16 height 16
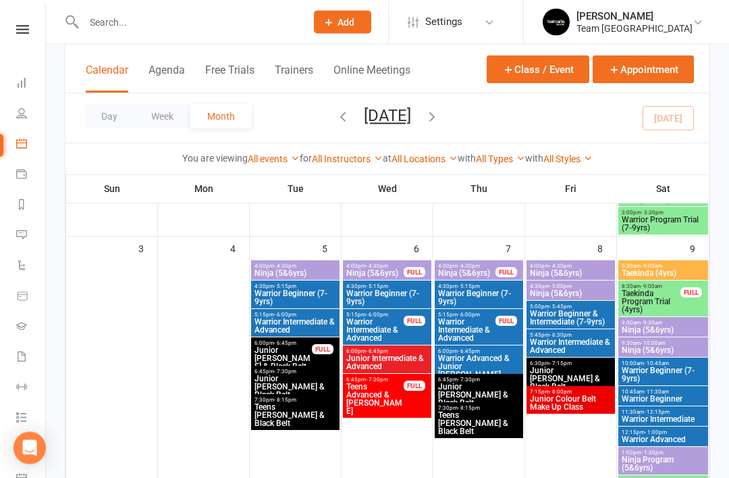
scroll to position [340, 0]
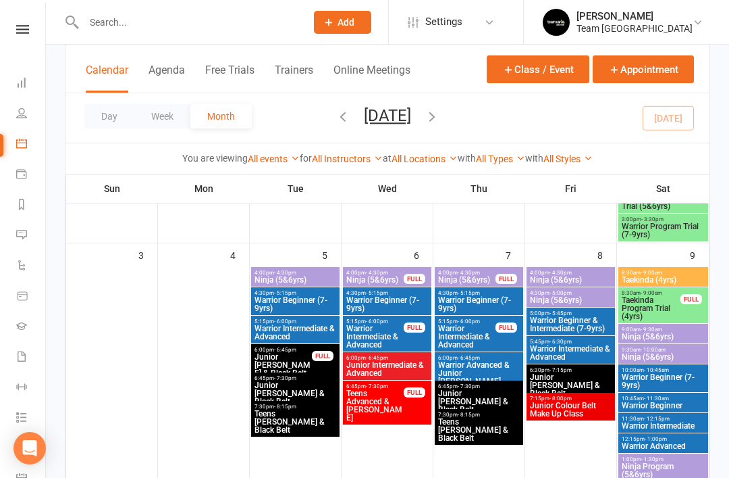
click at [662, 308] on span "Taekinda Program Trial (4yrs)" at bounding box center [651, 308] width 60 height 24
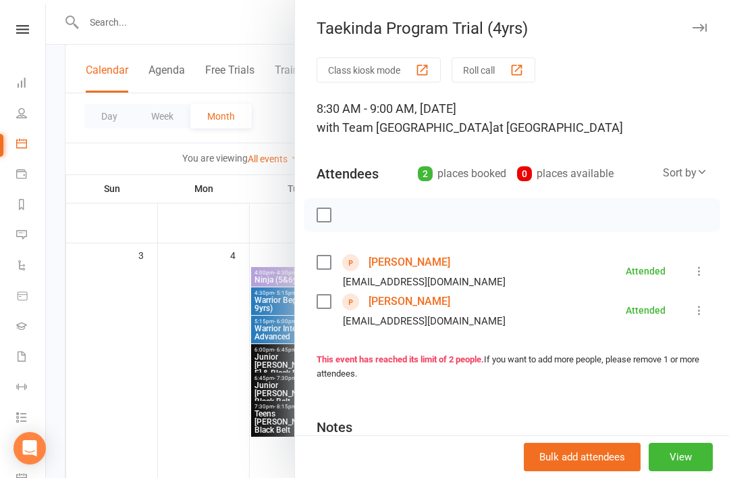
click at [408, 264] on link "[PERSON_NAME]" at bounding box center [410, 262] width 82 height 22
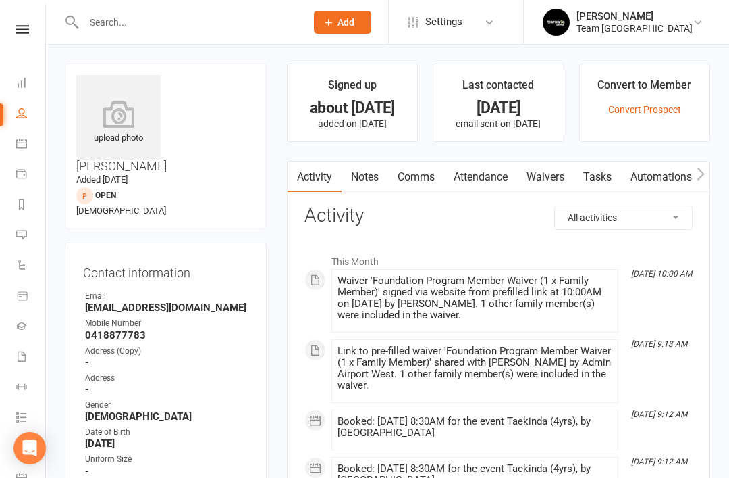
scroll to position [1, 0]
click at [20, 145] on icon at bounding box center [21, 142] width 11 height 11
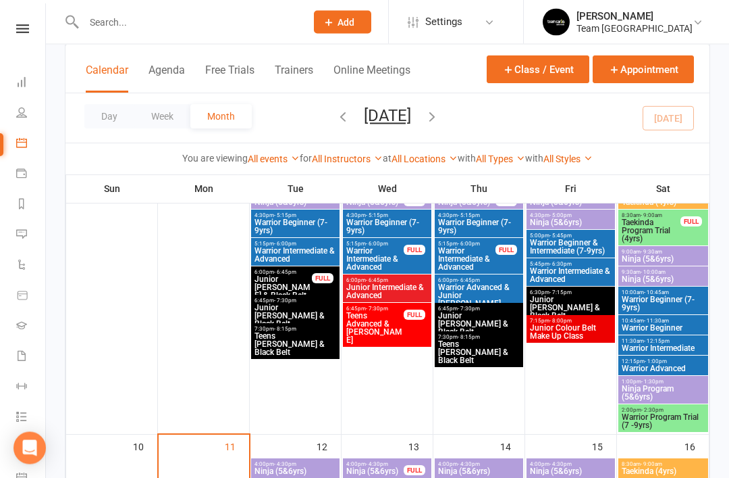
scroll to position [403, 0]
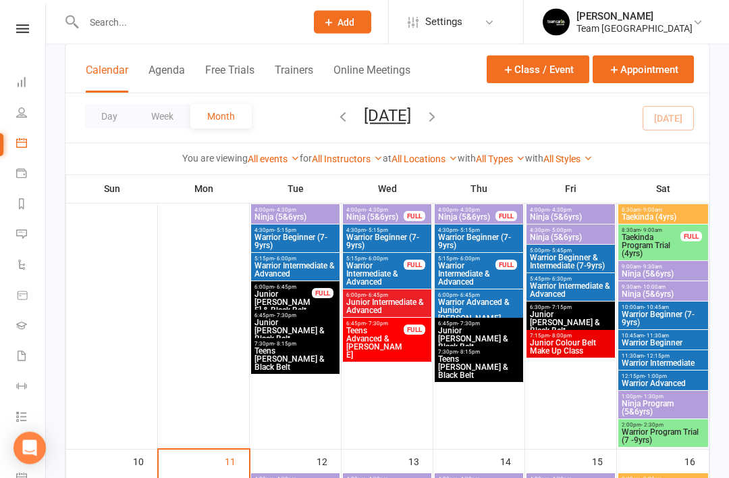
click at [663, 248] on span "Taekinda Program Trial (4yrs)" at bounding box center [651, 246] width 60 height 24
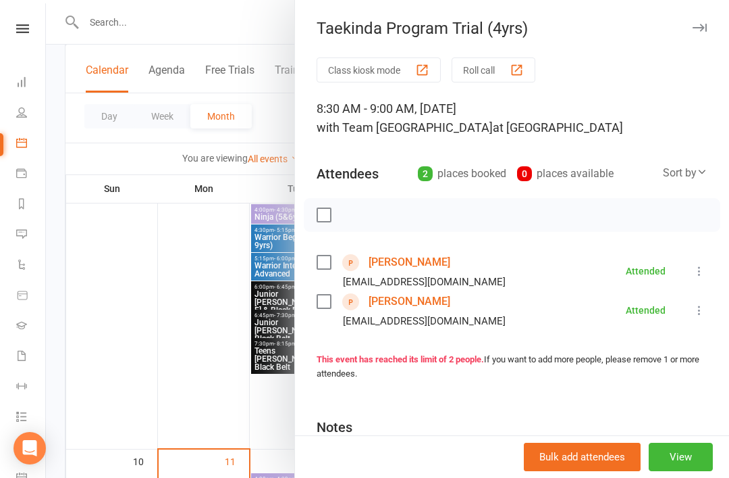
click at [434, 302] on link "[PERSON_NAME]" at bounding box center [410, 301] width 82 height 22
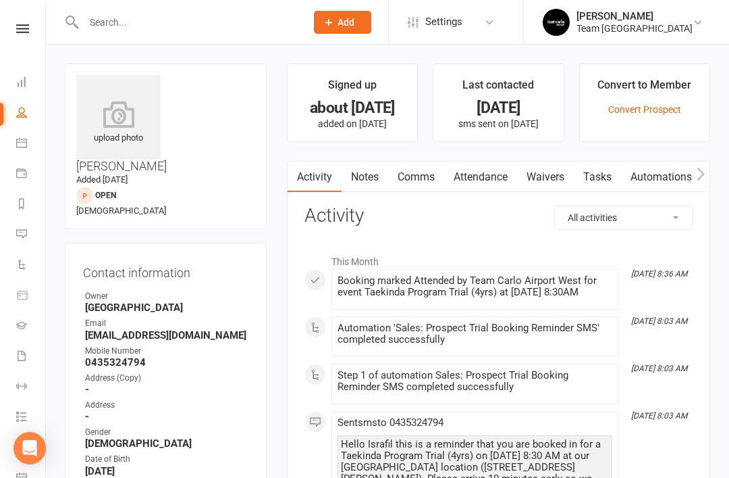
click at [22, 148] on link "Calendar" at bounding box center [31, 144] width 30 height 30
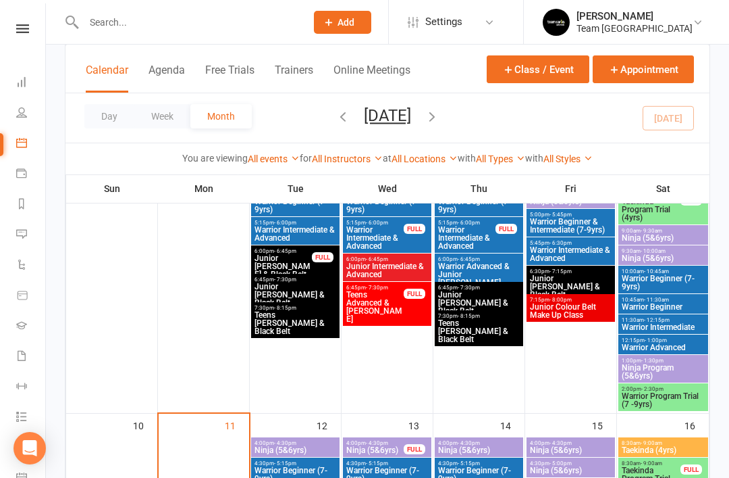
scroll to position [437, 0]
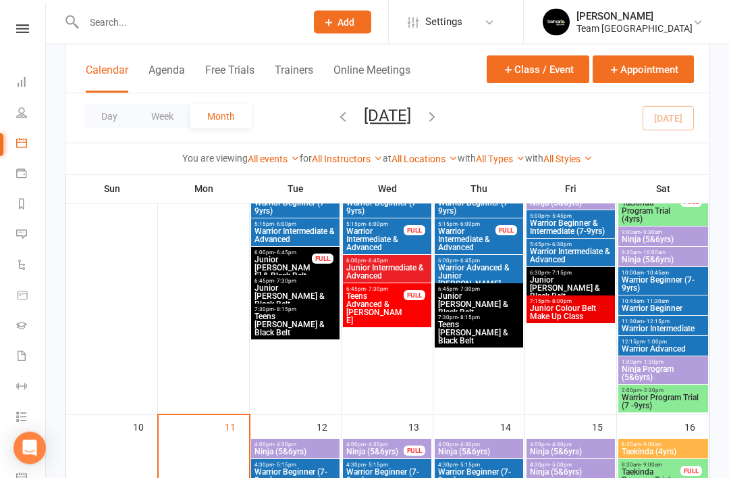
click at [680, 397] on span "Warrior Program Trial (7 -9yrs)" at bounding box center [663, 402] width 84 height 16
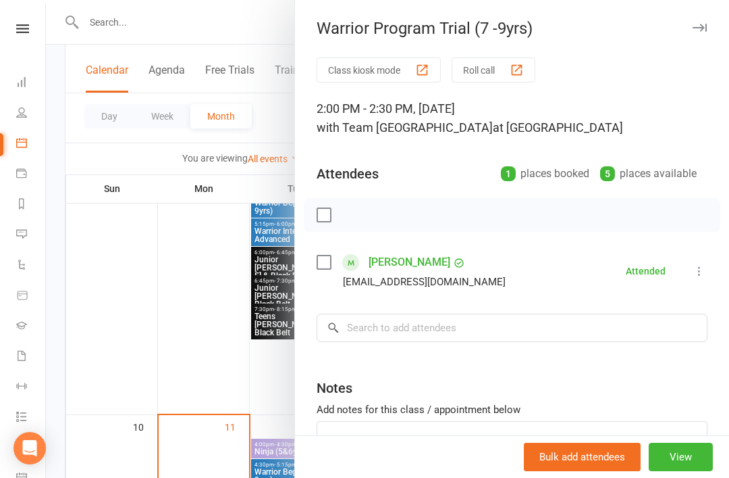
click at [403, 263] on link "[PERSON_NAME]" at bounding box center [410, 262] width 82 height 22
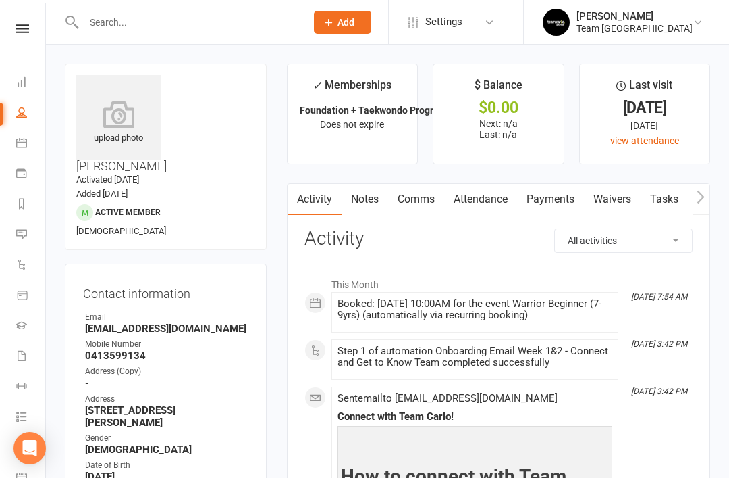
click at [24, 144] on icon at bounding box center [21, 142] width 11 height 11
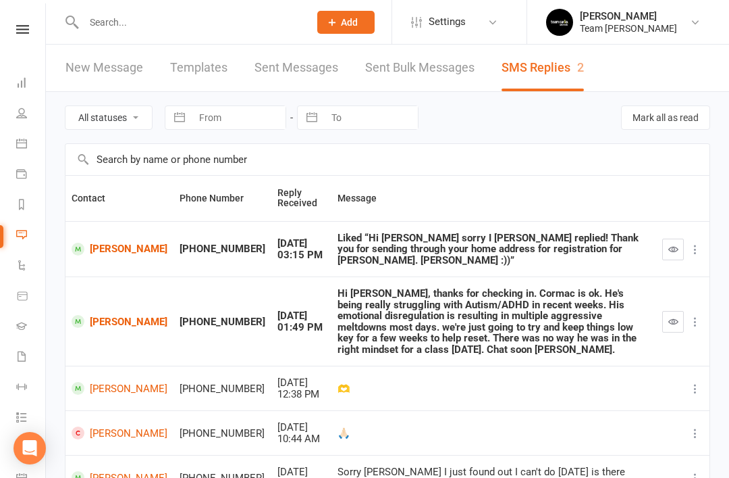
click at [26, 140] on icon at bounding box center [21, 143] width 11 height 11
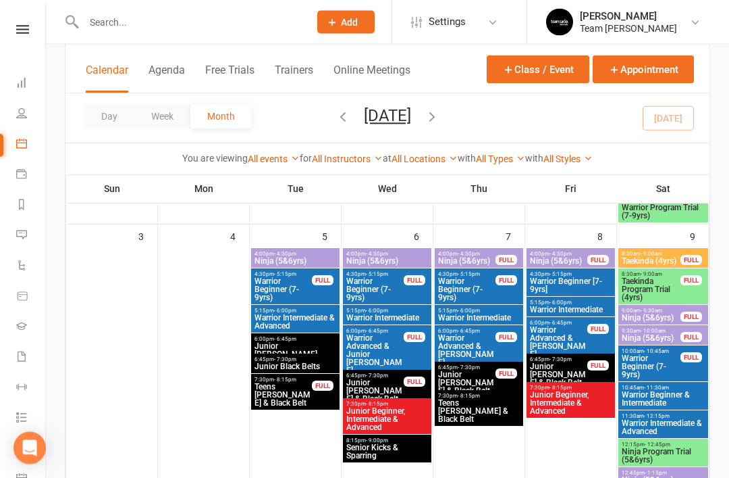
click at [674, 286] on span "Taekinda Program Trial (4yrs)" at bounding box center [651, 290] width 60 height 24
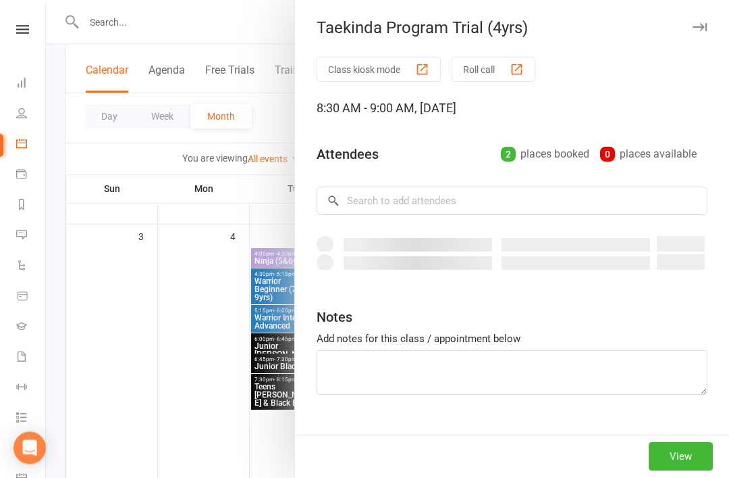
scroll to position [355, 0]
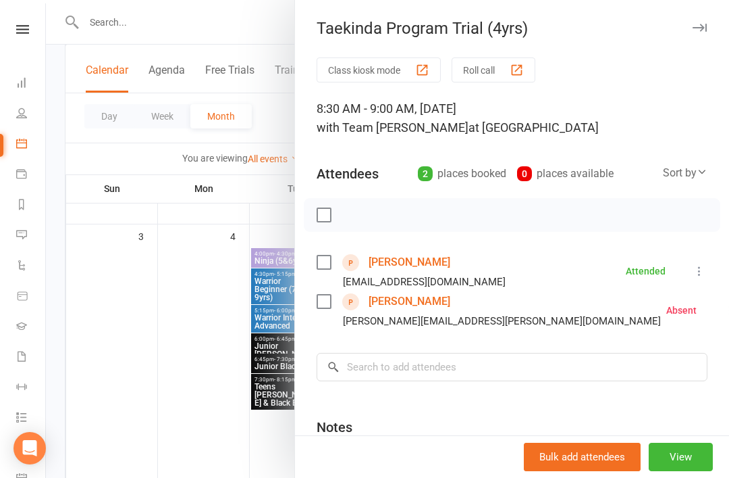
click at [417, 261] on link "Ishaq Ismail" at bounding box center [410, 262] width 82 height 22
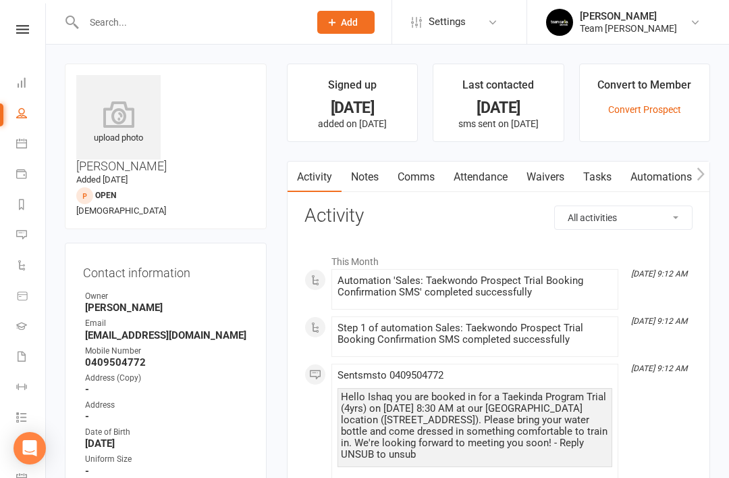
click at [367, 180] on link "Notes" at bounding box center [365, 176] width 47 height 31
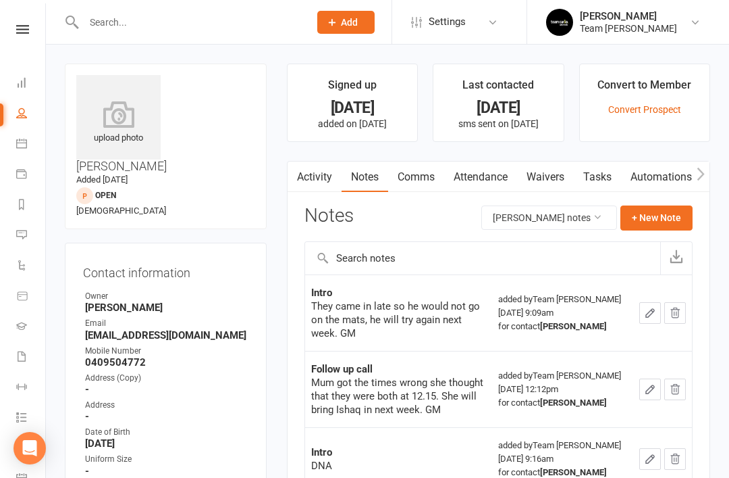
click at [26, 151] on link "Calendar" at bounding box center [31, 145] width 30 height 30
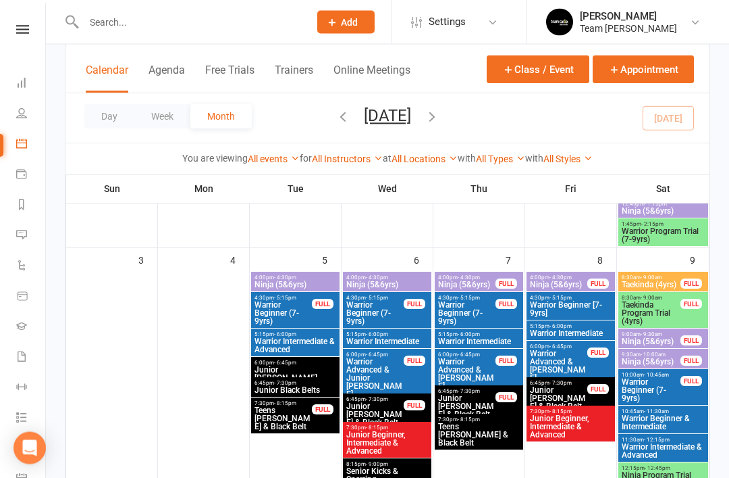
click at [667, 313] on span "Taekinda Program Trial (4yrs)" at bounding box center [651, 313] width 60 height 24
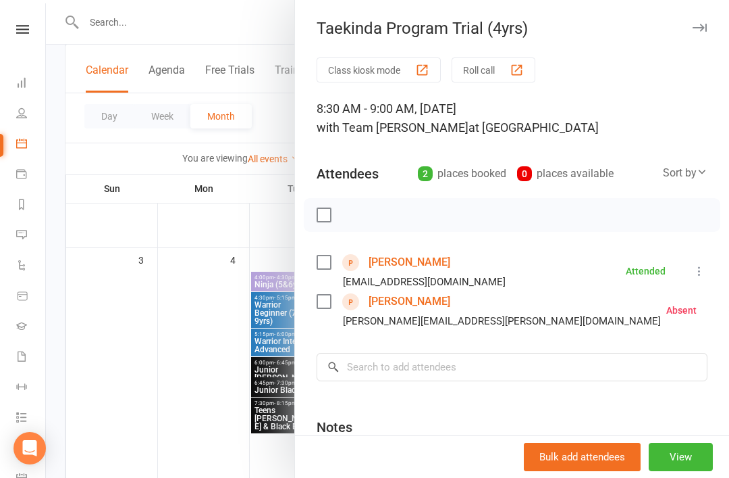
click at [701, 24] on icon "button" at bounding box center [700, 28] width 14 height 8
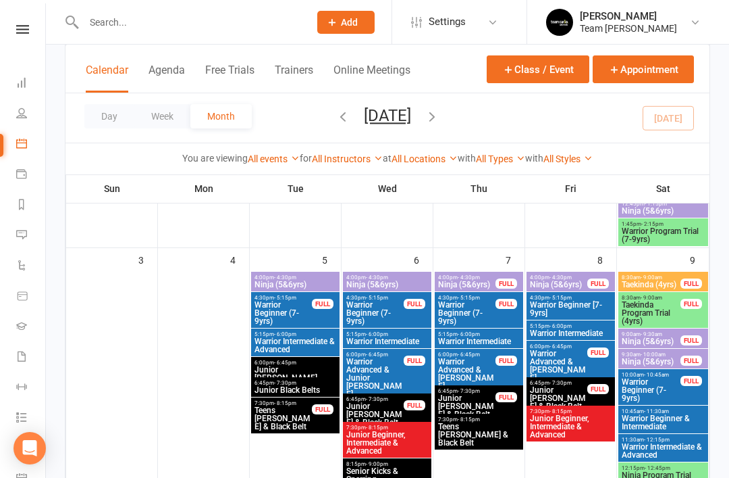
click at [657, 477] on span "Ninja Program Trial (5&6yrs)" at bounding box center [663, 479] width 84 height 16
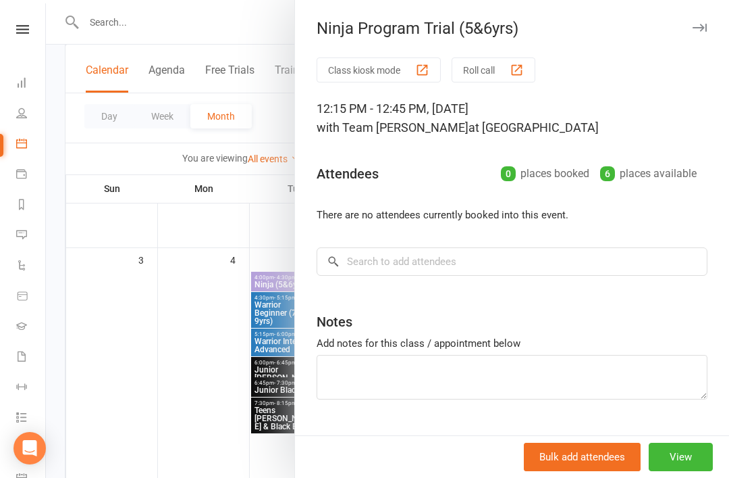
click at [697, 32] on button "button" at bounding box center [700, 28] width 16 height 16
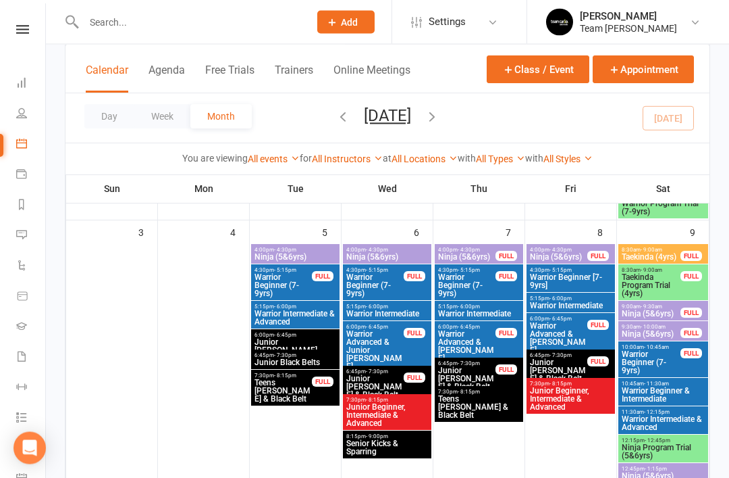
scroll to position [379, 0]
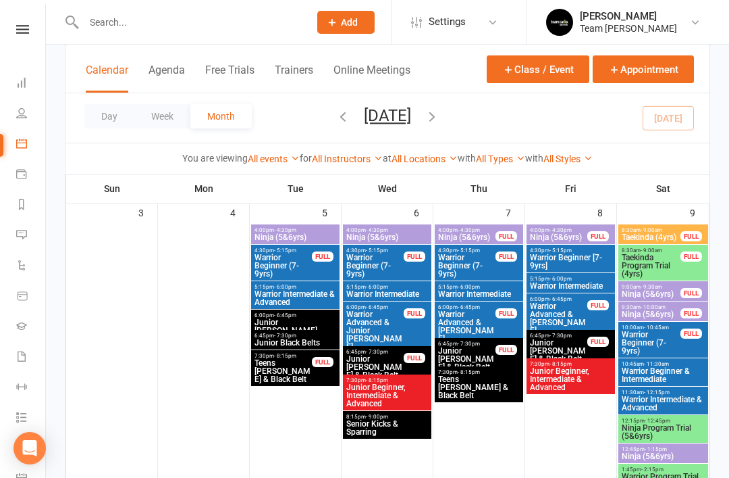
click at [662, 477] on span "Warrior Program Trial (7-9yrs)" at bounding box center [663, 480] width 84 height 16
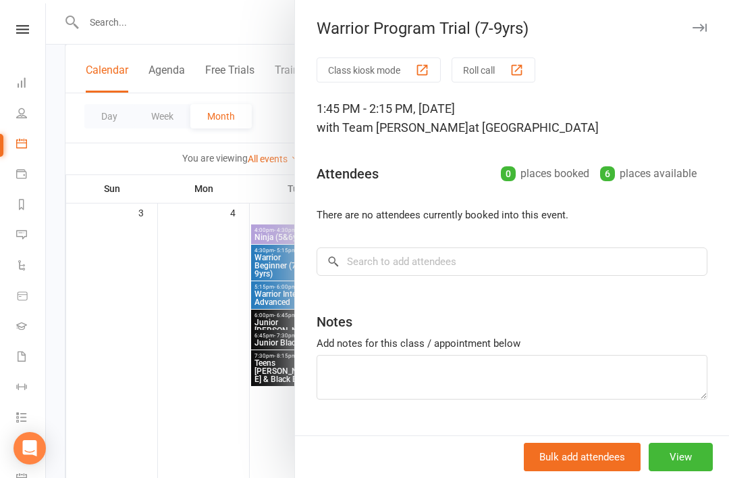
click at [701, 28] on icon "button" at bounding box center [700, 28] width 14 height 8
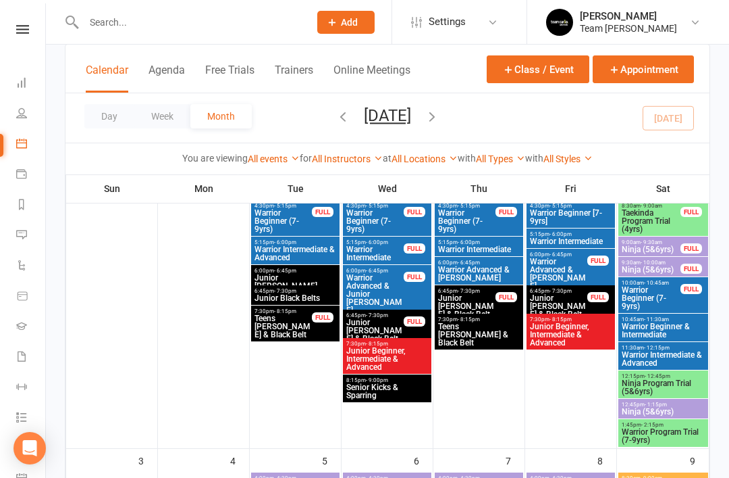
scroll to position [106, 0]
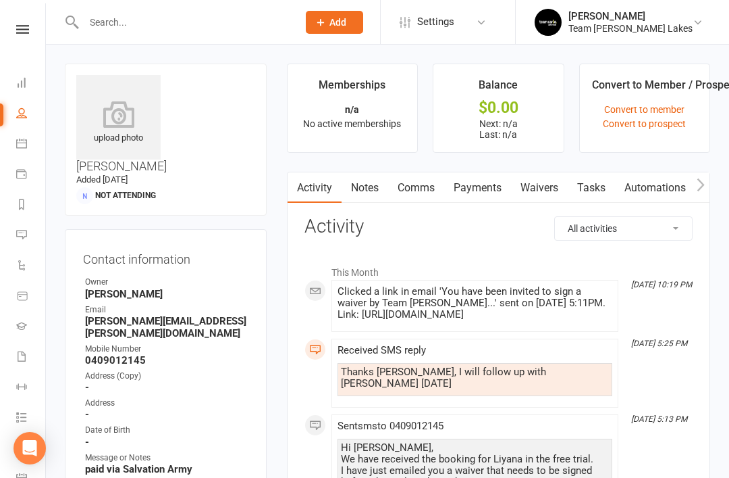
click at [23, 149] on link "Calendar" at bounding box center [31, 145] width 30 height 30
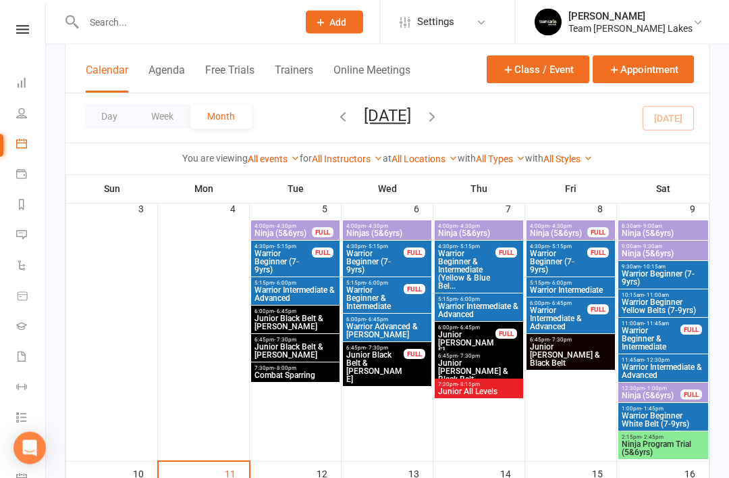
click at [665, 448] on span "Ninja Program Trial (5&6yrs)" at bounding box center [663, 448] width 84 height 16
